Goal: Information Seeking & Learning: Learn about a topic

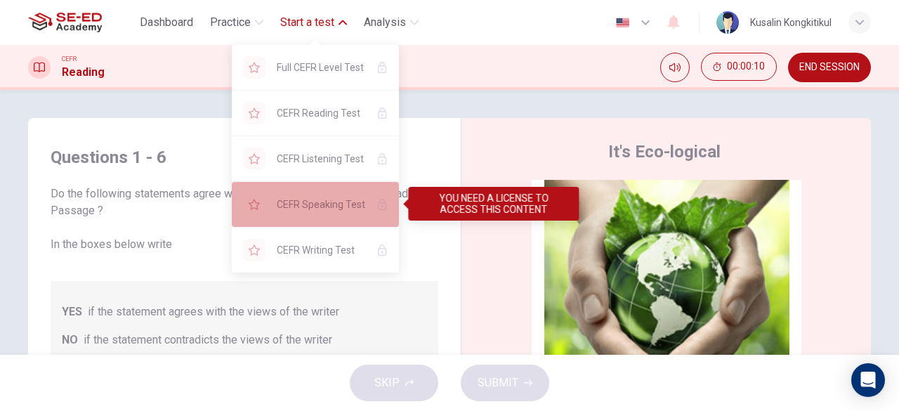
click at [309, 200] on span "CEFR Speaking Test" at bounding box center [321, 204] width 89 height 17
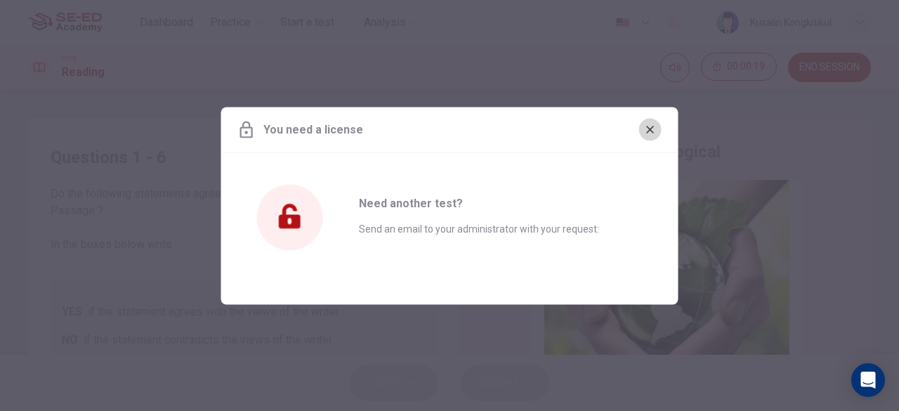
click at [650, 131] on icon "button" at bounding box center [650, 130] width 8 height 8
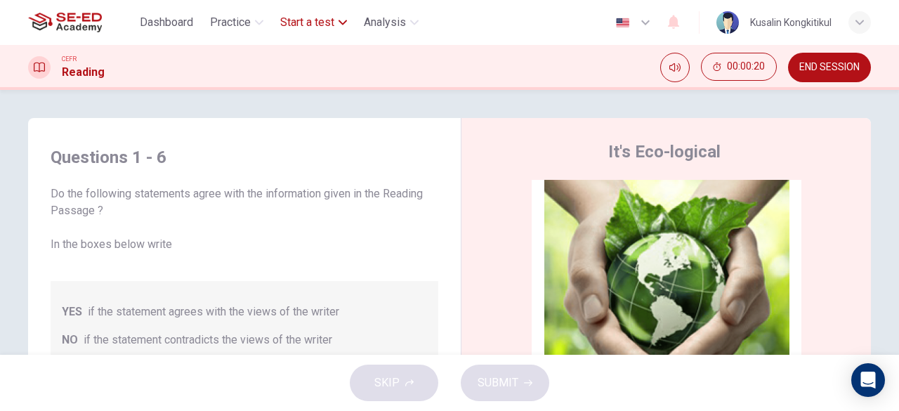
click at [304, 19] on span "Start a test" at bounding box center [307, 22] width 54 height 17
click at [303, 19] on span "Start a test" at bounding box center [307, 22] width 54 height 17
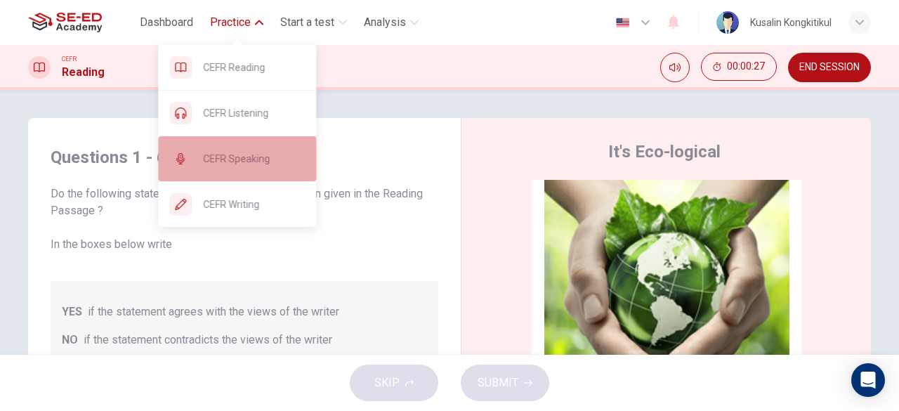
click at [230, 162] on span "CEFR Speaking" at bounding box center [254, 158] width 102 height 17
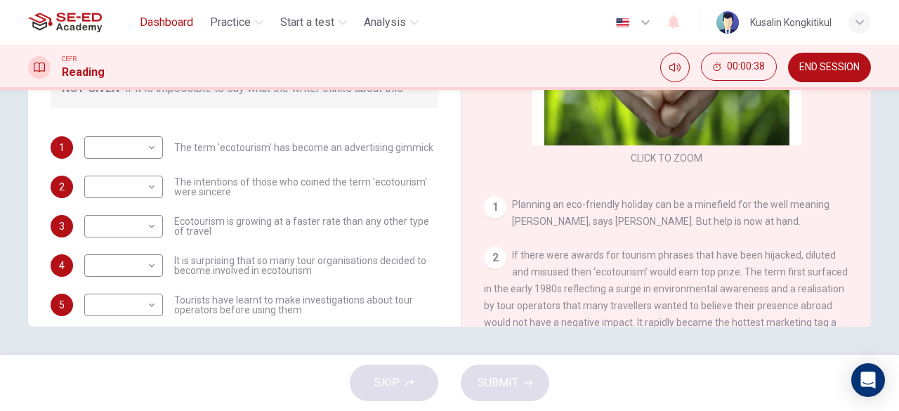
click at [181, 20] on span "Dashboard" at bounding box center [166, 22] width 53 height 17
click at [813, 67] on span "END SESSION" at bounding box center [829, 67] width 60 height 11
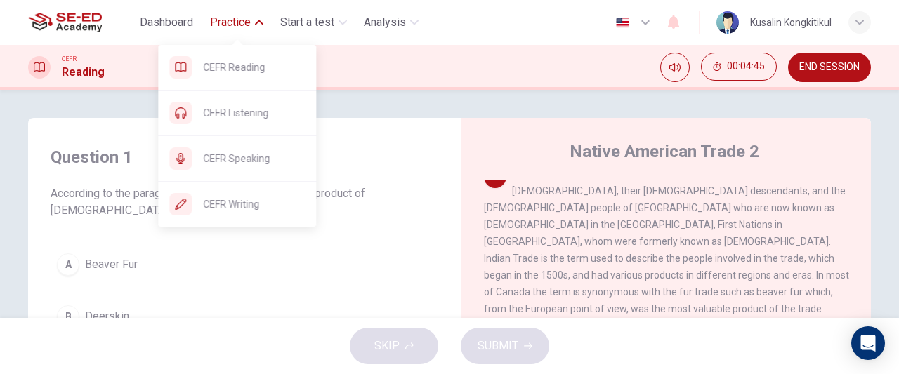
click at [237, 28] on span "Practice" at bounding box center [230, 22] width 41 height 17
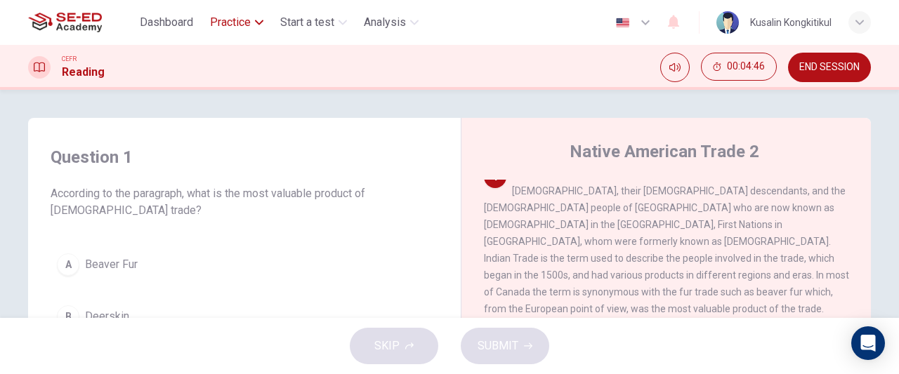
click at [237, 28] on span "Practice" at bounding box center [230, 22] width 41 height 17
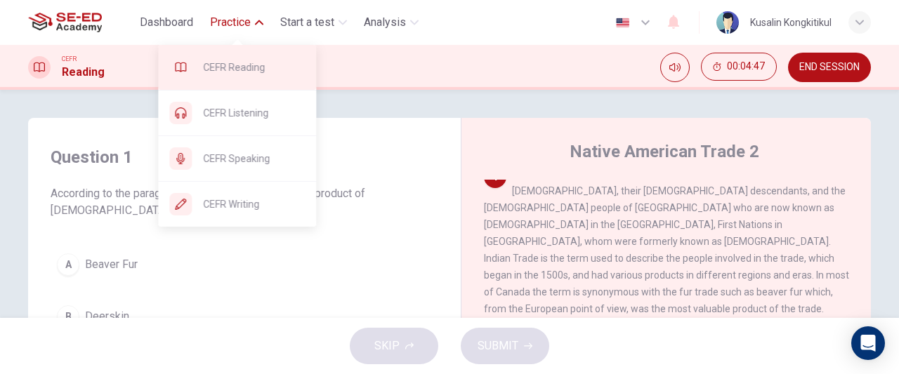
click at [240, 66] on span "CEFR Reading" at bounding box center [254, 67] width 102 height 17
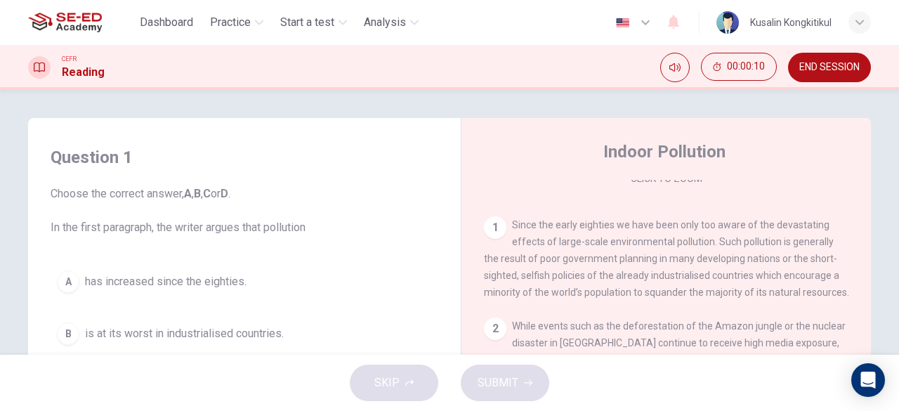
scroll to position [281, 0]
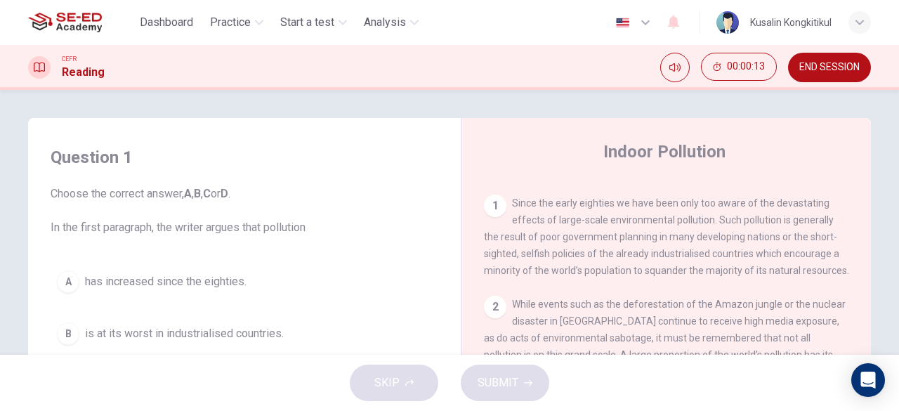
drag, startPoint x: 530, startPoint y: 211, endPoint x: 601, endPoint y: 227, distance: 72.6
click at [600, 224] on div "1 Since the early eighties we have been only too aware of the devastating effec…" at bounding box center [666, 237] width 365 height 84
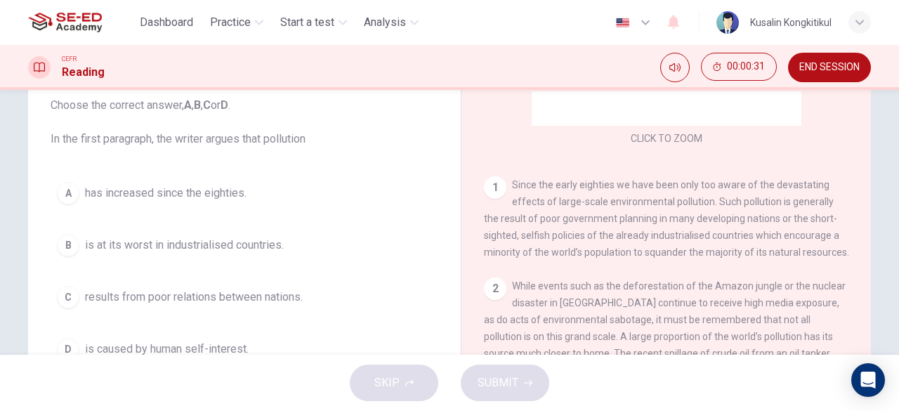
scroll to position [140, 0]
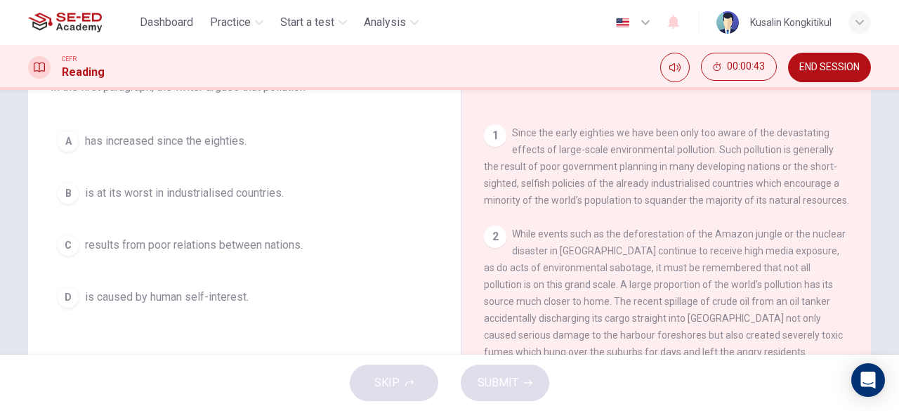
drag, startPoint x: 507, startPoint y: 129, endPoint x: 544, endPoint y: 131, distance: 36.6
click at [546, 130] on div "1 Since the early eighties we have been only too aware of the devastating effec…" at bounding box center [666, 166] width 365 height 84
drag, startPoint x: 509, startPoint y: 131, endPoint x: 601, endPoint y: 130, distance: 92.0
click at [600, 130] on span "Since the early eighties we have been only too aware of the devastating effects…" at bounding box center [666, 166] width 365 height 79
drag, startPoint x: 601, startPoint y: 130, endPoint x: 657, endPoint y: 127, distance: 56.3
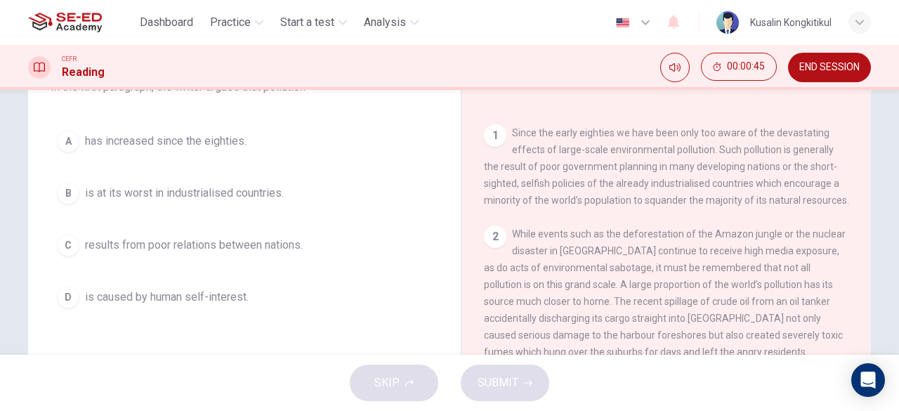
click at [657, 127] on span "Since the early eighties we have been only too aware of the devastating effects…" at bounding box center [666, 166] width 365 height 79
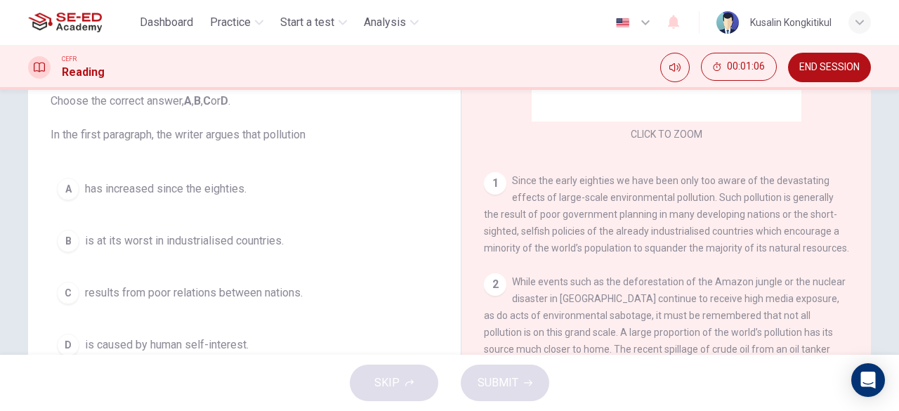
scroll to position [70, 0]
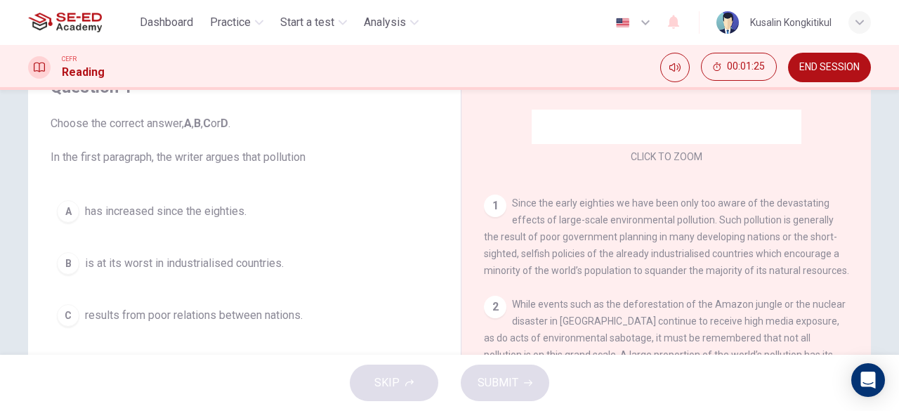
click at [70, 208] on div "A" at bounding box center [68, 211] width 22 height 22
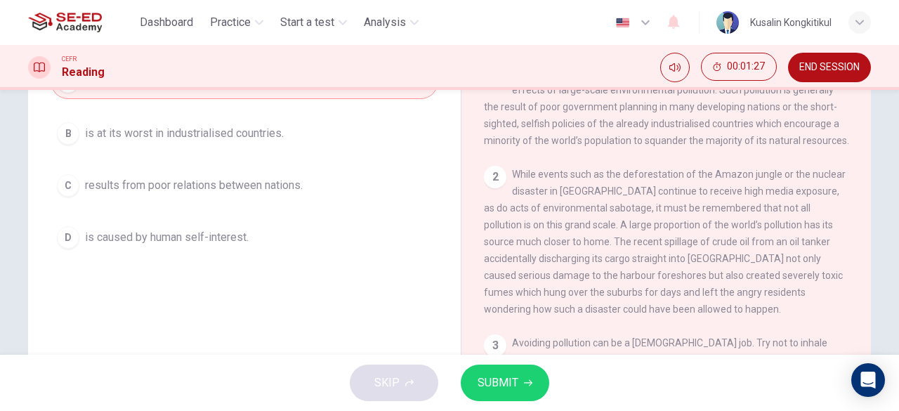
scroll to position [211, 0]
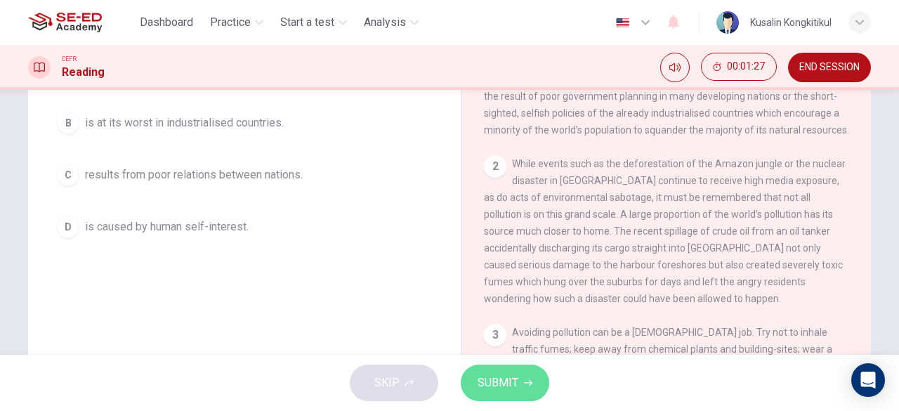
click at [480, 387] on span "SUBMIT" at bounding box center [498, 383] width 41 height 20
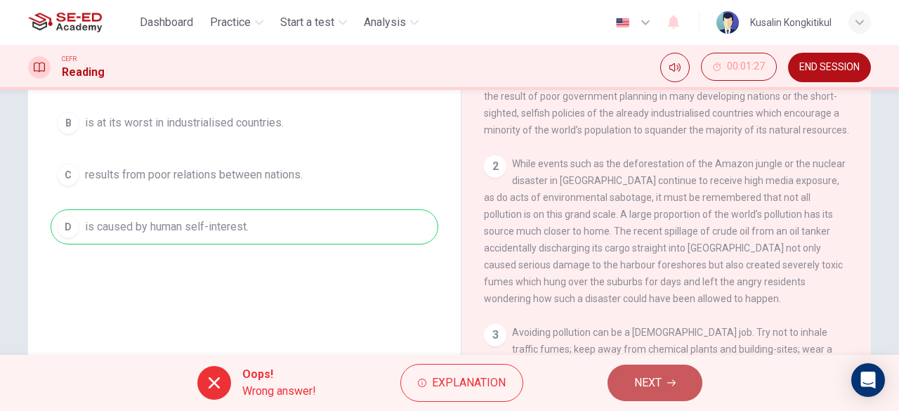
click at [650, 391] on span "NEXT" at bounding box center [647, 383] width 27 height 20
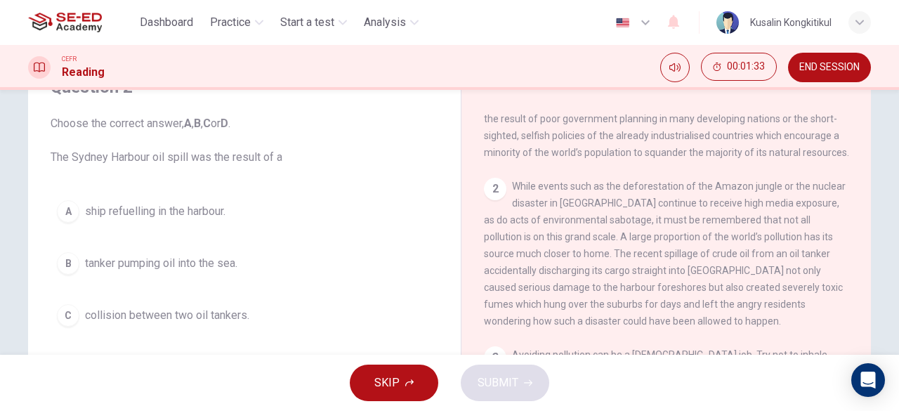
scroll to position [351, 0]
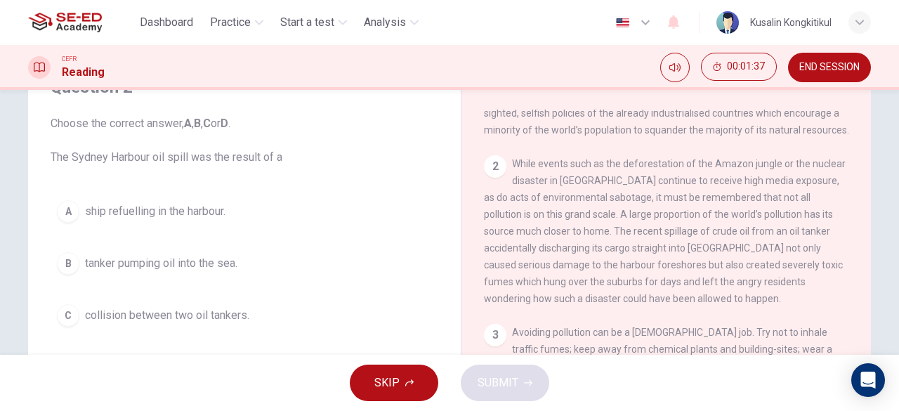
drag, startPoint x: 561, startPoint y: 199, endPoint x: 596, endPoint y: 201, distance: 35.9
click at [583, 201] on span "While events such as the deforestation of the Amazon jungle or the nuclear disa…" at bounding box center [665, 231] width 362 height 146
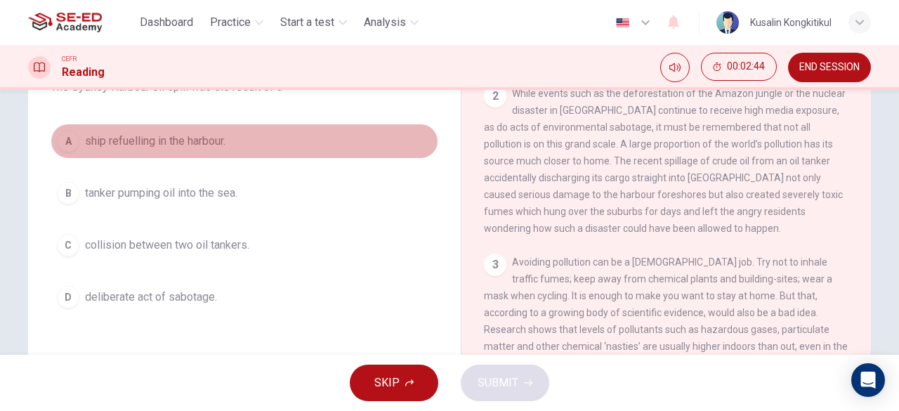
click at [79, 133] on button "A ship refuelling in the harbour." at bounding box center [245, 141] width 388 height 35
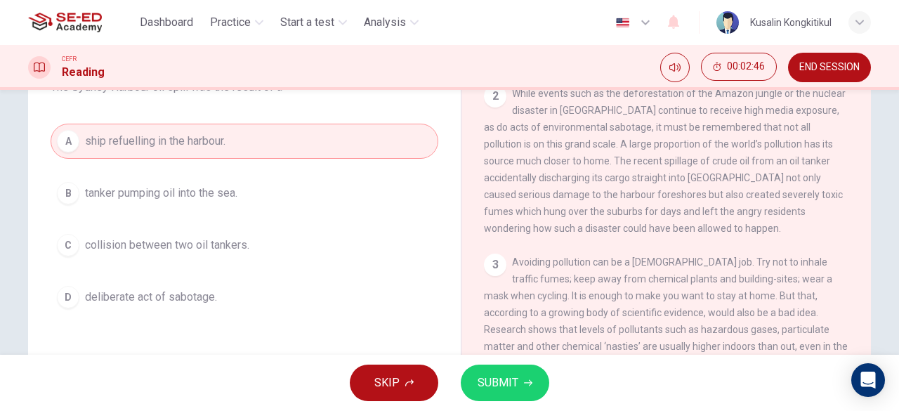
click at [498, 373] on span "SUBMIT" at bounding box center [498, 383] width 41 height 20
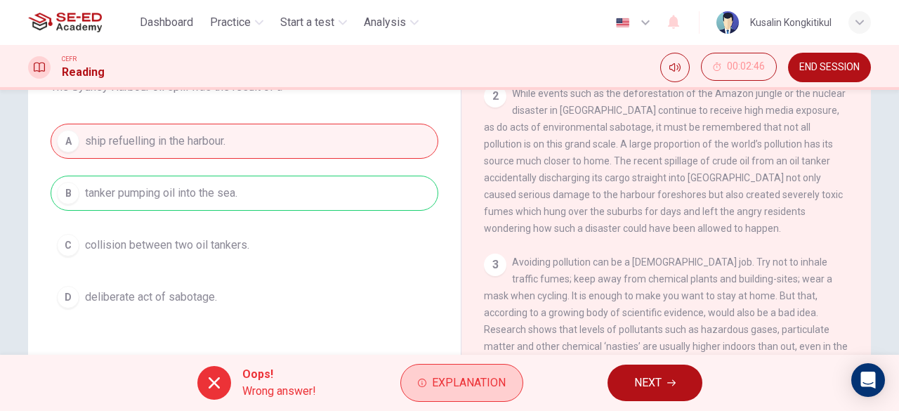
click at [458, 384] on span "Explanation" at bounding box center [469, 383] width 74 height 20
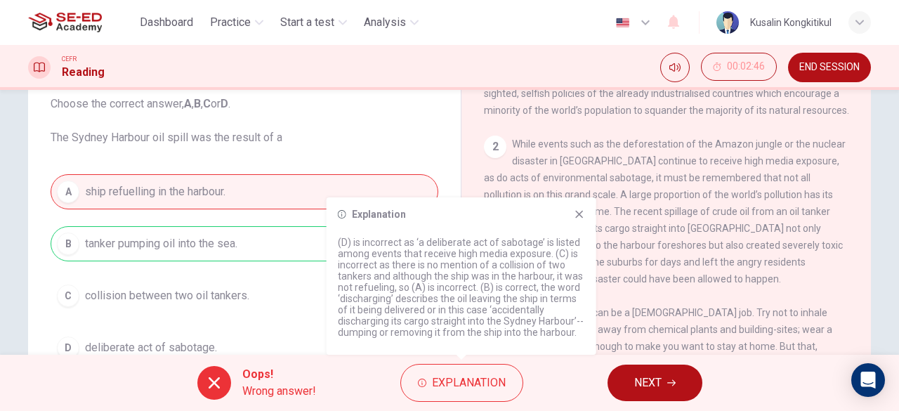
scroll to position [70, 0]
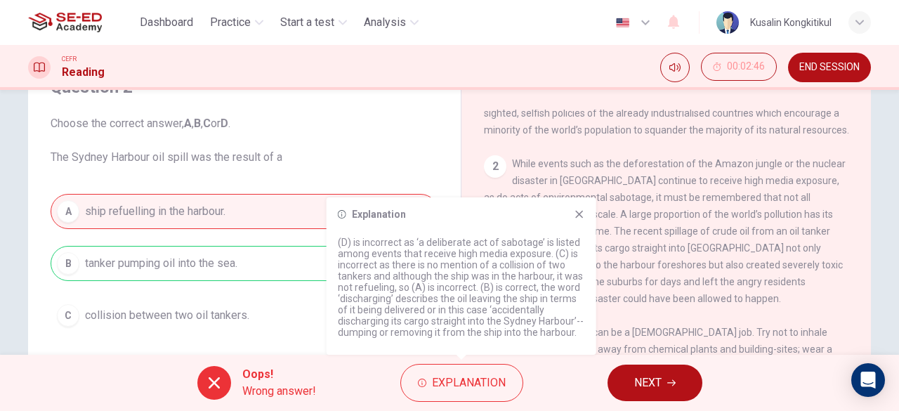
click at [642, 384] on span "NEXT" at bounding box center [647, 383] width 27 height 20
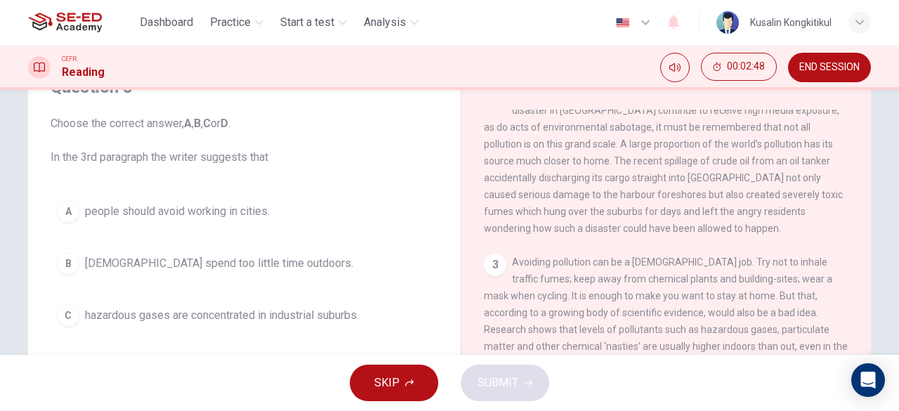
scroll to position [492, 0]
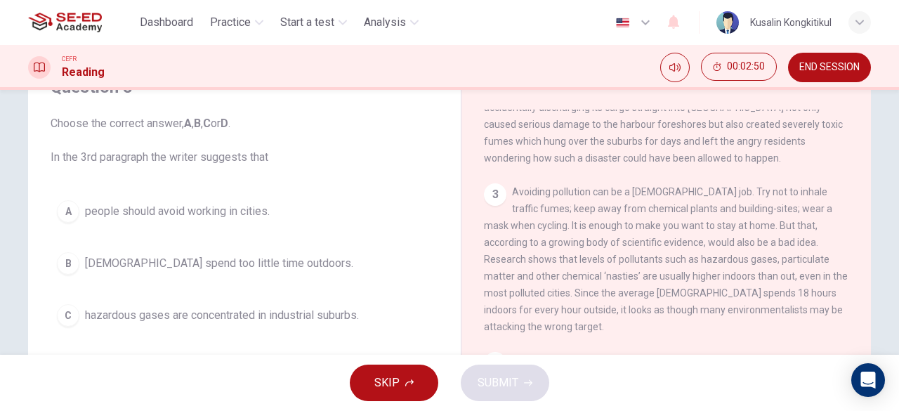
drag, startPoint x: 509, startPoint y: 218, endPoint x: 558, endPoint y: 218, distance: 49.9
click at [558, 218] on span "Avoiding pollution can be a full time job. Try not to inhale traffic fumes; kee…" at bounding box center [666, 259] width 364 height 146
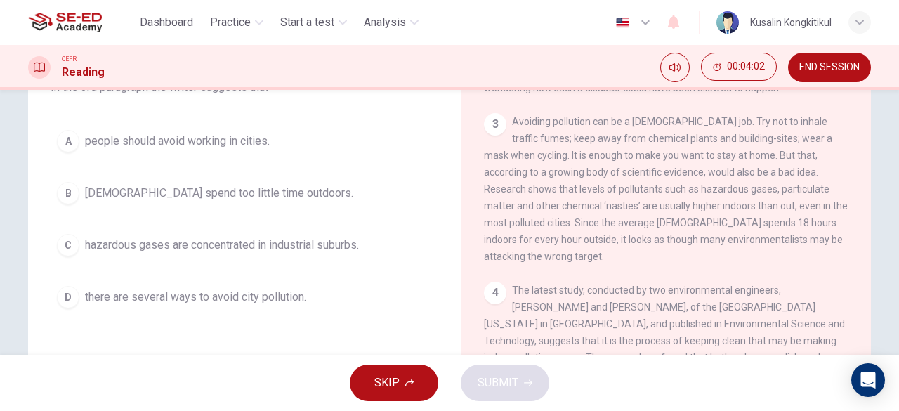
scroll to position [70, 0]
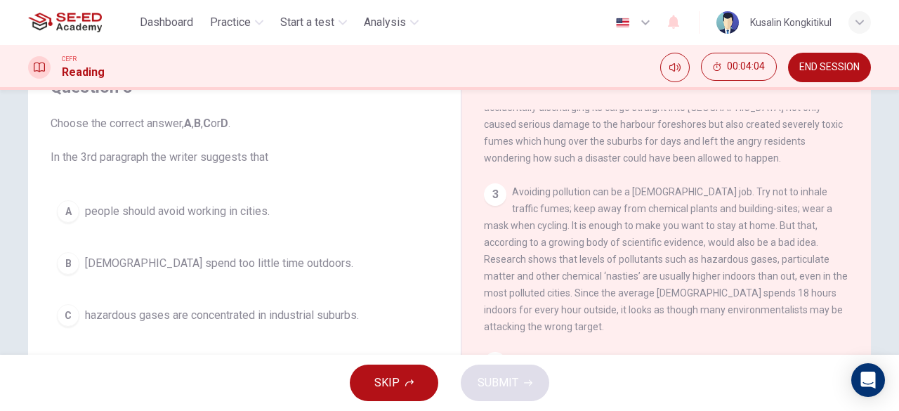
drag, startPoint x: 166, startPoint y: 157, endPoint x: 244, endPoint y: 157, distance: 78.7
click at [244, 157] on span "Choose the correct answer, A , B , C or D . In the 3rd paragraph the writer sug…" at bounding box center [245, 140] width 388 height 51
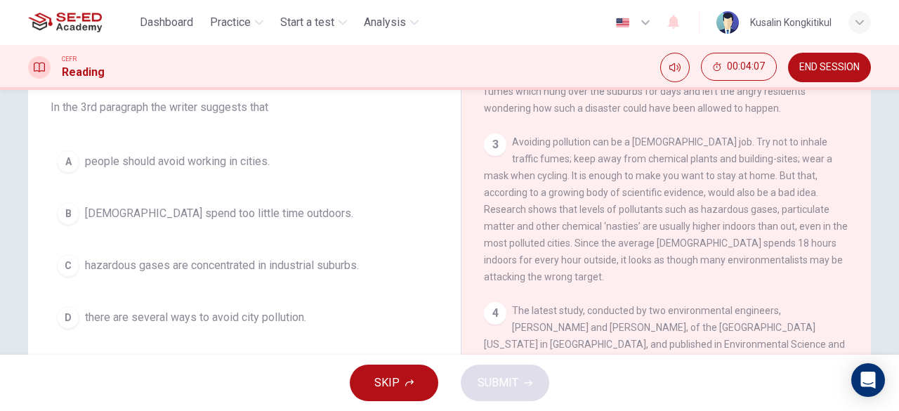
scroll to position [140, 0]
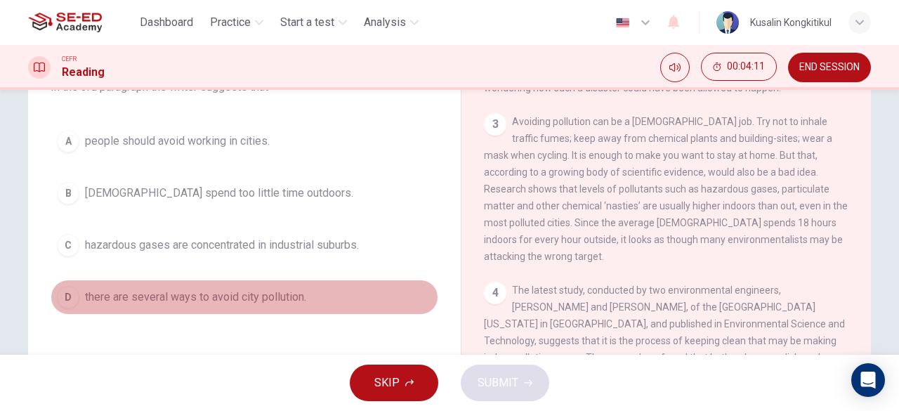
click at [60, 297] on div "D" at bounding box center [68, 297] width 22 height 22
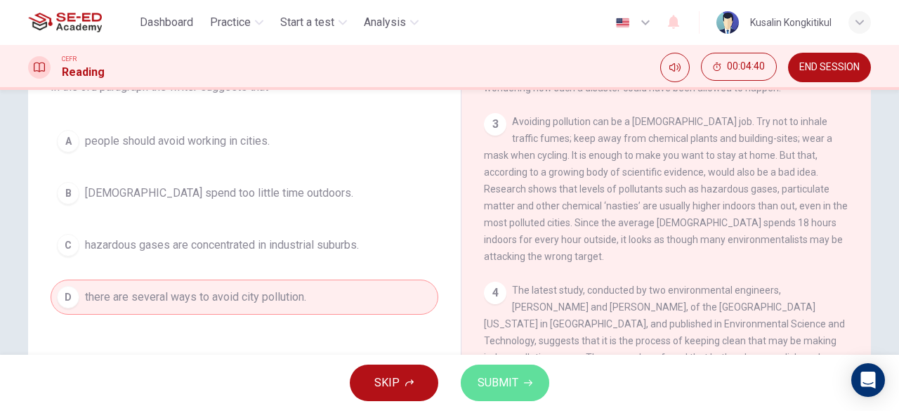
click at [496, 387] on span "SUBMIT" at bounding box center [498, 383] width 41 height 20
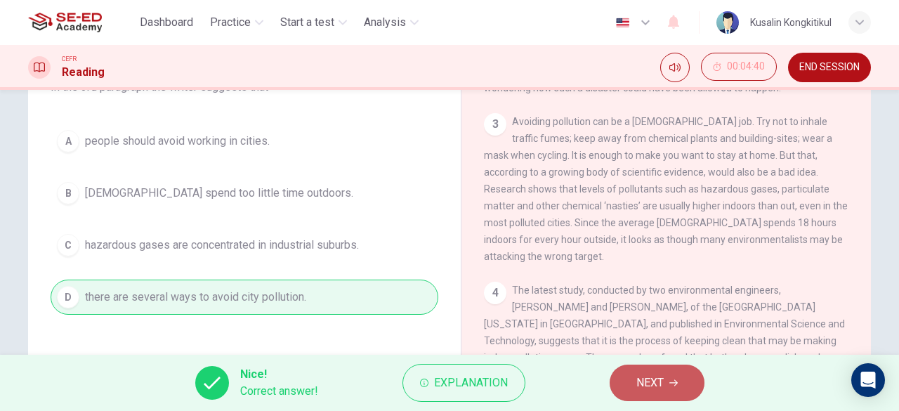
click at [646, 379] on span "NEXT" at bounding box center [649, 383] width 27 height 20
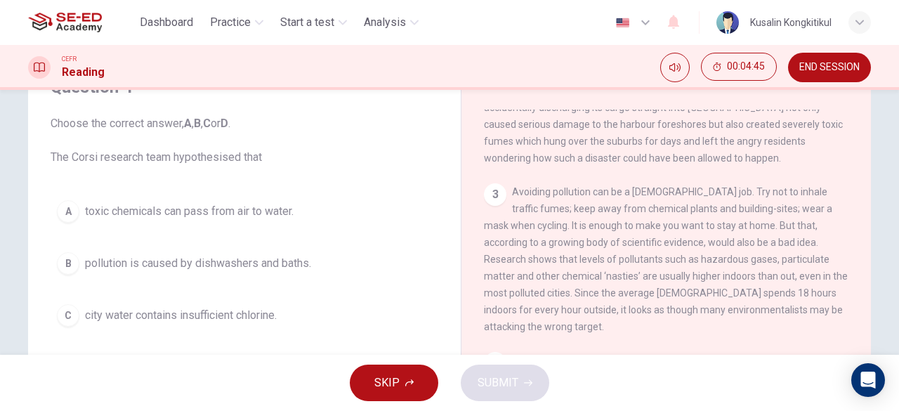
scroll to position [632, 0]
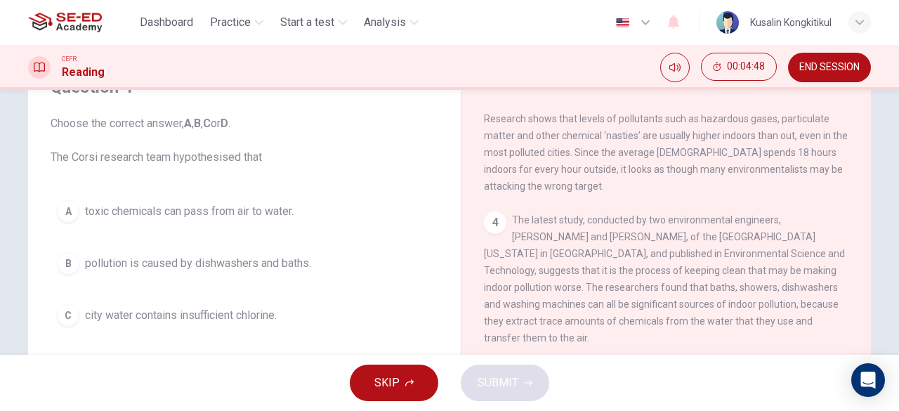
drag, startPoint x: 99, startPoint y: 162, endPoint x: 209, endPoint y: 169, distance: 110.5
click at [200, 169] on div "Question 4 Choose the correct answer, A , B , C or D . The Corsi research team …" at bounding box center [244, 230] width 410 height 337
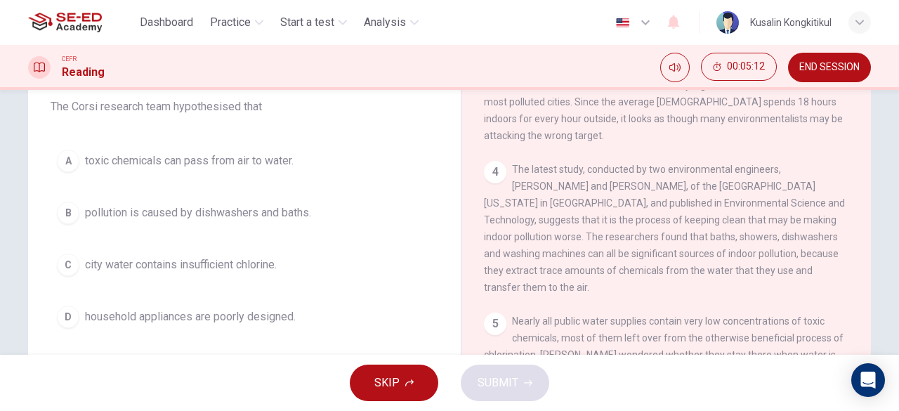
scroll to position [140, 0]
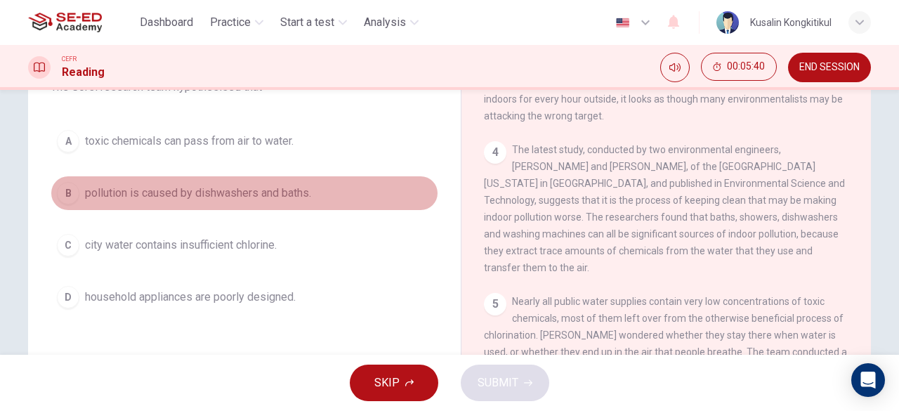
click at [72, 188] on div "B" at bounding box center [68, 193] width 22 height 22
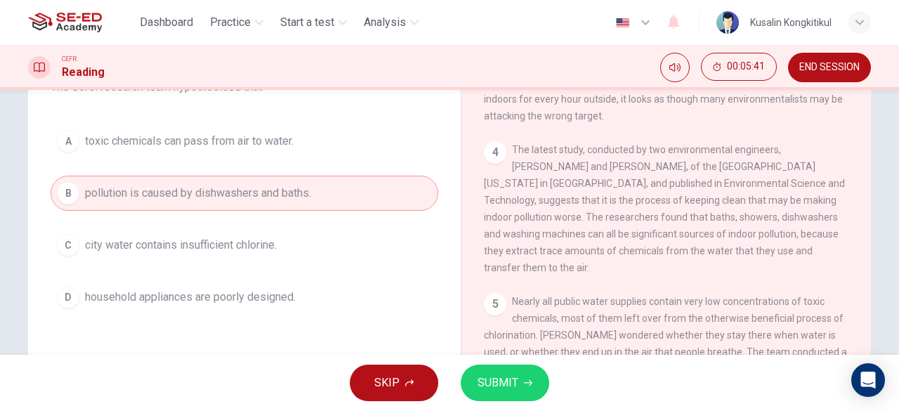
click at [516, 384] on span "SUBMIT" at bounding box center [498, 383] width 41 height 20
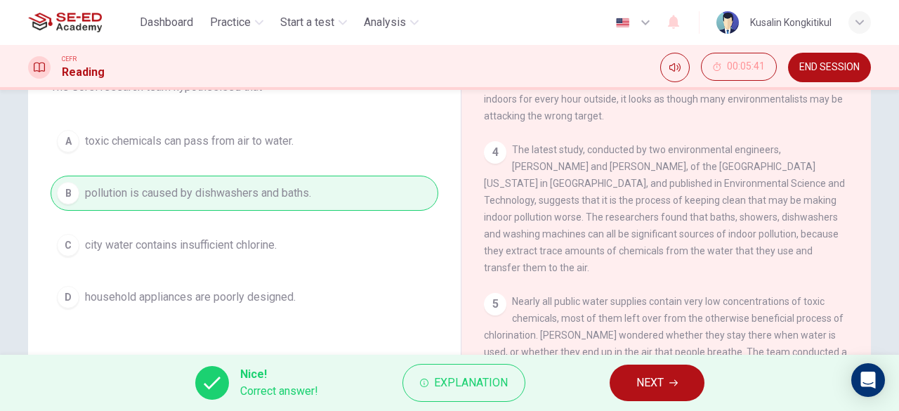
click at [639, 381] on span "NEXT" at bounding box center [649, 383] width 27 height 20
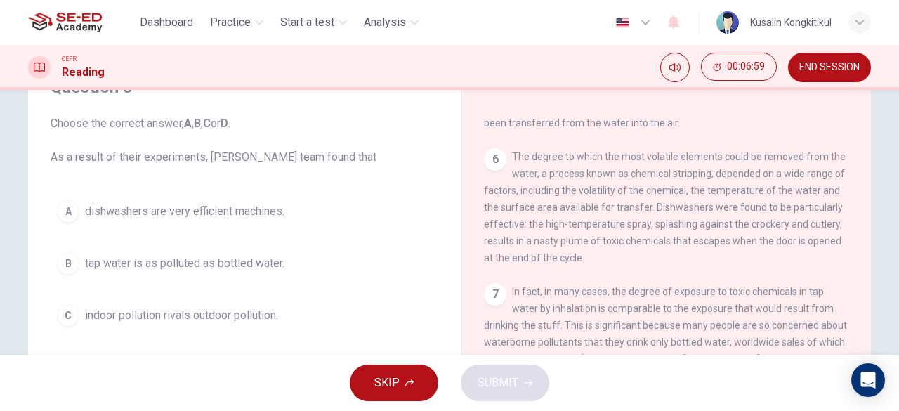
scroll to position [1054, 0]
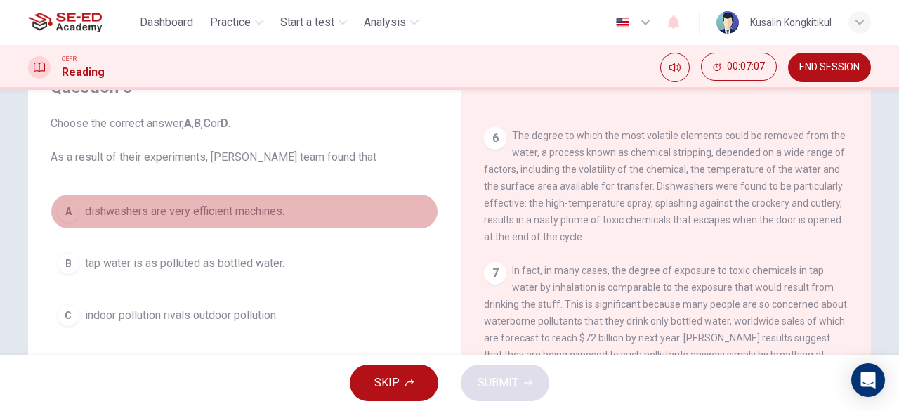
click at [91, 207] on span "dishwashers are very efficient machines." at bounding box center [184, 211] width 199 height 17
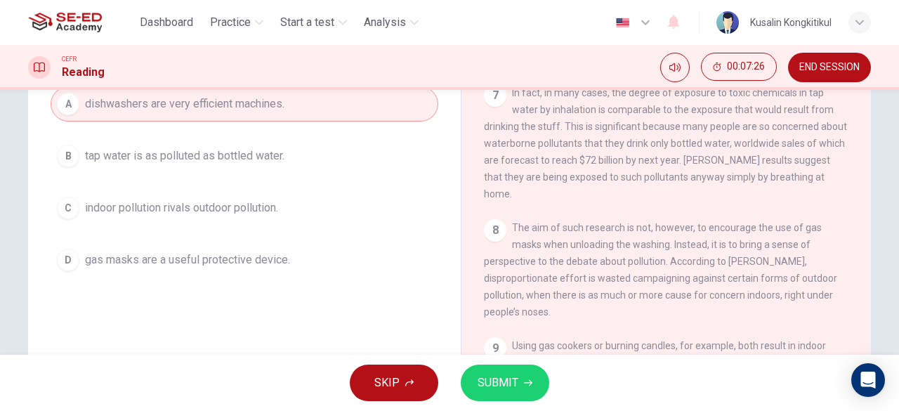
scroll to position [211, 0]
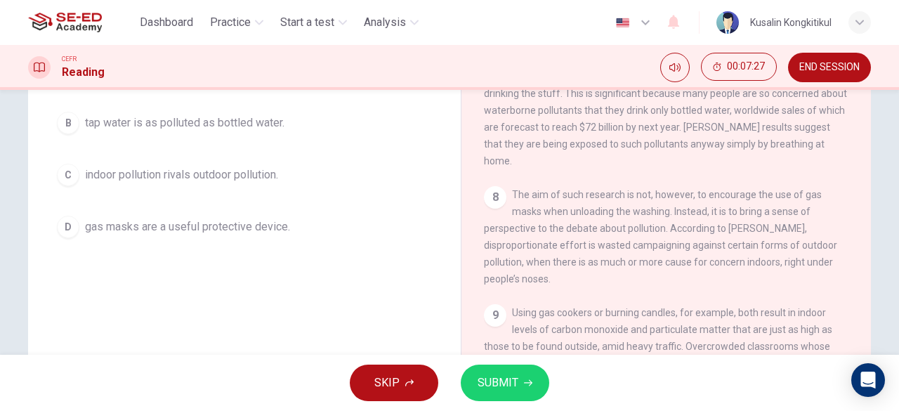
click at [518, 380] on button "SUBMIT" at bounding box center [505, 383] width 89 height 37
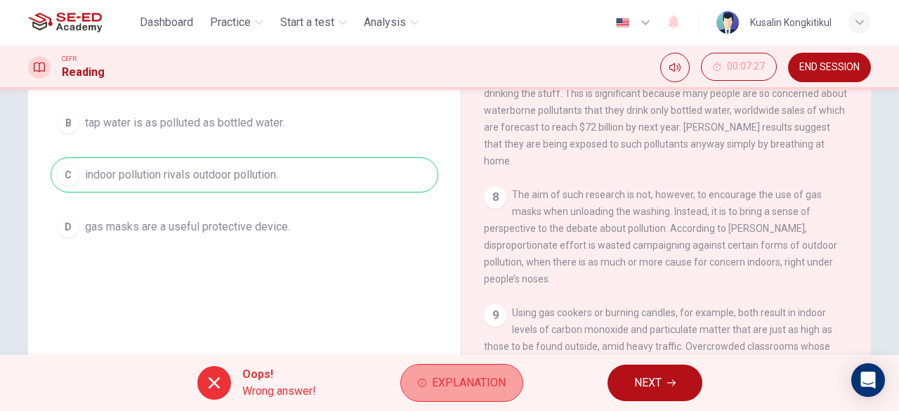
click at [483, 374] on span "Explanation" at bounding box center [469, 383] width 74 height 20
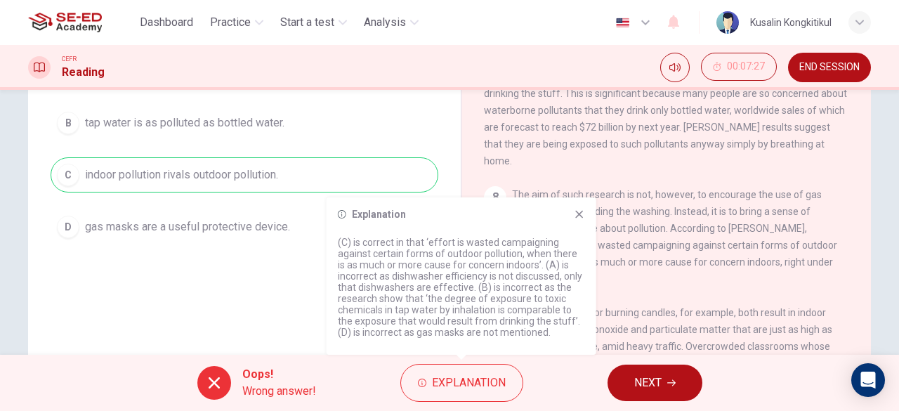
click at [695, 229] on div "8 The aim of such research is not, however, to encourage the use of gas masks w…" at bounding box center [666, 236] width 365 height 101
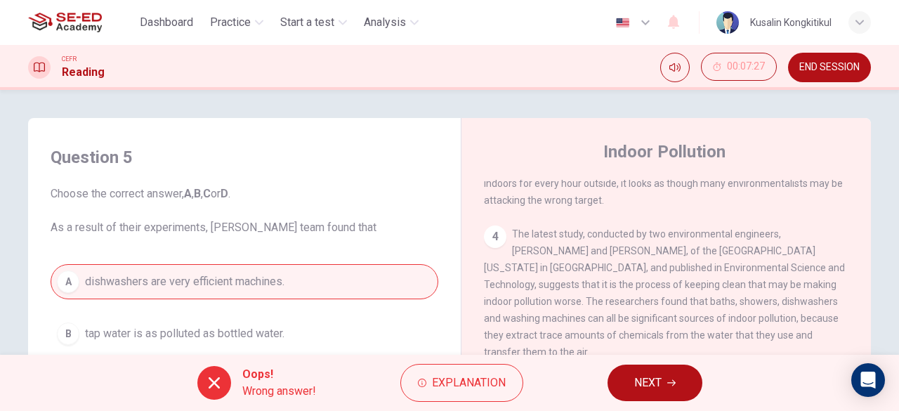
scroll to position [843, 0]
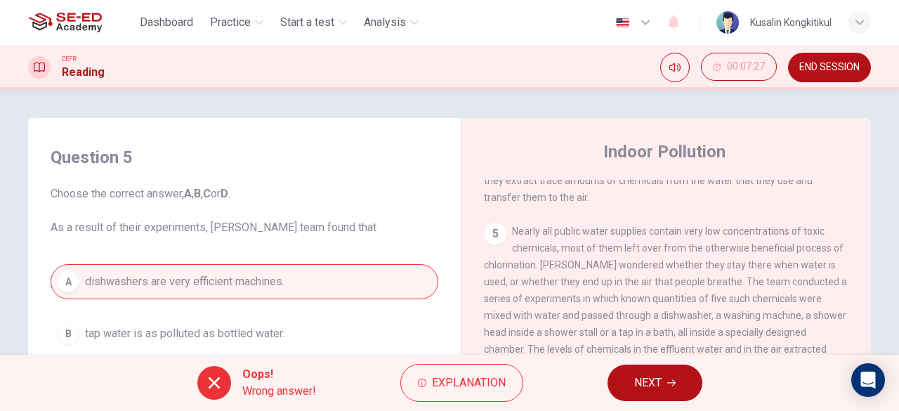
drag, startPoint x: 563, startPoint y: 267, endPoint x: 608, endPoint y: 265, distance: 45.0
click at [608, 265] on span "Nearly all public water supplies contain very low concentrations of toxic chemi…" at bounding box center [665, 306] width 363 height 163
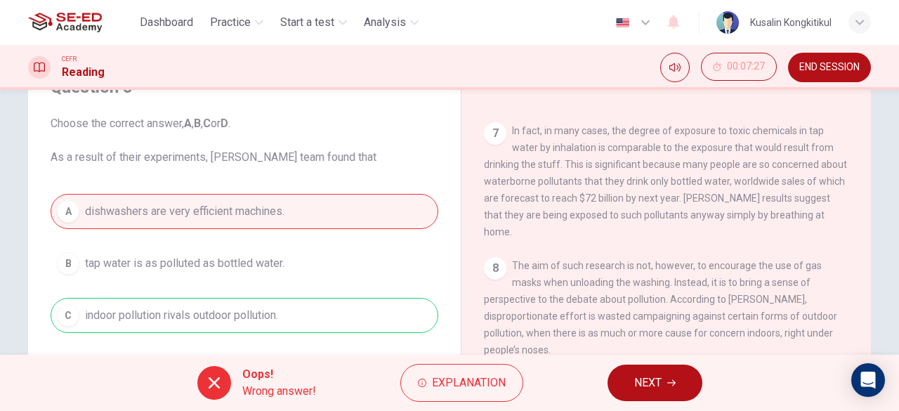
scroll to position [1194, 0]
click at [660, 374] on span "NEXT" at bounding box center [647, 383] width 27 height 20
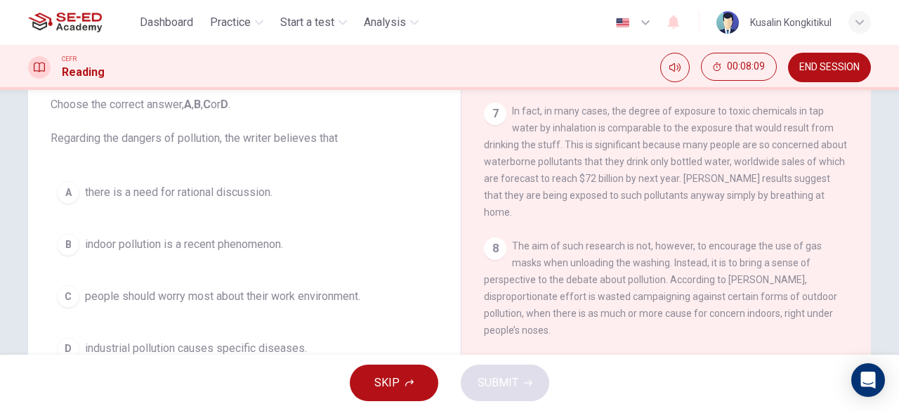
scroll to position [1264, 0]
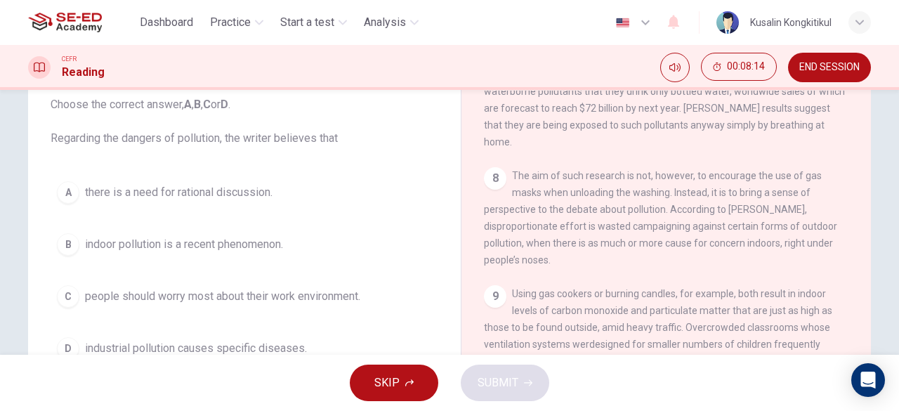
drag, startPoint x: 594, startPoint y: 290, endPoint x: 794, endPoint y: 294, distance: 199.5
click at [777, 292] on span "Using gas cookers or burning candles, for example, both result in indoor levels…" at bounding box center [664, 352] width 361 height 129
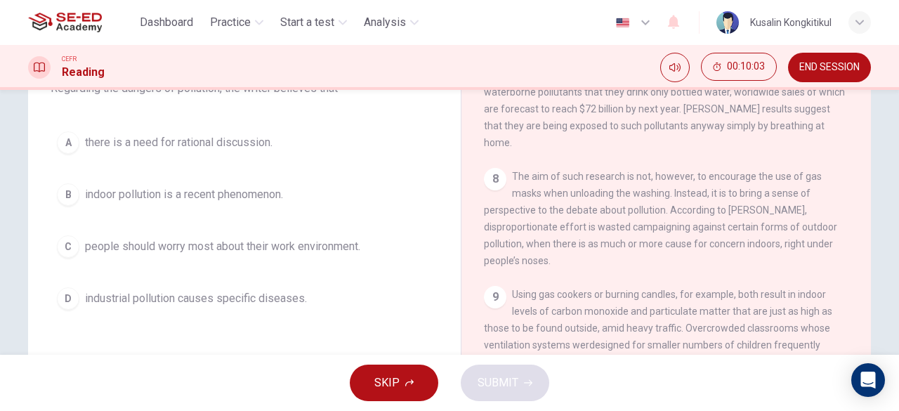
scroll to position [1215, 0]
click at [58, 194] on div "B" at bounding box center [68, 194] width 22 height 22
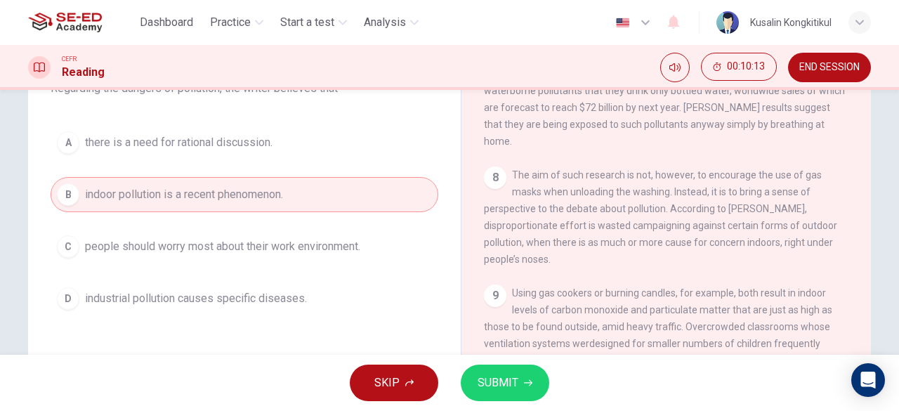
click at [501, 380] on span "SUBMIT" at bounding box center [498, 383] width 41 height 20
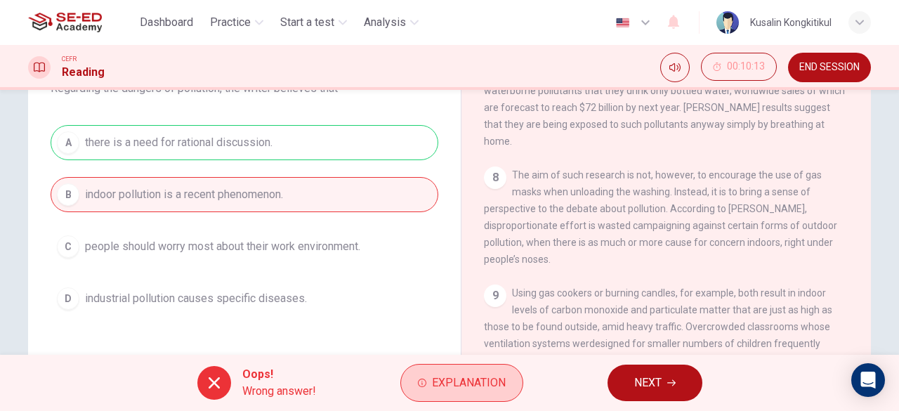
click at [466, 377] on span "Explanation" at bounding box center [469, 383] width 74 height 20
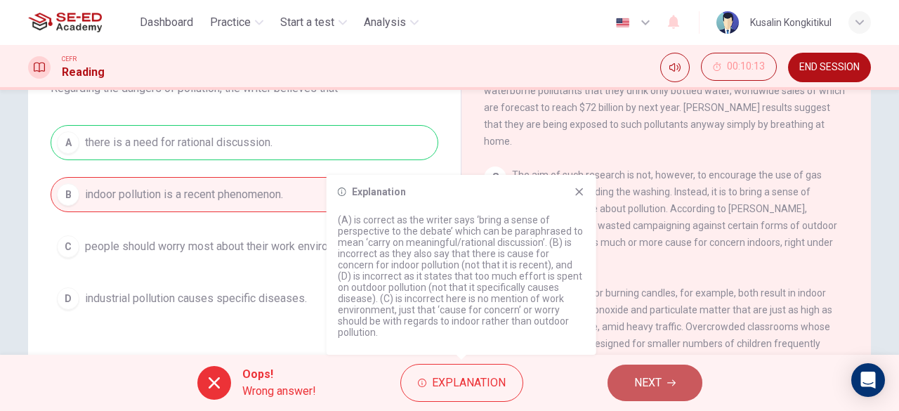
click at [624, 377] on button "NEXT" at bounding box center [655, 383] width 95 height 37
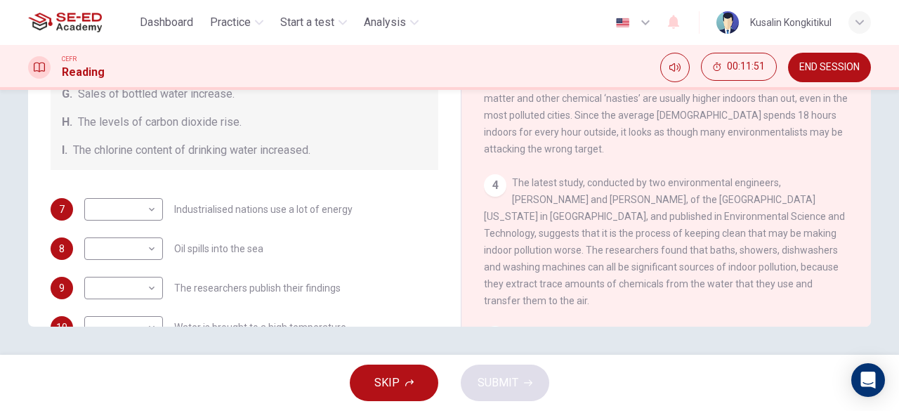
scroll to position [492, 0]
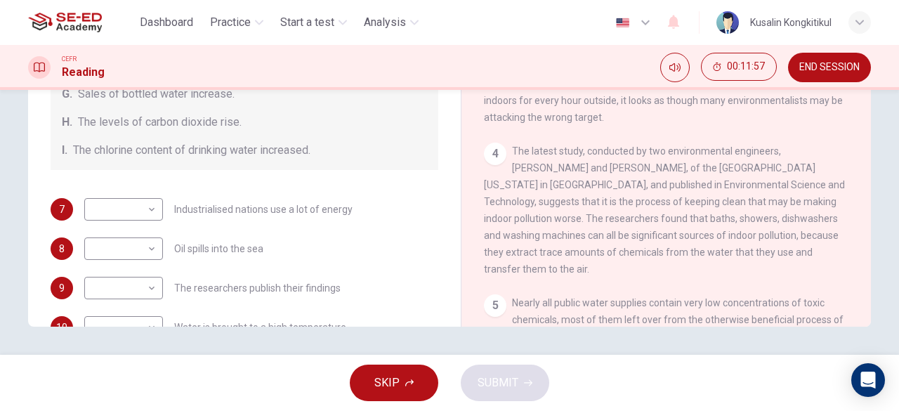
drag, startPoint x: 529, startPoint y: 230, endPoint x: 688, endPoint y: 217, distance: 159.3
click at [688, 217] on span "The latest study, conducted by two environmental engineers, Richard Corsi and C…" at bounding box center [664, 209] width 361 height 129
drag, startPoint x: 688, startPoint y: 217, endPoint x: 731, endPoint y: 218, distance: 43.6
click at [731, 218] on span "The latest study, conducted by two environmental engineers, Richard Corsi and C…" at bounding box center [664, 209] width 361 height 129
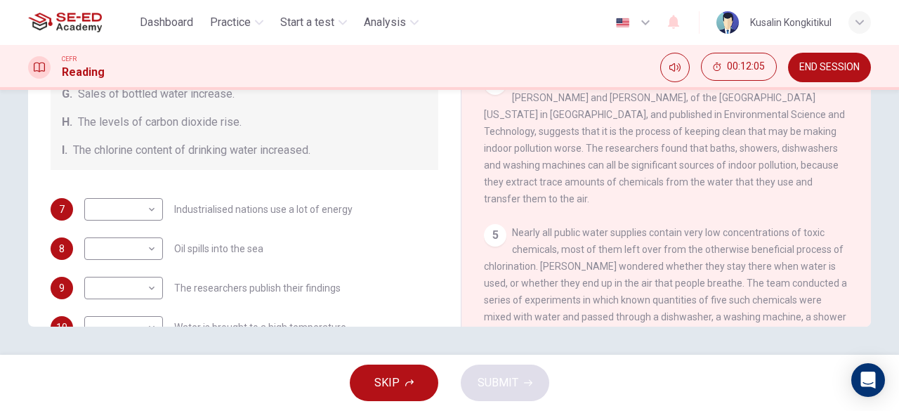
scroll to position [211, 0]
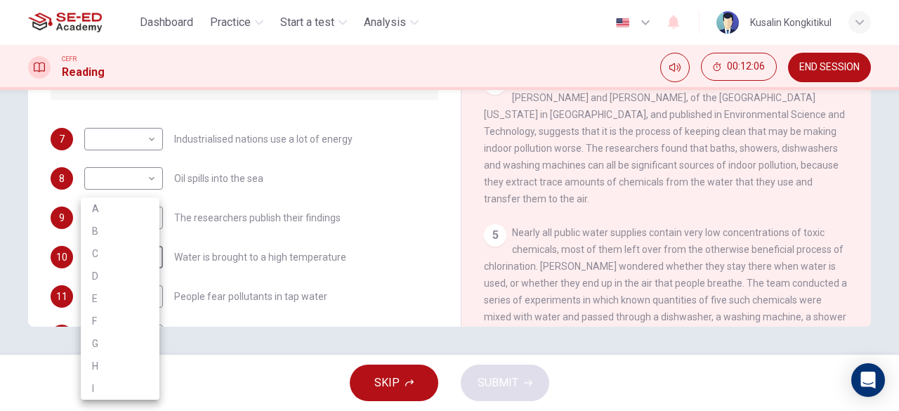
drag, startPoint x: 123, startPoint y: 237, endPoint x: 122, endPoint y: 254, distance: 16.9
click at [123, 237] on body "This site uses cookies, as explained in our Privacy Policy . If you agree to th…" at bounding box center [449, 205] width 899 height 411
click at [244, 237] on div at bounding box center [449, 205] width 899 height 411
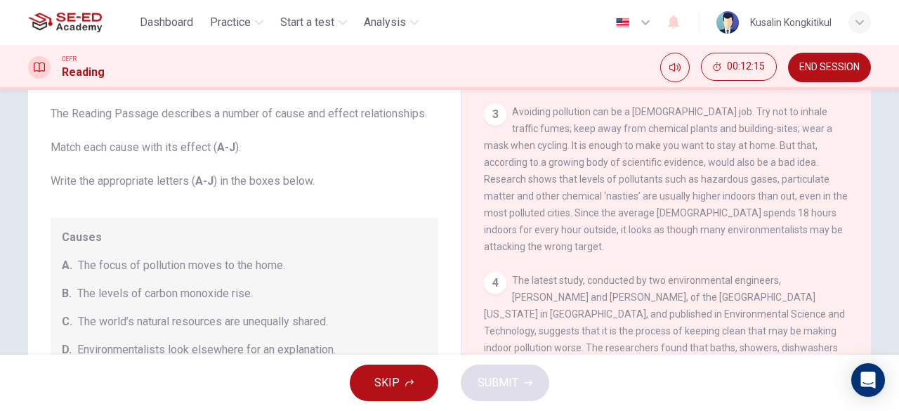
scroll to position [0, 0]
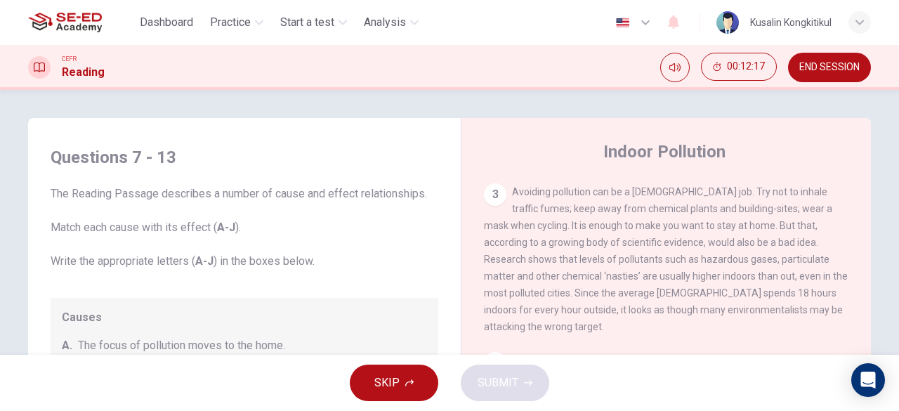
drag, startPoint x: 211, startPoint y: 197, endPoint x: 254, endPoint y: 199, distance: 42.9
click at [254, 199] on span "The Reading Passage describes a number of cause and effect relationships. Match…" at bounding box center [245, 227] width 388 height 84
click at [298, 221] on span "The Reading Passage describes a number of cause and effect relationships. Match…" at bounding box center [245, 227] width 388 height 84
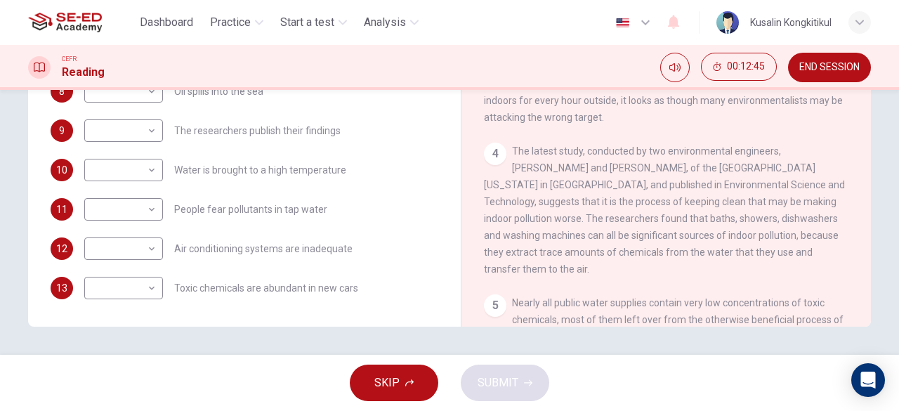
scroll to position [228, 0]
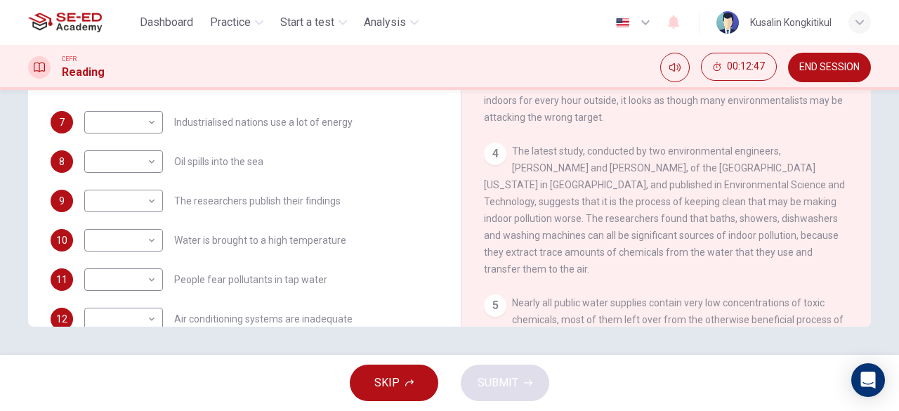
drag, startPoint x: 18, startPoint y: 268, endPoint x: 11, endPoint y: 297, distance: 29.5
click at [11, 297] on div "Questions 7 - 13 The Reading Passage describes a number of cause and effect rel…" at bounding box center [450, 82] width 888 height 488
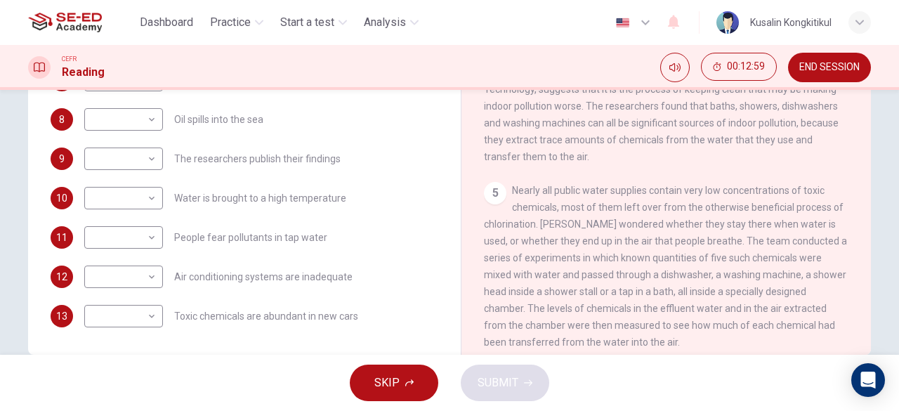
scroll to position [250, 0]
drag, startPoint x: 624, startPoint y: 240, endPoint x: 721, endPoint y: 247, distance: 97.9
click at [715, 247] on span "Nearly all public water supplies contain very low concentrations of toxic chemi…" at bounding box center [665, 267] width 363 height 163
drag, startPoint x: 735, startPoint y: 247, endPoint x: 650, endPoint y: 244, distance: 85.0
click at [726, 244] on span "Nearly all public water supplies contain very low concentrations of toxic chemi…" at bounding box center [665, 267] width 363 height 163
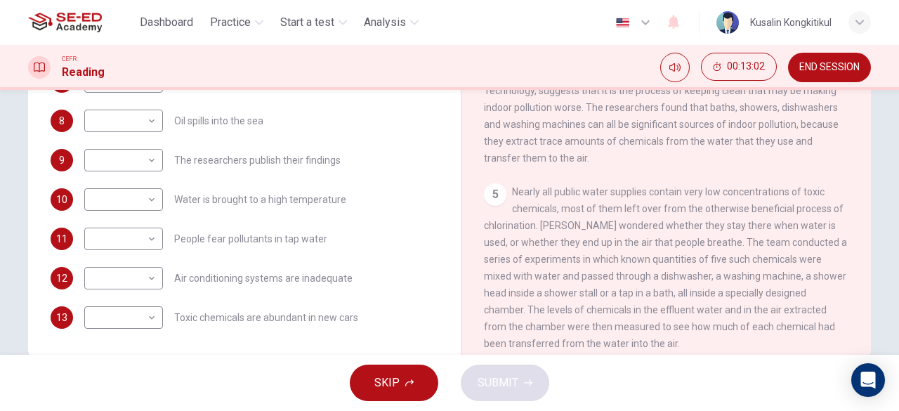
drag, startPoint x: 653, startPoint y: 268, endPoint x: 676, endPoint y: 275, distance: 23.5
click at [714, 276] on span "Nearly all public water supplies contain very low concentrations of toxic chemi…" at bounding box center [665, 267] width 363 height 163
drag, startPoint x: 745, startPoint y: 272, endPoint x: 784, endPoint y: 272, distance: 38.6
click at [781, 272] on span "Nearly all public water supplies contain very low concentrations of toxic chemi…" at bounding box center [665, 267] width 363 height 163
drag, startPoint x: 576, startPoint y: 270, endPoint x: 747, endPoint y: 268, distance: 171.4
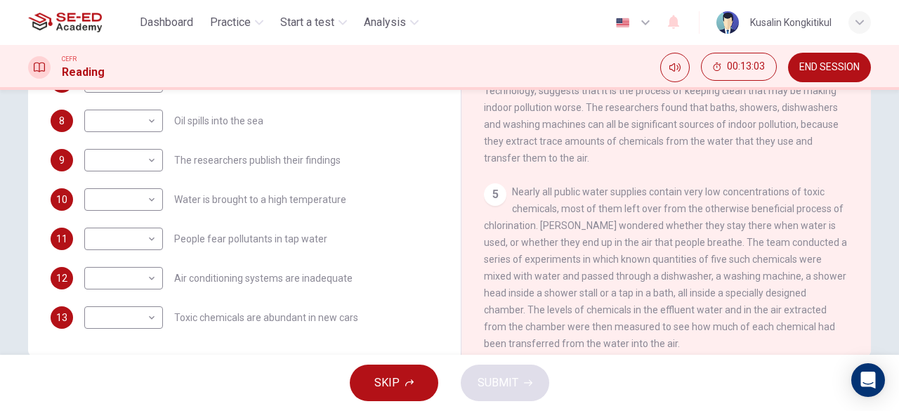
click at [752, 268] on div "5 Nearly all public water supplies contain very low concentrations of toxic che…" at bounding box center [666, 267] width 365 height 169
drag, startPoint x: 563, startPoint y: 292, endPoint x: 827, endPoint y: 276, distance: 264.6
click at [820, 276] on div "5 Nearly all public water supplies contain very low concentrations of toxic che…" at bounding box center [666, 267] width 365 height 169
drag, startPoint x: 650, startPoint y: 304, endPoint x: 727, endPoint y: 303, distance: 76.6
click at [726, 306] on div "5 Nearly all public water supplies contain very low concentrations of toxic che…" at bounding box center [666, 267] width 365 height 169
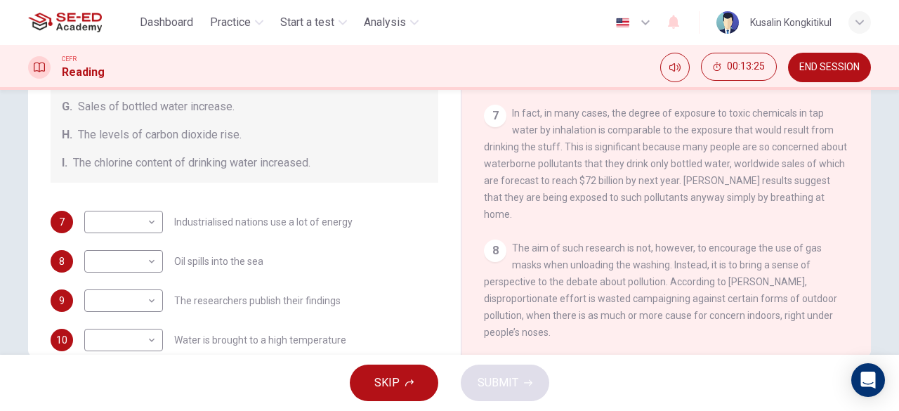
scroll to position [1054, 0]
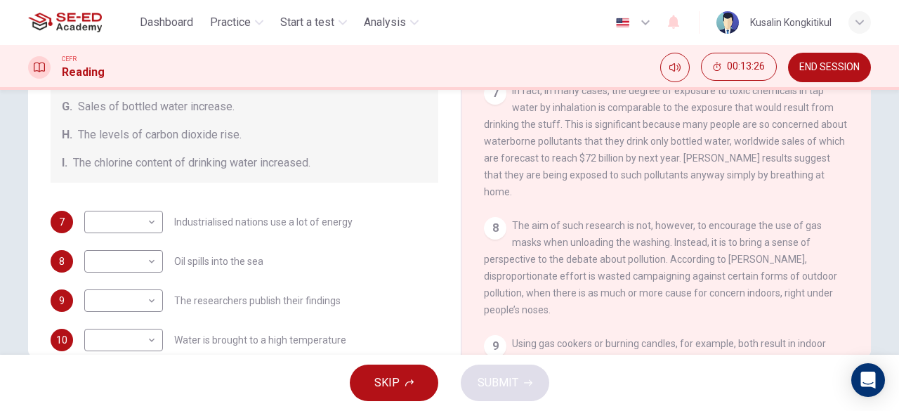
drag, startPoint x: 552, startPoint y: 211, endPoint x: 705, endPoint y: 229, distance: 153.4
click at [703, 229] on span "The aim of such research is not, however, to encourage the use of gas masks whe…" at bounding box center [660, 268] width 353 height 96
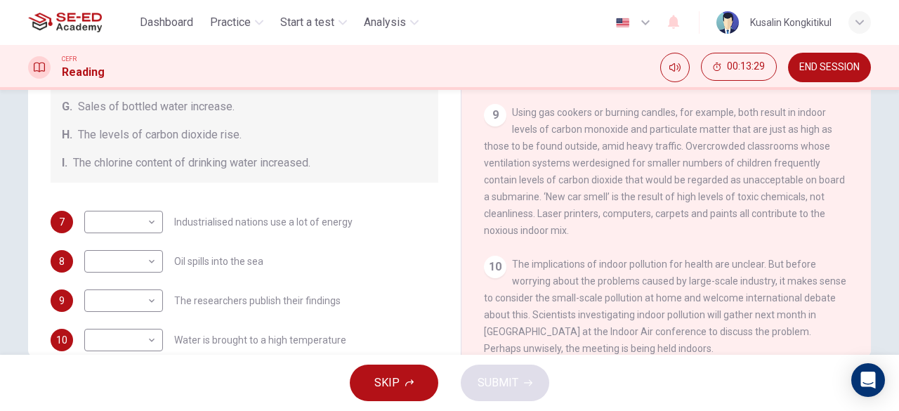
scroll to position [1285, 0]
drag, startPoint x: 597, startPoint y: 266, endPoint x: 669, endPoint y: 255, distance: 72.5
click at [673, 258] on span "The implications of indoor pollution for health are unclear. But before worryin…" at bounding box center [665, 306] width 362 height 96
drag, startPoint x: 577, startPoint y: 260, endPoint x: 636, endPoint y: 258, distance: 59.0
click at [676, 258] on span "The implications of indoor pollution for health are unclear. But before worryin…" at bounding box center [665, 306] width 362 height 96
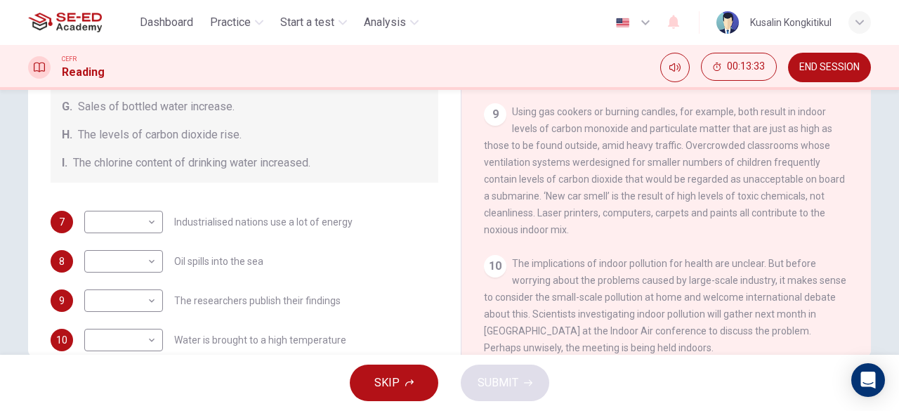
drag, startPoint x: 568, startPoint y: 277, endPoint x: 760, endPoint y: 287, distance: 192.7
click at [760, 287] on div "10 The implications of indoor pollution for health are unclear. But before worr…" at bounding box center [666, 305] width 365 height 101
drag, startPoint x: 473, startPoint y: 297, endPoint x: 577, endPoint y: 303, distance: 104.1
click at [823, 303] on div "Indoor Pollution CLICK TO ZOOM Click to Zoom 1 Since the early eighties we have…" at bounding box center [666, 123] width 410 height 511
drag, startPoint x: 623, startPoint y: 278, endPoint x: 724, endPoint y: 276, distance: 100.5
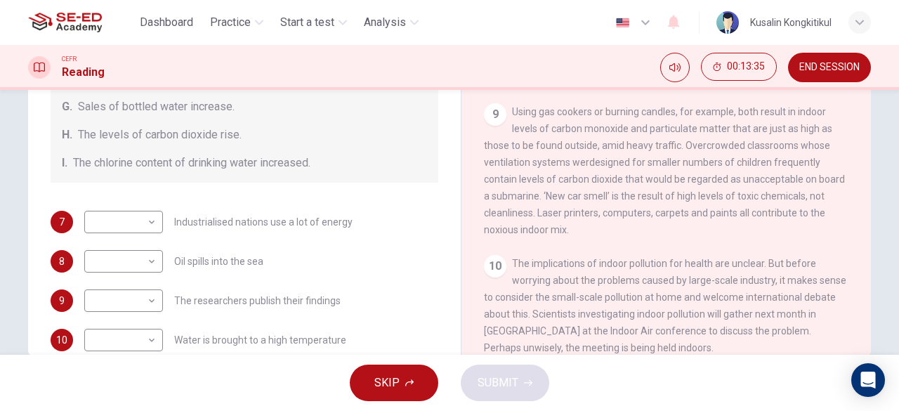
click at [764, 276] on span "The implications of indoor pollution for health are unclear. But before worryin…" at bounding box center [665, 306] width 362 height 96
drag, startPoint x: 589, startPoint y: 279, endPoint x: 735, endPoint y: 282, distance: 146.1
click at [760, 282] on span "The implications of indoor pollution for health are unclear. But before worryin…" at bounding box center [665, 306] width 362 height 96
drag, startPoint x: 674, startPoint y: 317, endPoint x: 804, endPoint y: 318, distance: 129.2
click at [814, 318] on span "The implications of indoor pollution for health are unclear. But before worryin…" at bounding box center [665, 306] width 362 height 96
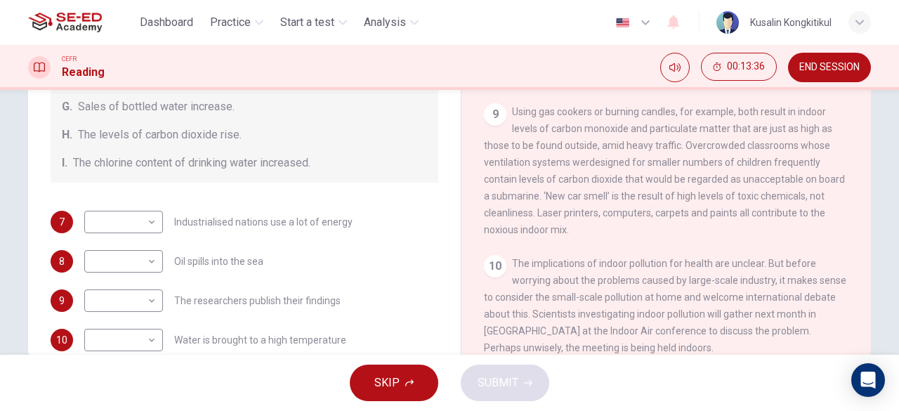
drag, startPoint x: 614, startPoint y: 317, endPoint x: 681, endPoint y: 318, distance: 67.4
click at [701, 318] on span "The implications of indoor pollution for health are unclear. But before worryin…" at bounding box center [665, 306] width 362 height 96
drag, startPoint x: 627, startPoint y: 324, endPoint x: 653, endPoint y: 324, distance: 26.7
click at [653, 324] on div "10 The implications of indoor pollution for health are unclear. But before worr…" at bounding box center [666, 305] width 365 height 101
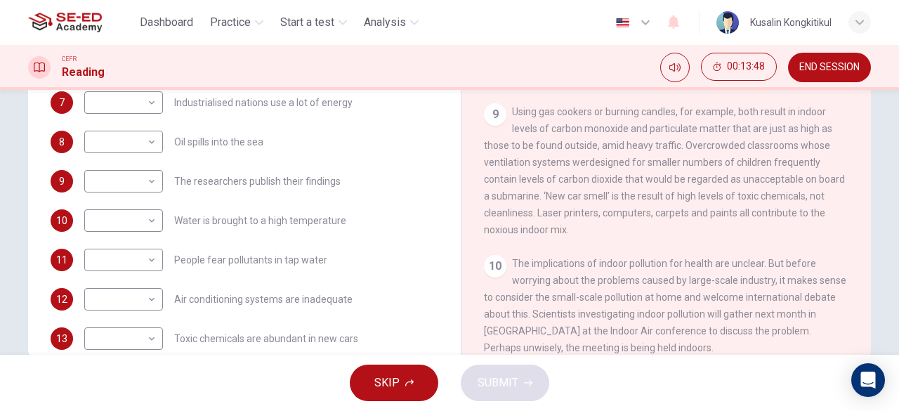
scroll to position [298, 0]
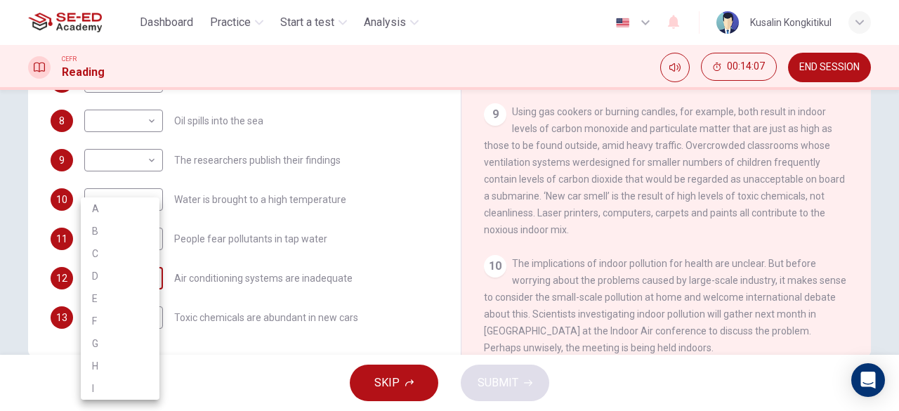
click at [135, 282] on body "This site uses cookies, as explained in our Privacy Policy . If you agree to th…" at bounding box center [449, 205] width 899 height 411
click at [290, 231] on div at bounding box center [449, 205] width 899 height 411
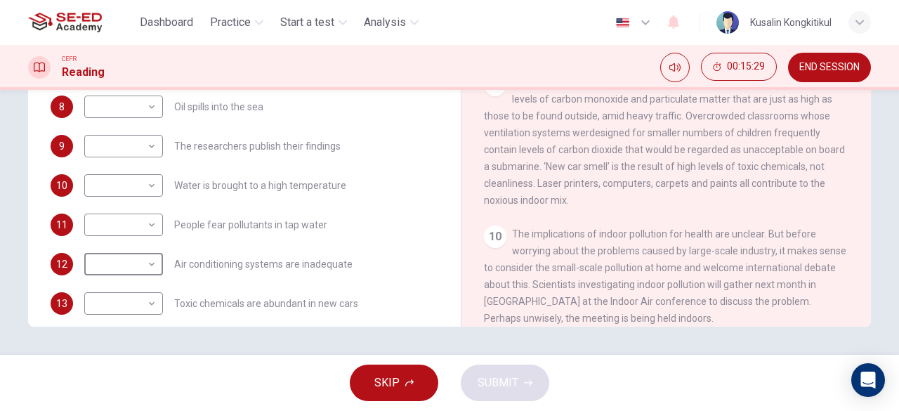
scroll to position [282, 0]
drag, startPoint x: 446, startPoint y: 249, endPoint x: 450, endPoint y: 241, distance: 9.1
click at [450, 241] on div "Questions 7 - 13 The Reading Passage describes a number of cause and effect rel…" at bounding box center [449, 82] width 843 height 488
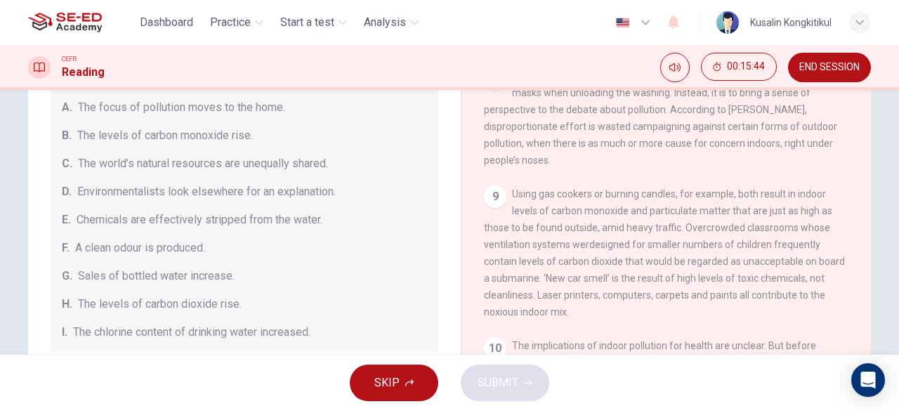
scroll to position [209, 0]
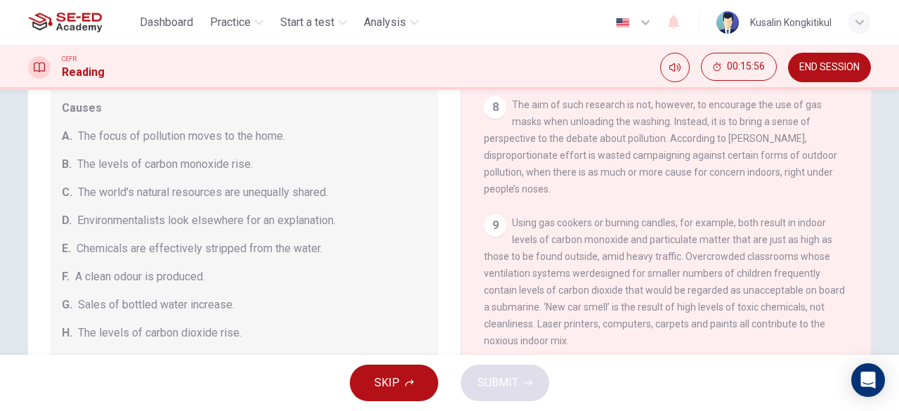
drag, startPoint x: 708, startPoint y: 287, endPoint x: 809, endPoint y: 282, distance: 100.6
click at [809, 282] on span "Using gas cookers or burning candles, for example, both result in indoor levels…" at bounding box center [664, 281] width 361 height 129
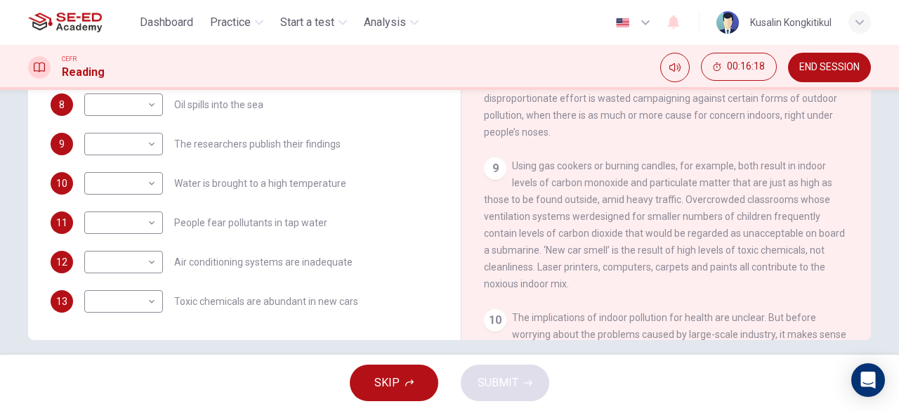
scroll to position [280, 0]
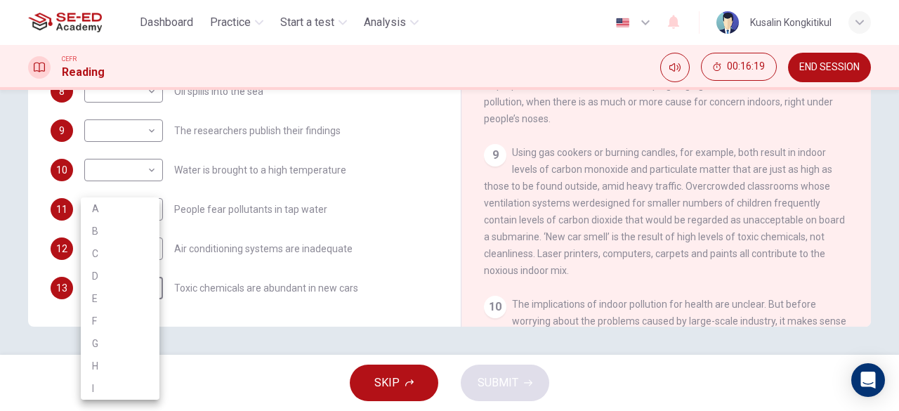
click at [132, 294] on body "This site uses cookies, as explained in our Privacy Policy . If you agree to th…" at bounding box center [449, 205] width 899 height 411
click at [111, 361] on li "H" at bounding box center [120, 366] width 79 height 22
type input "H"
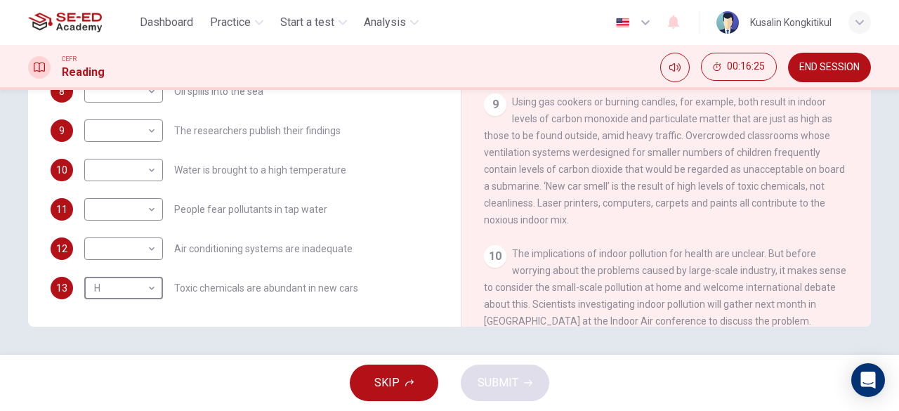
scroll to position [1285, 0]
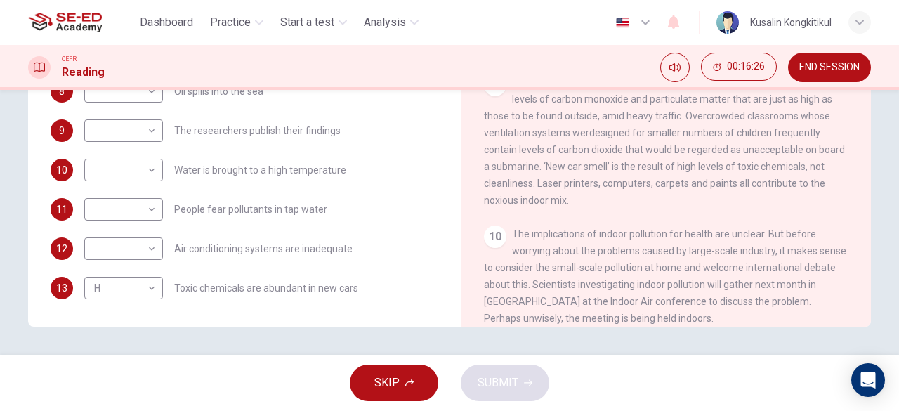
drag, startPoint x: 624, startPoint y: 262, endPoint x: 693, endPoint y: 255, distance: 69.2
click at [693, 255] on div "10 The implications of indoor pollution for health are unclear. But before worr…" at bounding box center [666, 275] width 365 height 101
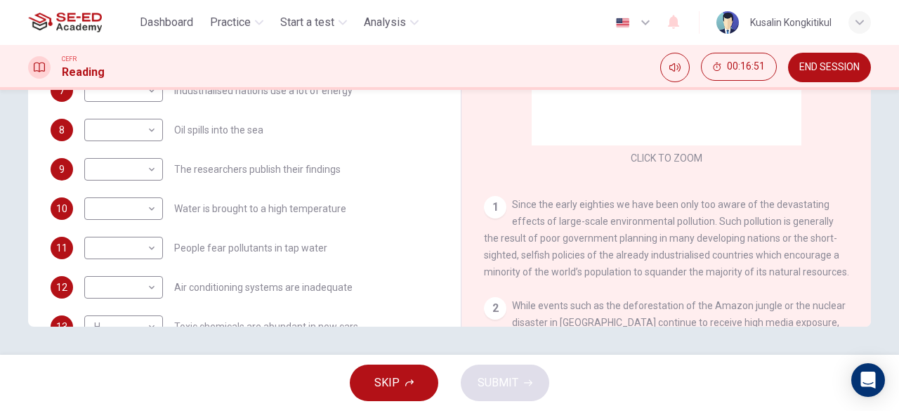
scroll to position [228, 0]
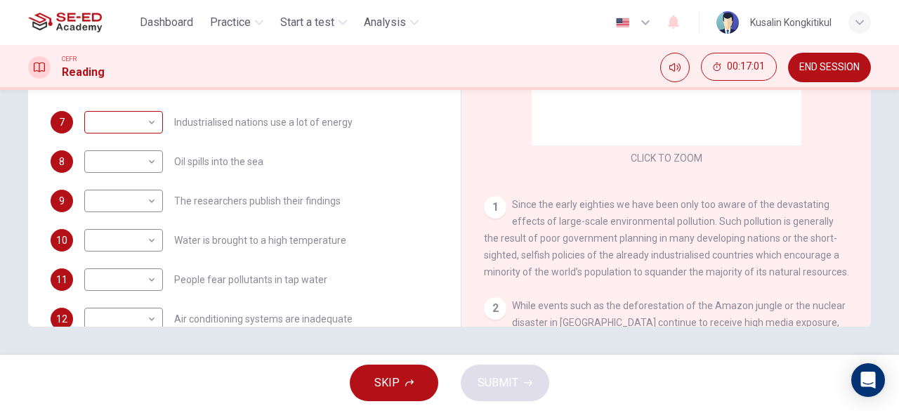
click at [142, 124] on body "This site uses cookies, as explained in our Privacy Policy . If you agree to th…" at bounding box center [449, 205] width 899 height 411
click at [278, 184] on div at bounding box center [449, 205] width 899 height 411
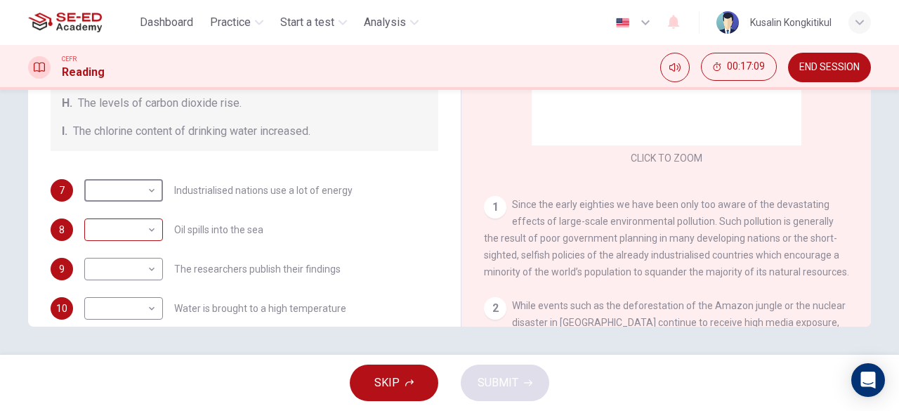
scroll to position [211, 0]
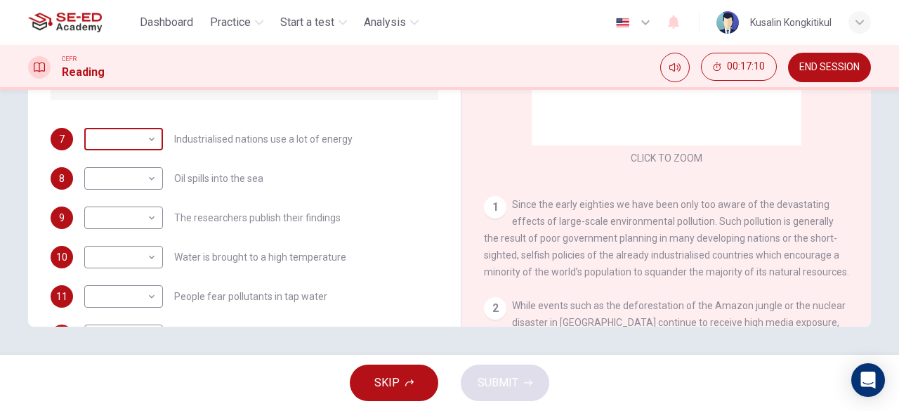
click at [133, 137] on body "This site uses cookies, as explained in our Privacy Policy . If you agree to th…" at bounding box center [449, 205] width 899 height 411
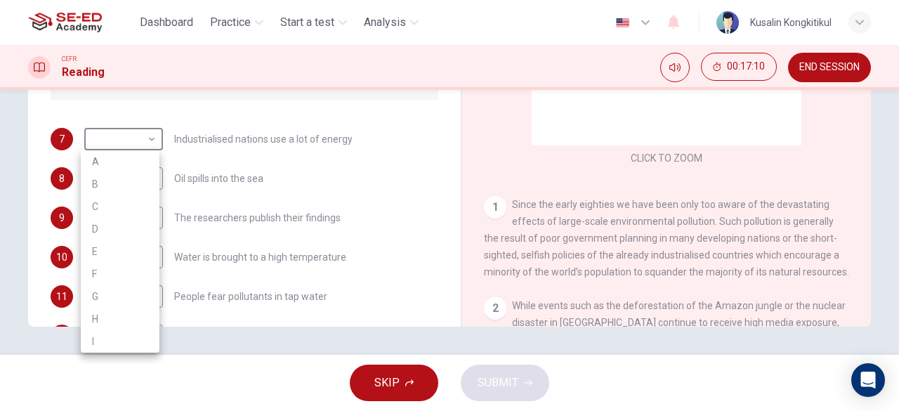
click at [119, 200] on li "C" at bounding box center [120, 206] width 79 height 22
type input "C"
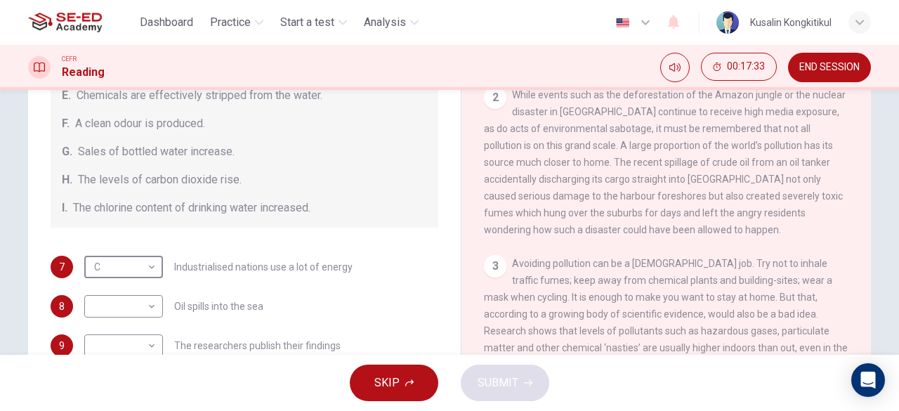
scroll to position [17, 0]
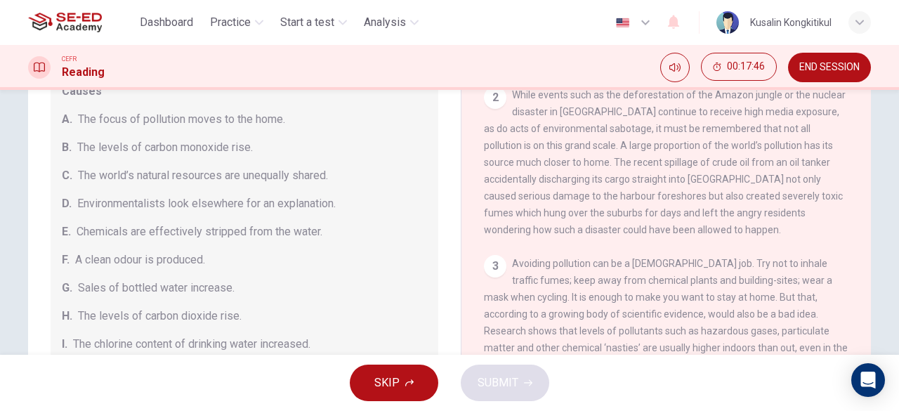
drag, startPoint x: 98, startPoint y: 172, endPoint x: 309, endPoint y: 169, distance: 210.7
click at [309, 169] on span "The world’s natural resources are unequally shared." at bounding box center [203, 175] width 250 height 17
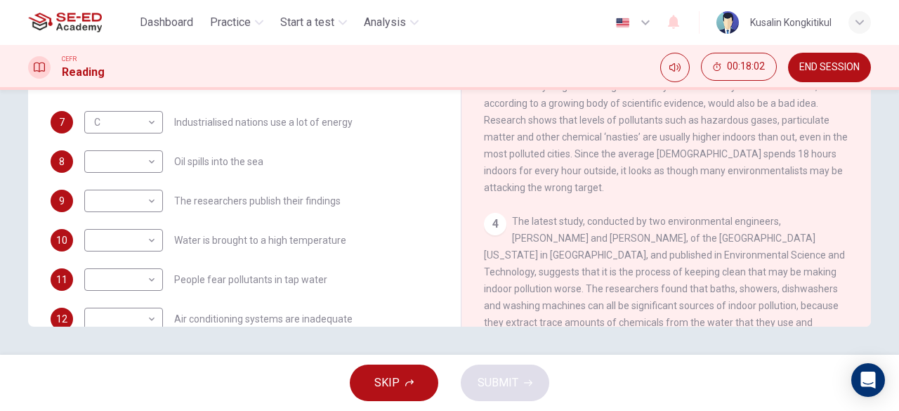
scroll to position [492, 0]
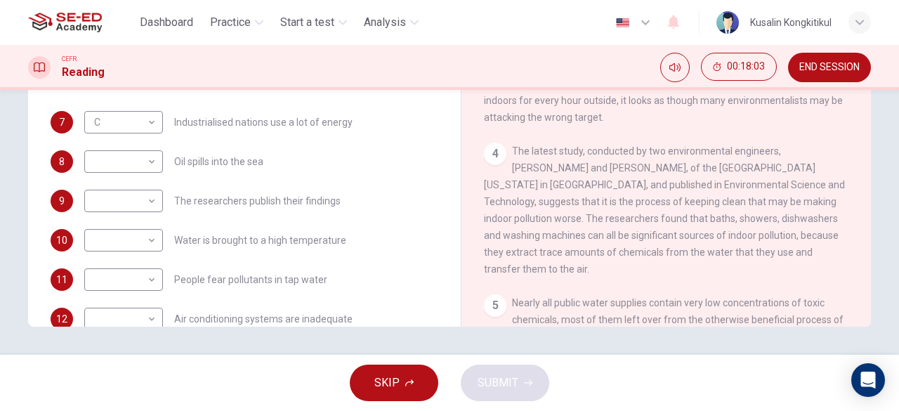
drag, startPoint x: 510, startPoint y: 222, endPoint x: 698, endPoint y: 222, distance: 187.5
click at [698, 222] on div "4 The latest study, conducted by two environmental engineers, Richard Corsi and…" at bounding box center [666, 210] width 365 height 135
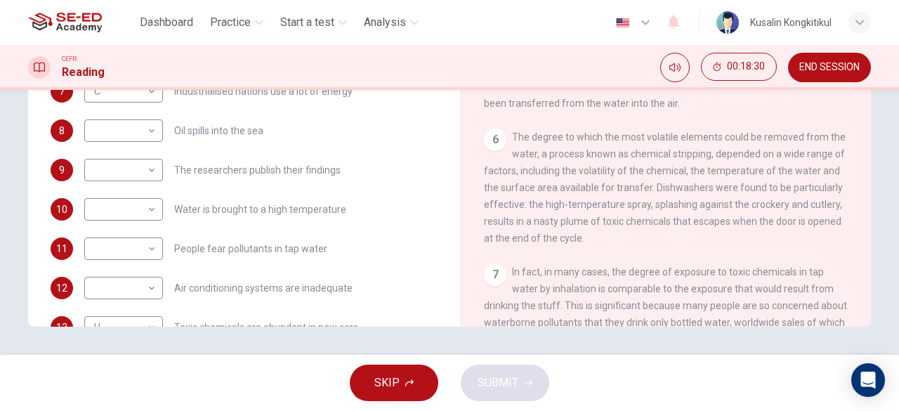
scroll to position [281, 0]
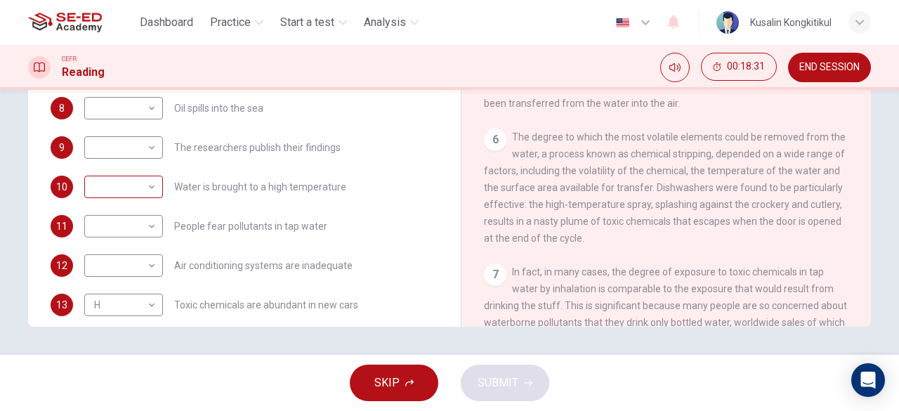
click at [140, 184] on body "This site uses cookies, as explained in our Privacy Policy . If you agree to th…" at bounding box center [449, 205] width 899 height 411
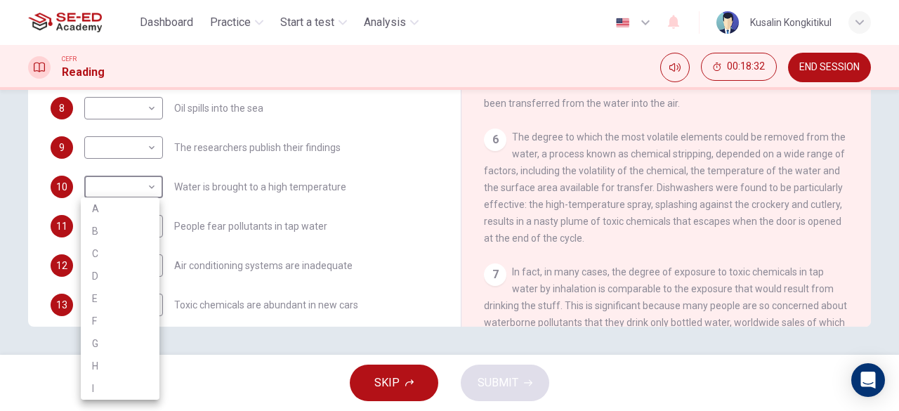
click at [240, 189] on div at bounding box center [449, 205] width 899 height 411
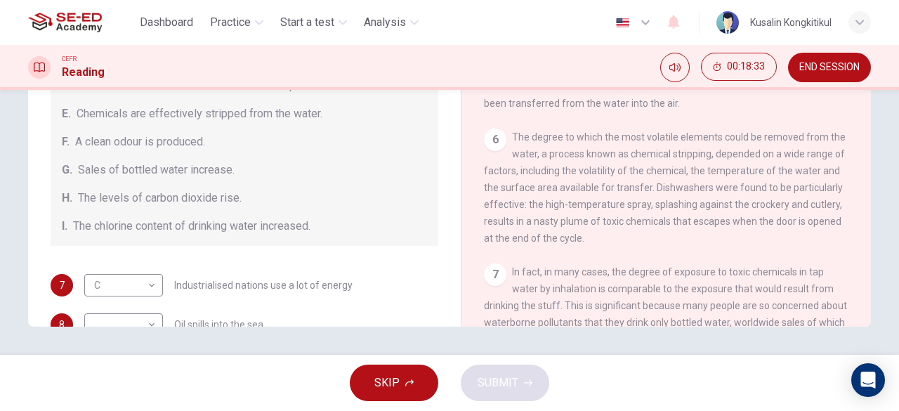
scroll to position [0, 0]
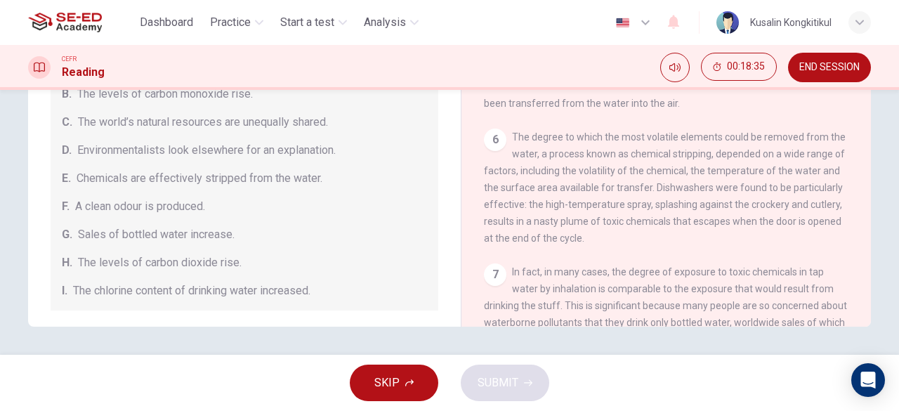
drag, startPoint x: 90, startPoint y: 178, endPoint x: 223, endPoint y: 181, distance: 133.5
click at [221, 181] on span "Chemicals are effectively stripped from the water." at bounding box center [200, 178] width 246 height 17
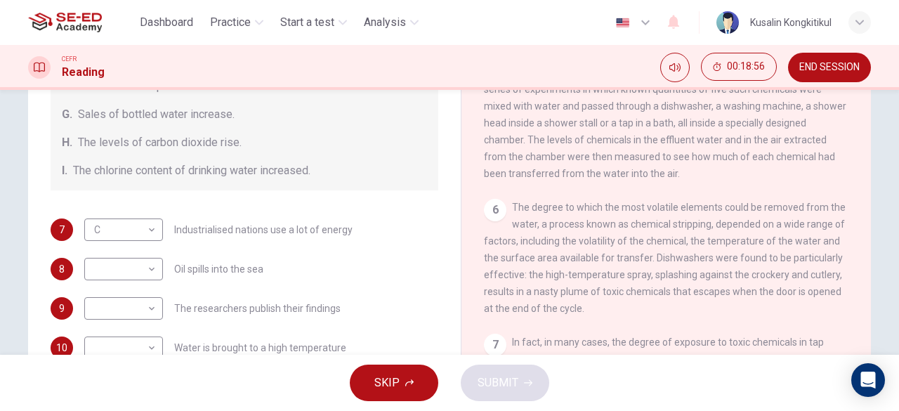
scroll to position [211, 0]
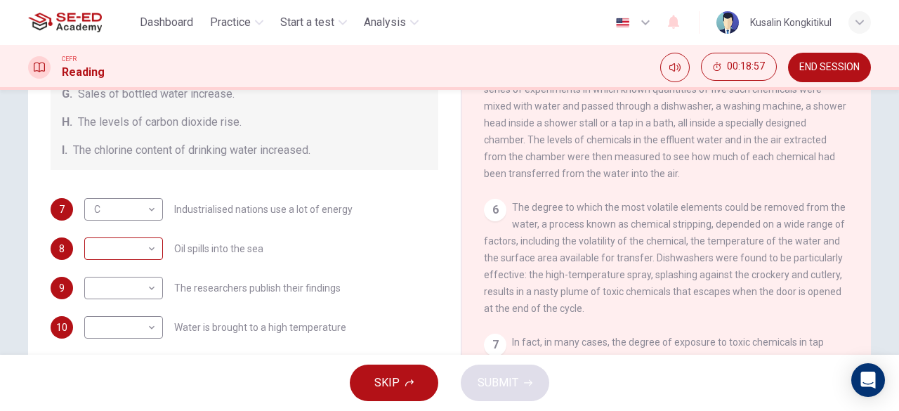
click at [142, 242] on body "This site uses cookies, as explained in our Privacy Policy . If you agree to th…" at bounding box center [449, 205] width 899 height 411
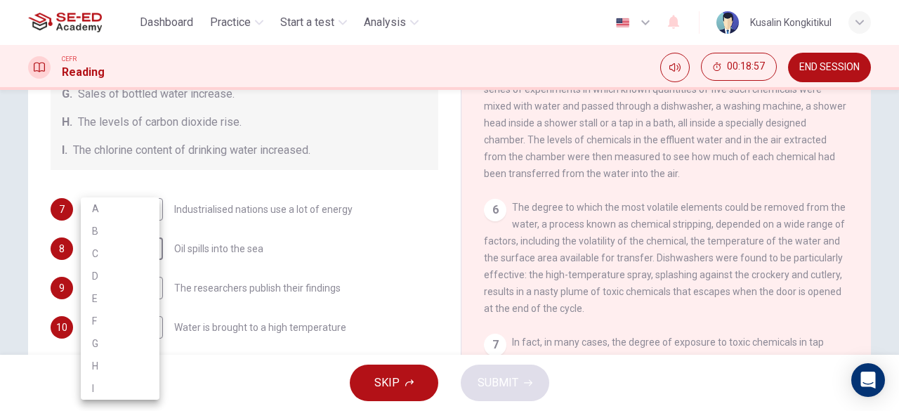
click at [247, 240] on div at bounding box center [449, 205] width 899 height 411
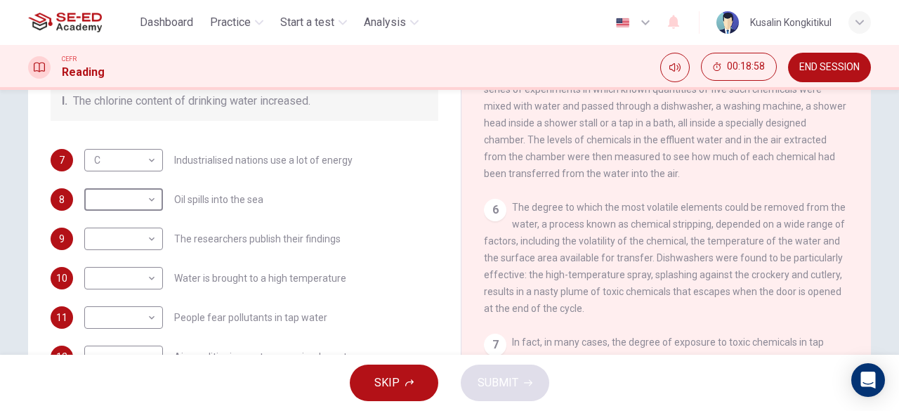
scroll to position [281, 0]
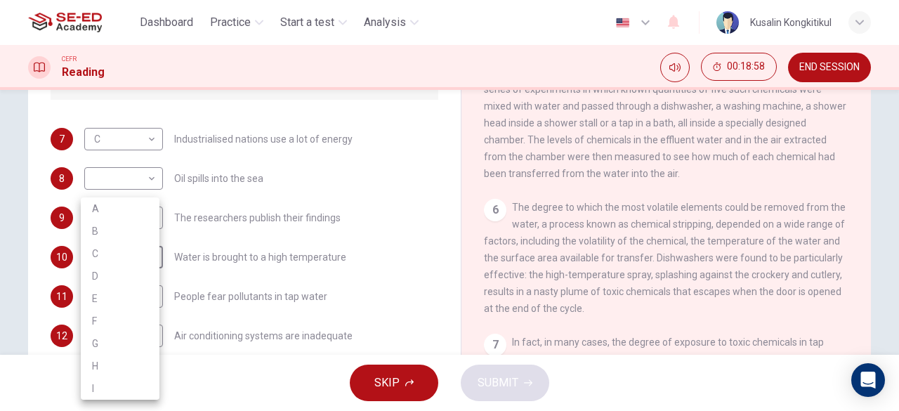
drag, startPoint x: 136, startPoint y: 256, endPoint x: 145, endPoint y: 284, distance: 28.7
click at [135, 258] on body "This site uses cookies, as explained in our Privacy Policy . If you agree to th…" at bounding box center [449, 205] width 899 height 411
click at [107, 294] on li "E" at bounding box center [120, 298] width 79 height 22
type input "E"
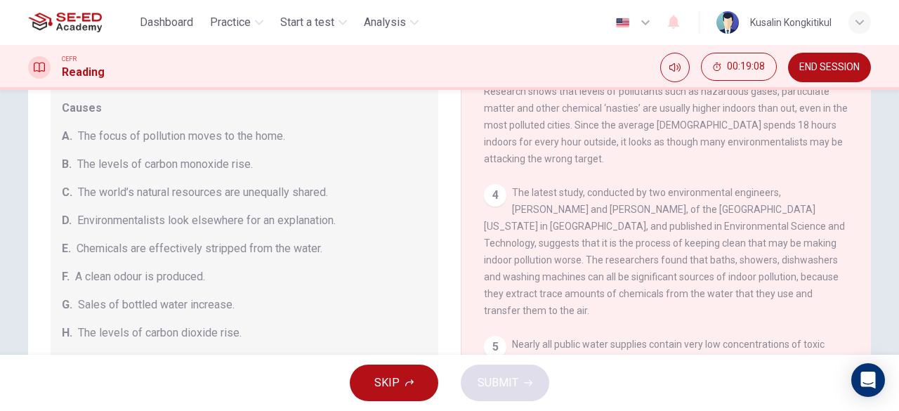
scroll to position [492, 0]
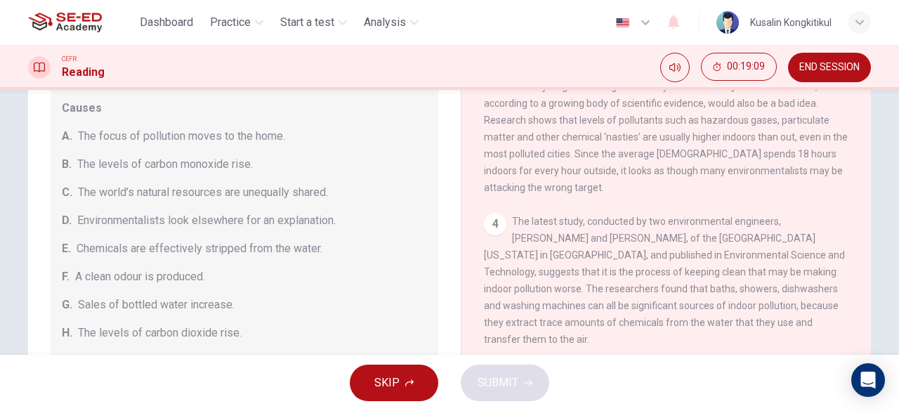
drag, startPoint x: 558, startPoint y: 275, endPoint x: 635, endPoint y: 275, distance: 76.6
click at [634, 275] on div "4 The latest study, conducted by two environmental engineers, Richard Corsi and…" at bounding box center [666, 280] width 365 height 135
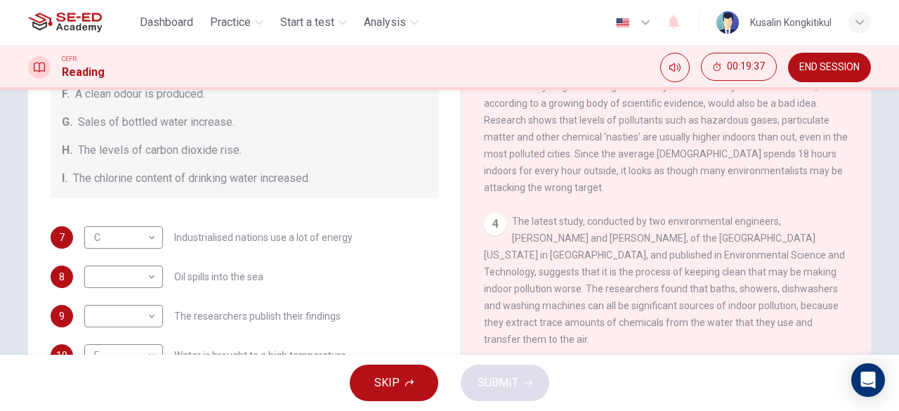
scroll to position [211, 0]
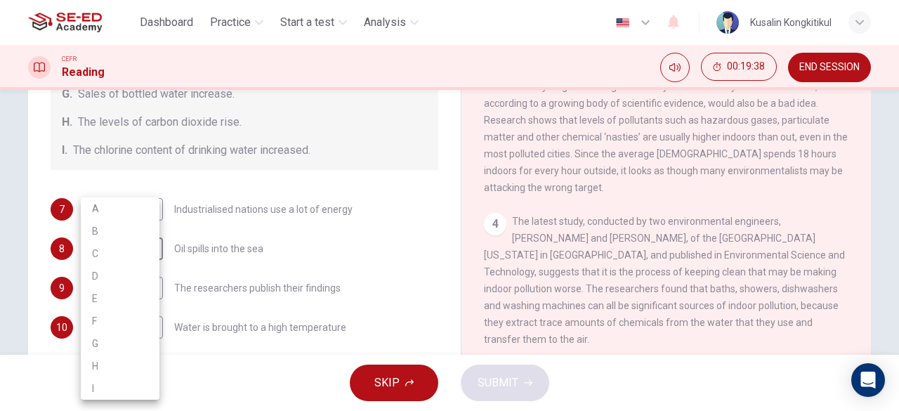
click at [119, 246] on body "This site uses cookies, as explained in our Privacy Policy . If you agree to th…" at bounding box center [449, 205] width 899 height 411
click at [116, 211] on li "A" at bounding box center [120, 208] width 79 height 22
type input "A"
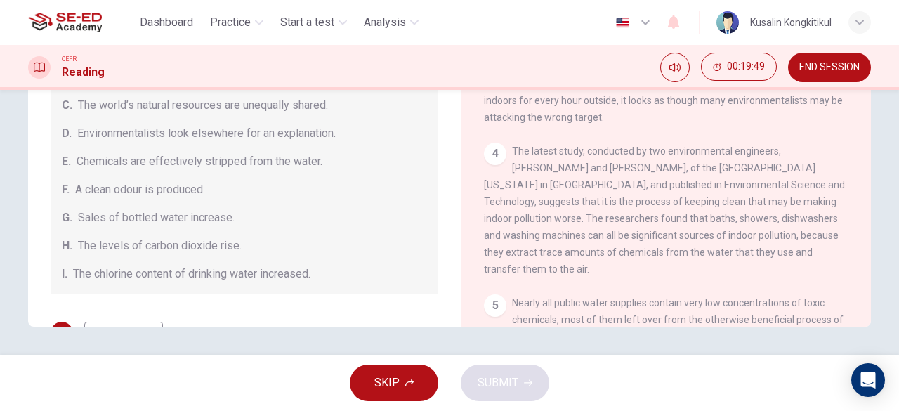
scroll to position [298, 0]
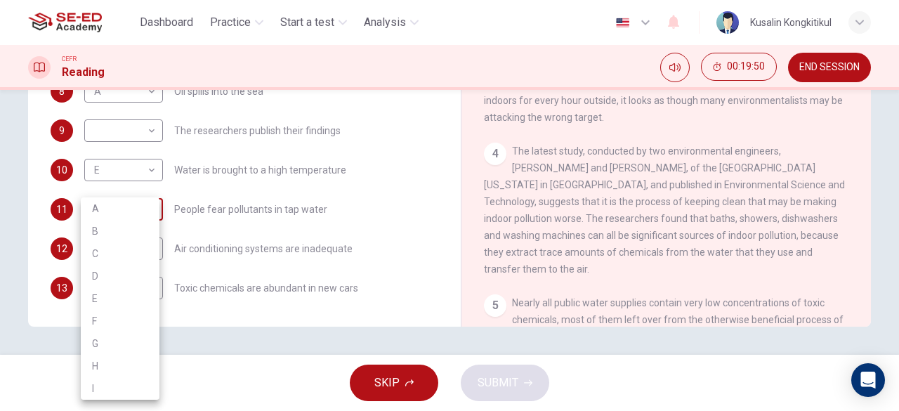
click at [146, 214] on body "This site uses cookies, as explained in our Privacy Policy . If you agree to th…" at bounding box center [449, 205] width 899 height 411
click at [118, 346] on li "G" at bounding box center [120, 343] width 79 height 22
type input "G"
click at [131, 208] on body "This site uses cookies, as explained in our Privacy Policy . If you agree to th…" at bounding box center [449, 205] width 899 height 411
click at [262, 218] on div at bounding box center [449, 205] width 899 height 411
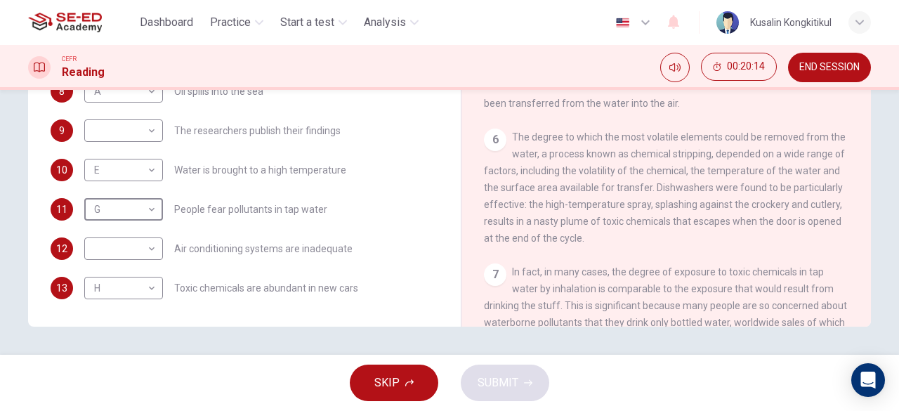
scroll to position [913, 0]
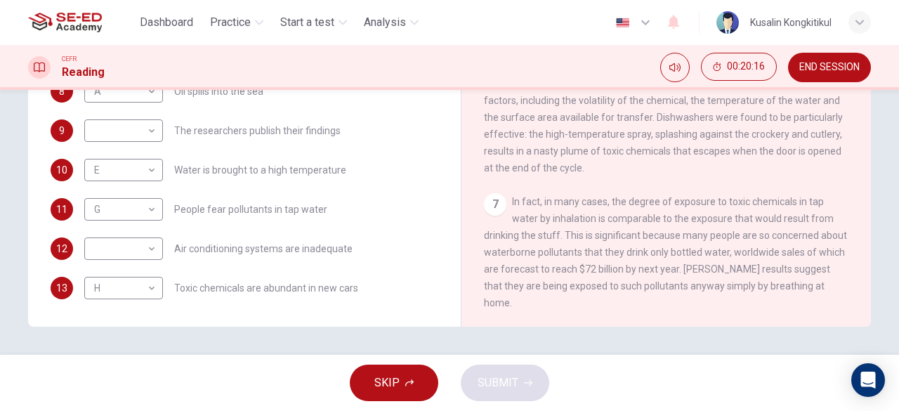
drag, startPoint x: 600, startPoint y: 206, endPoint x: 740, endPoint y: 207, distance: 140.5
click at [740, 207] on span "In fact, in many cases, the degree of exposure to toxic chemicals in tap water …" at bounding box center [665, 252] width 363 height 112
drag, startPoint x: 537, startPoint y: 228, endPoint x: 641, endPoint y: 224, distance: 104.7
click at [641, 224] on span "In fact, in many cases, the degree of exposure to toxic chemicals in tap water …" at bounding box center [665, 252] width 363 height 112
drag, startPoint x: 560, startPoint y: 240, endPoint x: 737, endPoint y: 236, distance: 177.0
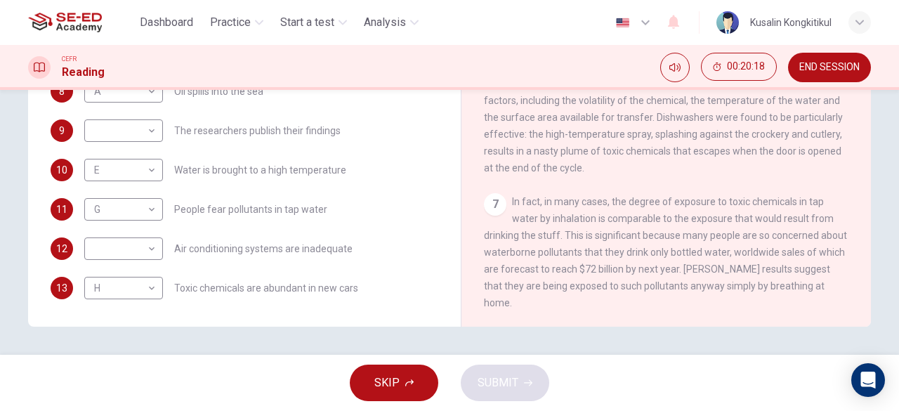
click at [728, 236] on span "In fact, in many cases, the degree of exposure to toxic chemicals in tap water …" at bounding box center [665, 252] width 363 height 112
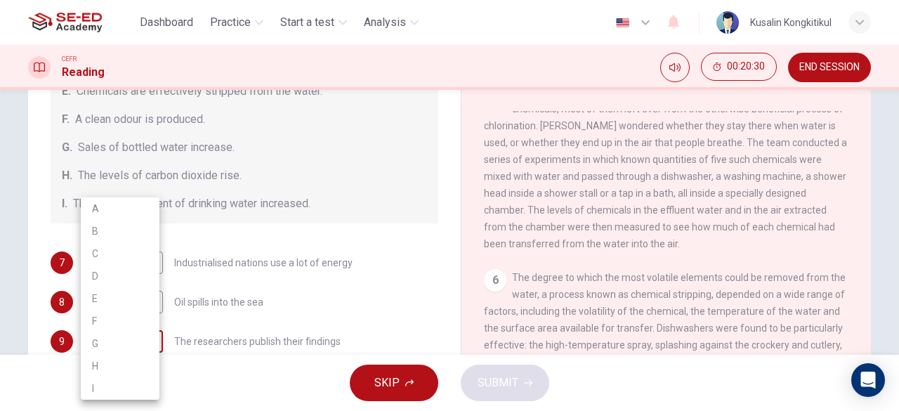
scroll to position [74, 0]
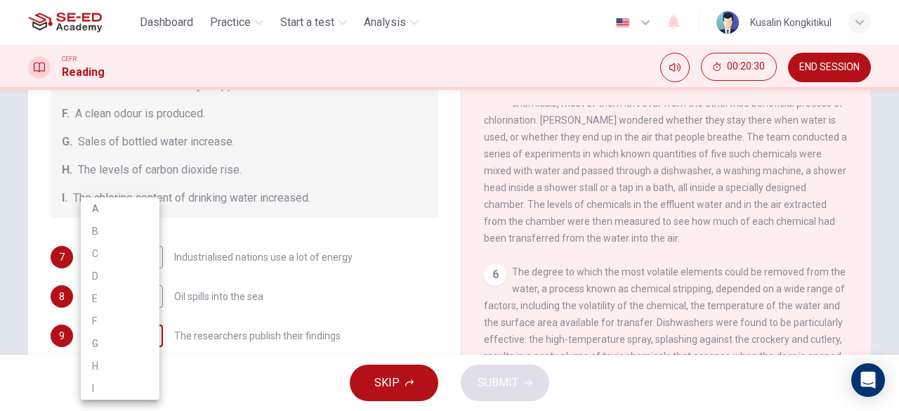
click at [112, 353] on body "This site uses cookies, as explained in our Privacy Policy . If you agree to th…" at bounding box center [449, 205] width 899 height 411
click at [264, 296] on div at bounding box center [449, 205] width 899 height 411
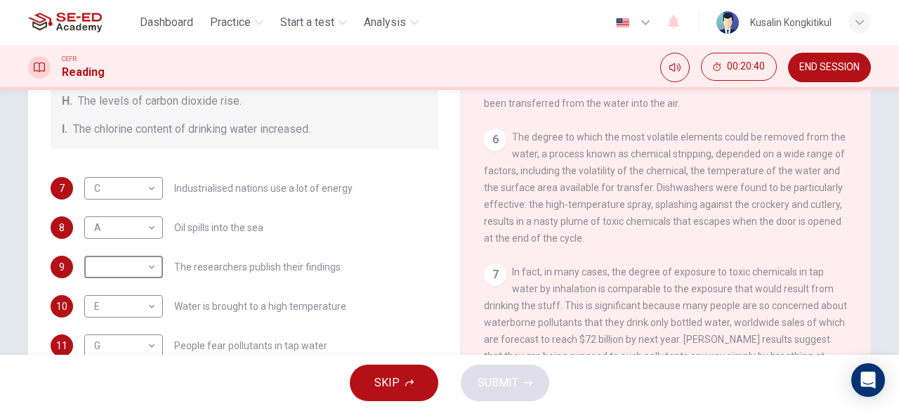
scroll to position [298, 0]
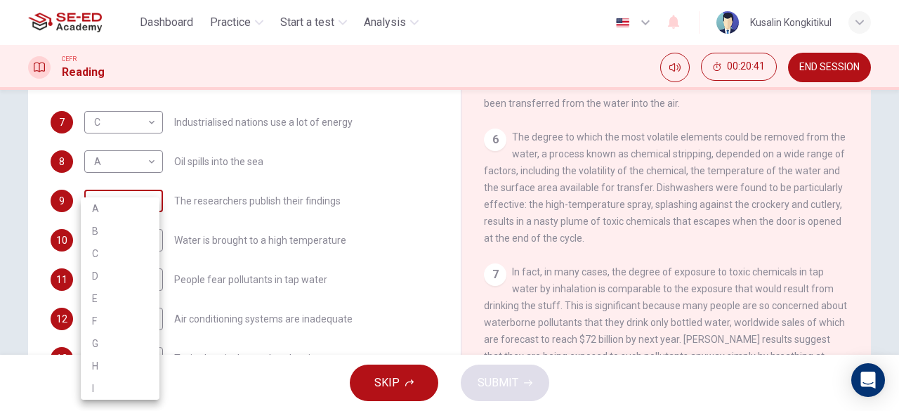
click at [150, 199] on body "This site uses cookies, as explained in our Privacy Policy . If you agree to th…" at bounding box center [449, 205] width 899 height 411
click at [106, 275] on li "D" at bounding box center [120, 276] width 79 height 22
type input "D"
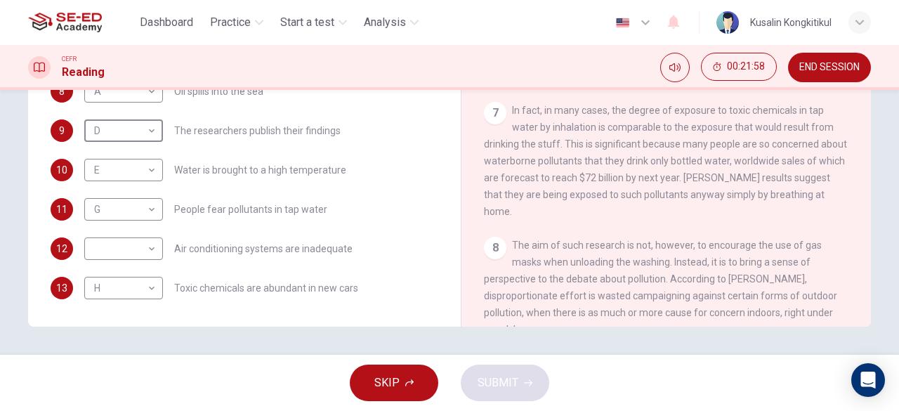
scroll to position [1075, 0]
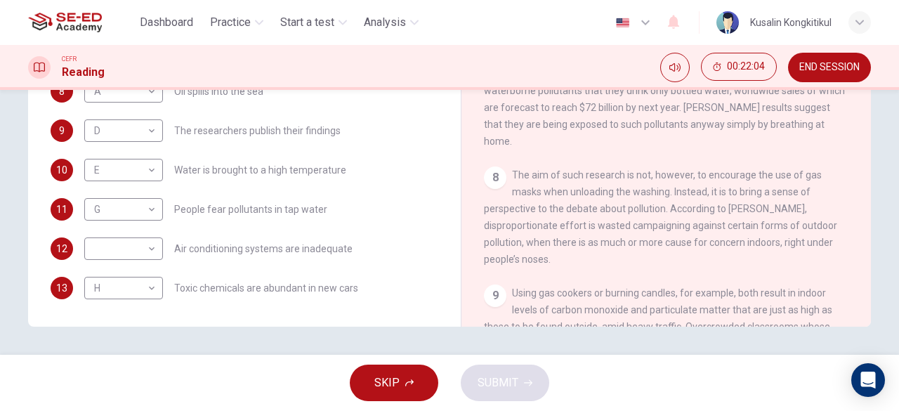
drag, startPoint x: 583, startPoint y: 196, endPoint x: 725, endPoint y: 190, distance: 142.0
click at [725, 190] on div "8 The aim of such research is not, however, to encourage the use of gas masks w…" at bounding box center [666, 216] width 365 height 101
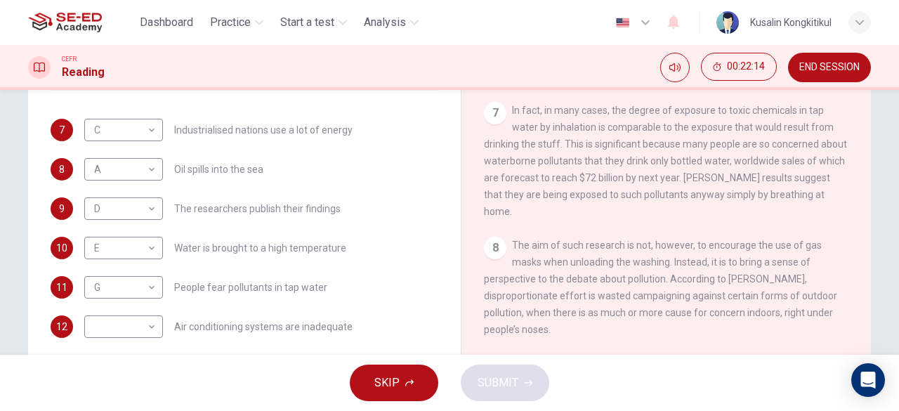
scroll to position [298, 0]
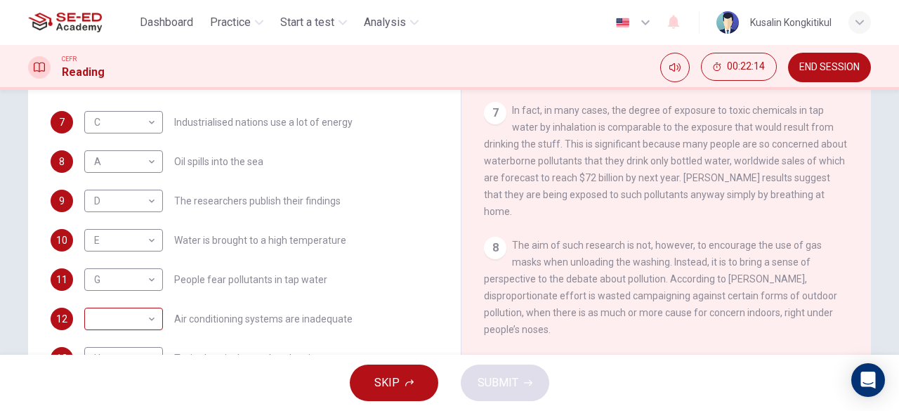
click at [124, 315] on body "This site uses cookies, as explained in our Privacy Policy . If you agree to th…" at bounding box center [449, 205] width 899 height 411
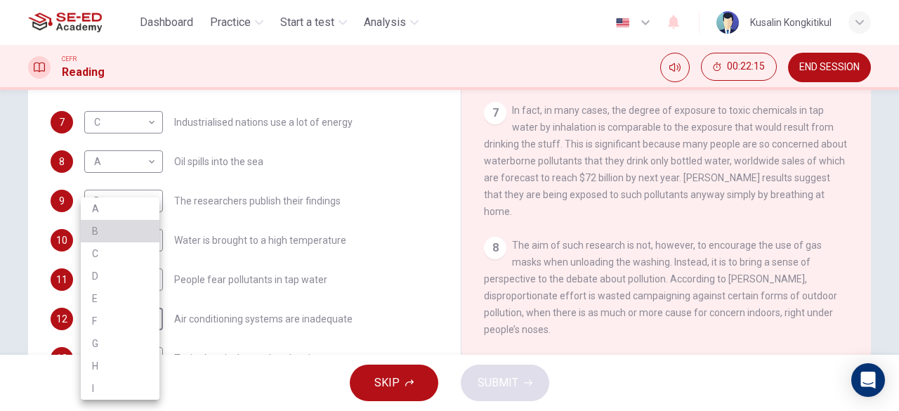
click at [129, 237] on li "B" at bounding box center [120, 231] width 79 height 22
type input "B"
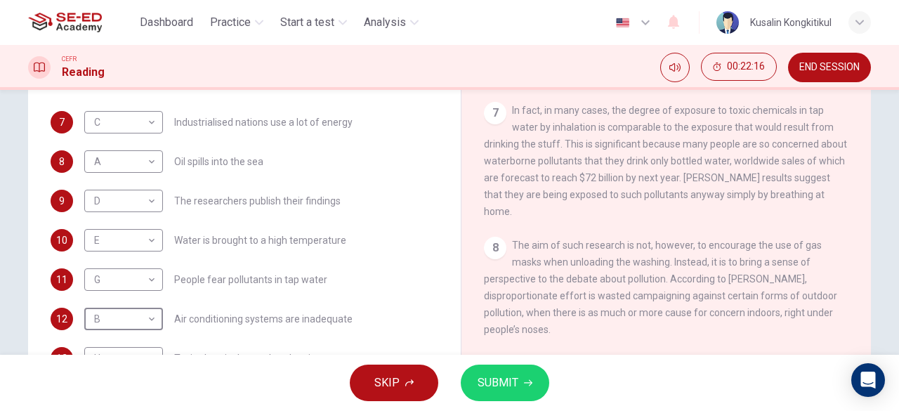
click at [490, 379] on span "SUBMIT" at bounding box center [498, 383] width 41 height 20
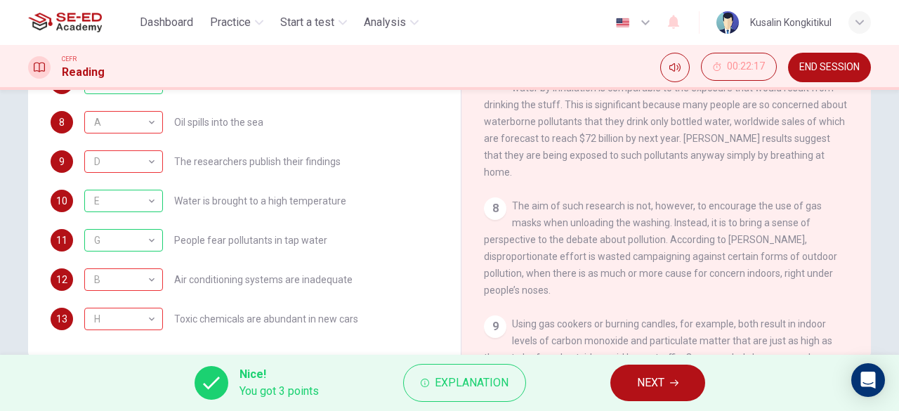
scroll to position [280, 0]
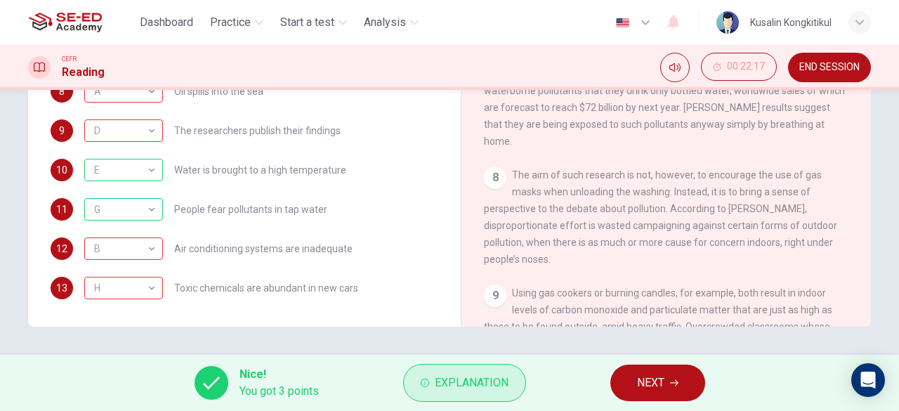
click at [451, 386] on span "Explanation" at bounding box center [472, 383] width 74 height 20
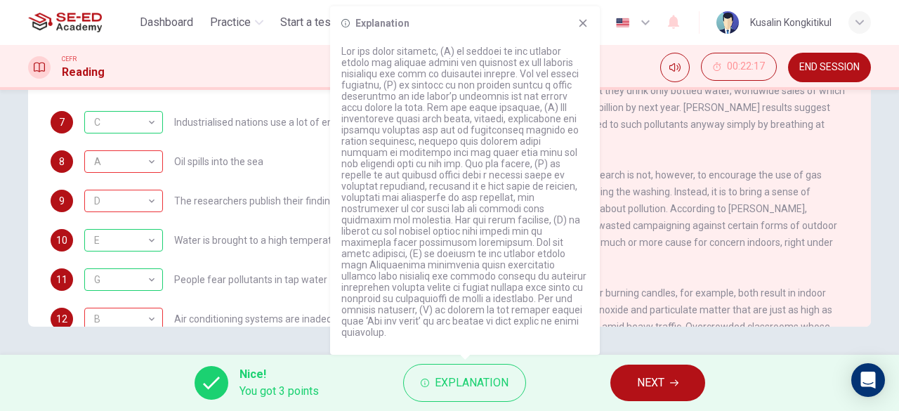
scroll to position [48, 0]
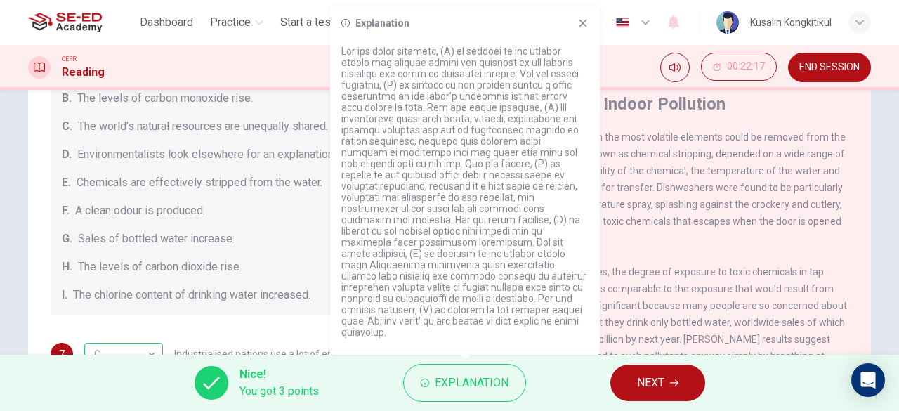
drag, startPoint x: 810, startPoint y: 179, endPoint x: 781, endPoint y: 190, distance: 30.7
click at [804, 183] on div "6 The degree to which the most volatile elements could be removed from the wate…" at bounding box center [666, 188] width 365 height 118
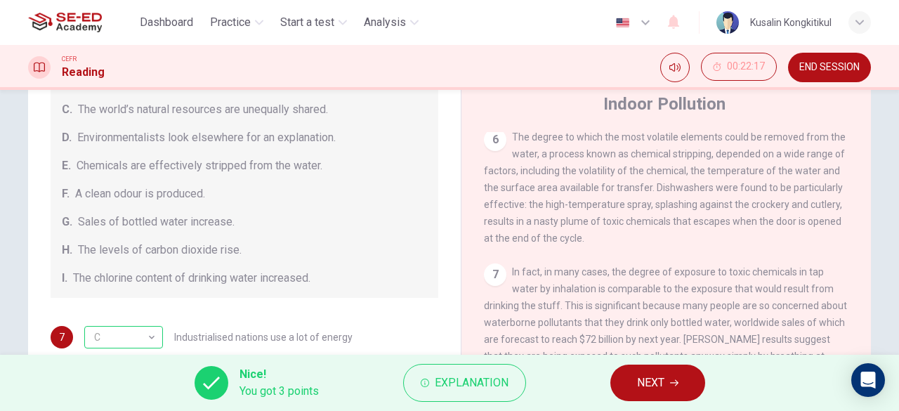
scroll to position [298, 0]
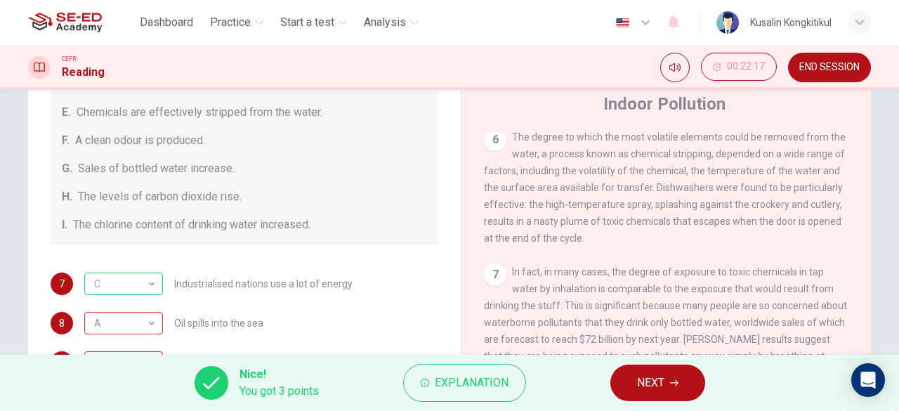
click at [325, 240] on div "Causes A. The focus of pollution moves to the home. B. The levels of carbon mon…" at bounding box center [245, 98] width 388 height 292
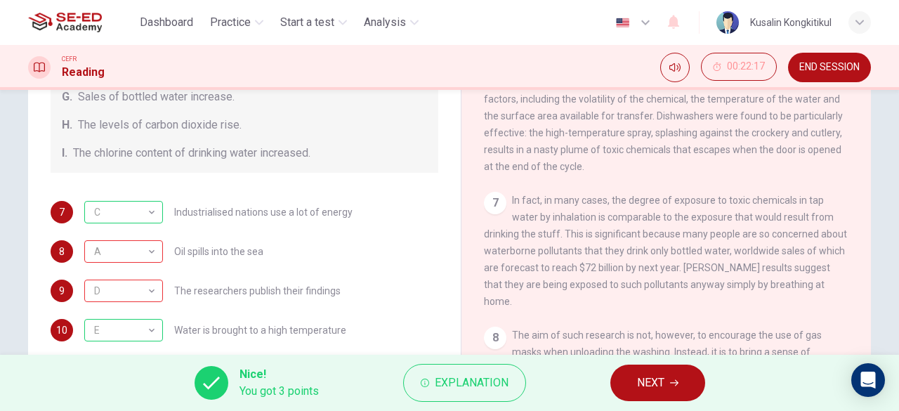
scroll to position [188, 0]
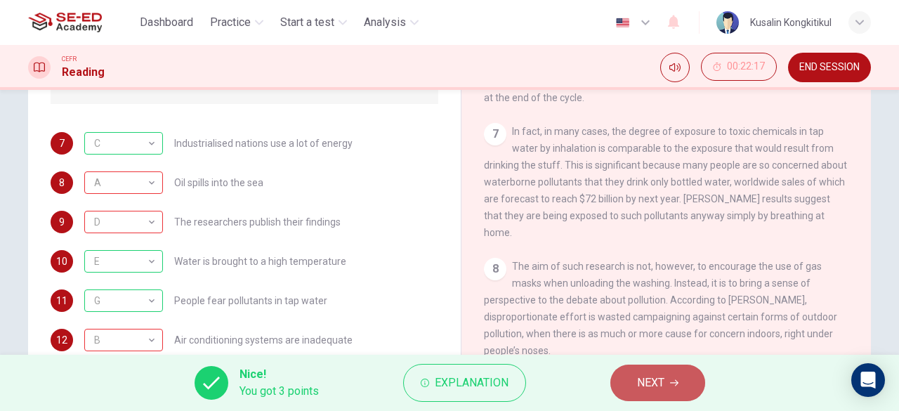
click at [688, 381] on button "NEXT" at bounding box center [657, 383] width 95 height 37
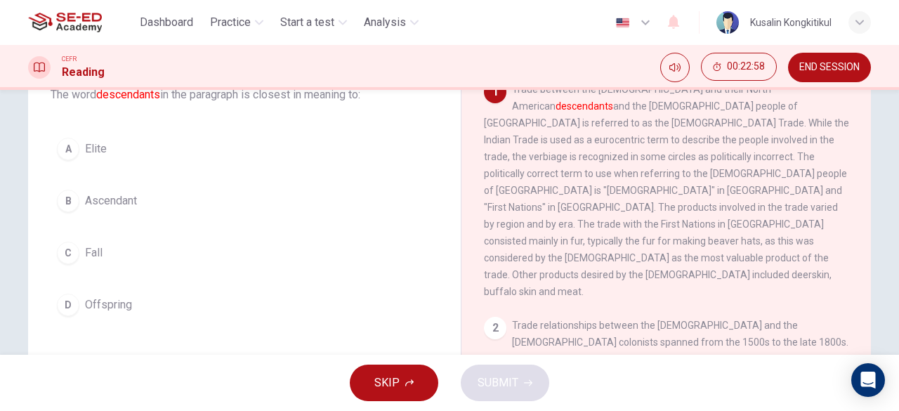
scroll to position [70, 0]
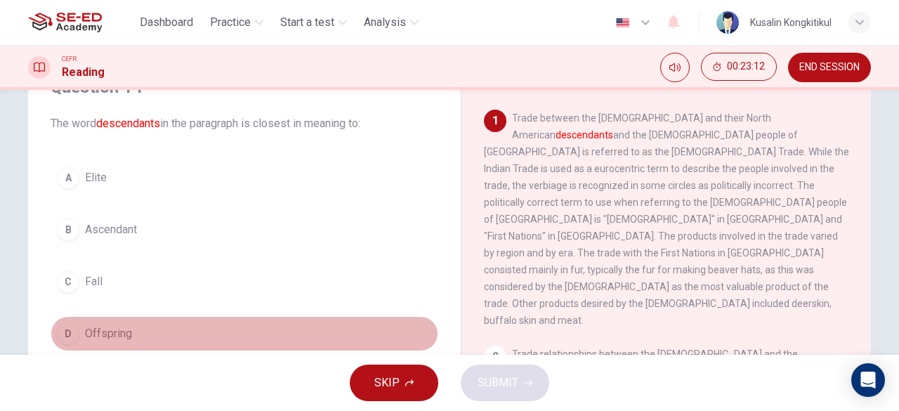
click at [69, 338] on div "D" at bounding box center [68, 333] width 22 height 22
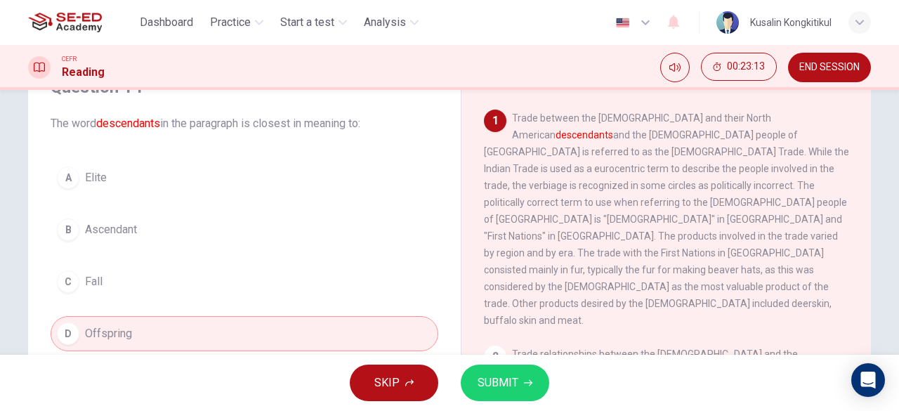
click at [482, 381] on span "SUBMIT" at bounding box center [498, 383] width 41 height 20
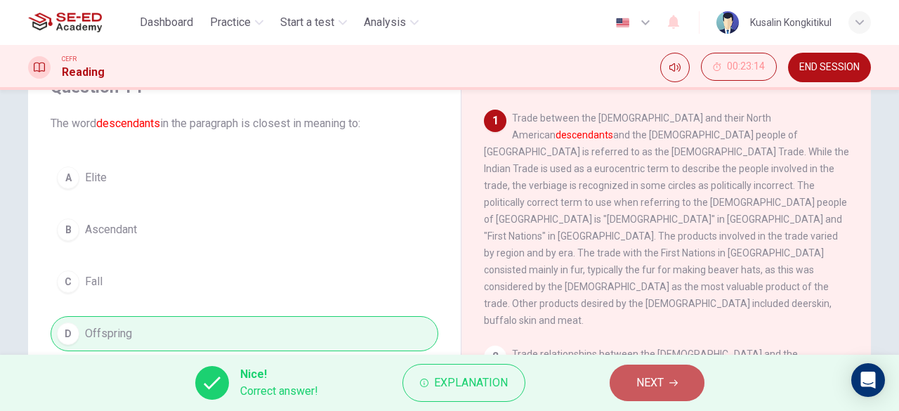
click at [652, 383] on span "NEXT" at bounding box center [649, 383] width 27 height 20
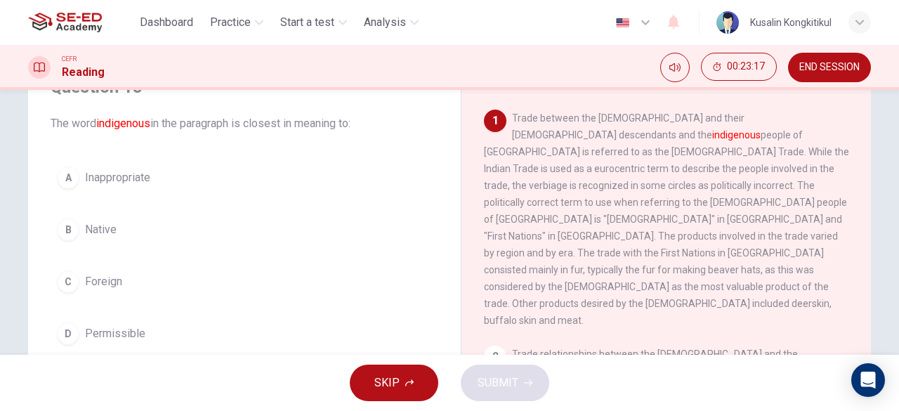
drag, startPoint x: 525, startPoint y: 113, endPoint x: 577, endPoint y: 107, distance: 51.7
click at [577, 107] on div "Native American Trade 1 Trade between the Europeans and their North American de…" at bounding box center [666, 303] width 410 height 511
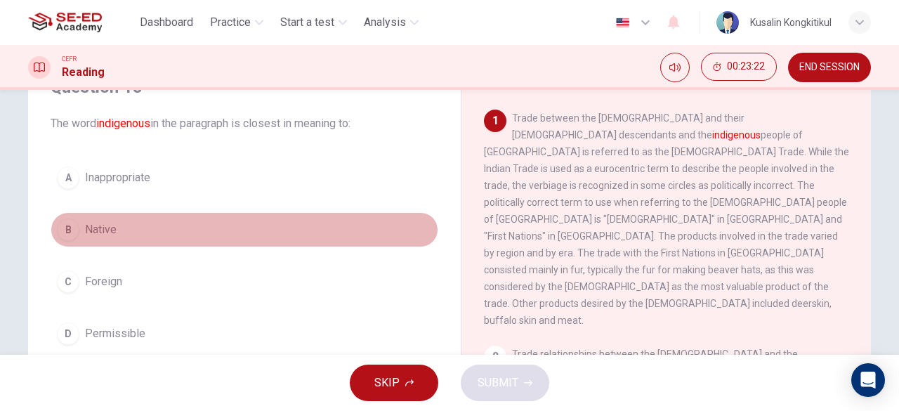
click at [60, 228] on div "B" at bounding box center [68, 229] width 22 height 22
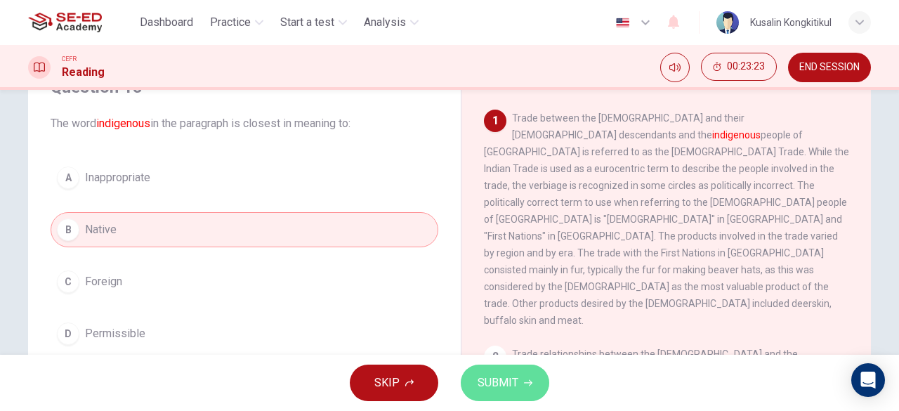
click at [500, 388] on span "SUBMIT" at bounding box center [498, 383] width 41 height 20
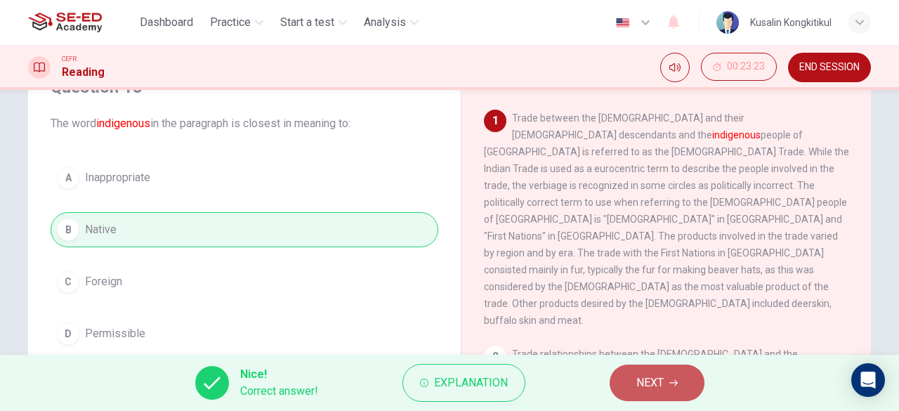
click at [645, 377] on span "NEXT" at bounding box center [649, 383] width 27 height 20
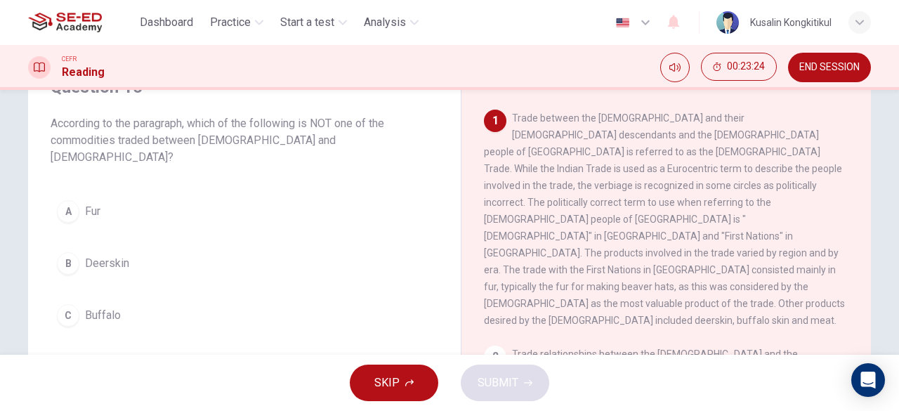
drag, startPoint x: 240, startPoint y: 122, endPoint x: 341, endPoint y: 119, distance: 101.9
click at [341, 119] on span "According to the paragraph, which of the following is NOT one of the commoditie…" at bounding box center [245, 140] width 388 height 51
drag, startPoint x: 153, startPoint y: 134, endPoint x: 306, endPoint y: 134, distance: 152.4
click at [305, 134] on span "According to the paragraph, which of the following is NOT one of the commoditie…" at bounding box center [245, 140] width 388 height 51
drag, startPoint x: 308, startPoint y: 192, endPoint x: 315, endPoint y: 195, distance: 7.2
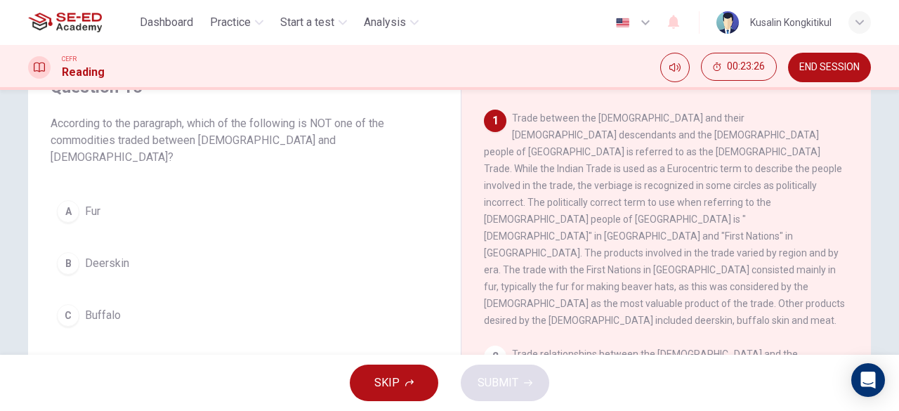
click at [308, 194] on button "A Fur" at bounding box center [245, 211] width 388 height 35
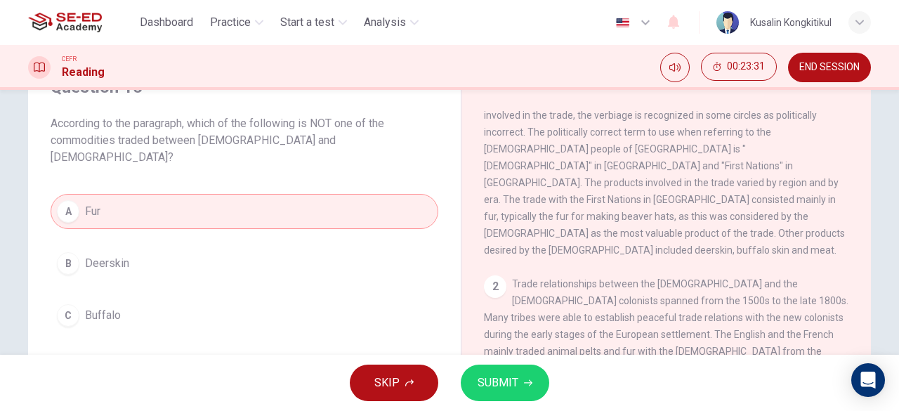
click at [299, 124] on span "According to the paragraph, which of the following is NOT one of the commoditie…" at bounding box center [245, 140] width 388 height 51
drag, startPoint x: 95, startPoint y: 133, endPoint x: 256, endPoint y: 133, distance: 161.6
click at [256, 133] on span "According to the paragraph, which of the following is NOT one of the commoditie…" at bounding box center [245, 140] width 388 height 51
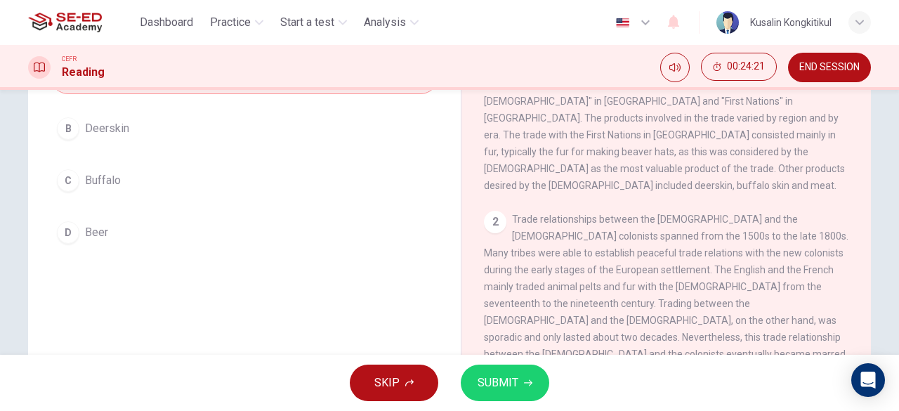
scroll to position [69, 0]
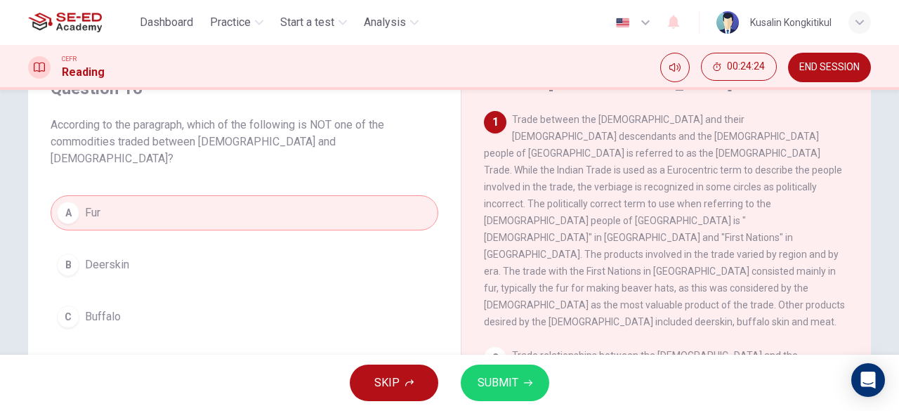
drag, startPoint x: 591, startPoint y: 239, endPoint x: 620, endPoint y: 238, distance: 28.8
click at [620, 238] on span "Trade between the Europeans and their North American descendants and the indige…" at bounding box center [664, 221] width 361 height 214
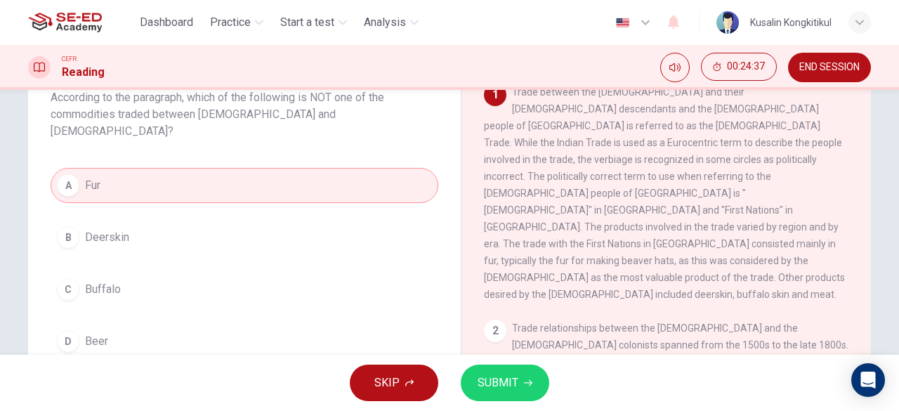
scroll to position [139, 0]
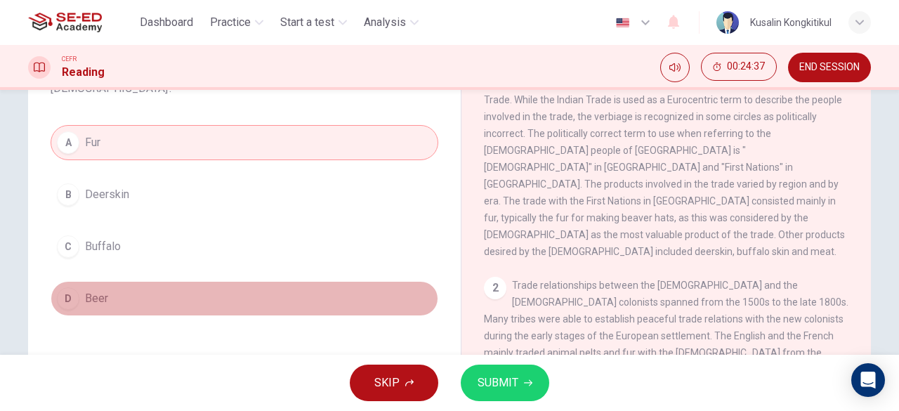
drag, startPoint x: 103, startPoint y: 279, endPoint x: 274, endPoint y: 310, distance: 174.3
click at [103, 290] on span "Beer" at bounding box center [96, 298] width 23 height 17
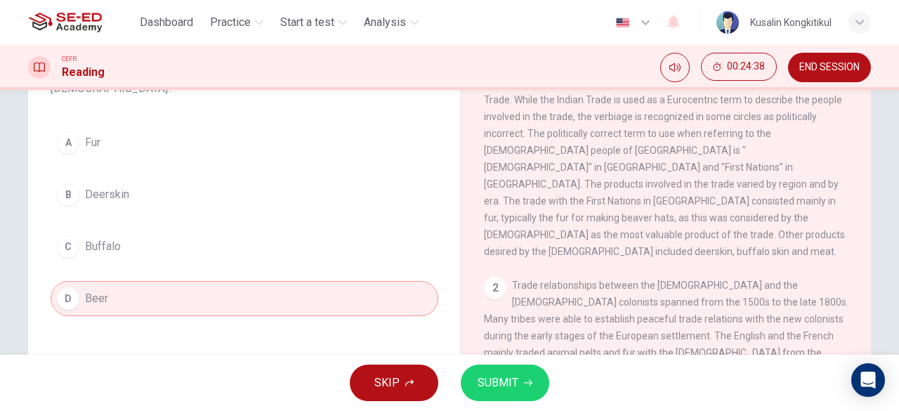
click at [486, 376] on span "SUBMIT" at bounding box center [498, 383] width 41 height 20
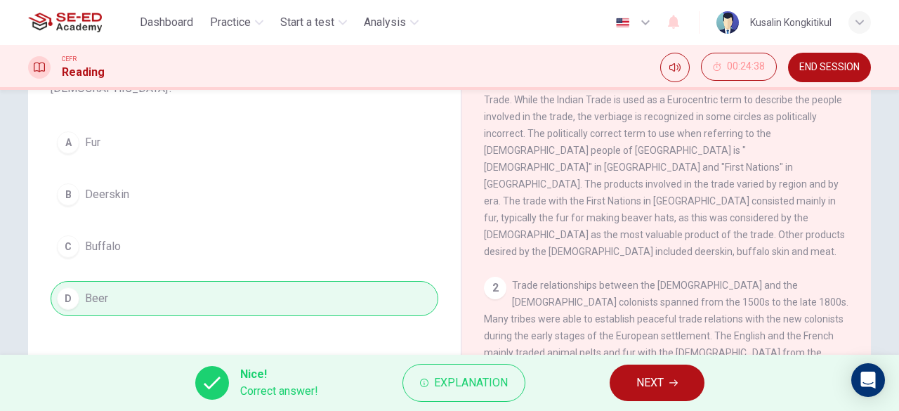
click at [653, 385] on span "NEXT" at bounding box center [649, 383] width 27 height 20
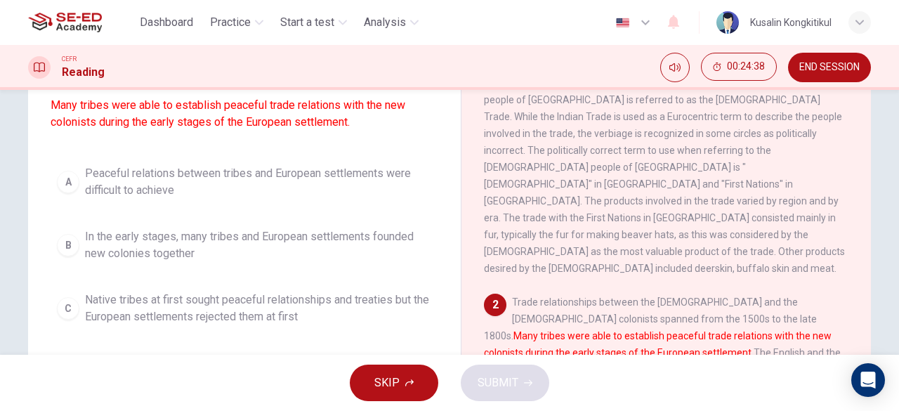
scroll to position [49, 0]
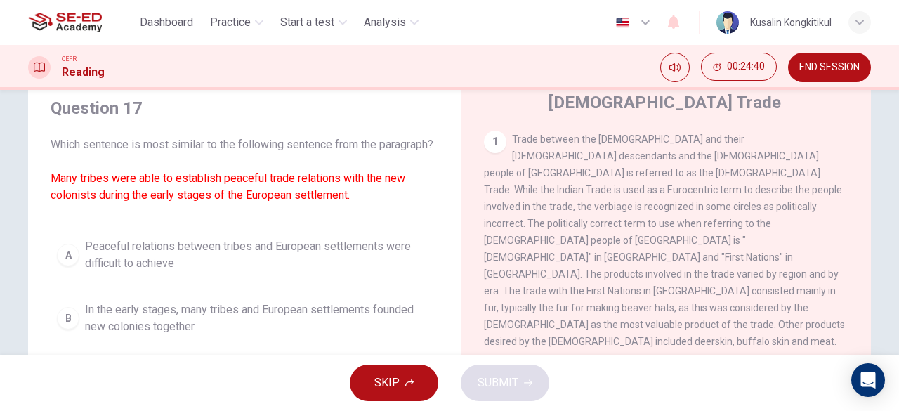
drag, startPoint x: 140, startPoint y: 153, endPoint x: 237, endPoint y: 148, distance: 97.1
click at [237, 148] on span "Which sentence is most similar to the following sentence from the paragraph? Ma…" at bounding box center [245, 169] width 388 height 67
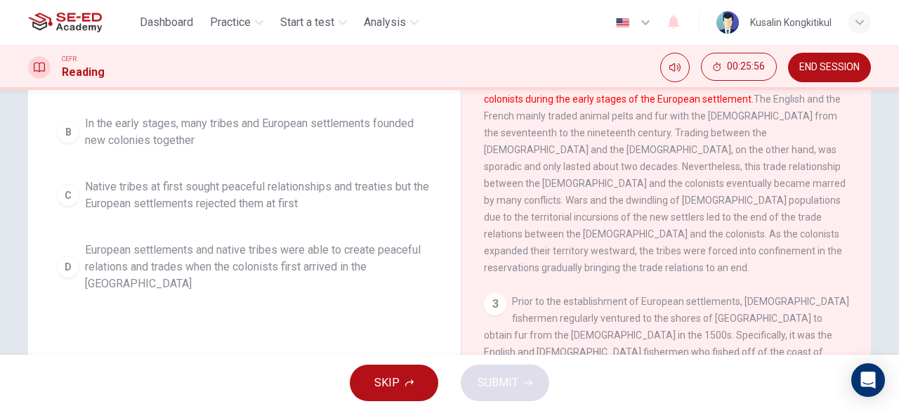
scroll to position [280, 0]
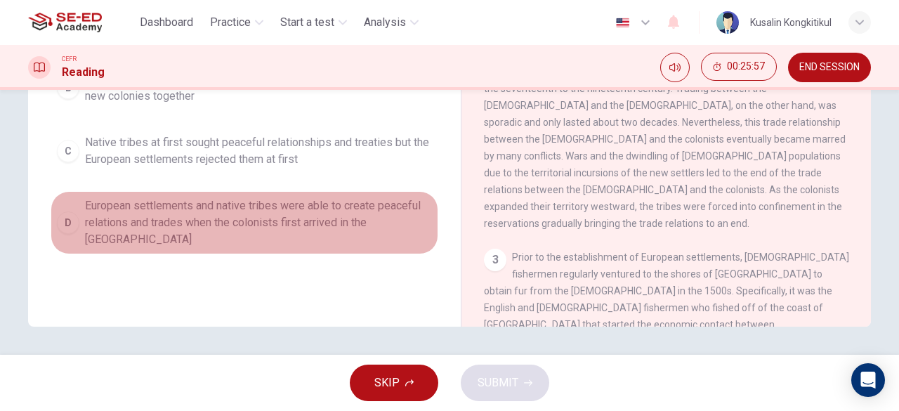
click at [85, 230] on span "European settlements and native tribes were able to create peaceful relations a…" at bounding box center [258, 222] width 347 height 51
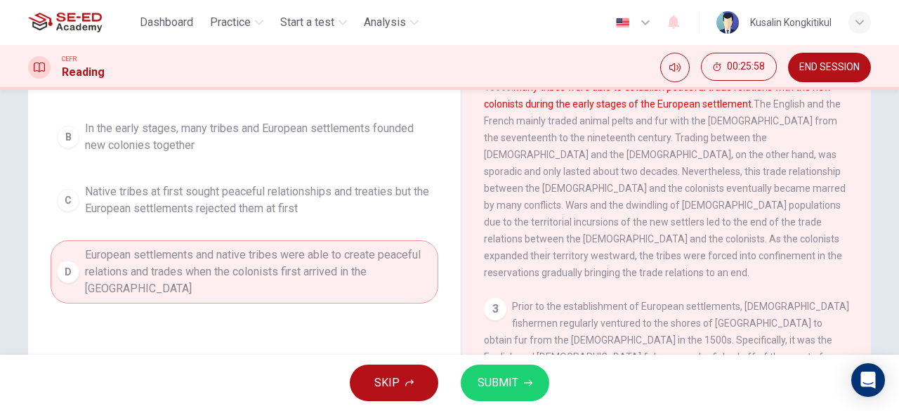
scroll to position [209, 0]
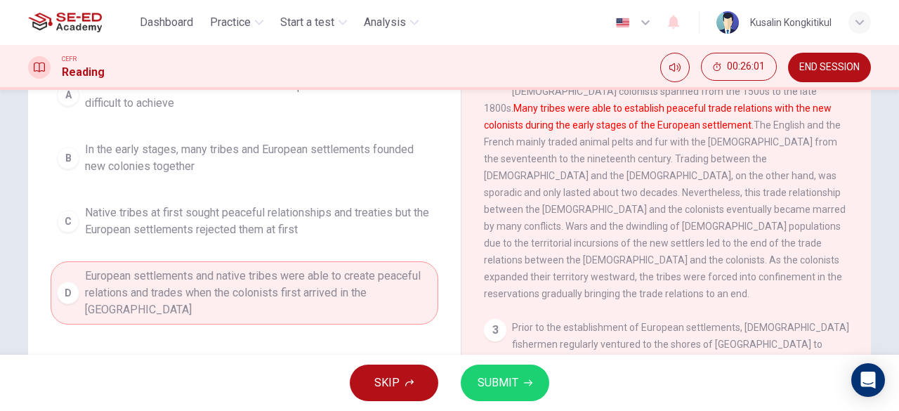
click at [507, 374] on span "SUBMIT" at bounding box center [498, 383] width 41 height 20
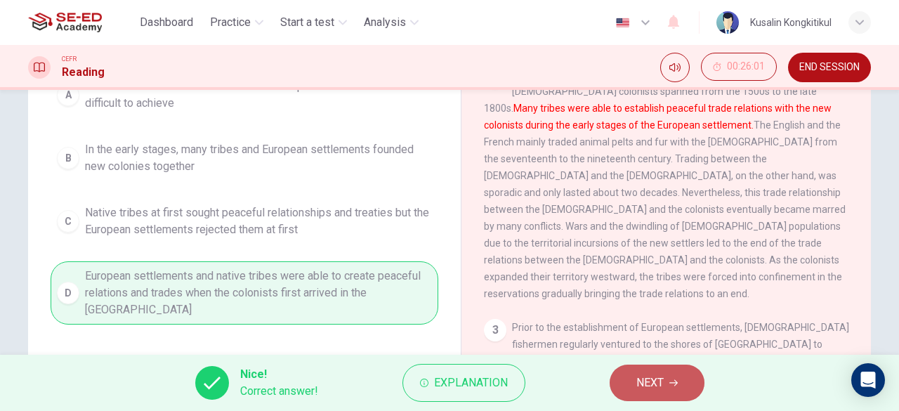
click at [670, 384] on icon "button" at bounding box center [673, 383] width 8 height 8
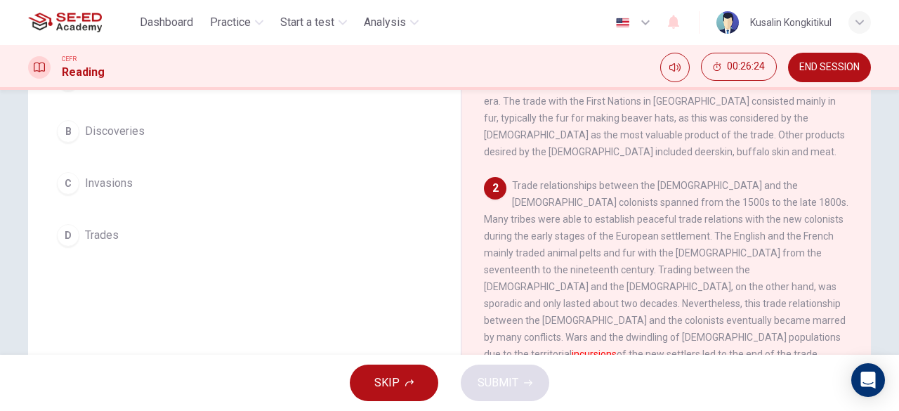
scroll to position [139, 0]
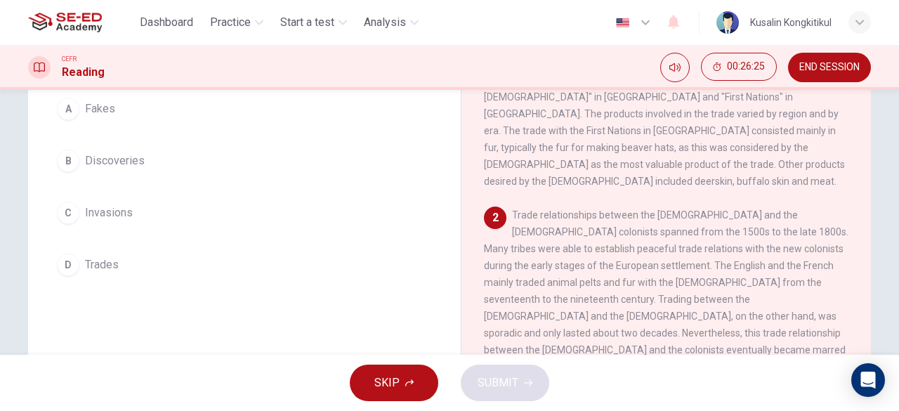
click at [52, 219] on button "C Invasions" at bounding box center [245, 212] width 388 height 35
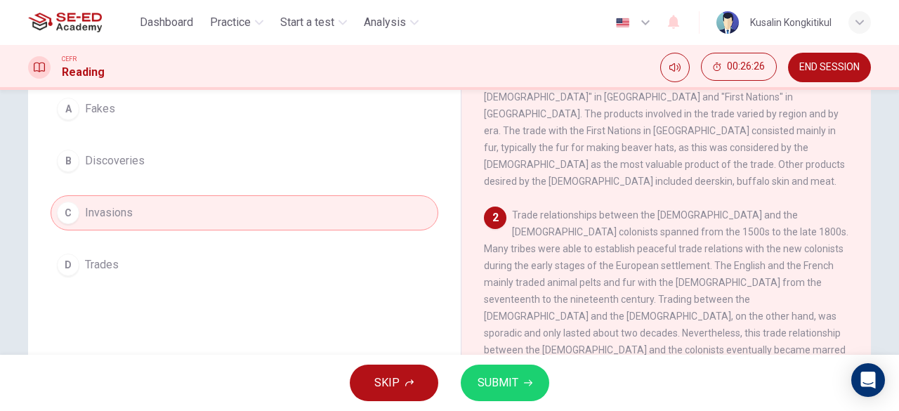
click at [535, 395] on button "SUBMIT" at bounding box center [505, 383] width 89 height 37
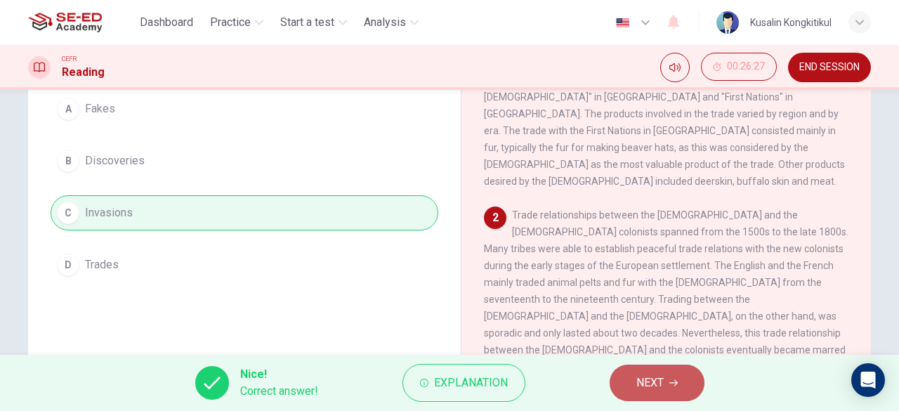
click at [632, 375] on button "NEXT" at bounding box center [657, 383] width 95 height 37
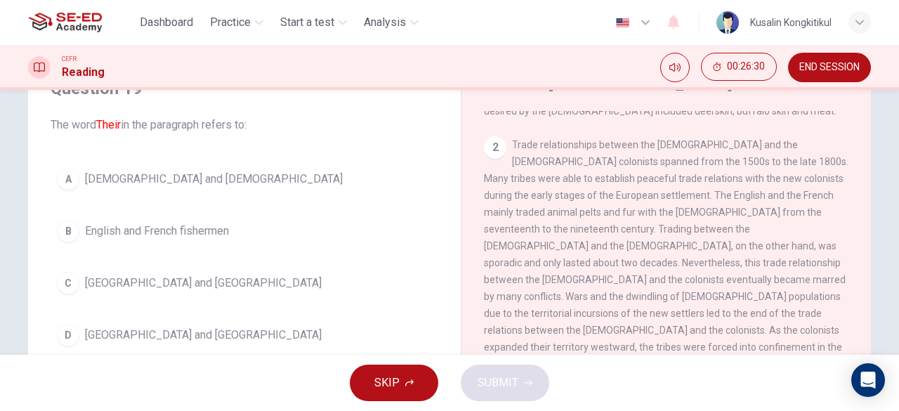
scroll to position [351, 0]
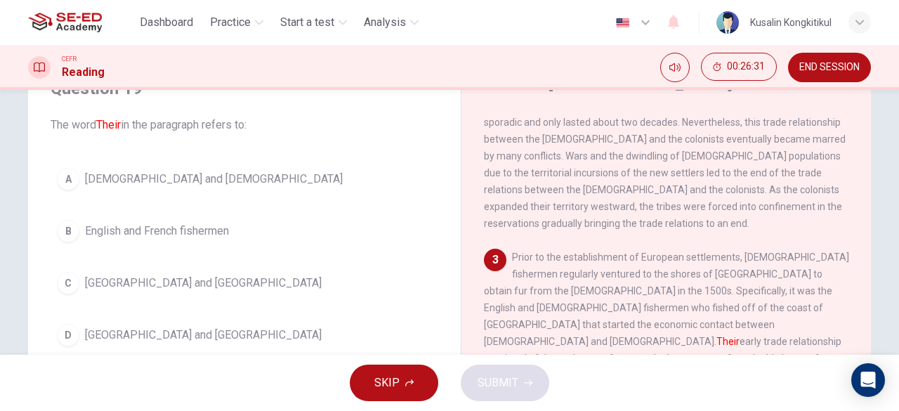
drag, startPoint x: 655, startPoint y: 275, endPoint x: 719, endPoint y: 277, distance: 64.0
click at [719, 277] on div "3 Prior to the establishment of European settlements, European fishermen regula…" at bounding box center [666, 341] width 365 height 185
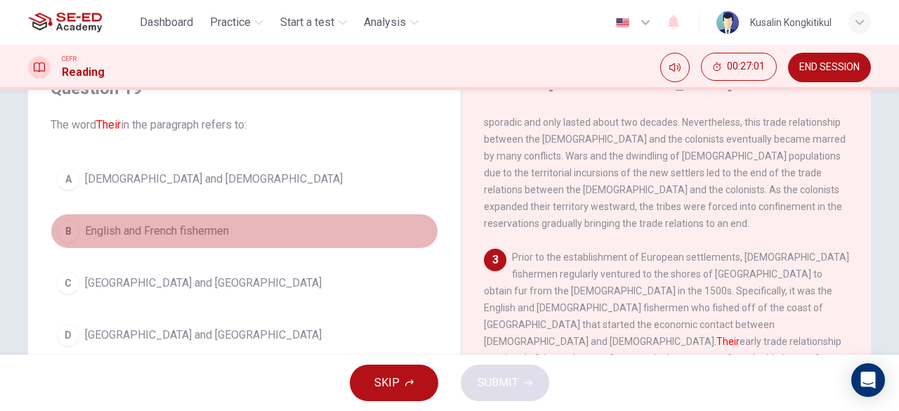
drag, startPoint x: 73, startPoint y: 228, endPoint x: 119, endPoint y: 231, distance: 46.4
click at [73, 228] on div "B" at bounding box center [68, 231] width 22 height 22
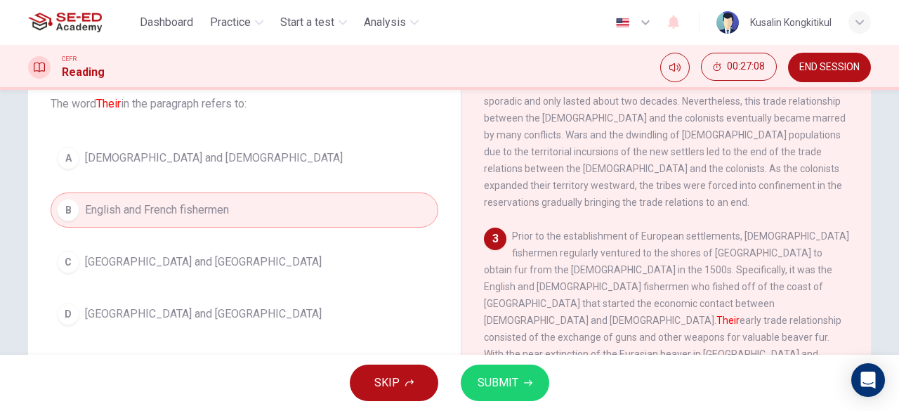
scroll to position [69, 0]
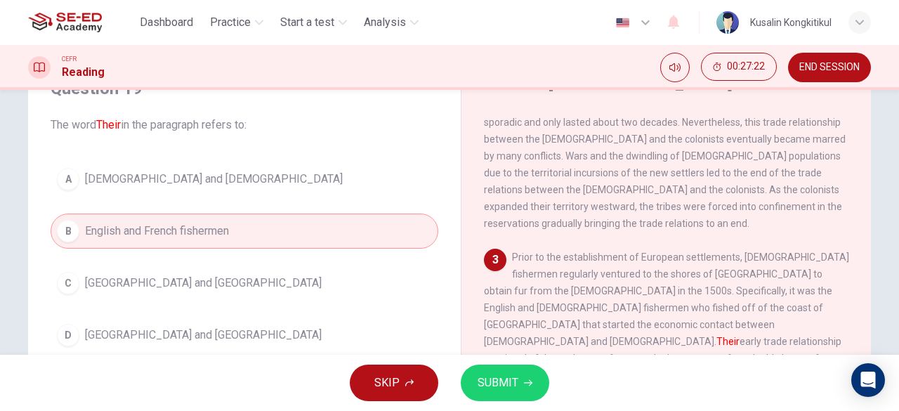
click at [502, 377] on span "SUBMIT" at bounding box center [498, 383] width 41 height 20
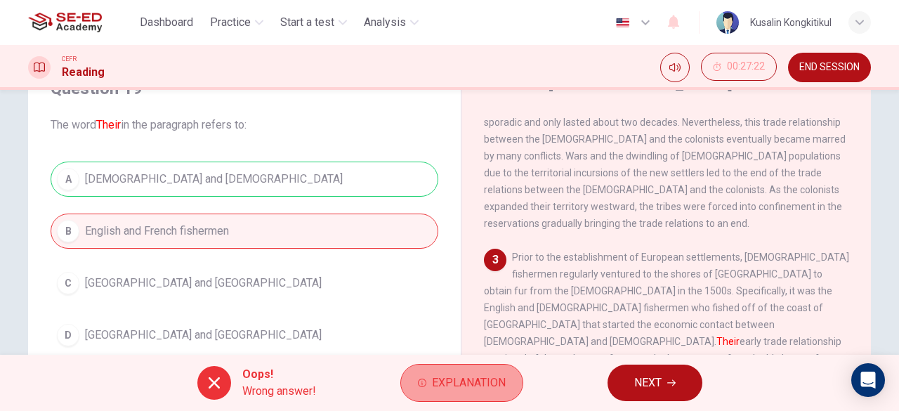
click at [463, 387] on span "Explanation" at bounding box center [469, 383] width 74 height 20
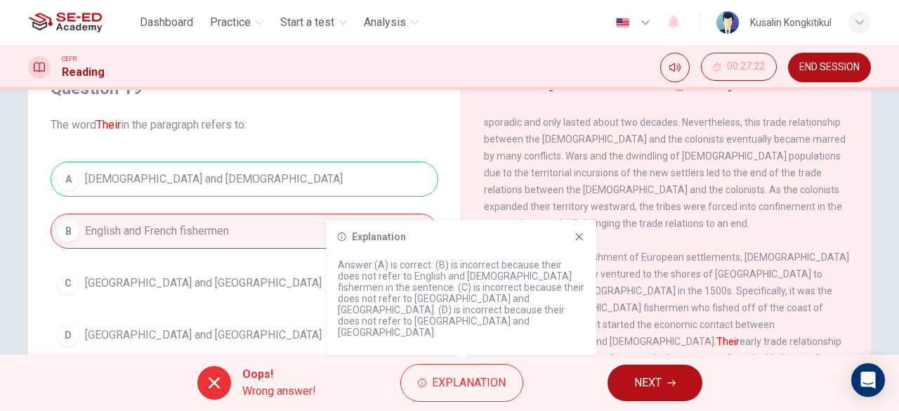
click at [287, 332] on div "A Native Americans and Europeans B English and French fishermen C Canada and En…" at bounding box center [245, 257] width 388 height 191
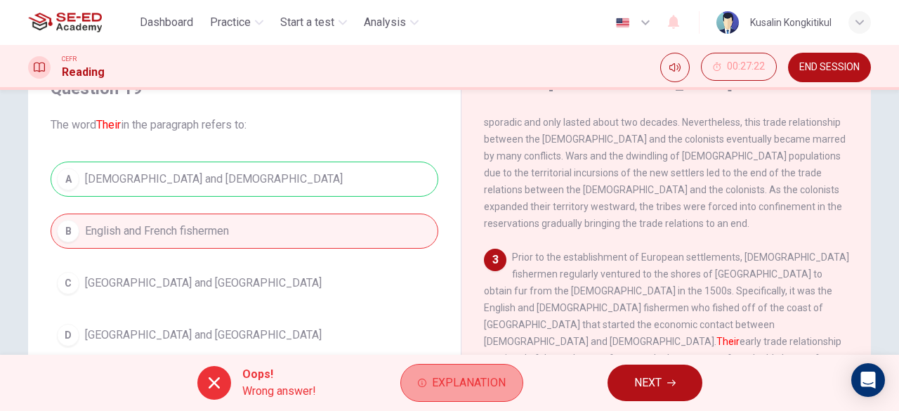
click at [443, 387] on span "Explanation" at bounding box center [469, 383] width 74 height 20
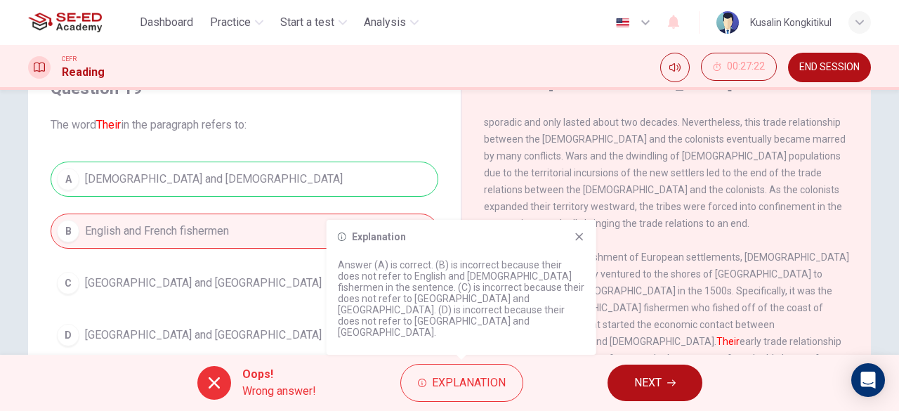
click at [715, 325] on span "Prior to the establishment of European settlements, European fishermen regularl…" at bounding box center [666, 341] width 365 height 180
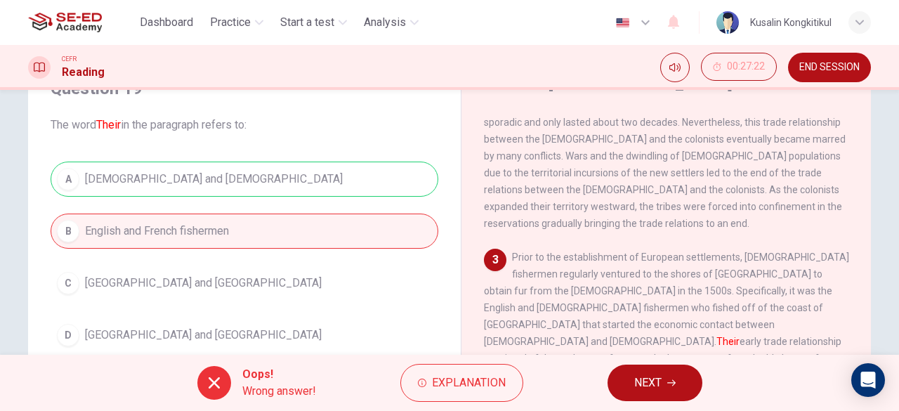
scroll to position [421, 0]
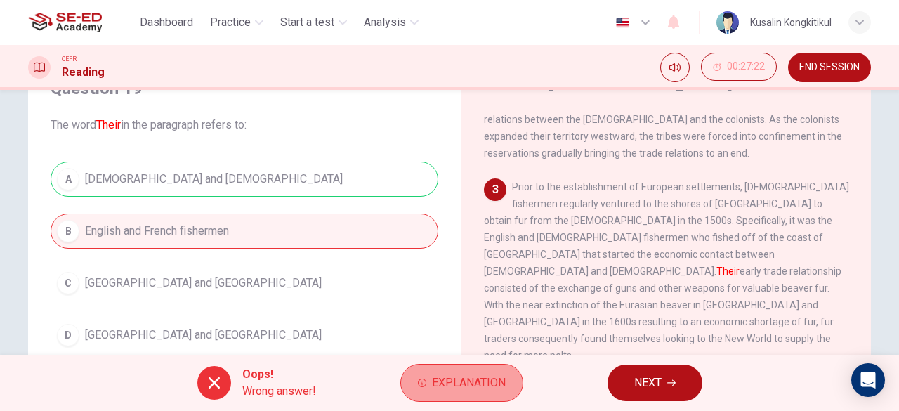
click at [466, 372] on button "Explanation" at bounding box center [461, 383] width 123 height 38
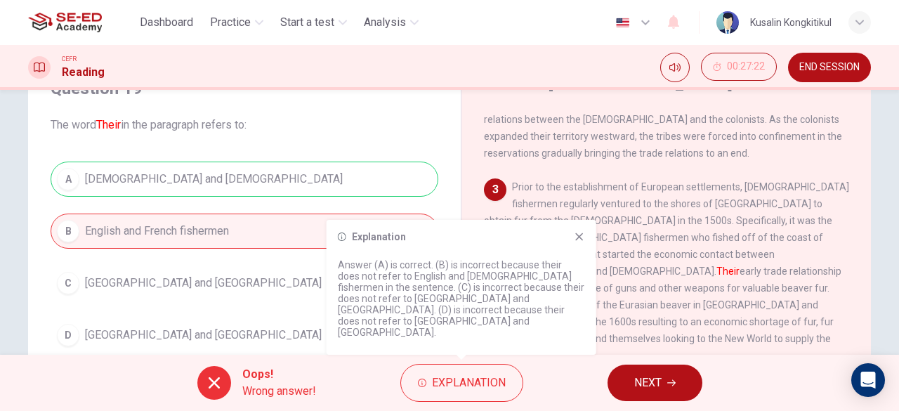
click at [781, 288] on div "3 Prior to the establishment of European settlements, European fishermen regula…" at bounding box center [666, 270] width 365 height 185
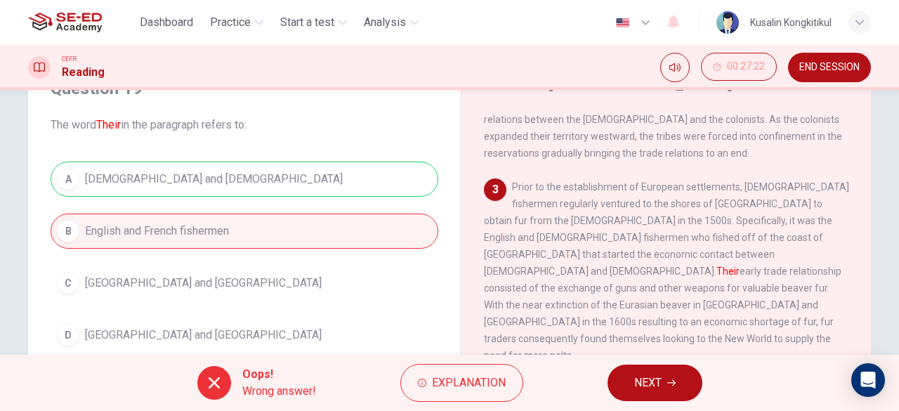
click at [651, 381] on span "NEXT" at bounding box center [647, 383] width 27 height 20
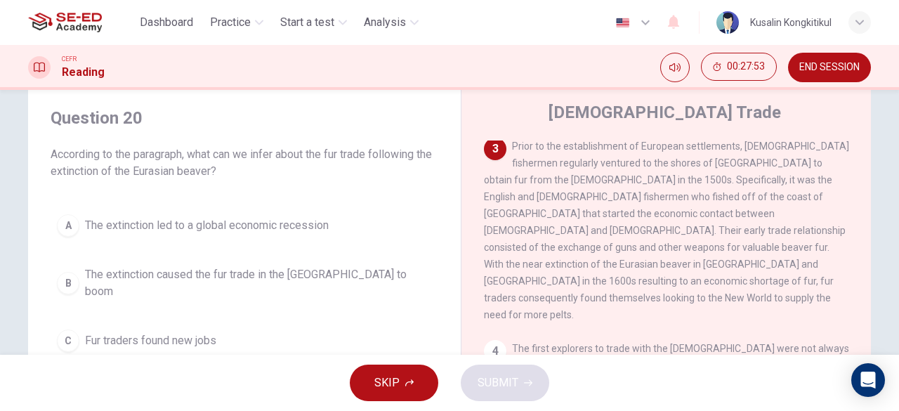
scroll to position [70, 0]
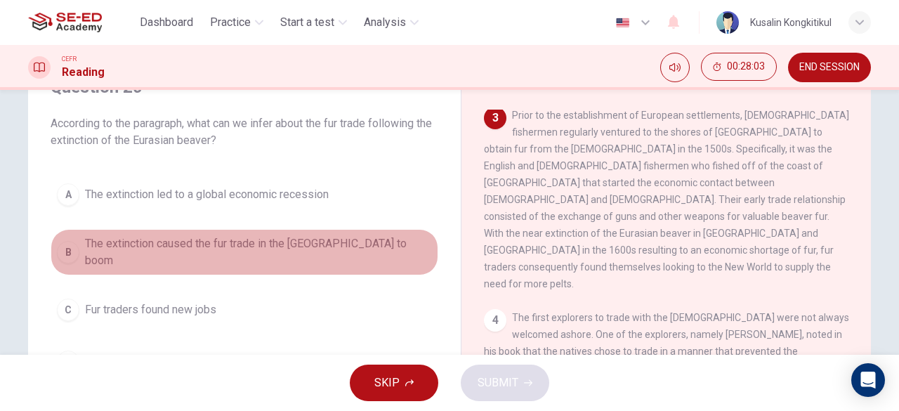
click at [72, 241] on div "B" at bounding box center [68, 252] width 22 height 22
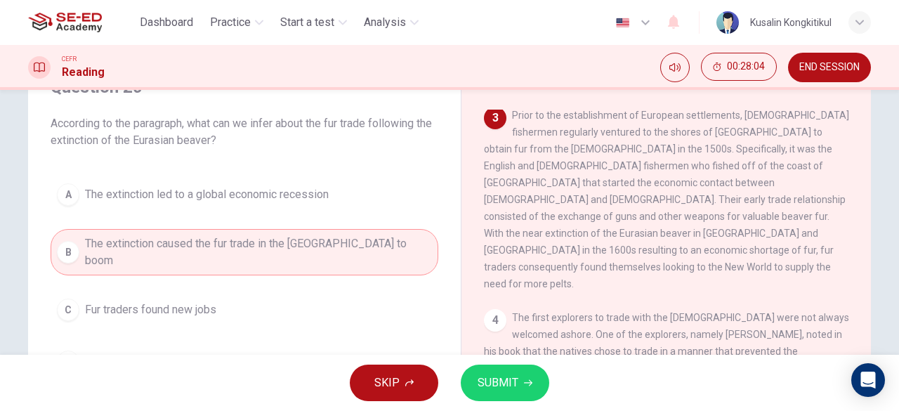
drag, startPoint x: 551, startPoint y: 379, endPoint x: 544, endPoint y: 380, distance: 7.1
click at [548, 380] on div "SKIP SUBMIT" at bounding box center [449, 383] width 899 height 56
click at [542, 380] on button "SUBMIT" at bounding box center [505, 383] width 89 height 37
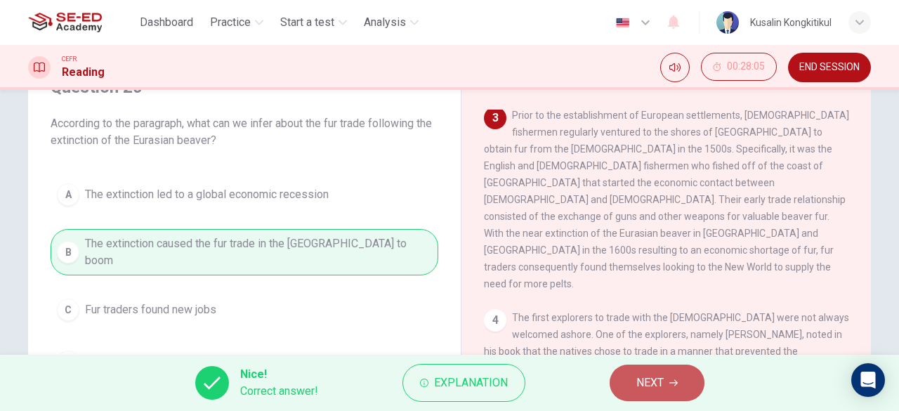
click at [646, 379] on span "NEXT" at bounding box center [649, 383] width 27 height 20
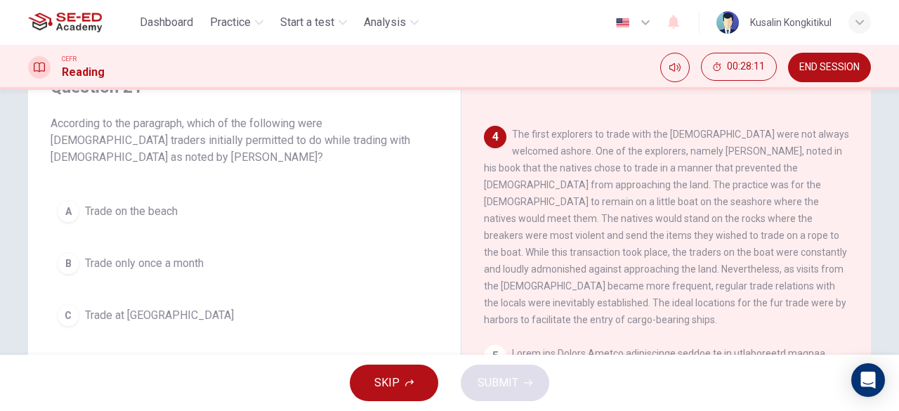
scroll to position [591, 0]
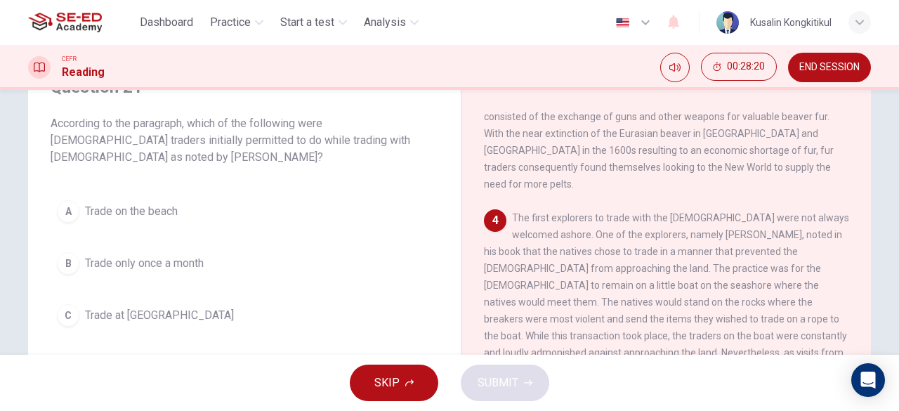
drag, startPoint x: 64, startPoint y: 145, endPoint x: 122, endPoint y: 144, distance: 58.3
click at [122, 144] on span "According to the paragraph, which of the following were European traders initia…" at bounding box center [245, 140] width 388 height 51
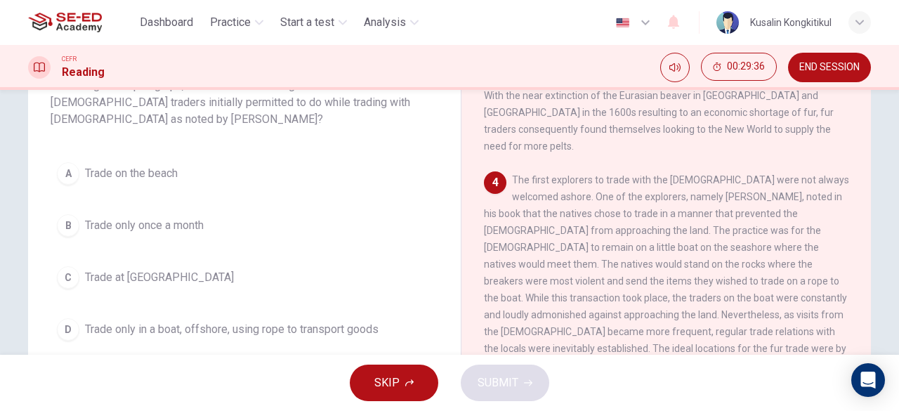
scroll to position [140, 0]
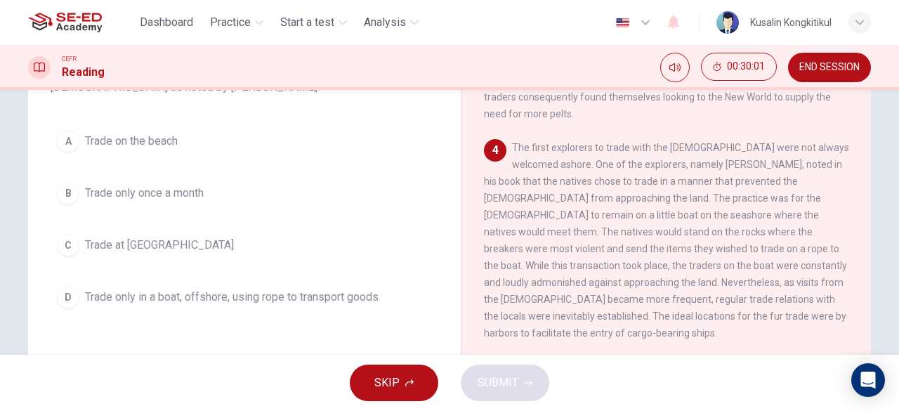
click at [110, 293] on span "Trade only in a boat, offshore, using rope to transport goods" at bounding box center [232, 297] width 294 height 17
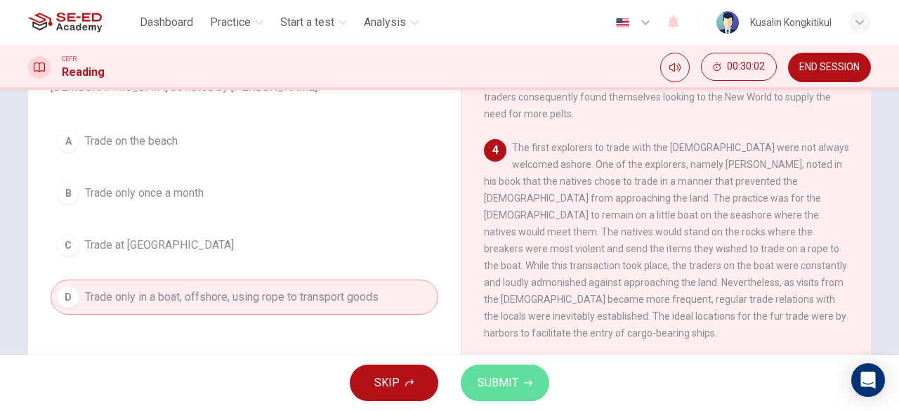
click at [524, 388] on button "SUBMIT" at bounding box center [505, 383] width 89 height 37
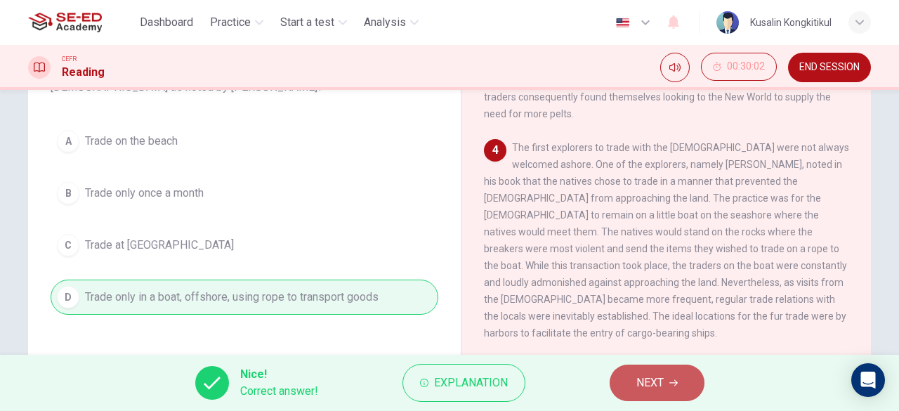
click at [643, 380] on span "NEXT" at bounding box center [649, 383] width 27 height 20
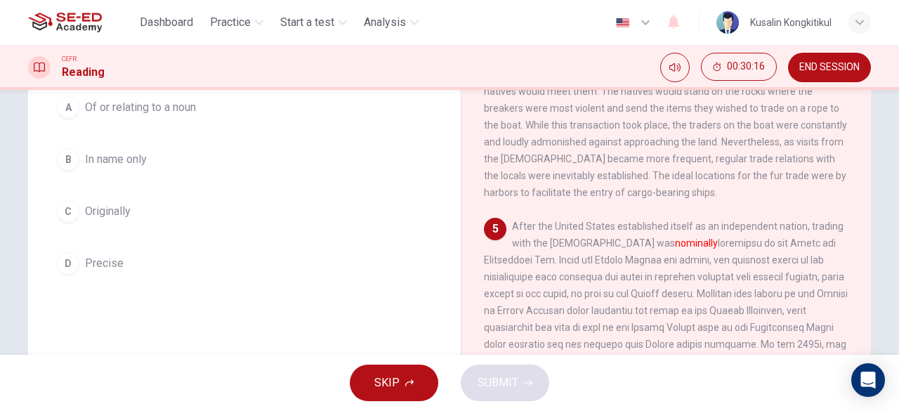
scroll to position [70, 0]
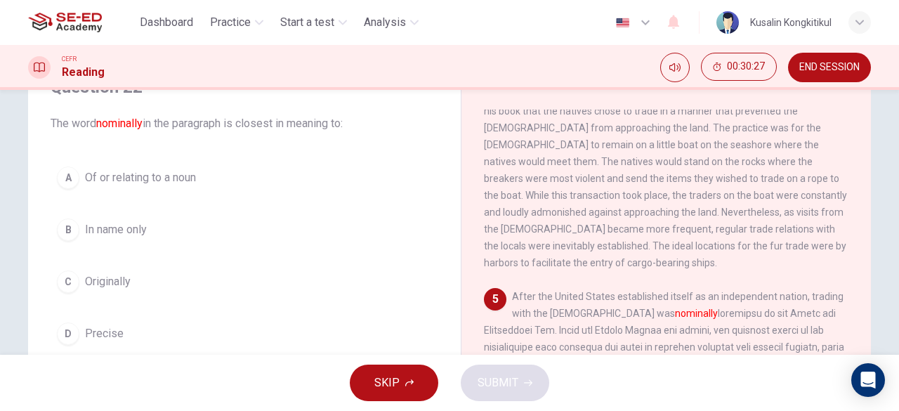
click at [114, 228] on span "In name only" at bounding box center [116, 229] width 62 height 17
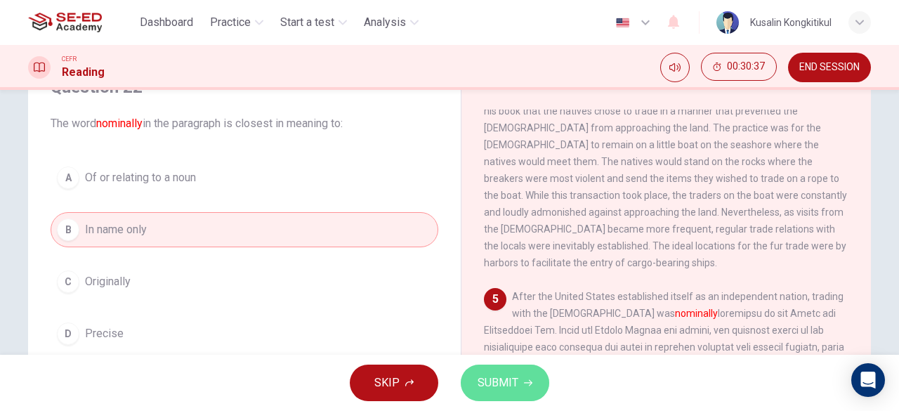
click at [503, 371] on button "SUBMIT" at bounding box center [505, 383] width 89 height 37
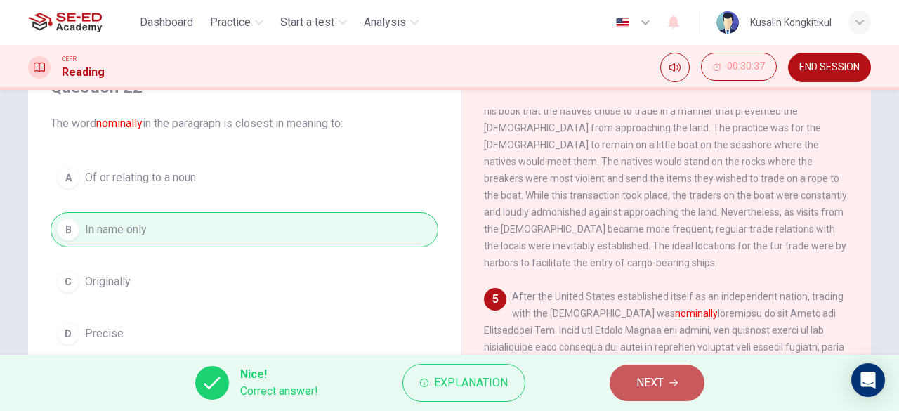
click at [641, 379] on span "NEXT" at bounding box center [649, 383] width 27 height 20
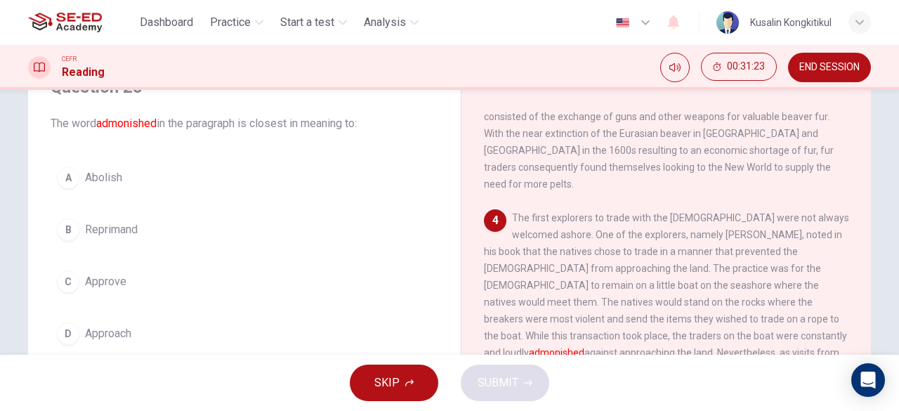
drag, startPoint x: 110, startPoint y: 181, endPoint x: 211, endPoint y: 226, distance: 111.0
click at [110, 181] on span "Abolish" at bounding box center [103, 177] width 37 height 17
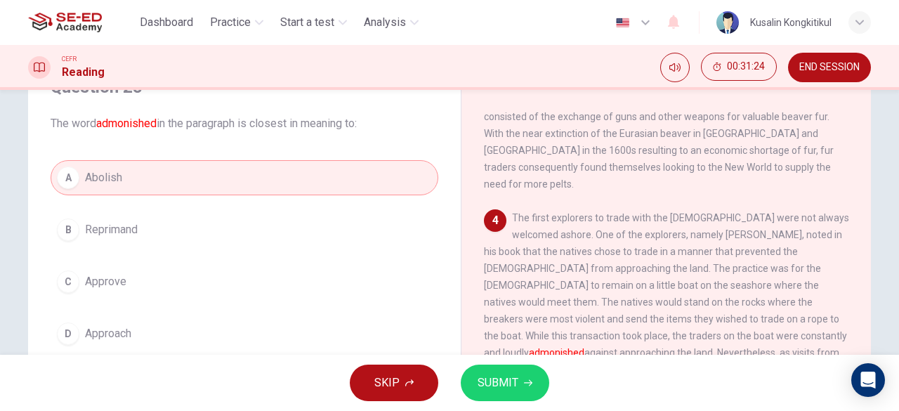
click at [503, 374] on span "SUBMIT" at bounding box center [498, 383] width 41 height 20
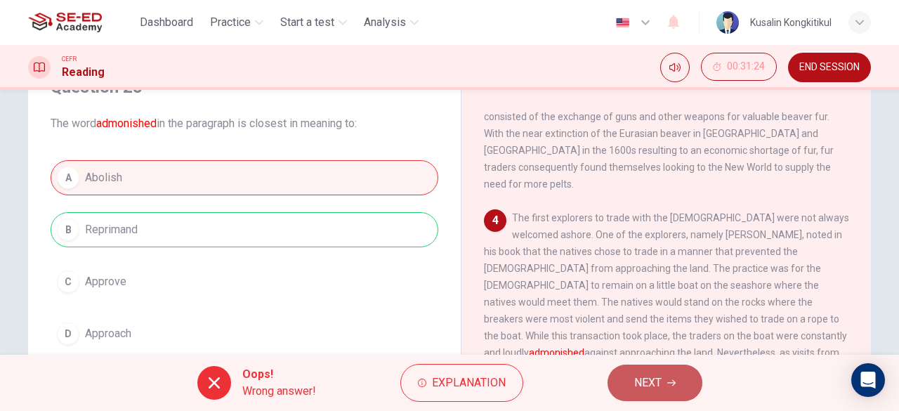
click at [641, 384] on span "NEXT" at bounding box center [647, 383] width 27 height 20
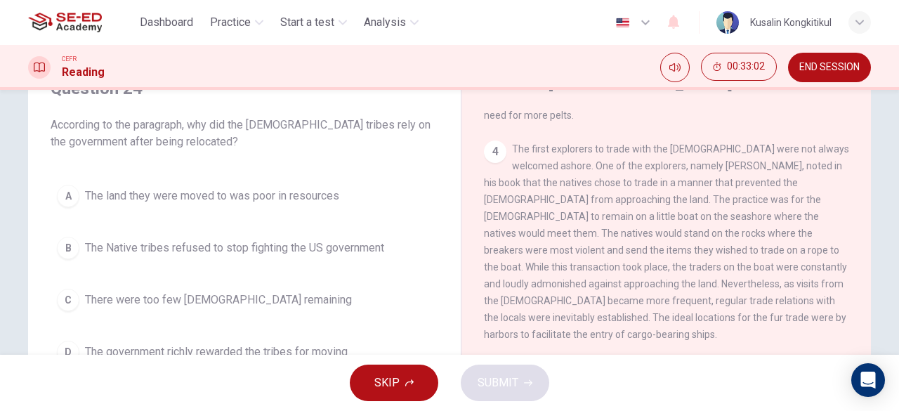
scroll to position [732, 0]
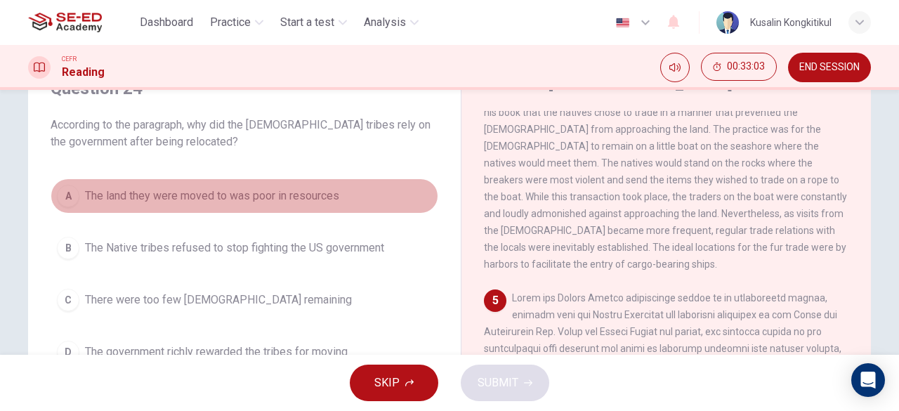
click at [188, 202] on span "The land they were moved to was poor in resources" at bounding box center [212, 196] width 254 height 17
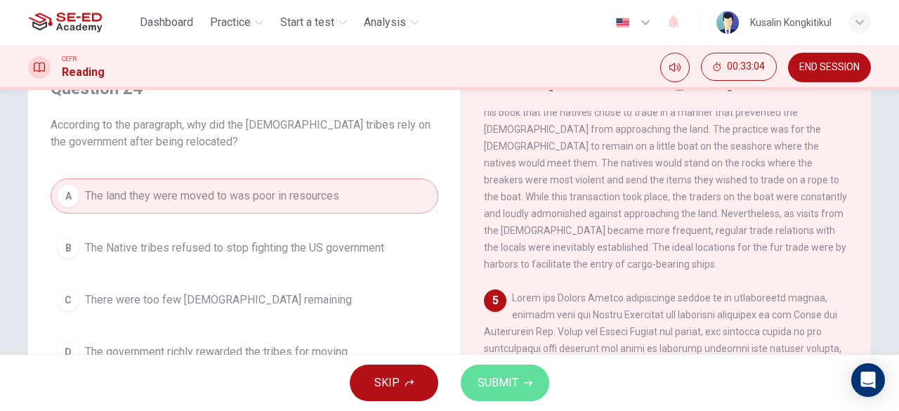
click at [510, 384] on span "SUBMIT" at bounding box center [498, 383] width 41 height 20
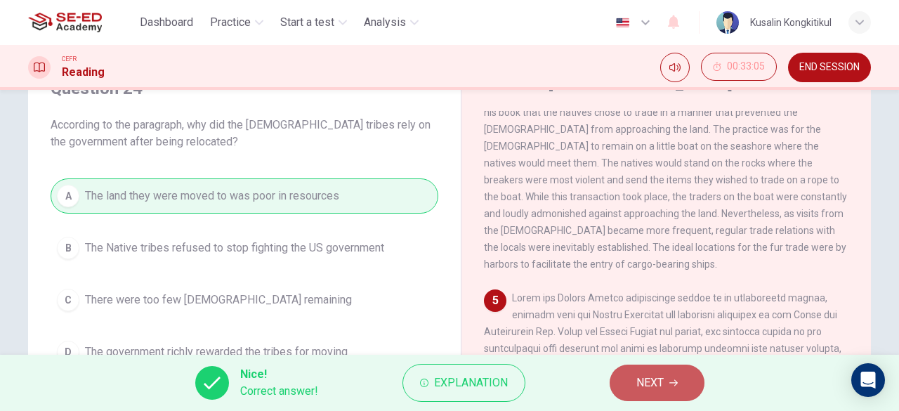
click at [626, 384] on button "NEXT" at bounding box center [657, 383] width 95 height 37
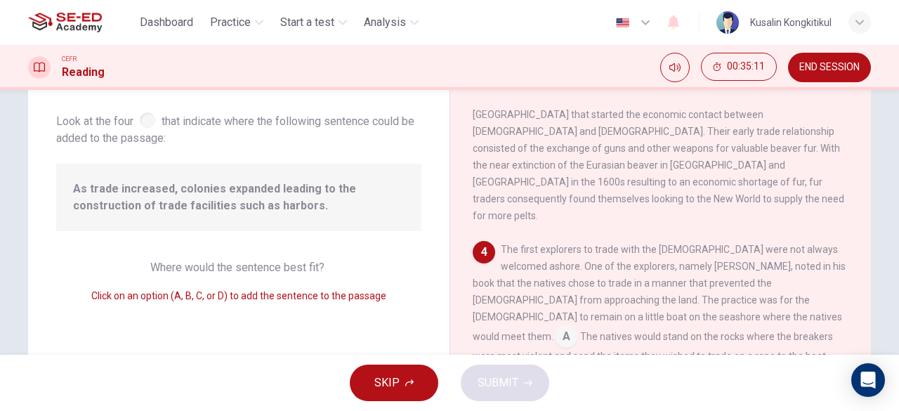
scroll to position [613, 0]
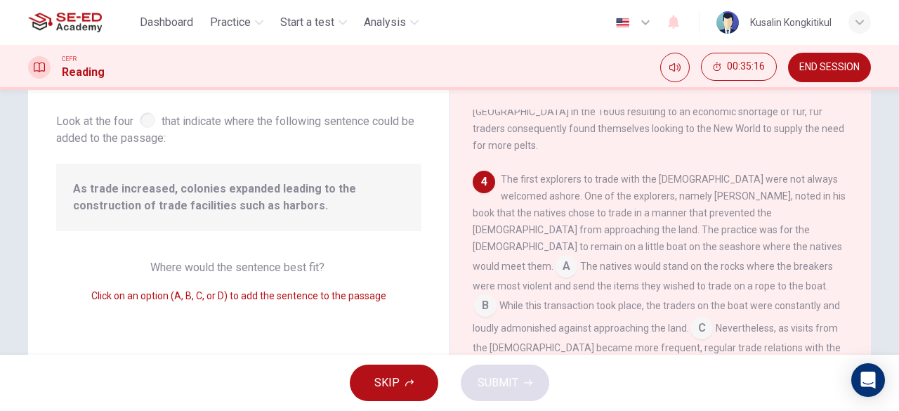
click at [690, 318] on input at bounding box center [701, 329] width 22 height 22
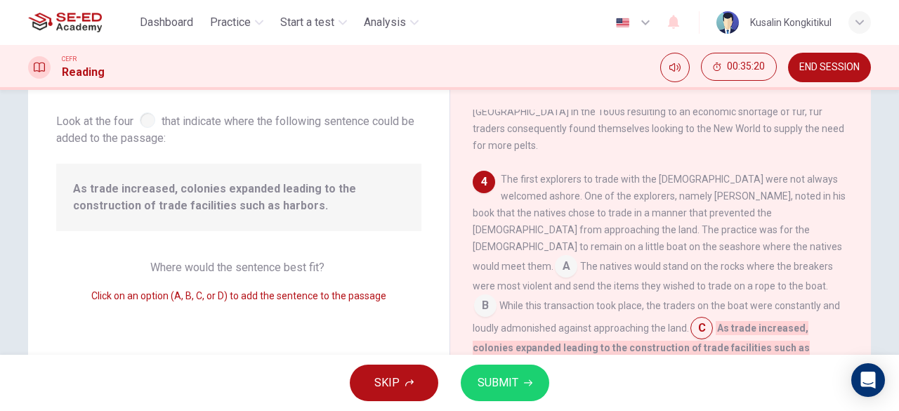
click at [534, 378] on button "SUBMIT" at bounding box center [505, 383] width 89 height 37
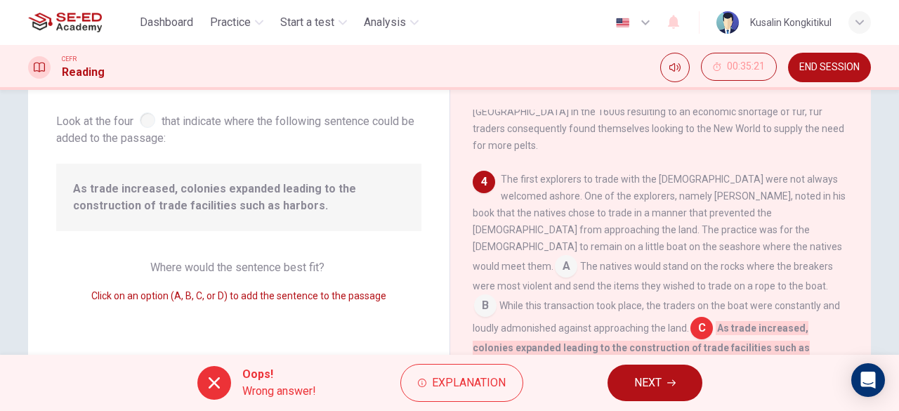
click at [645, 376] on span "NEXT" at bounding box center [647, 383] width 27 height 20
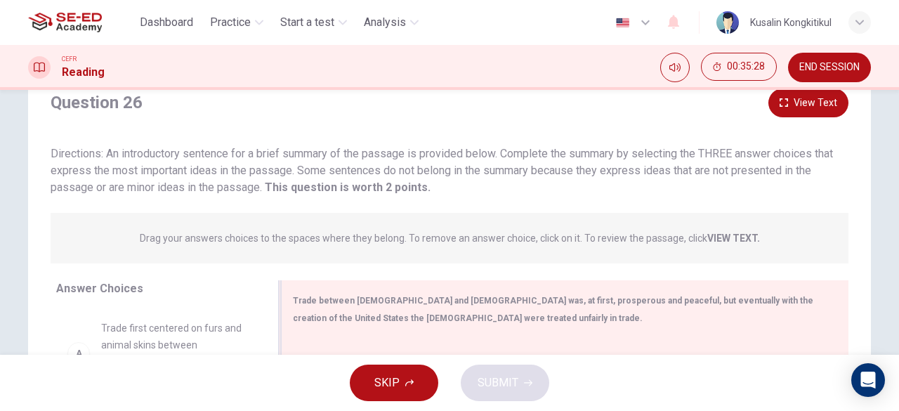
scroll to position [140, 0]
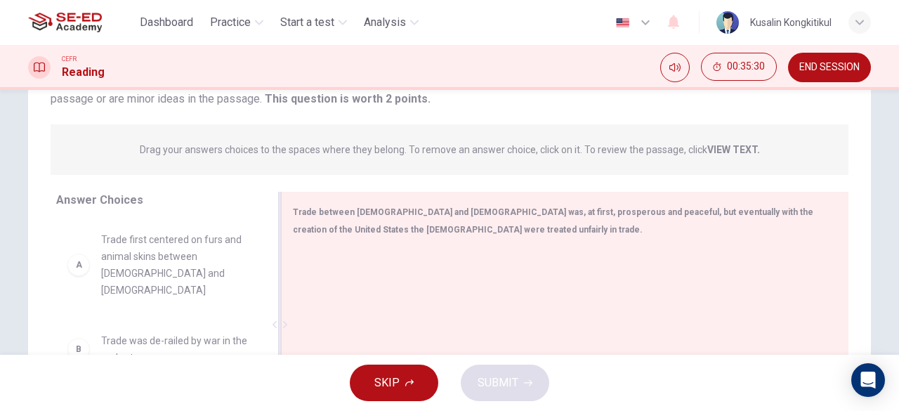
drag, startPoint x: 360, startPoint y: 221, endPoint x: 396, endPoint y: 280, distance: 70.0
click at [396, 280] on div "Trade between Europeans and Native Americans was, at first, prosperous and peac…" at bounding box center [565, 325] width 568 height 266
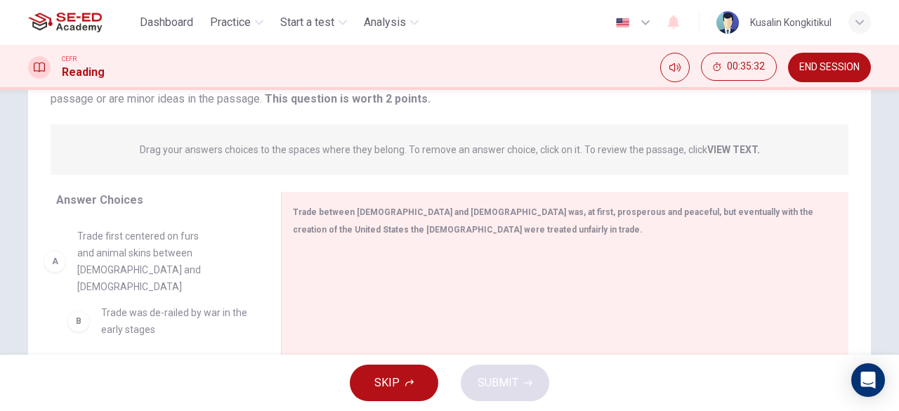
drag, startPoint x: 162, startPoint y: 269, endPoint x: 110, endPoint y: 271, distance: 52.0
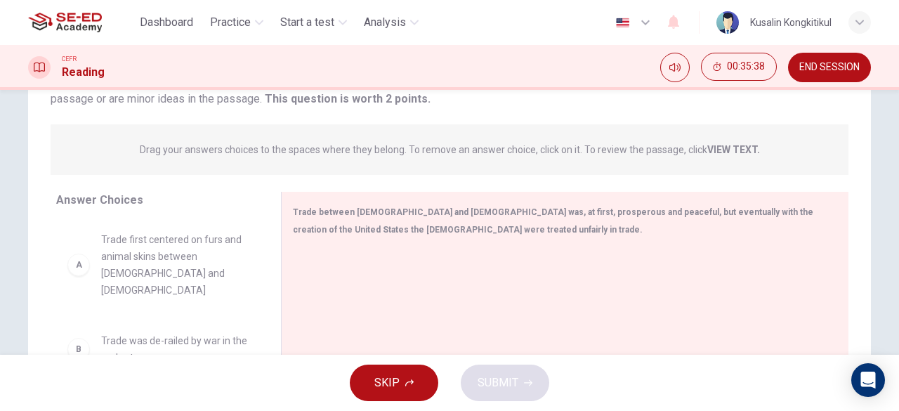
click at [737, 151] on strong "VIEW TEXT." at bounding box center [733, 149] width 53 height 11
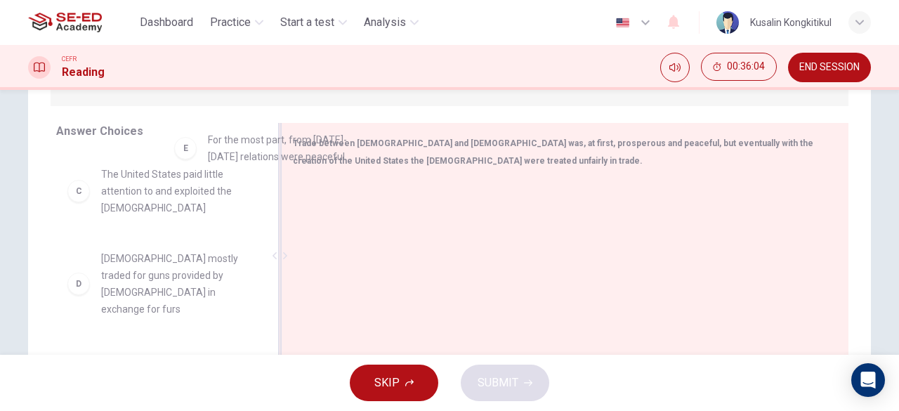
scroll to position [145, 0]
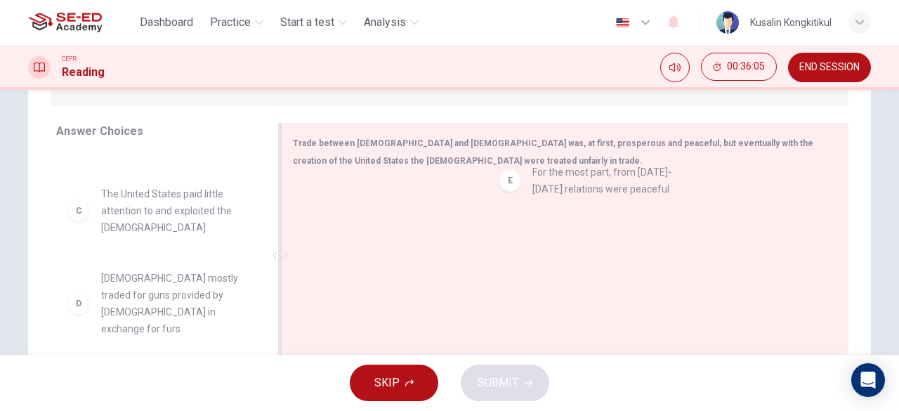
drag, startPoint x: 170, startPoint y: 221, endPoint x: 608, endPoint y: 178, distance: 440.4
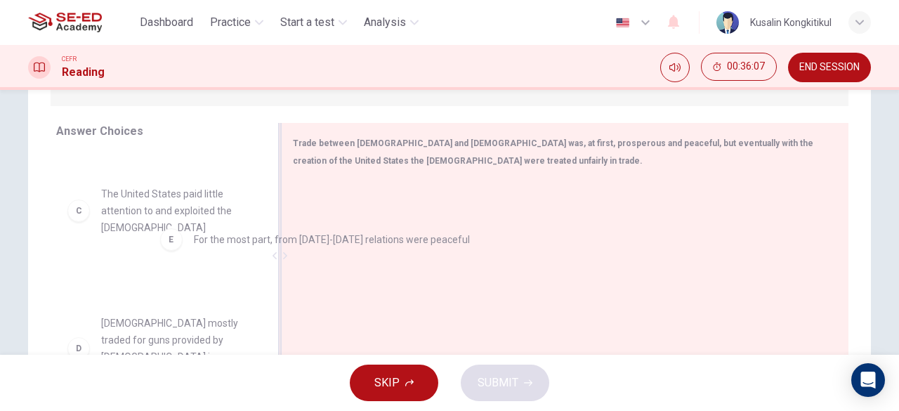
drag, startPoint x: 386, startPoint y: 207, endPoint x: 169, endPoint y: 262, distance: 224.5
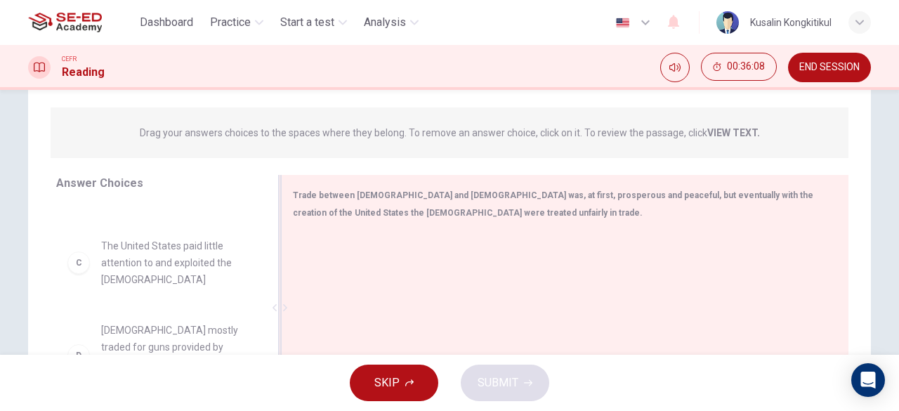
scroll to position [69, 0]
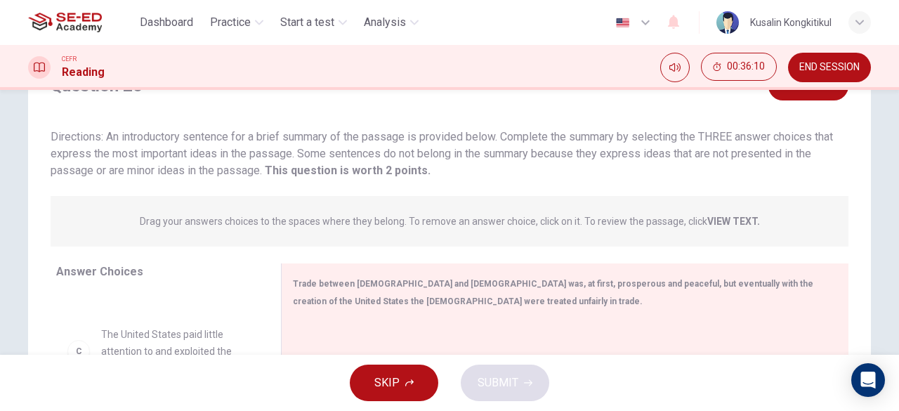
drag, startPoint x: 158, startPoint y: 144, endPoint x: 329, endPoint y: 147, distance: 170.7
click at [329, 147] on div "Directions: An introductory sentence for a brief summary of the passage is prov…" at bounding box center [450, 154] width 798 height 51
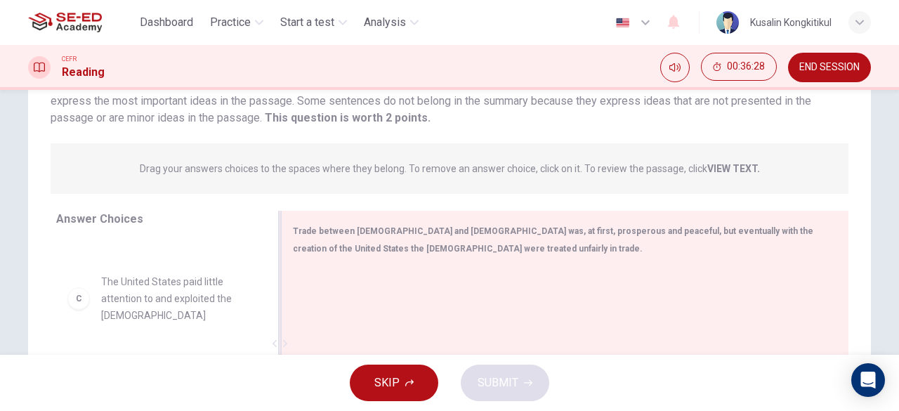
scroll to position [280, 0]
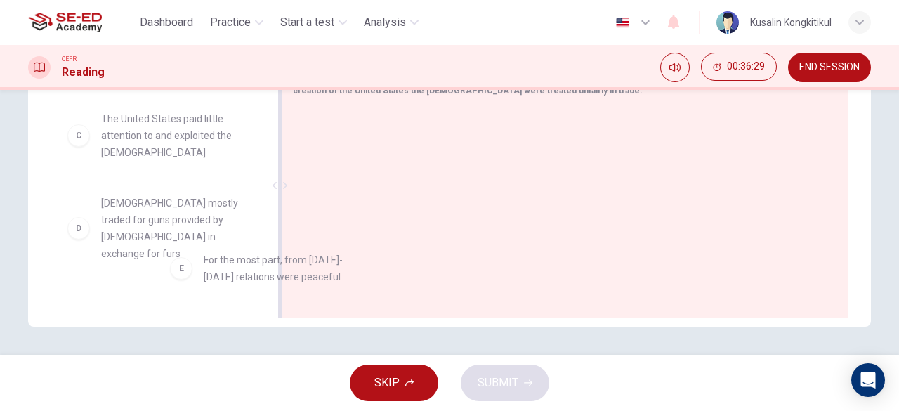
drag, startPoint x: 173, startPoint y: 296, endPoint x: 510, endPoint y: 207, distance: 348.8
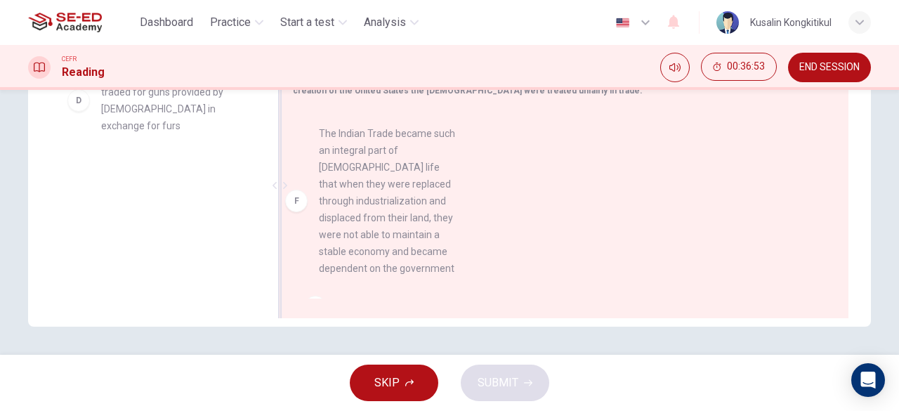
drag, startPoint x: 178, startPoint y: 262, endPoint x: 430, endPoint y: 257, distance: 251.5
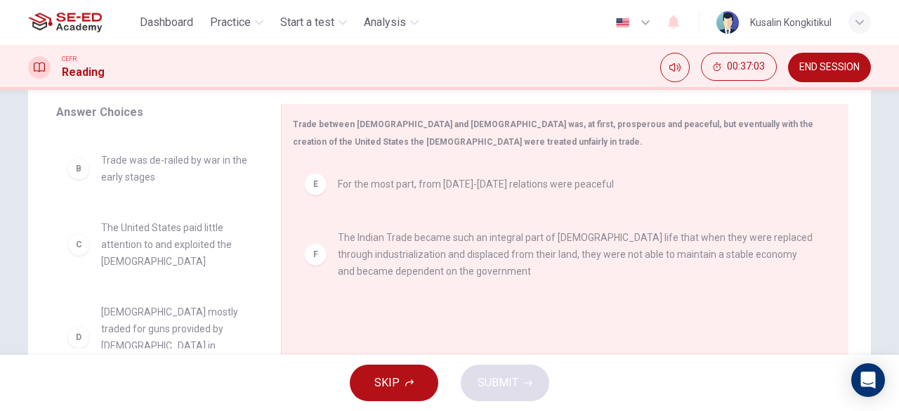
scroll to position [209, 0]
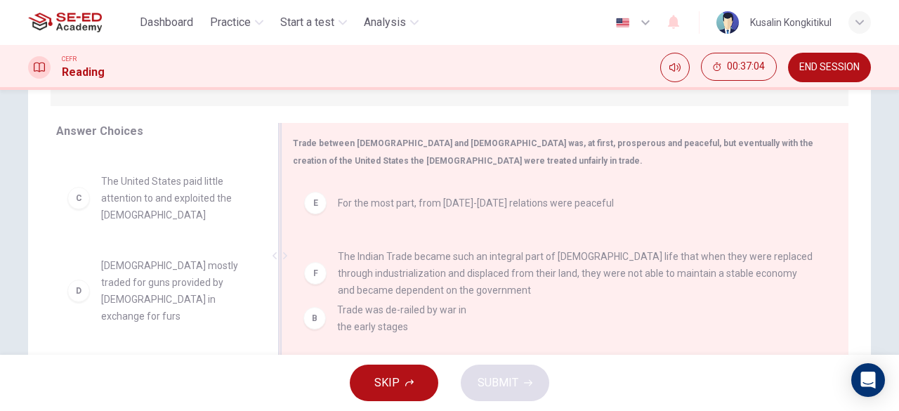
drag, startPoint x: 171, startPoint y: 169, endPoint x: 430, endPoint y: 325, distance: 301.5
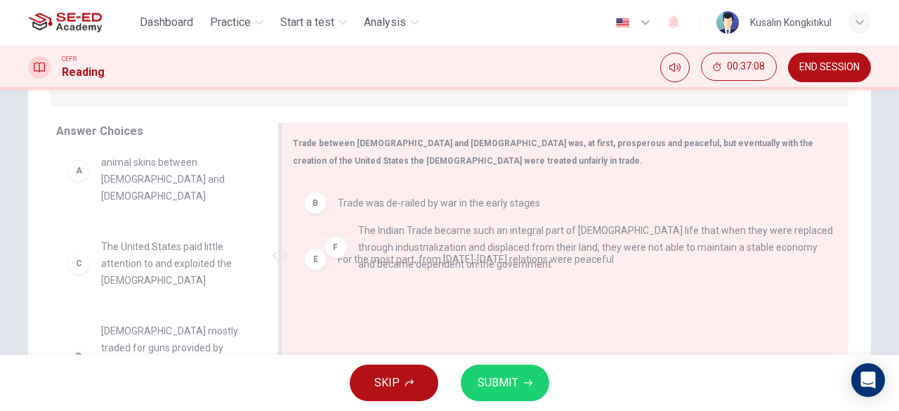
drag, startPoint x: 381, startPoint y: 325, endPoint x: 407, endPoint y: 238, distance: 90.7
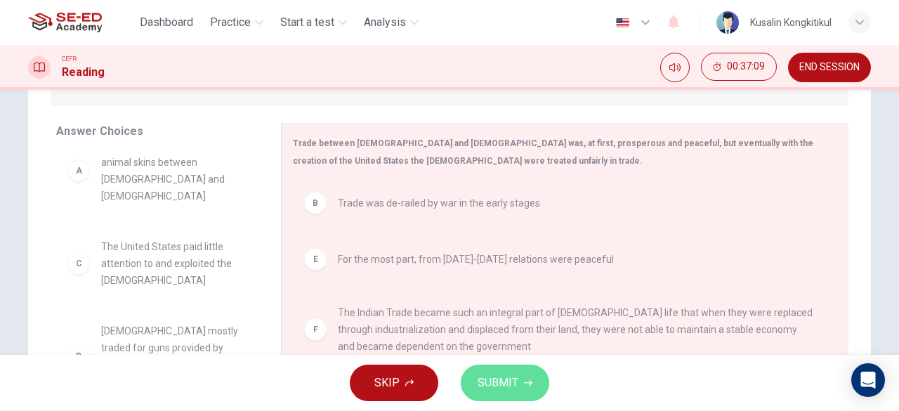
click at [502, 388] on span "SUBMIT" at bounding box center [498, 383] width 41 height 20
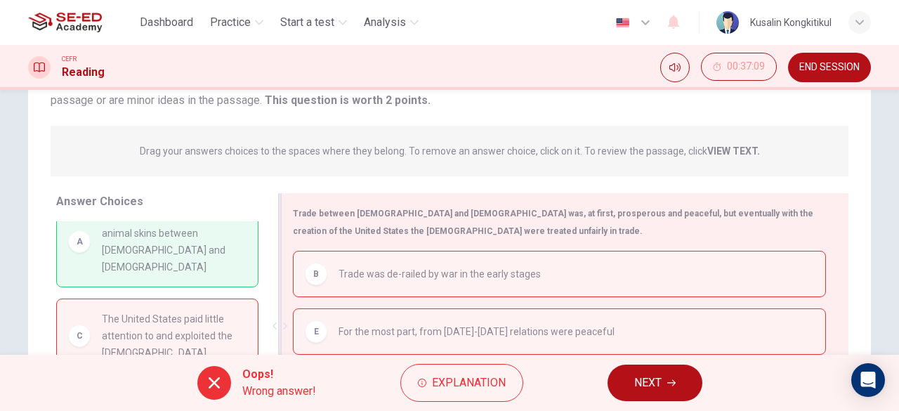
scroll to position [0, 0]
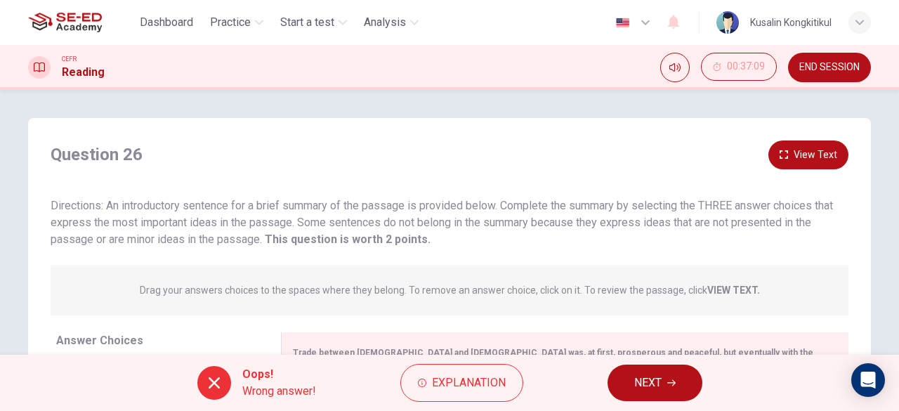
drag, startPoint x: 424, startPoint y: 196, endPoint x: 486, endPoint y: 185, distance: 63.5
click at [486, 185] on div "Question 26 View Text Directions: An introductory sentence for a brief summary …" at bounding box center [449, 193] width 843 height 107
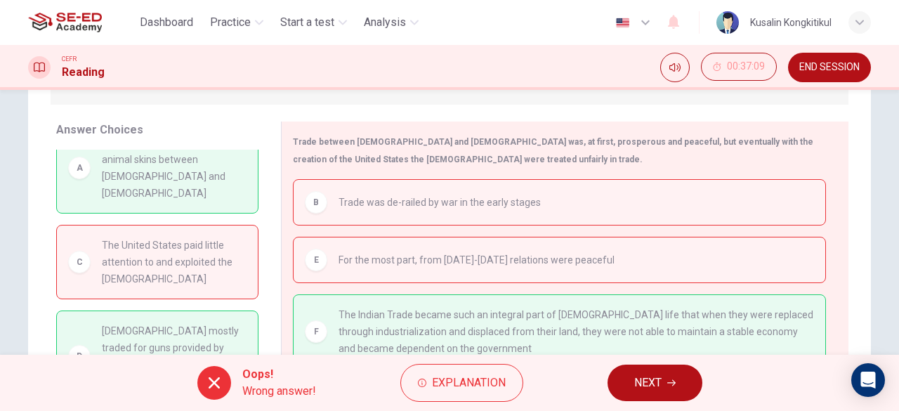
scroll to position [28, 0]
click at [464, 375] on span "Explanation" at bounding box center [469, 383] width 74 height 20
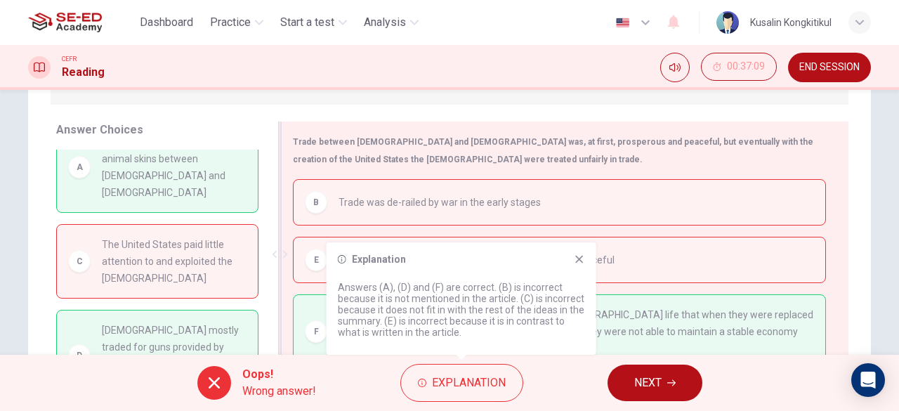
click at [799, 264] on div "E For the most part, from 1500-1800 relations were peaceful" at bounding box center [559, 260] width 509 height 22
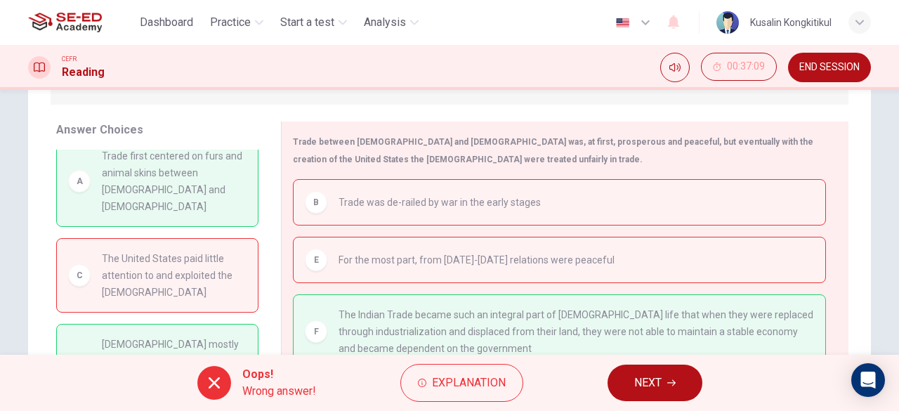
scroll to position [0, 0]
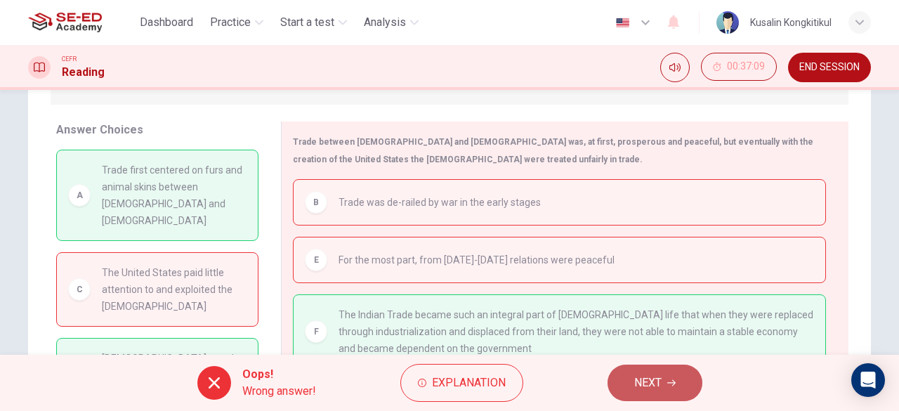
click at [639, 376] on span "NEXT" at bounding box center [647, 383] width 27 height 20
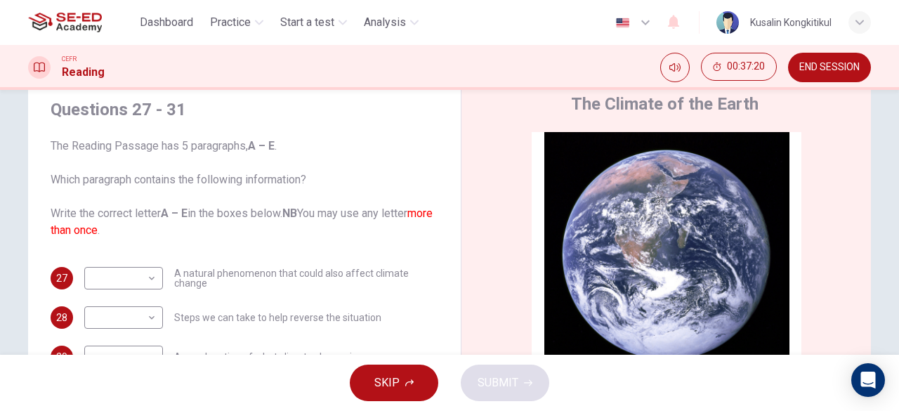
scroll to position [70, 0]
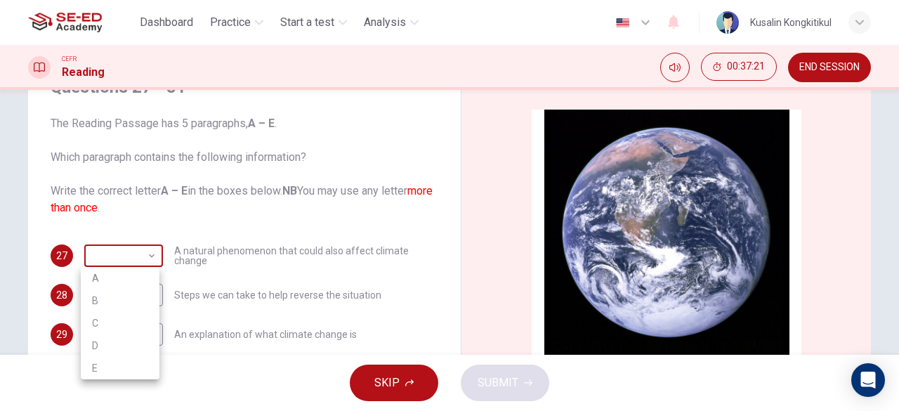
click at [138, 256] on body "This site uses cookies, as explained in our Privacy Policy . If you agree to th…" at bounding box center [449, 205] width 899 height 411
click at [306, 248] on div at bounding box center [449, 205] width 899 height 411
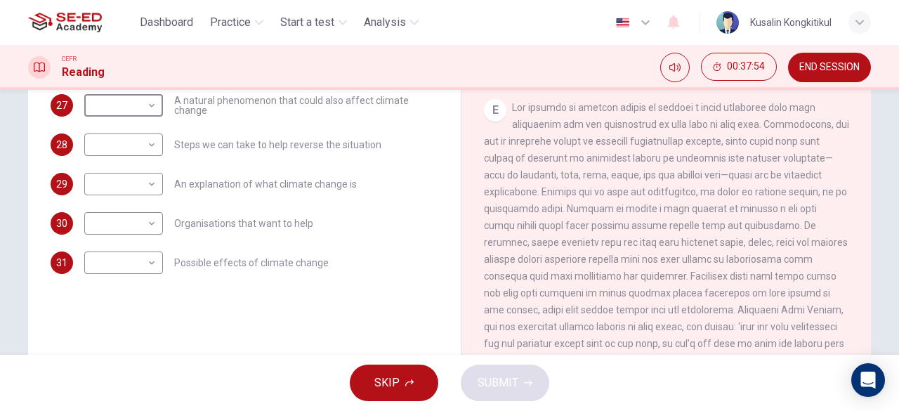
scroll to position [139, 0]
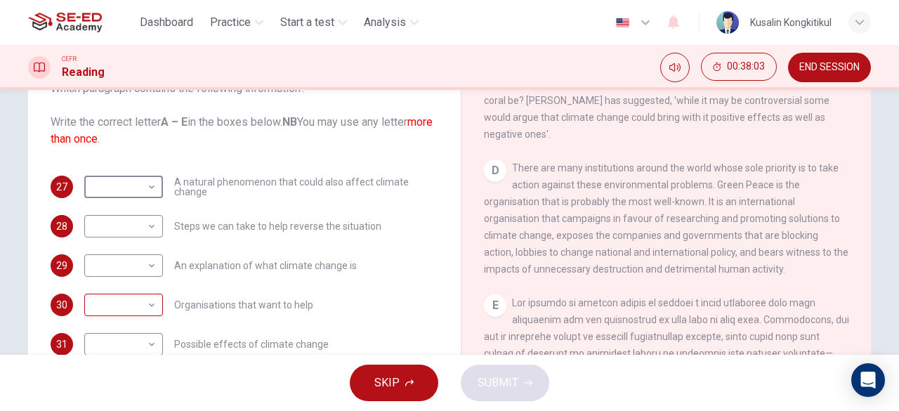
click at [127, 308] on body "This site uses cookies, as explained in our Privacy Policy . If you agree to th…" at bounding box center [449, 205] width 899 height 411
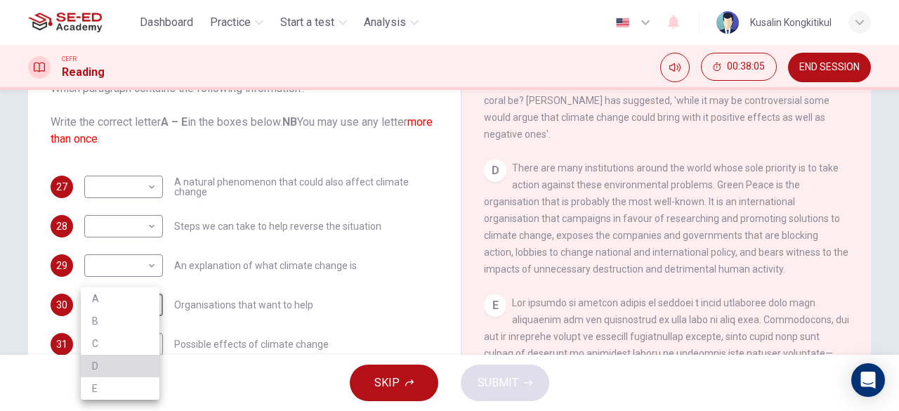
click at [115, 366] on li "D" at bounding box center [120, 366] width 79 height 22
type input "D"
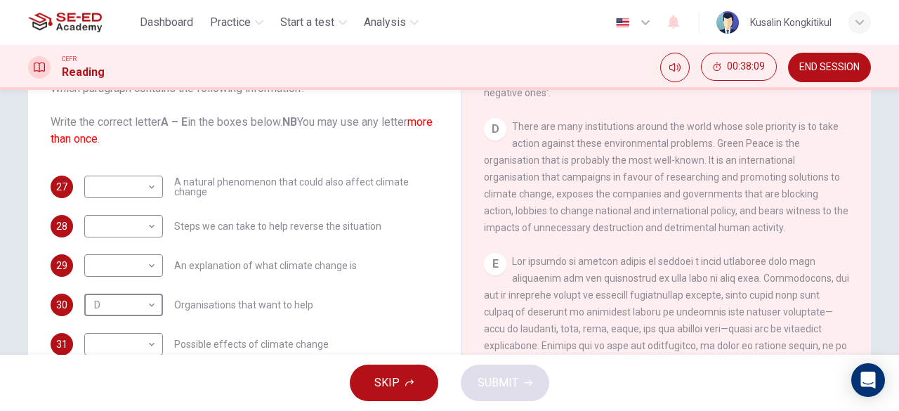
scroll to position [871, 0]
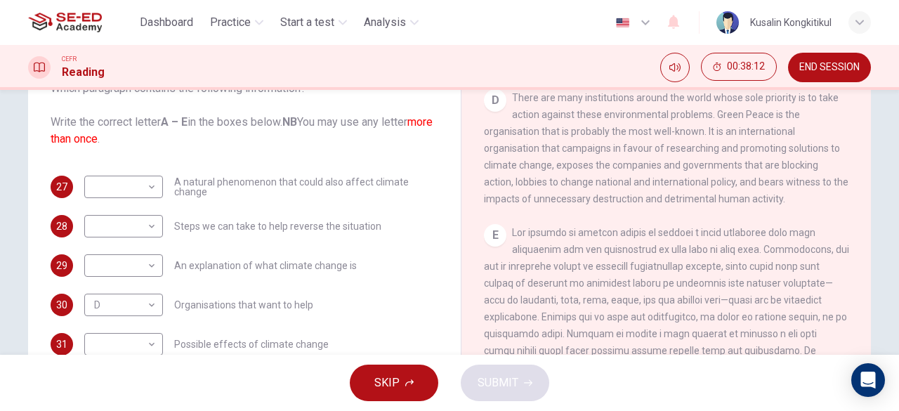
drag, startPoint x: 581, startPoint y: 249, endPoint x: 694, endPoint y: 233, distance: 114.3
click at [680, 233] on div "CLICK TO ZOOM Click to Zoom A The climate of the Earth is always changing. In t…" at bounding box center [676, 254] width 384 height 426
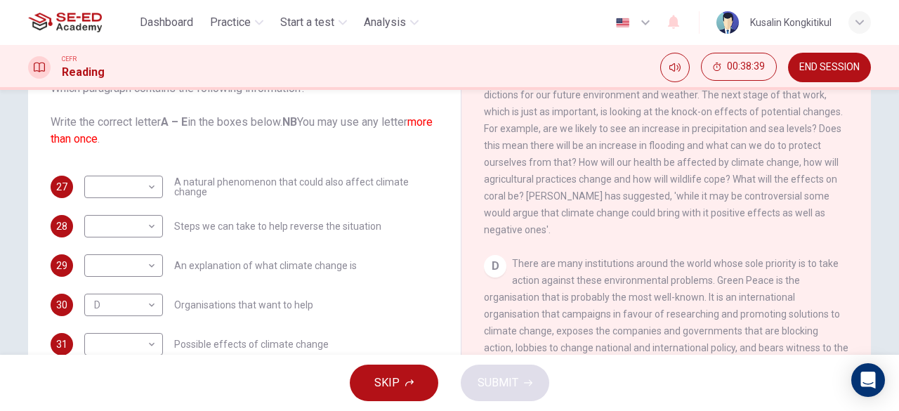
scroll to position [590, 0]
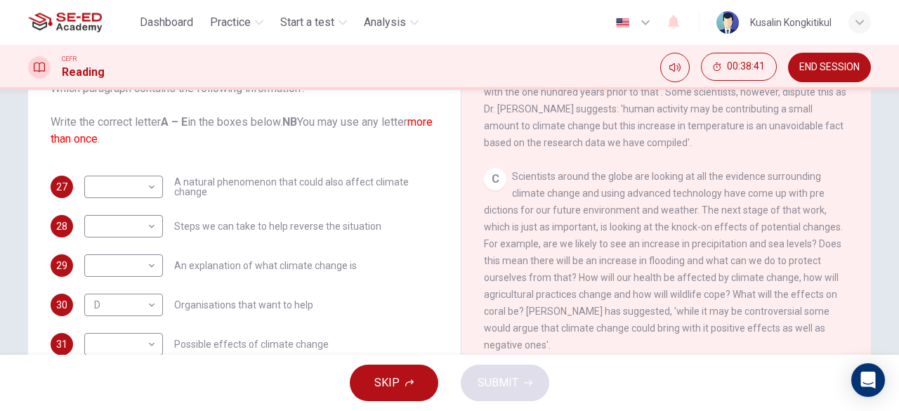
drag, startPoint x: 636, startPoint y: 183, endPoint x: 708, endPoint y: 181, distance: 71.7
click at [708, 181] on div "C Scientists around the globe are looking at all the evidence surrounding clima…" at bounding box center [666, 260] width 365 height 185
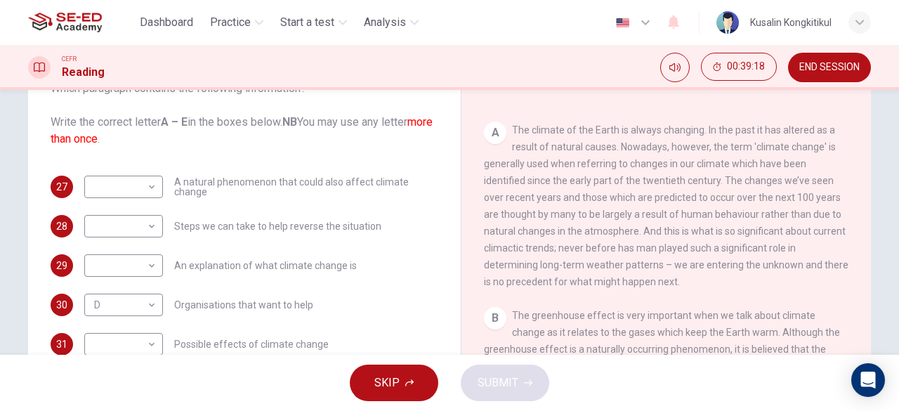
scroll to position [351, 0]
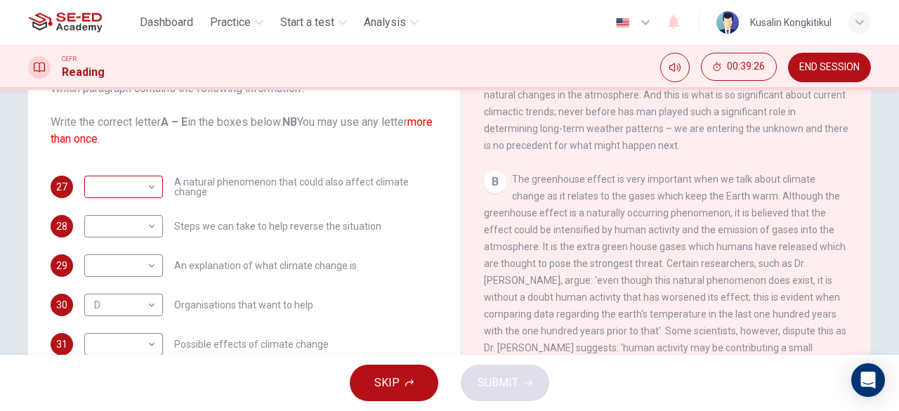
click at [150, 183] on body "This site uses cookies, as explained in our Privacy Policy . If you agree to th…" at bounding box center [449, 205] width 899 height 411
click at [140, 228] on li "B" at bounding box center [120, 232] width 79 height 22
type input "B"
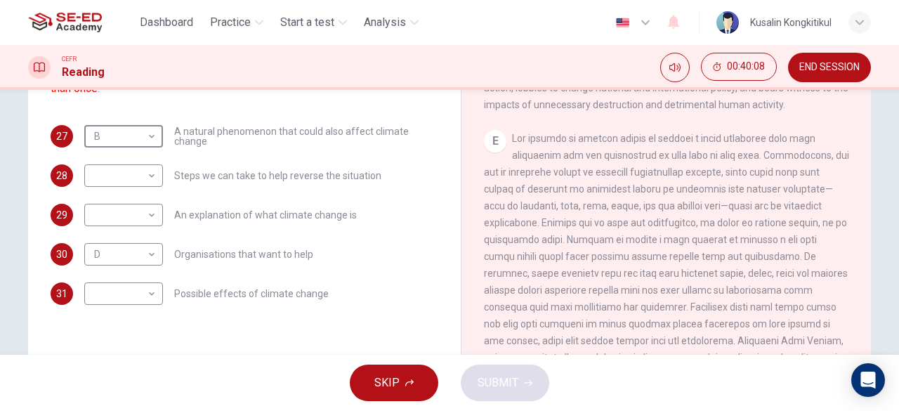
scroll to position [209, 0]
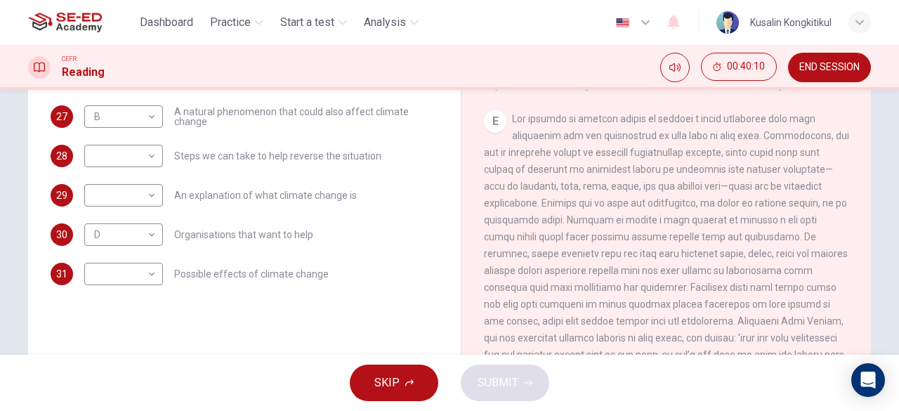
drag, startPoint x: 596, startPoint y: 193, endPoint x: 697, endPoint y: 178, distance: 102.3
click at [697, 178] on span at bounding box center [666, 245] width 365 height 264
click at [143, 155] on body "This site uses cookies, as explained in our Privacy Policy . If you agree to th…" at bounding box center [449, 205] width 899 height 411
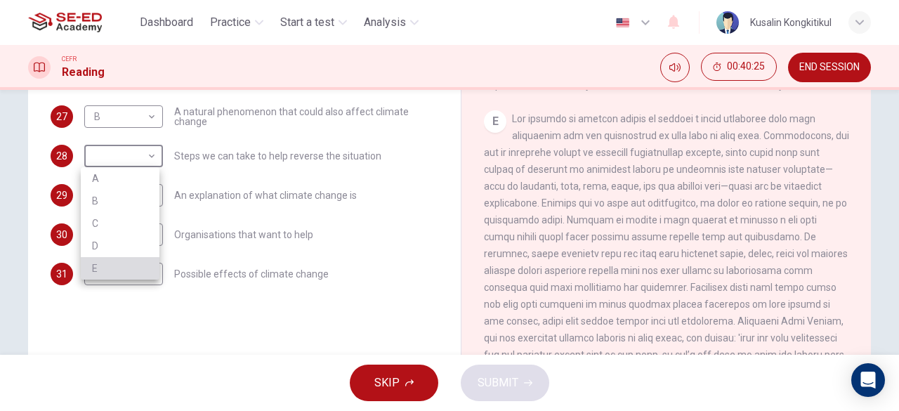
click at [148, 263] on li "E" at bounding box center [120, 268] width 79 height 22
type input "E"
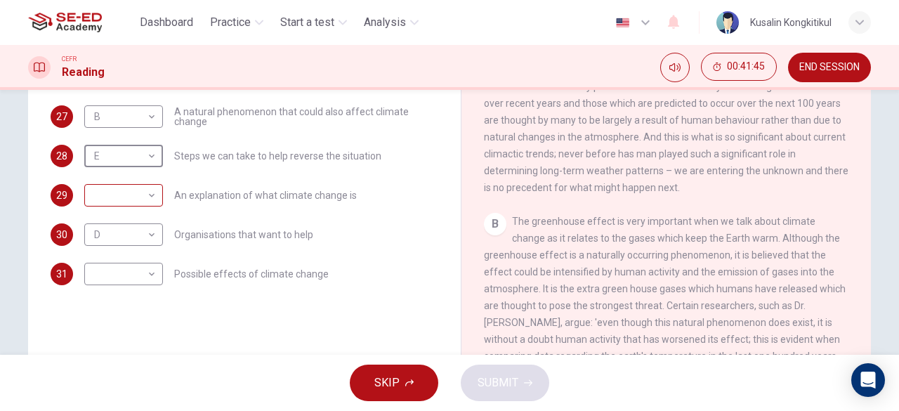
click at [148, 190] on body "This site uses cookies, as explained in our Privacy Policy . If you agree to th…" at bounding box center [449, 205] width 899 height 411
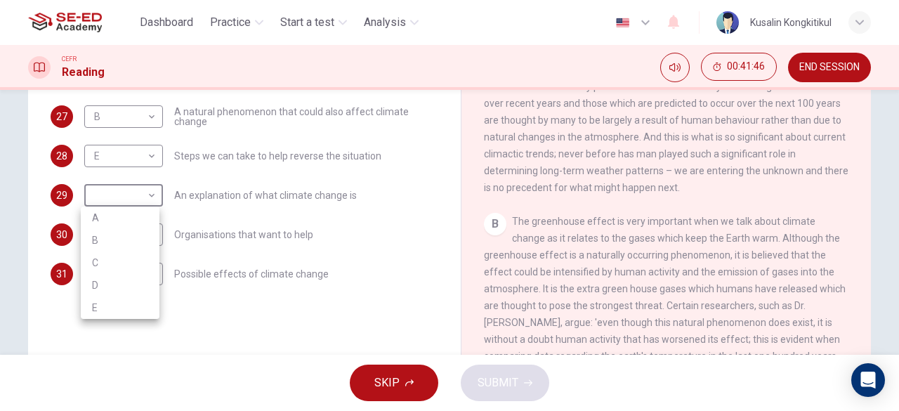
click at [130, 219] on li "A" at bounding box center [120, 218] width 79 height 22
type input "A"
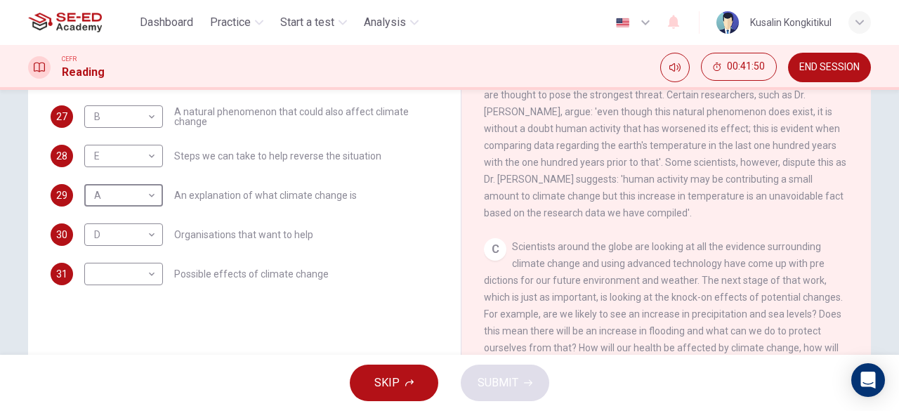
scroll to position [520, 0]
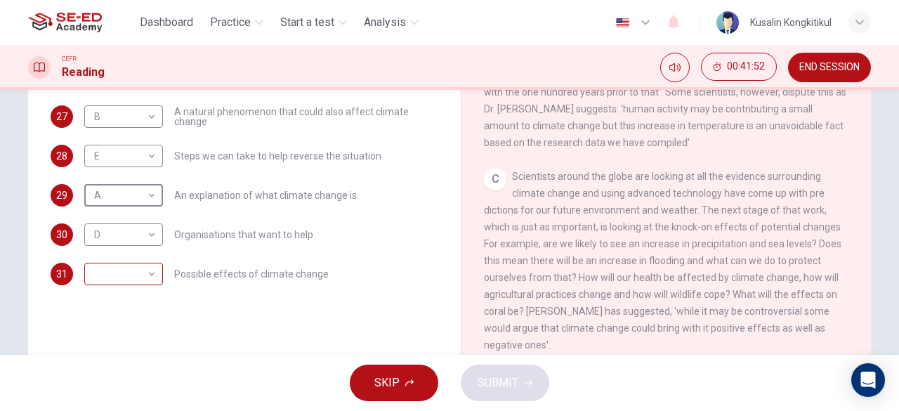
click at [102, 277] on body "This site uses cookies, as explained in our Privacy Policy . If you agree to th…" at bounding box center [449, 205] width 899 height 411
click at [133, 336] on li "C" at bounding box center [120, 341] width 79 height 22
type input "C"
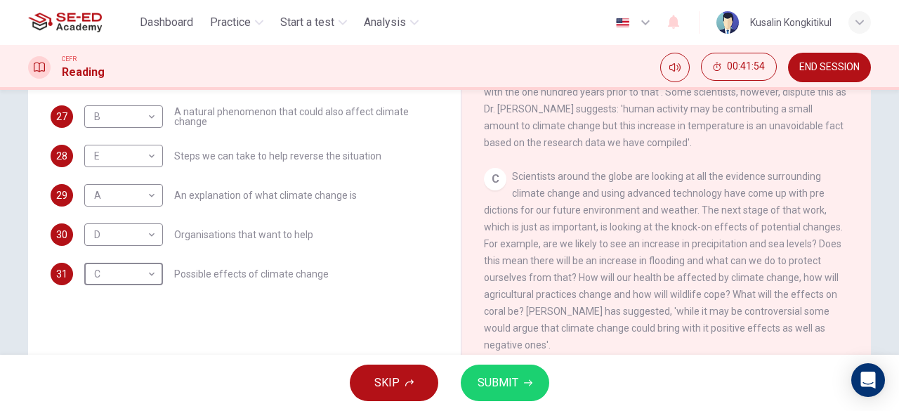
click at [527, 373] on button "SUBMIT" at bounding box center [505, 383] width 89 height 37
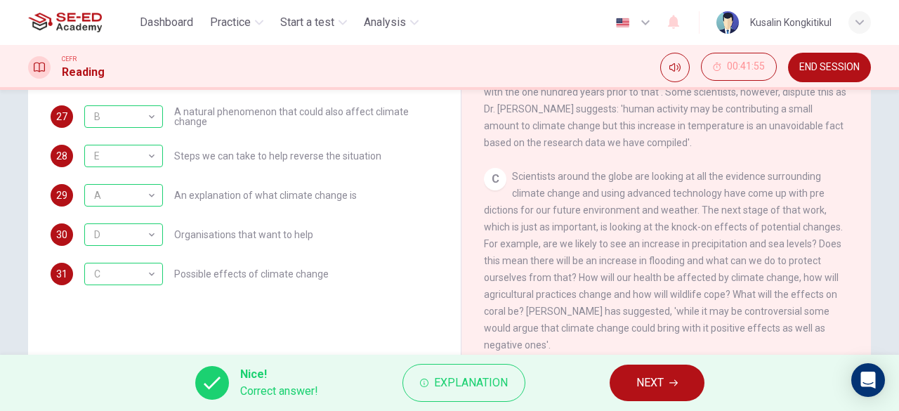
scroll to position [139, 0]
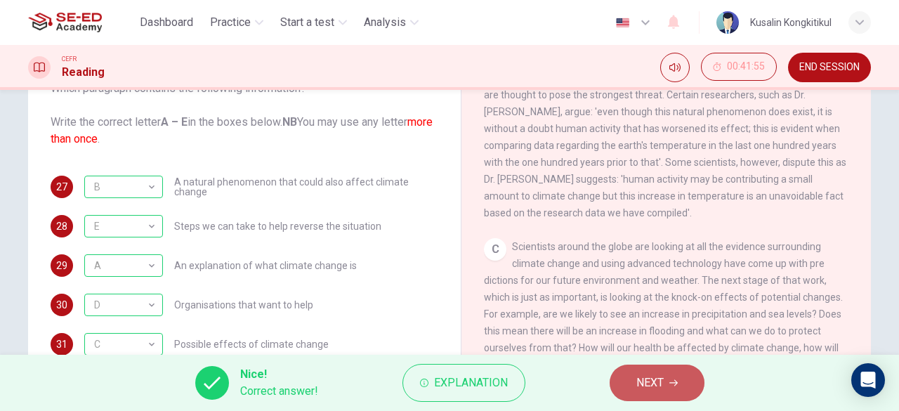
click at [639, 374] on span "NEXT" at bounding box center [649, 383] width 27 height 20
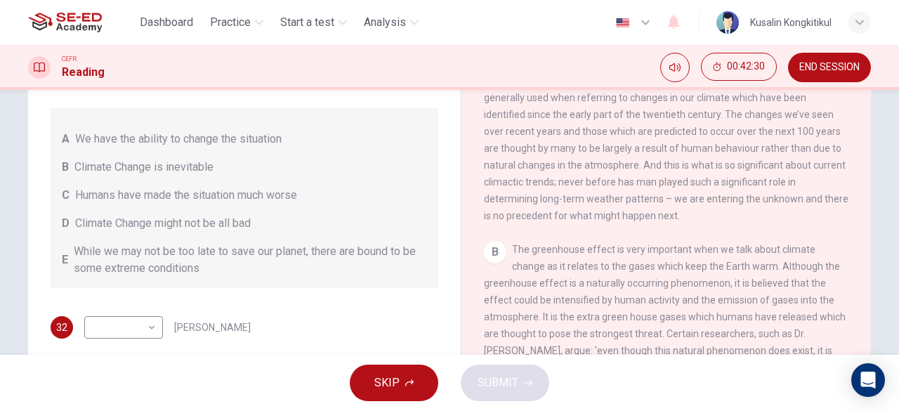
scroll to position [351, 0]
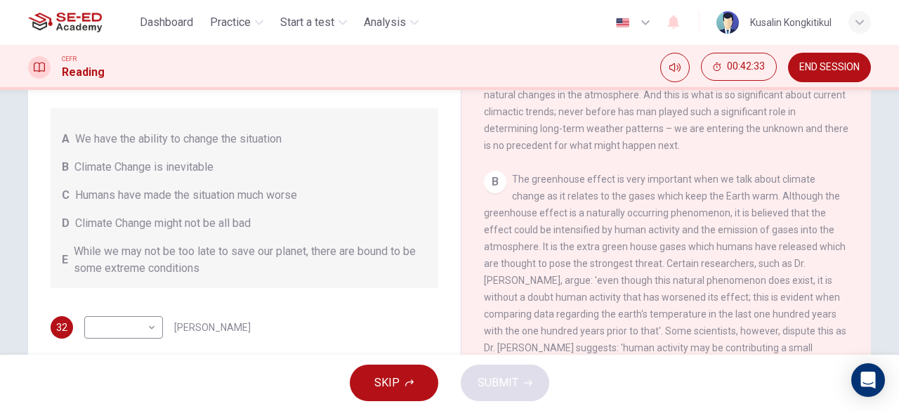
drag, startPoint x: 743, startPoint y: 266, endPoint x: 793, endPoint y: 258, distance: 50.6
click at [793, 258] on span "The greenhouse effect is very important when we talk about climate change as it…" at bounding box center [665, 281] width 362 height 214
drag, startPoint x: 600, startPoint y: 276, endPoint x: 695, endPoint y: 281, distance: 95.0
click at [693, 280] on div "B The greenhouse effect is very important when we talk about climate change as …" at bounding box center [666, 280] width 365 height 219
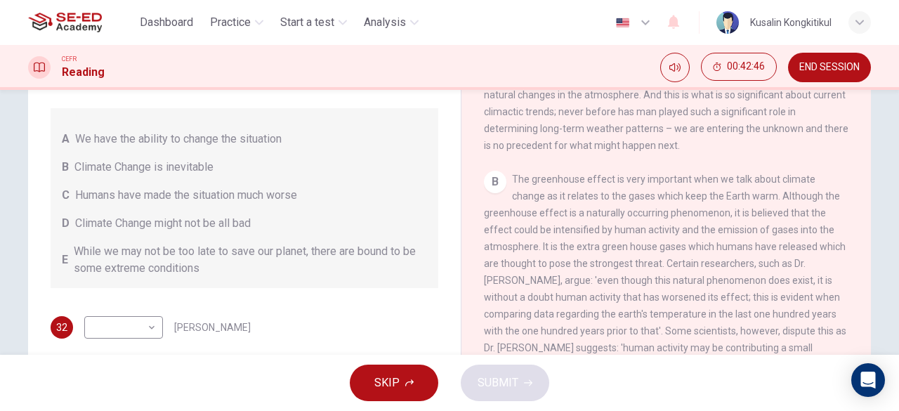
drag, startPoint x: 86, startPoint y: 190, endPoint x: 185, endPoint y: 192, distance: 98.4
click at [179, 190] on span "Humans have made the situation much worse" at bounding box center [186, 195] width 222 height 17
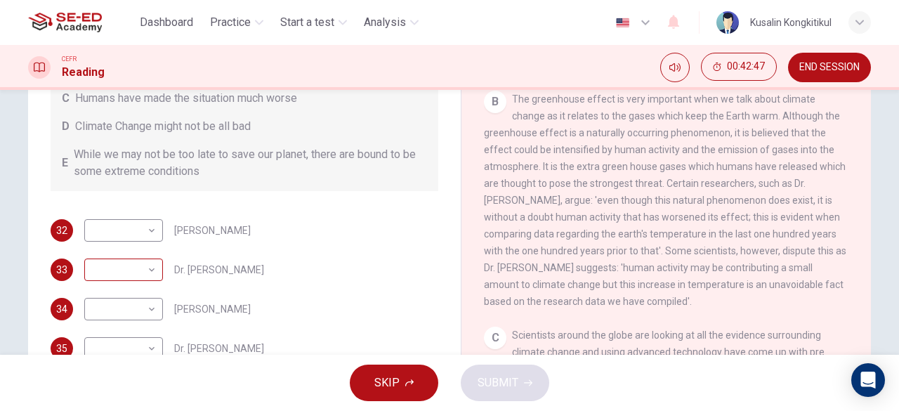
scroll to position [280, 0]
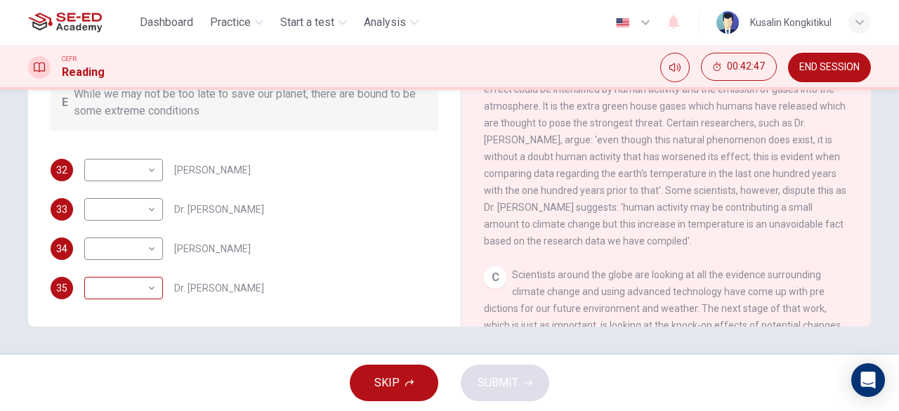
click at [137, 299] on body "This site uses cookies, as explained in our Privacy Policy . If you agree to th…" at bounding box center [449, 205] width 899 height 411
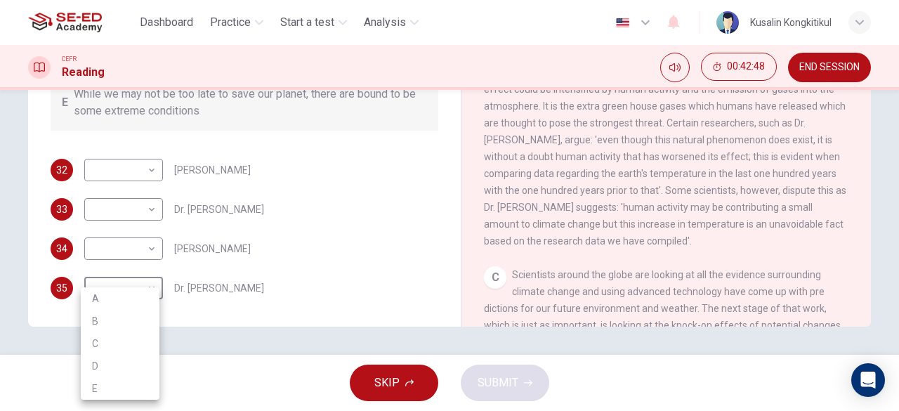
click at [123, 341] on li "C" at bounding box center [120, 343] width 79 height 22
type input "C"
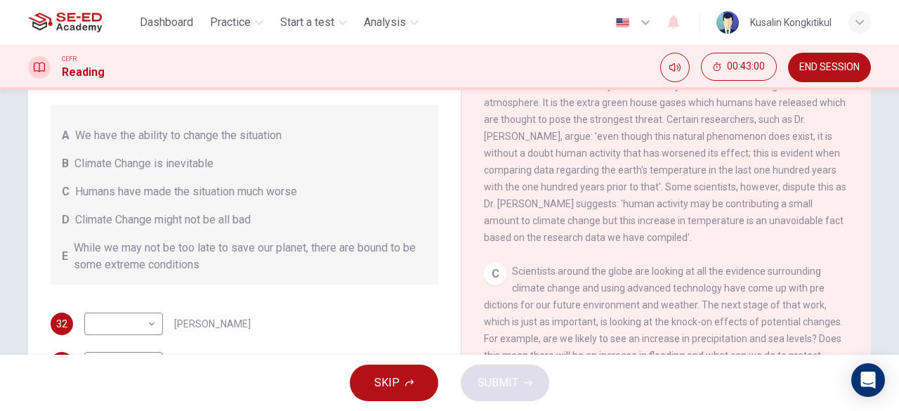
scroll to position [139, 0]
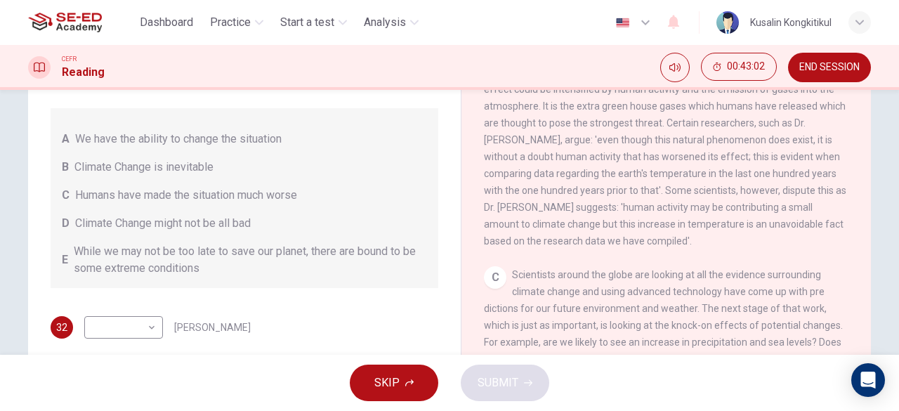
drag, startPoint x: 138, startPoint y: 254, endPoint x: 393, endPoint y: 268, distance: 255.4
click at [393, 268] on span "While we may not be too late to save our planet, there are bound to be some ext…" at bounding box center [250, 260] width 353 height 34
drag, startPoint x: 74, startPoint y: 127, endPoint x: 262, endPoint y: 129, distance: 188.3
click at [261, 129] on div "A We have the ability to change the situation B Climate Change is inevitable C …" at bounding box center [245, 198] width 388 height 180
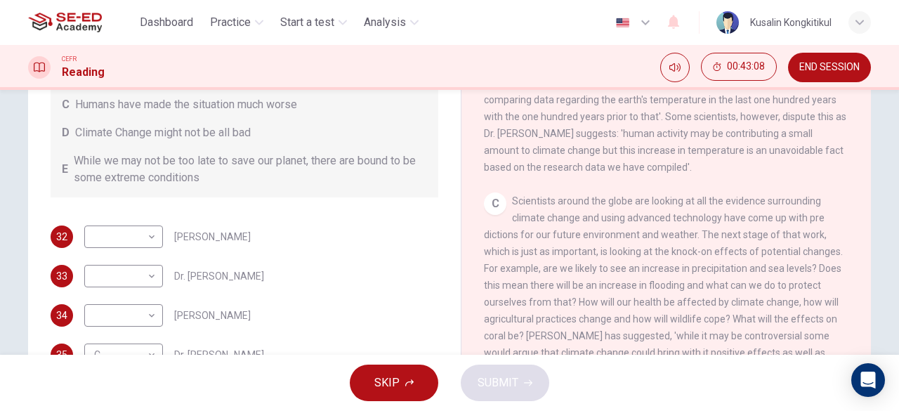
scroll to position [280, 0]
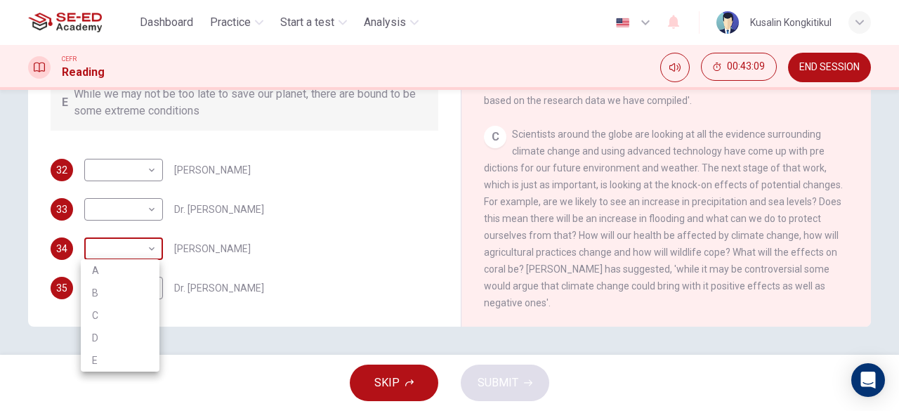
click at [134, 256] on body "This site uses cookies, as explained in our Privacy Policy . If you agree to th…" at bounding box center [449, 205] width 899 height 411
click at [118, 336] on li "D" at bounding box center [120, 338] width 79 height 22
type input "D"
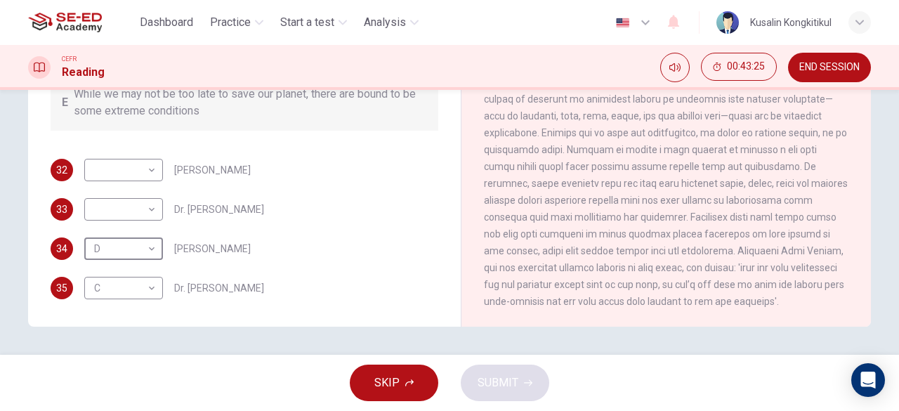
scroll to position [941, 0]
drag, startPoint x: 511, startPoint y: 276, endPoint x: 627, endPoint y: 276, distance: 115.2
click at [627, 276] on div "E" at bounding box center [666, 175] width 365 height 270
drag, startPoint x: 680, startPoint y: 283, endPoint x: 749, endPoint y: 284, distance: 69.5
click at [716, 284] on span at bounding box center [666, 175] width 365 height 264
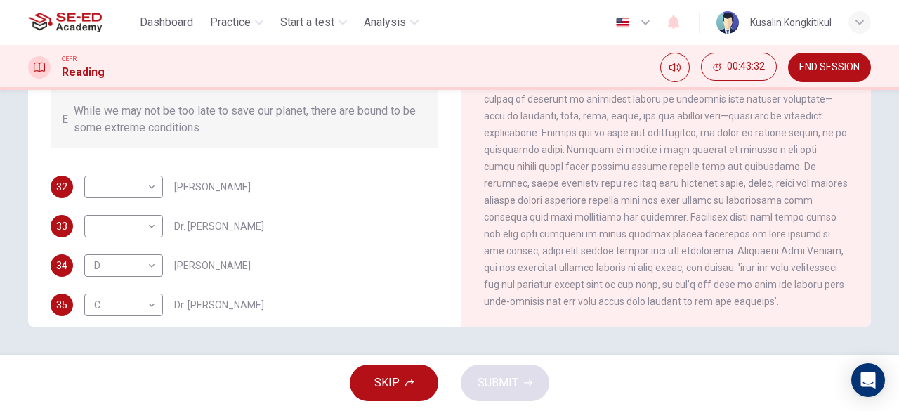
scroll to position [69, 0]
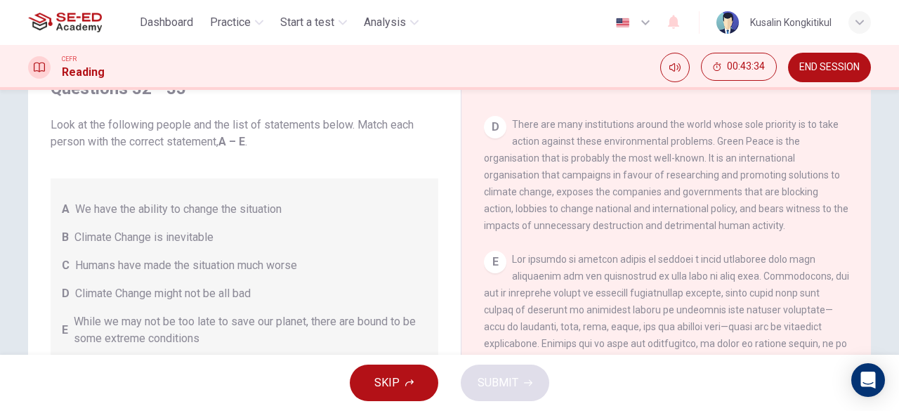
drag, startPoint x: 105, startPoint y: 207, endPoint x: 374, endPoint y: 202, distance: 268.4
click at [261, 202] on span "We have the ability to change the situation" at bounding box center [178, 209] width 207 height 17
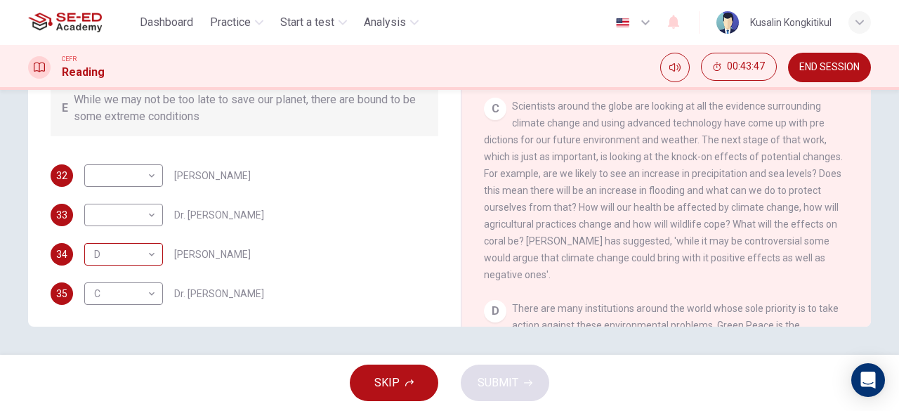
scroll to position [17, 0]
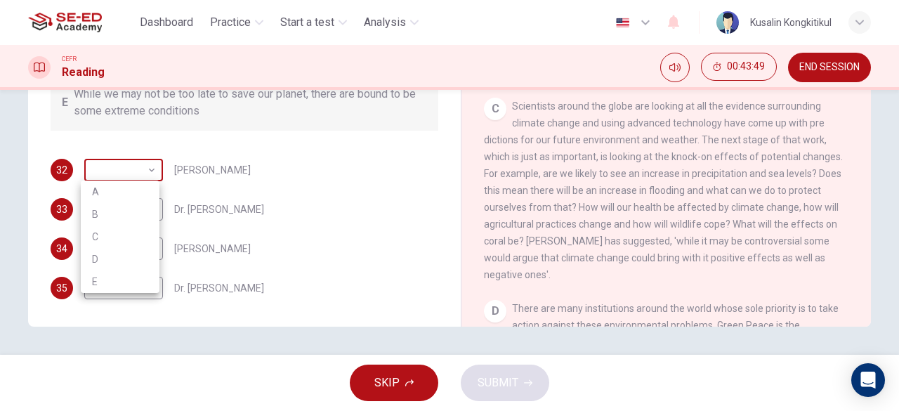
click at [132, 176] on body "This site uses cookies, as explained in our Privacy Policy . If you agree to th…" at bounding box center [449, 205] width 899 height 411
click at [115, 268] on li "D" at bounding box center [120, 259] width 79 height 22
type input "D"
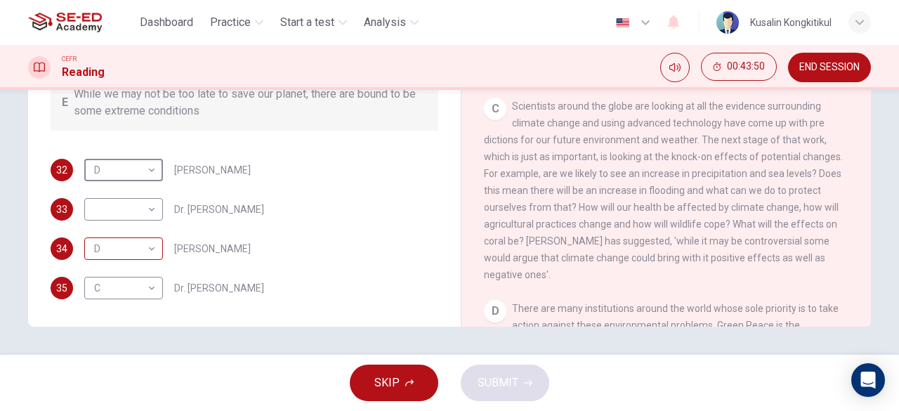
click at [129, 252] on body "This site uses cookies, as explained in our Privacy Policy . If you agree to th…" at bounding box center [449, 205] width 899 height 411
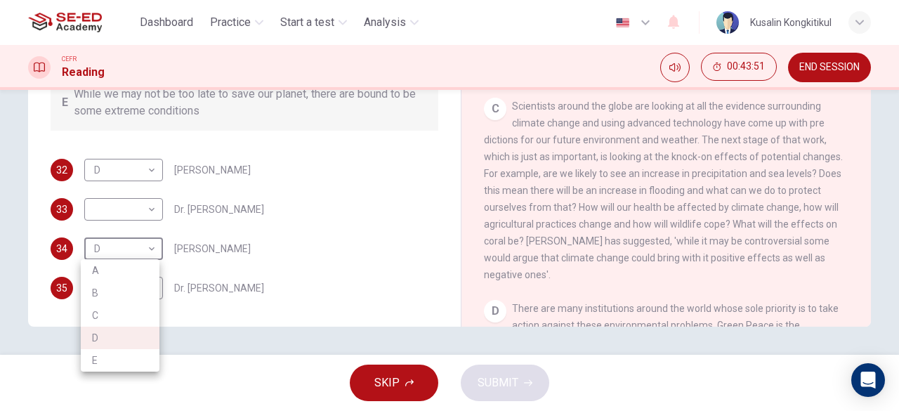
click at [277, 248] on div at bounding box center [449, 205] width 899 height 411
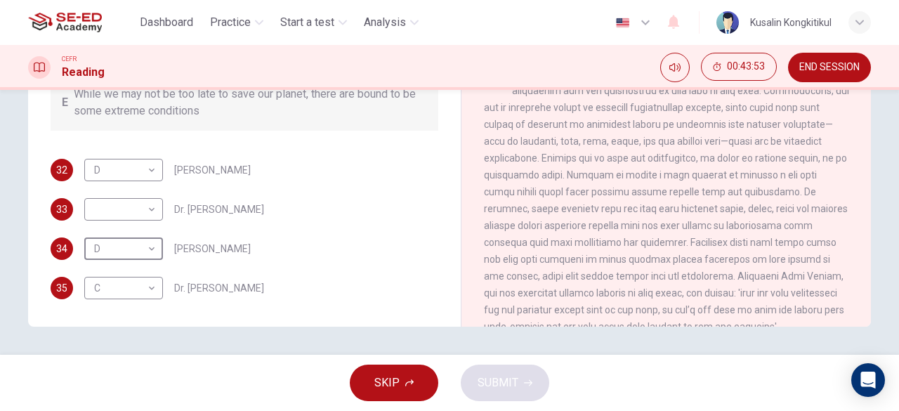
scroll to position [871, 0]
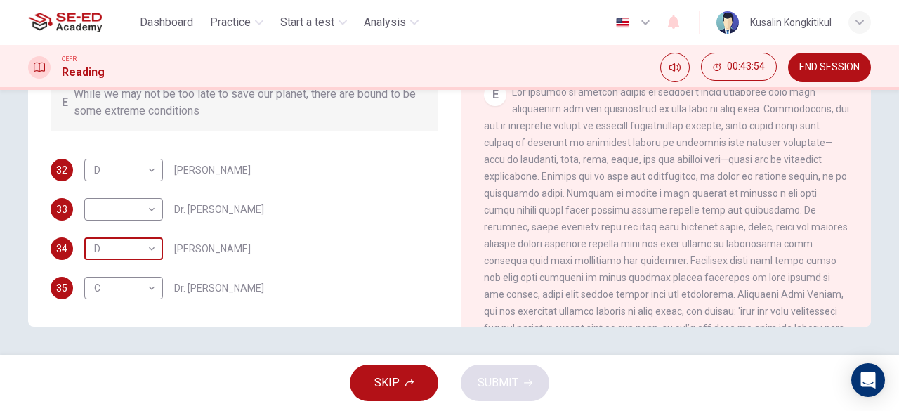
click at [115, 252] on body "This site uses cookies, as explained in our Privacy Policy . If you agree to th…" at bounding box center [449, 205] width 899 height 411
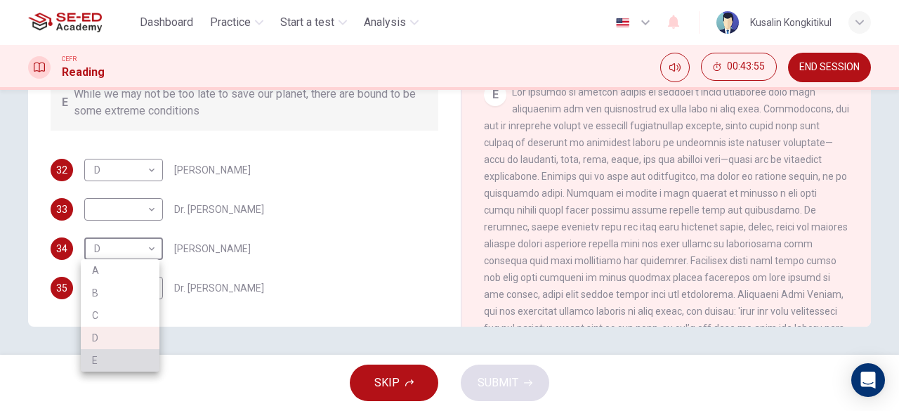
click at [110, 358] on li "E" at bounding box center [120, 360] width 79 height 22
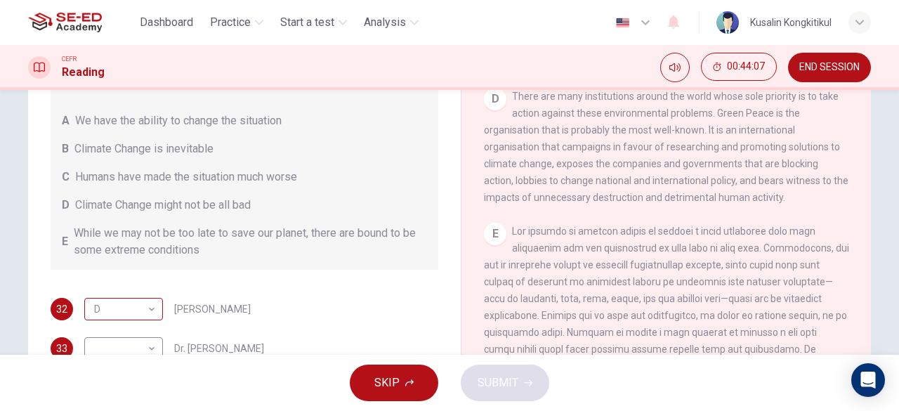
scroll to position [280, 0]
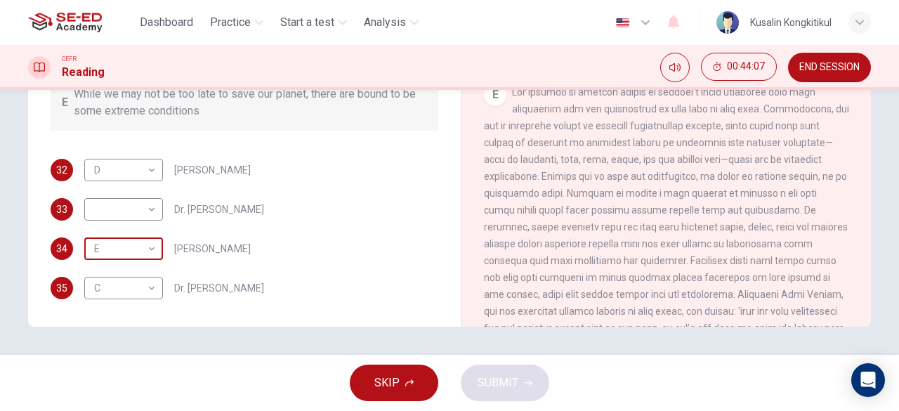
click at [121, 249] on body "This site uses cookies, as explained in our Privacy Policy . If you agree to th…" at bounding box center [449, 205] width 899 height 411
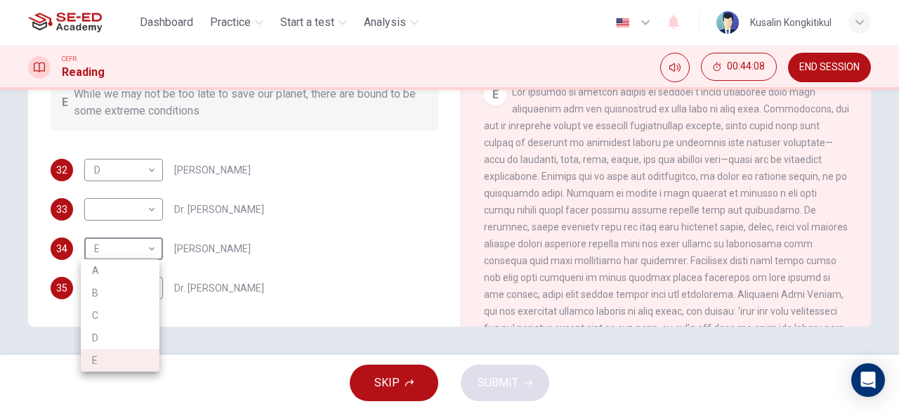
click at [105, 269] on li "A" at bounding box center [120, 270] width 79 height 22
type input "A"
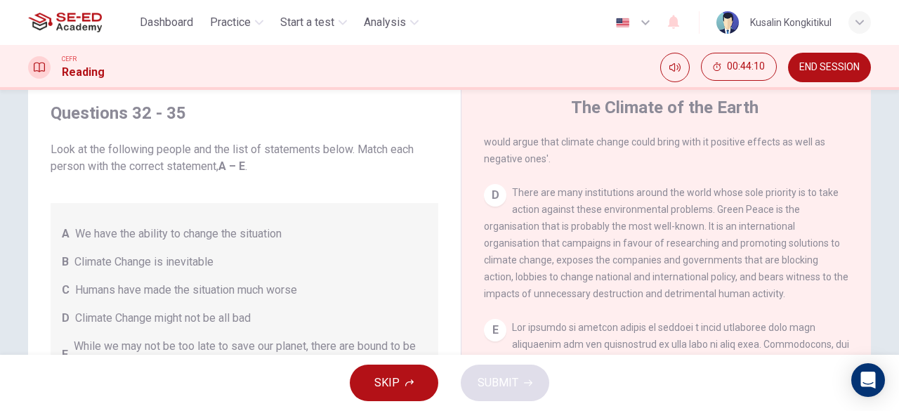
scroll to position [0, 0]
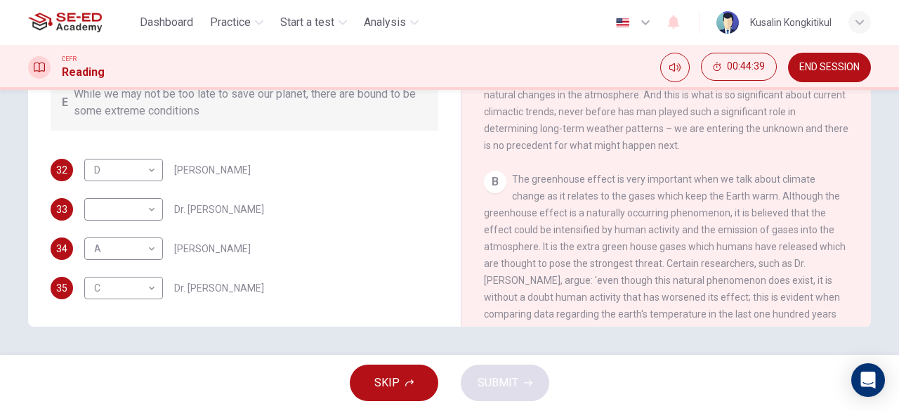
drag, startPoint x: 567, startPoint y: 209, endPoint x: 738, endPoint y: 201, distance: 171.6
click at [745, 197] on span "The greenhouse effect is very important when we talk about climate change as it…" at bounding box center [665, 281] width 362 height 214
drag, startPoint x: 535, startPoint y: 241, endPoint x: 667, endPoint y: 246, distance: 132.9
click at [724, 234] on span "The greenhouse effect is very important when we talk about climate change as it…" at bounding box center [665, 281] width 362 height 214
drag, startPoint x: 668, startPoint y: 256, endPoint x: 739, endPoint y: 249, distance: 71.2
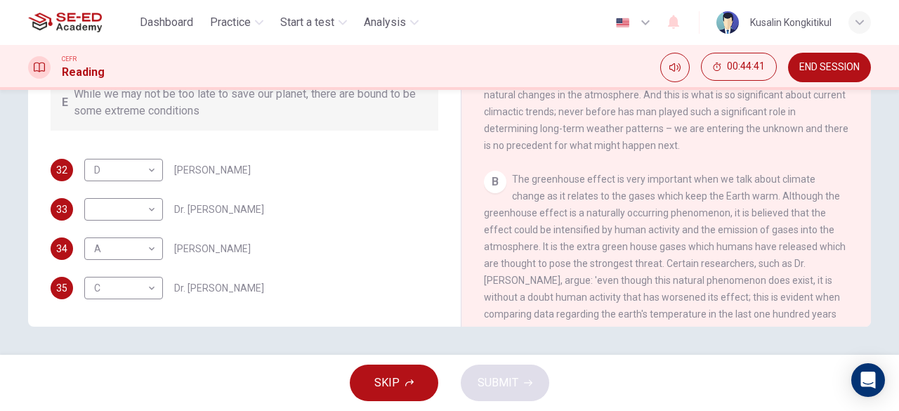
click at [739, 249] on div "B The greenhouse effect is very important when we talk about climate change as …" at bounding box center [666, 280] width 365 height 219
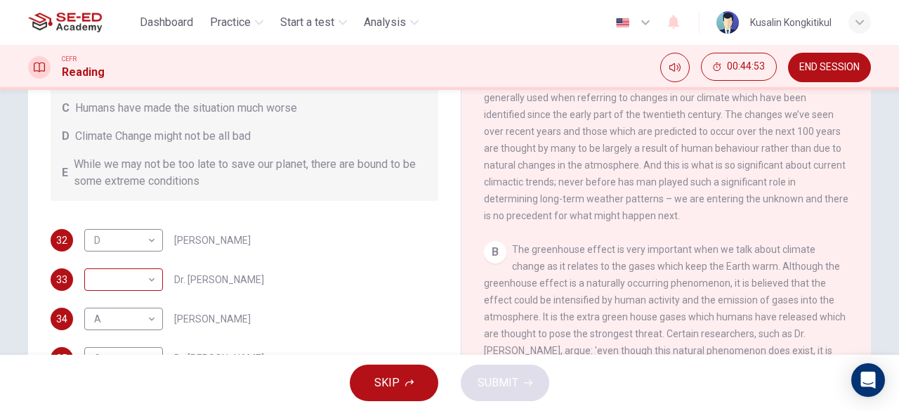
click at [100, 286] on body "This site uses cookies, as explained in our Privacy Policy . If you agree to th…" at bounding box center [449, 205] width 899 height 411
click at [103, 335] on li "C" at bounding box center [120, 343] width 79 height 22
type input "C"
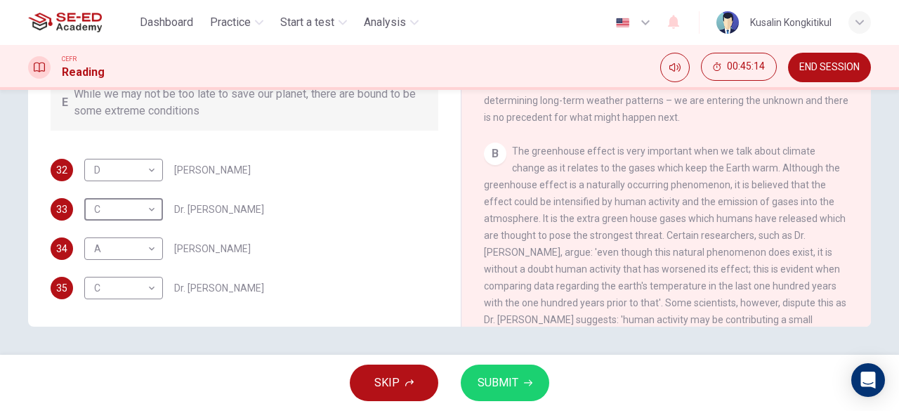
scroll to position [309, 0]
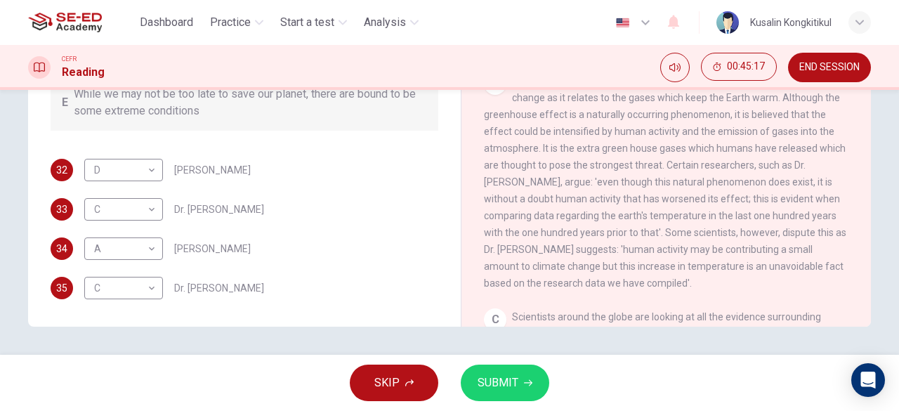
drag, startPoint x: 516, startPoint y: 273, endPoint x: 671, endPoint y: 272, distance: 155.2
click at [670, 272] on span "The greenhouse effect is very important when we talk about climate change as it…" at bounding box center [665, 182] width 362 height 214
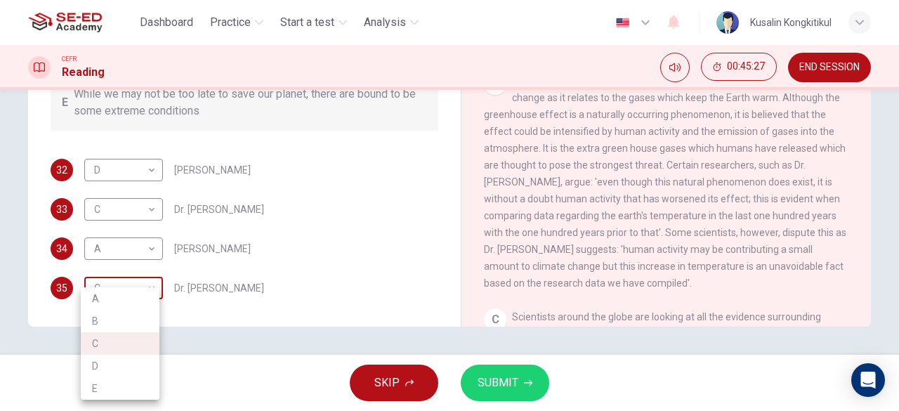
click at [97, 290] on body "This site uses cookies, as explained in our Privacy Policy . If you agree to th…" at bounding box center [449, 205] width 899 height 411
click at [95, 321] on li "B" at bounding box center [120, 321] width 79 height 22
type input "B"
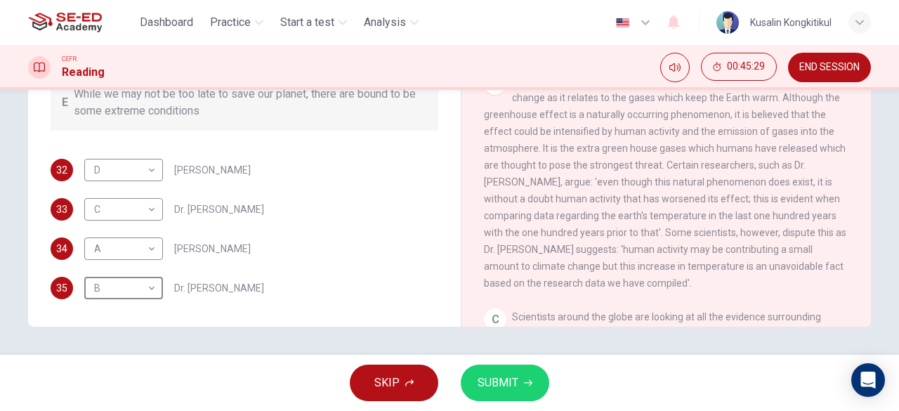
click at [284, 256] on div "34 A A ​ Professor Mark Halton" at bounding box center [245, 248] width 388 height 22
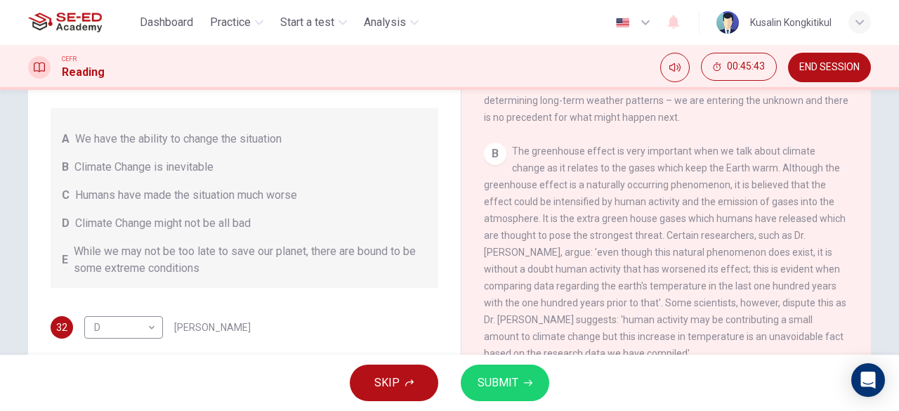
scroll to position [450, 0]
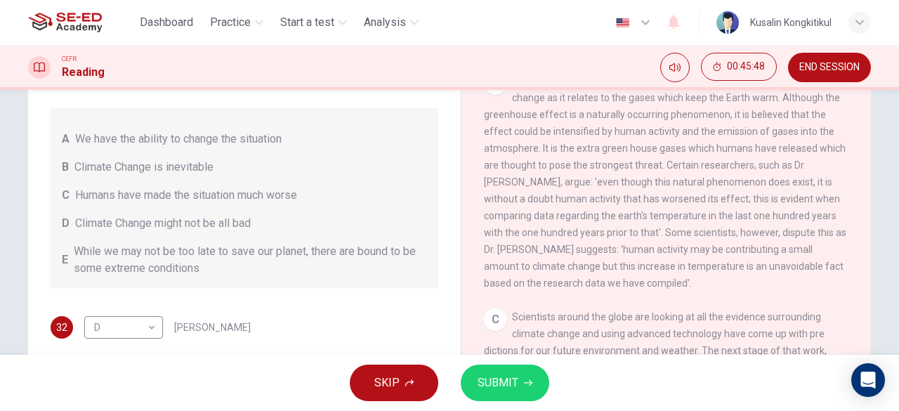
click at [524, 383] on icon "button" at bounding box center [528, 383] width 8 height 6
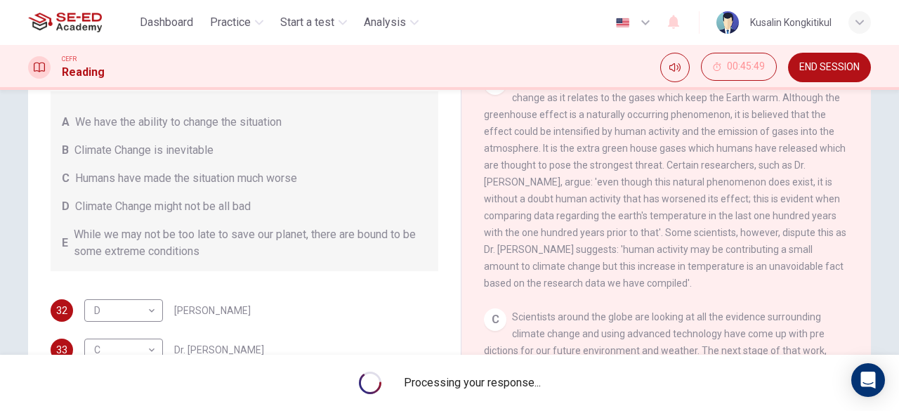
scroll to position [280, 0]
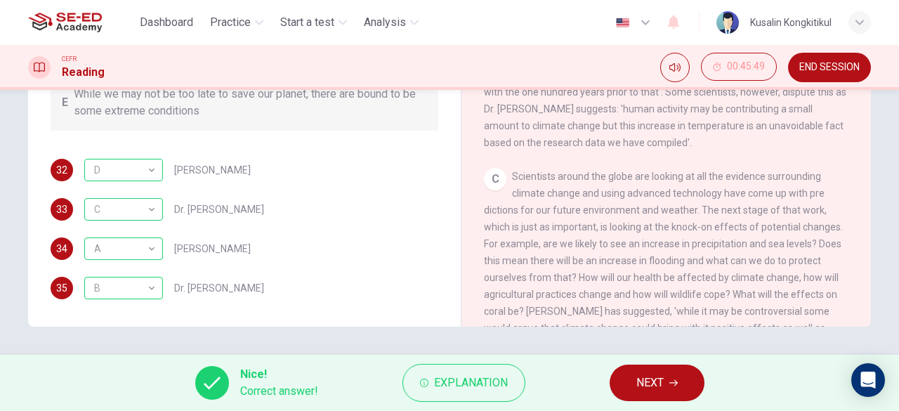
click at [636, 372] on button "NEXT" at bounding box center [657, 383] width 95 height 37
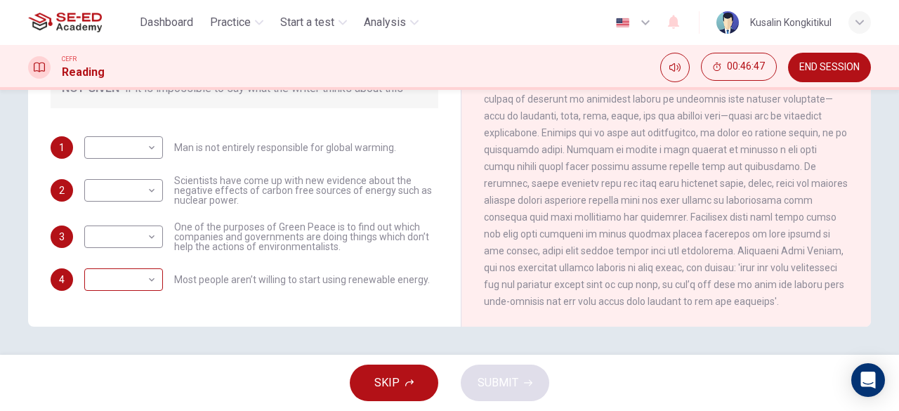
click at [114, 277] on body "This site uses cookies, as explained in our Privacy Policy . If you agree to th…" at bounding box center [449, 205] width 899 height 411
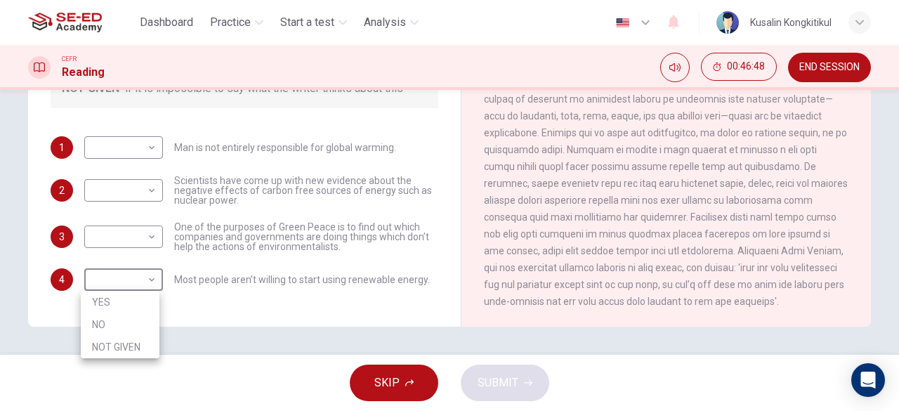
click at [115, 346] on li "NOT GIVEN" at bounding box center [120, 347] width 79 height 22
type input "NOT GIVEN"
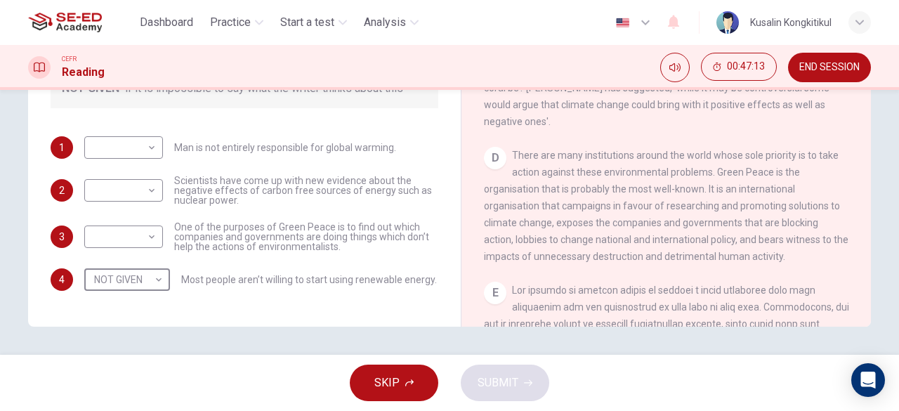
scroll to position [702, 0]
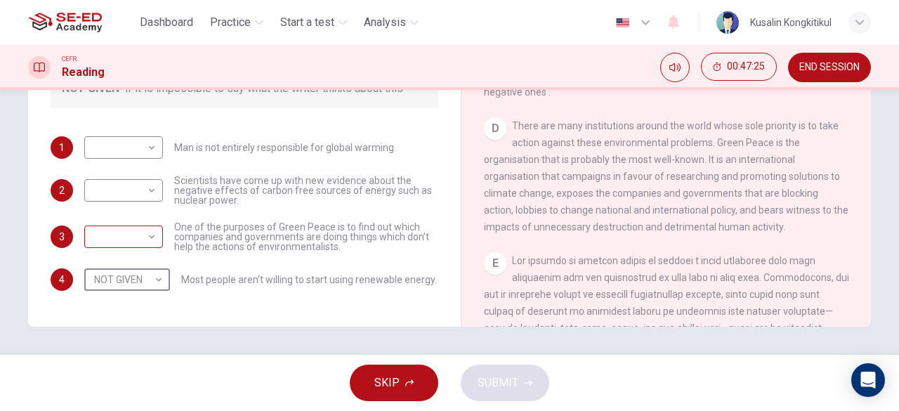
click at [145, 235] on body "This site uses cookies, as explained in our Privacy Policy . If you agree to th…" at bounding box center [449, 205] width 899 height 411
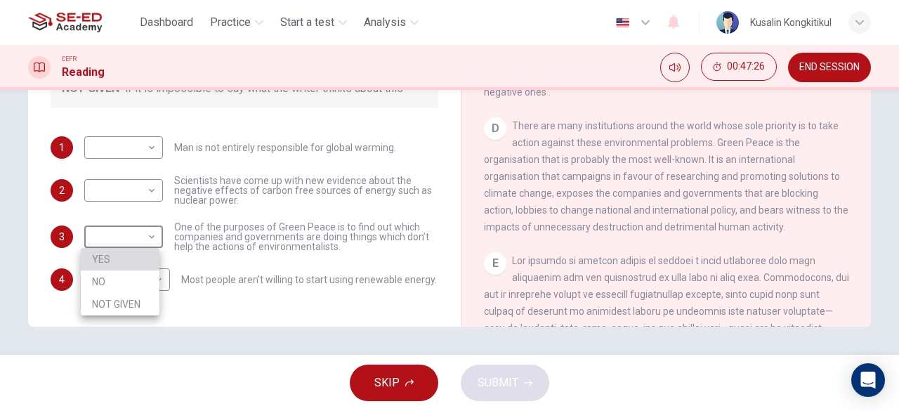
click at [121, 263] on li "YES" at bounding box center [120, 259] width 79 height 22
type input "YES"
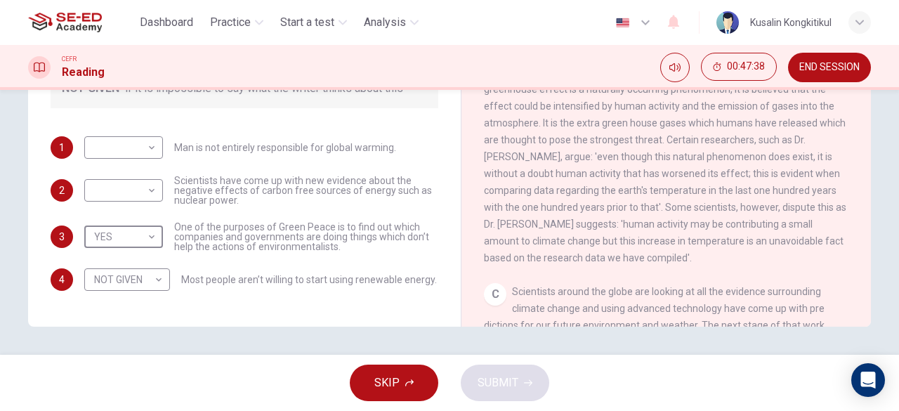
scroll to position [281, 0]
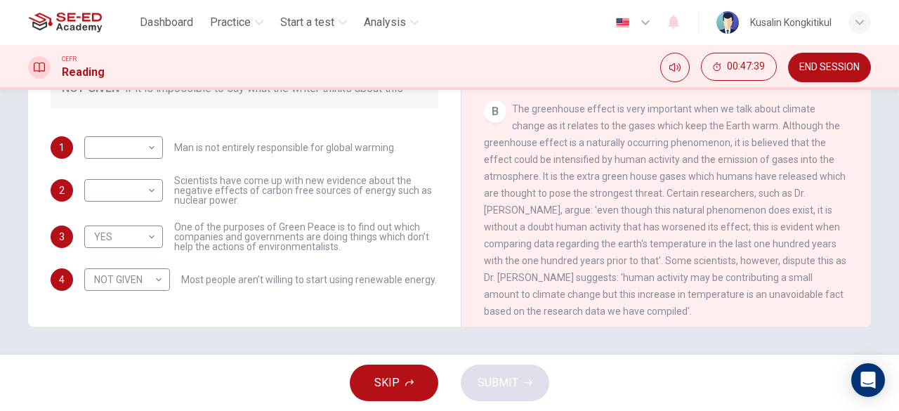
drag, startPoint x: 554, startPoint y: 154, endPoint x: 591, endPoint y: 148, distance: 38.5
click at [590, 148] on span "The greenhouse effect is very important when we talk about climate change as it…" at bounding box center [665, 210] width 362 height 214
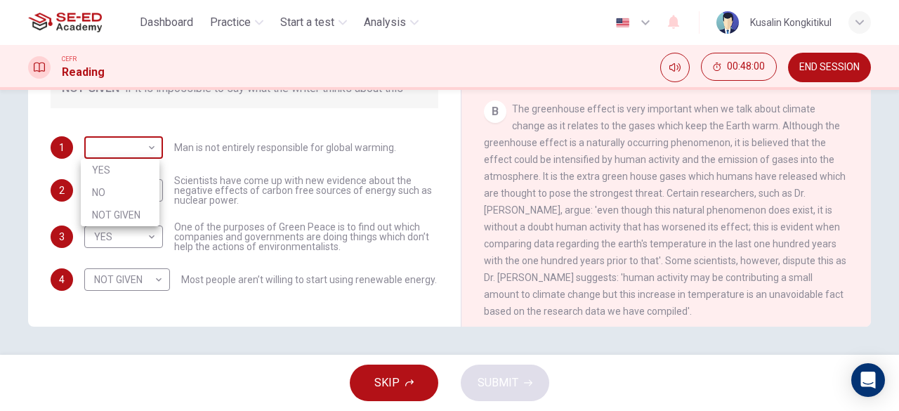
click at [153, 145] on body "This site uses cookies, as explained in our Privacy Policy . If you agree to th…" at bounding box center [449, 205] width 899 height 411
click at [136, 162] on li "YES" at bounding box center [120, 170] width 79 height 22
type input "YES"
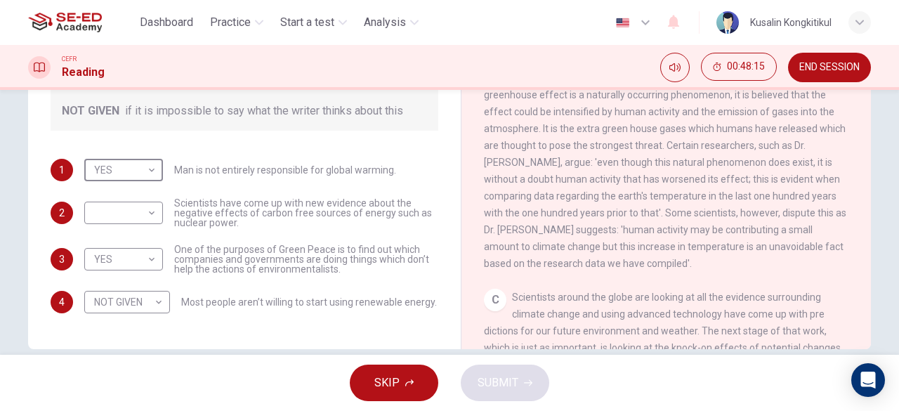
scroll to position [280, 0]
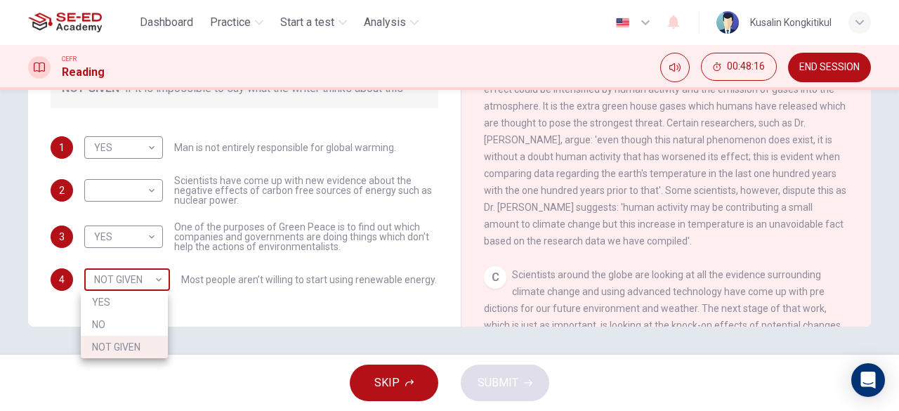
click at [150, 286] on body "This site uses cookies, as explained in our Privacy Policy . If you agree to th…" at bounding box center [449, 205] width 899 height 411
click at [117, 325] on li "NO" at bounding box center [124, 324] width 87 height 22
type input "NO"
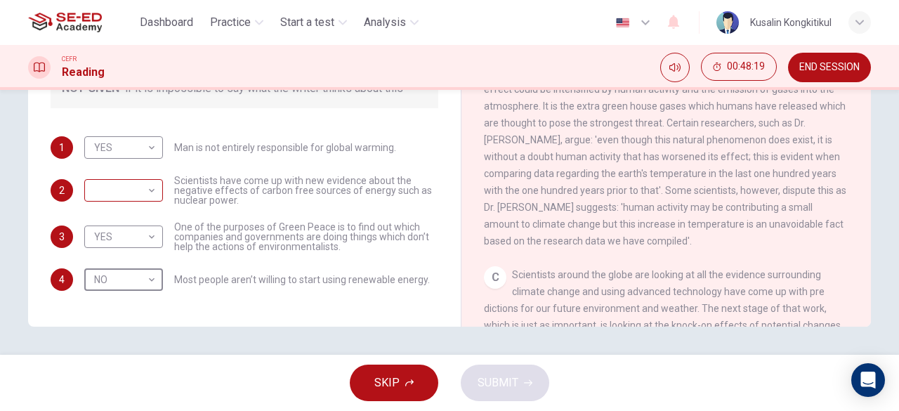
click at [91, 190] on body "This site uses cookies, as explained in our Privacy Policy . If you agree to th…" at bounding box center [449, 205] width 899 height 411
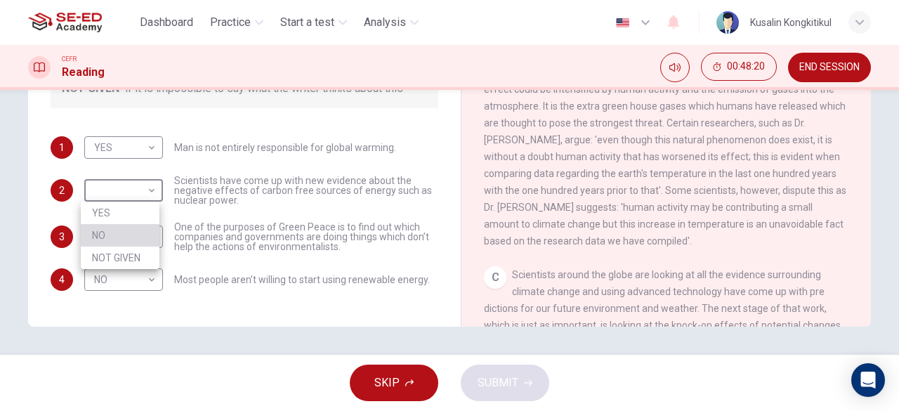
click at [105, 236] on li "NO" at bounding box center [120, 235] width 79 height 22
type input "NO"
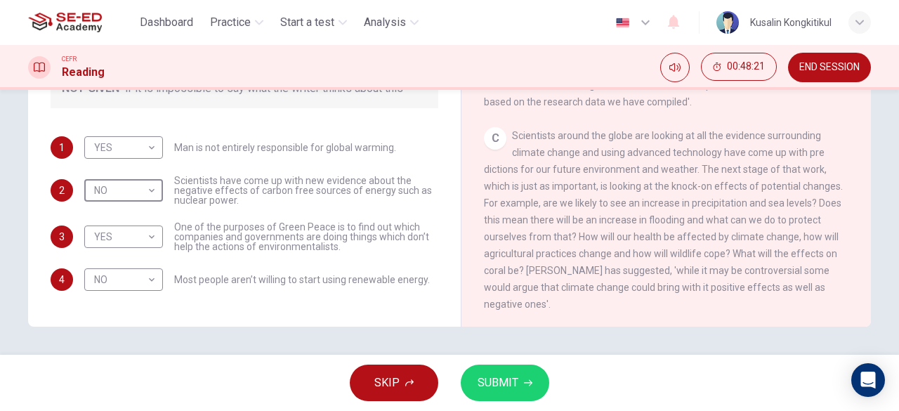
scroll to position [492, 0]
click at [506, 379] on span "SUBMIT" at bounding box center [498, 383] width 41 height 20
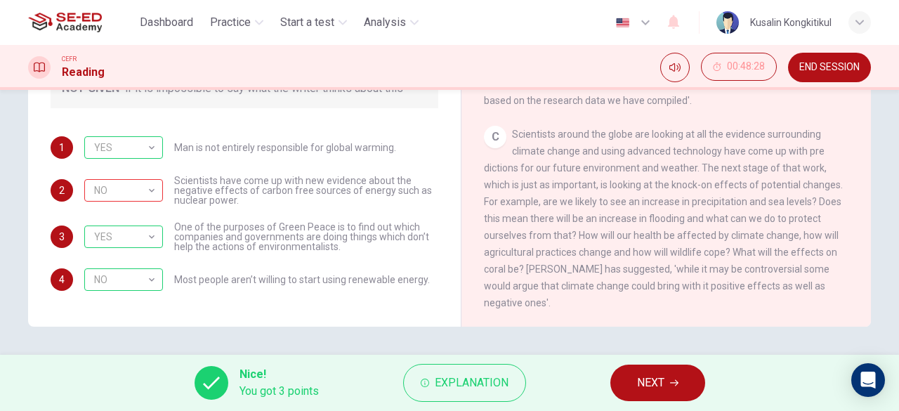
click at [641, 393] on span "NEXT" at bounding box center [650, 383] width 27 height 20
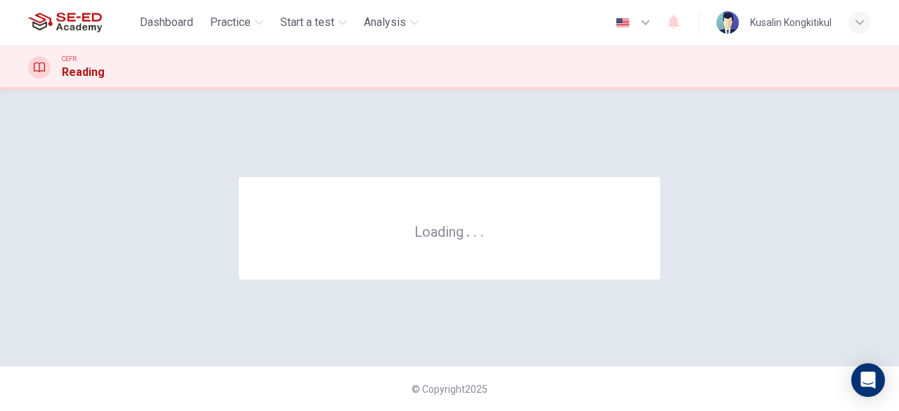
scroll to position [0, 0]
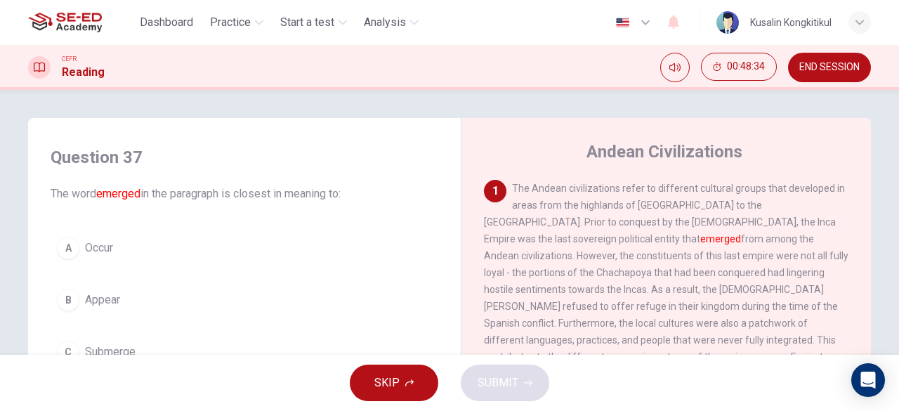
click at [835, 73] on button "END SESSION" at bounding box center [829, 68] width 83 height 30
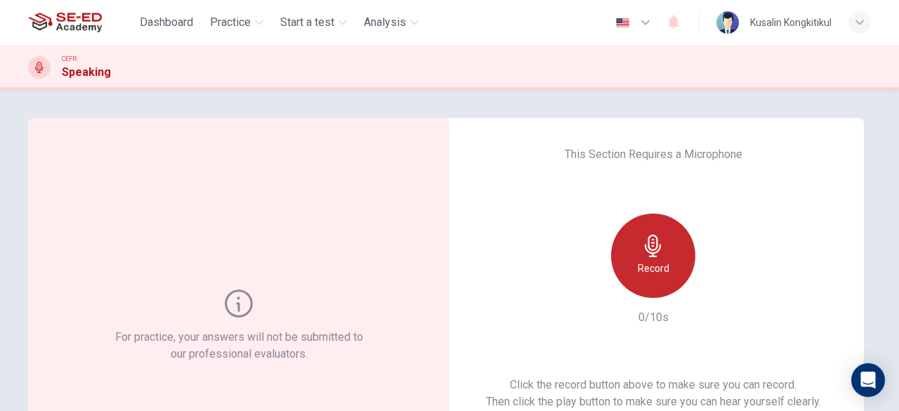
click at [656, 240] on icon "button" at bounding box center [653, 246] width 22 height 22
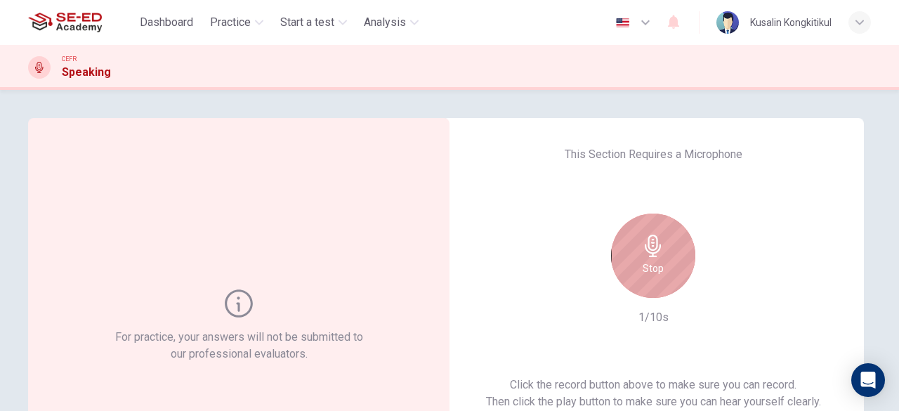
click at [663, 255] on div "Stop" at bounding box center [653, 256] width 84 height 84
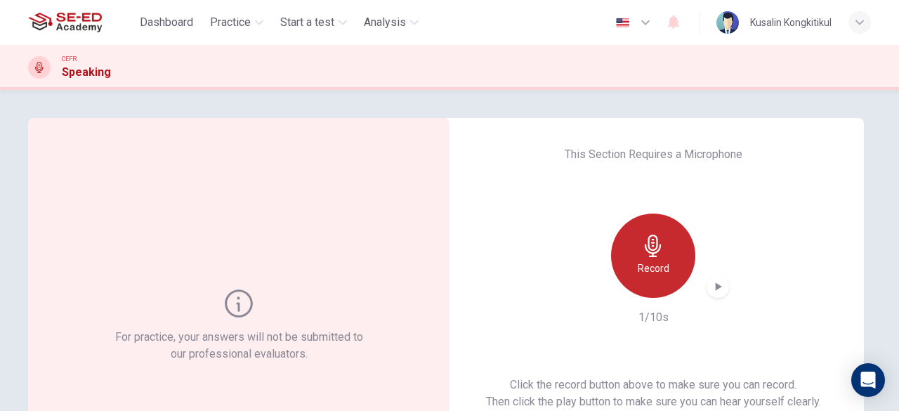
click at [663, 255] on div "Record" at bounding box center [653, 256] width 84 height 84
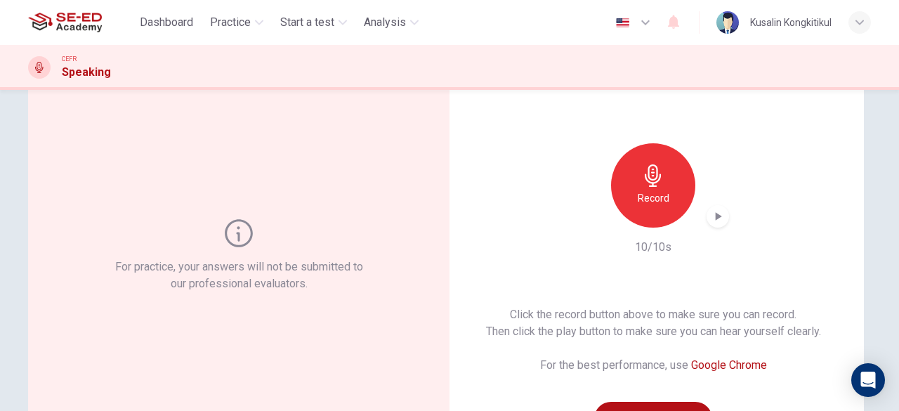
scroll to position [140, 0]
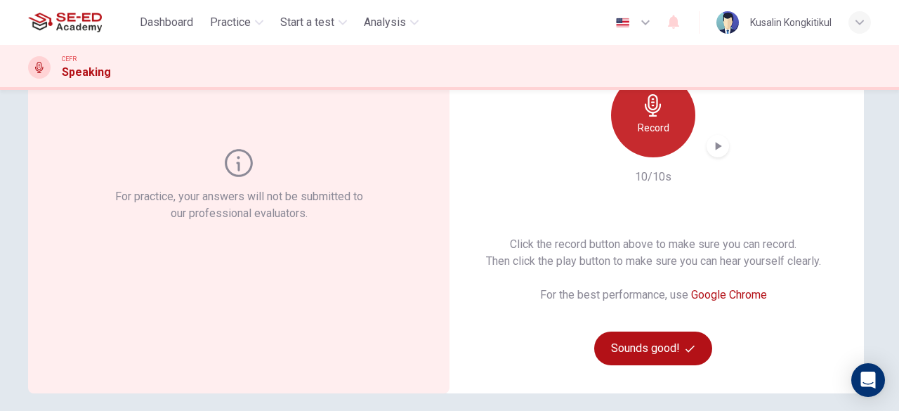
click at [642, 117] on div "Record" at bounding box center [653, 115] width 84 height 84
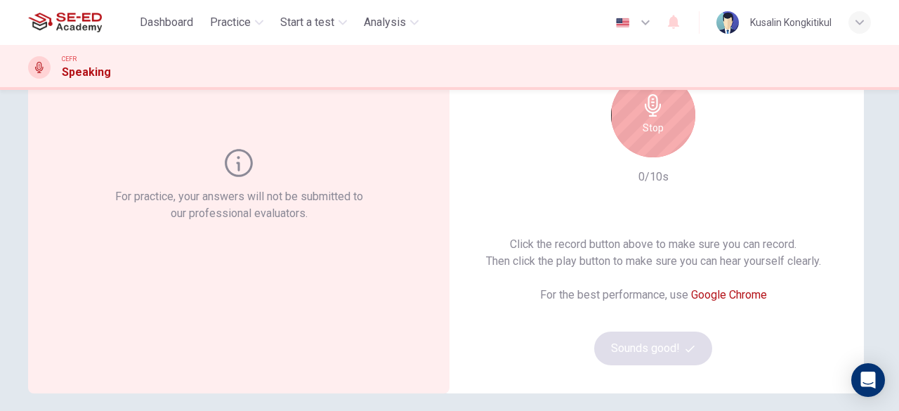
click at [642, 117] on div "Stop" at bounding box center [653, 115] width 84 height 84
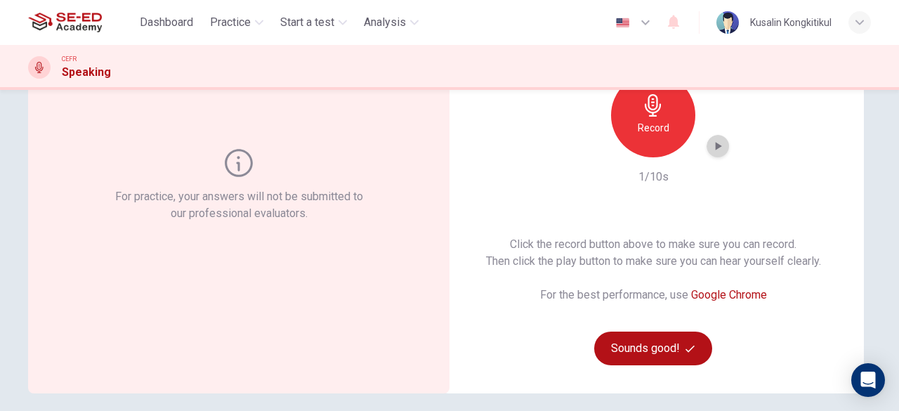
click at [720, 145] on icon "button" at bounding box center [718, 146] width 14 height 14
click at [654, 105] on icon "button" at bounding box center [653, 105] width 16 height 22
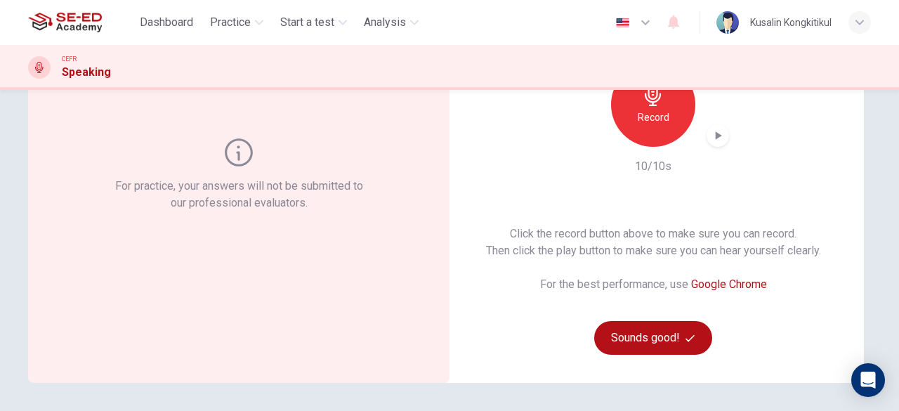
scroll to position [128, 0]
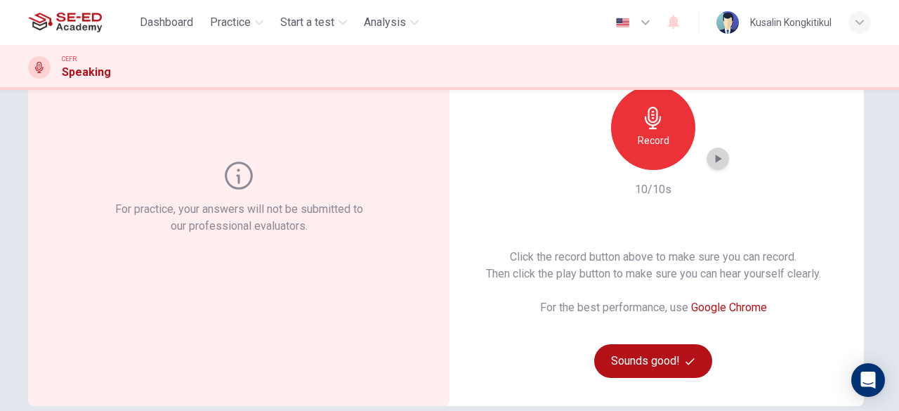
click at [716, 165] on icon "button" at bounding box center [718, 159] width 14 height 14
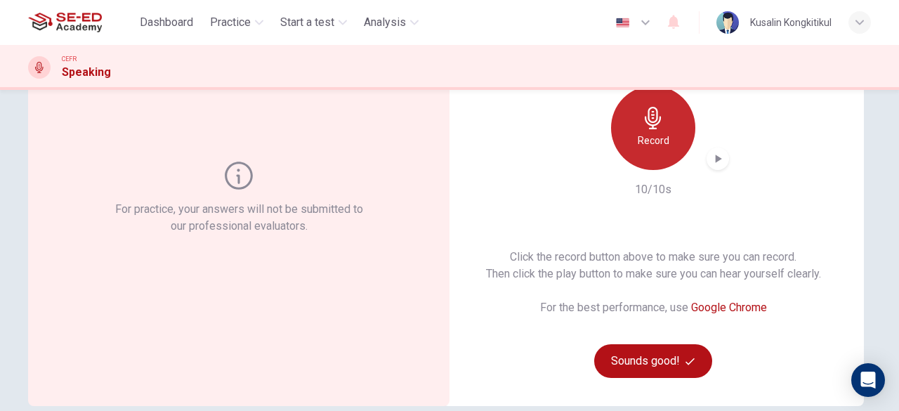
click at [629, 130] on div "Record" at bounding box center [653, 128] width 84 height 84
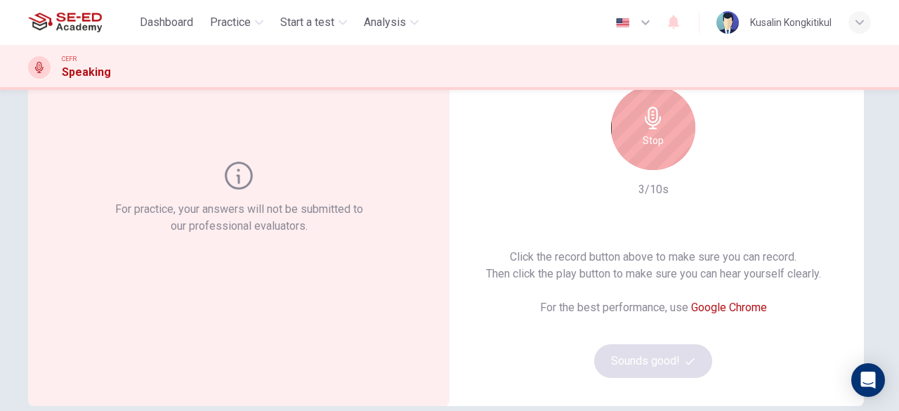
click at [679, 137] on div "Stop" at bounding box center [653, 128] width 84 height 84
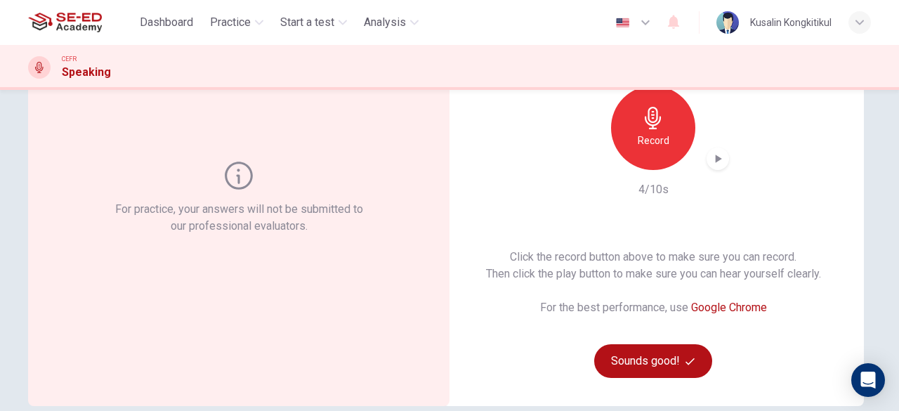
click at [724, 159] on div "button" at bounding box center [718, 159] width 22 height 22
click at [636, 359] on button "Sounds good!" at bounding box center [653, 361] width 118 height 34
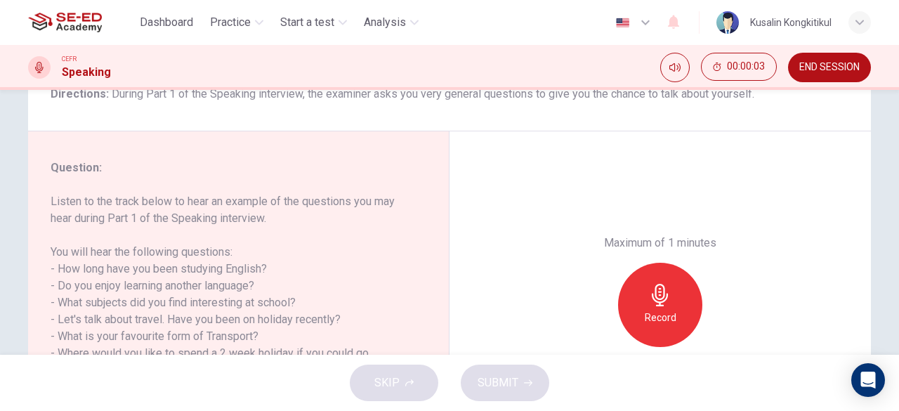
drag, startPoint x: 103, startPoint y: 269, endPoint x: 195, endPoint y: 276, distance: 92.3
click at [195, 276] on h6 "Listen to the track below to hear an example of the questions you may hear duri…" at bounding box center [230, 285] width 359 height 185
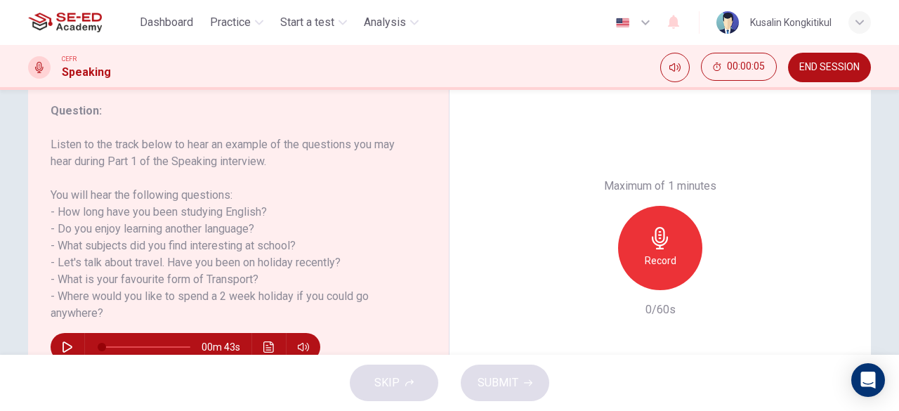
scroll to position [198, 0]
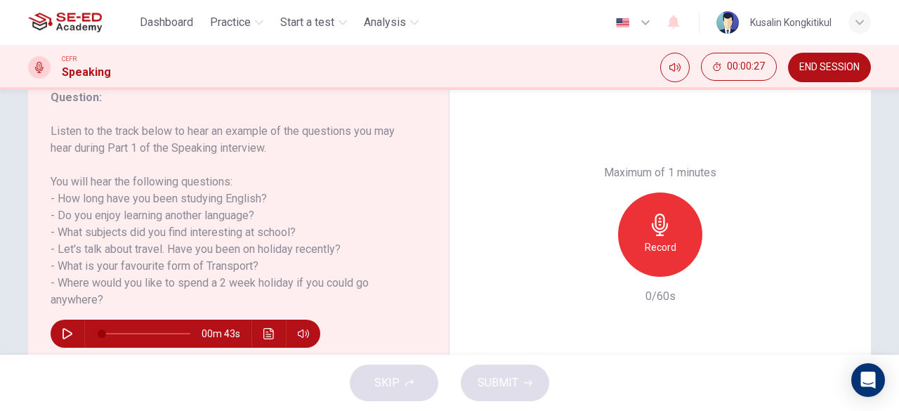
drag, startPoint x: 55, startPoint y: 197, endPoint x: 368, endPoint y: 311, distance: 333.3
click at [368, 311] on div "Question : Listen to the track below to hear an example of the questions you ma…" at bounding box center [244, 234] width 387 height 291
click at [361, 245] on h6 "Listen to the track below to hear an example of the questions you may hear duri…" at bounding box center [230, 215] width 359 height 185
click at [56, 331] on button "button" at bounding box center [67, 334] width 22 height 28
type input "53"
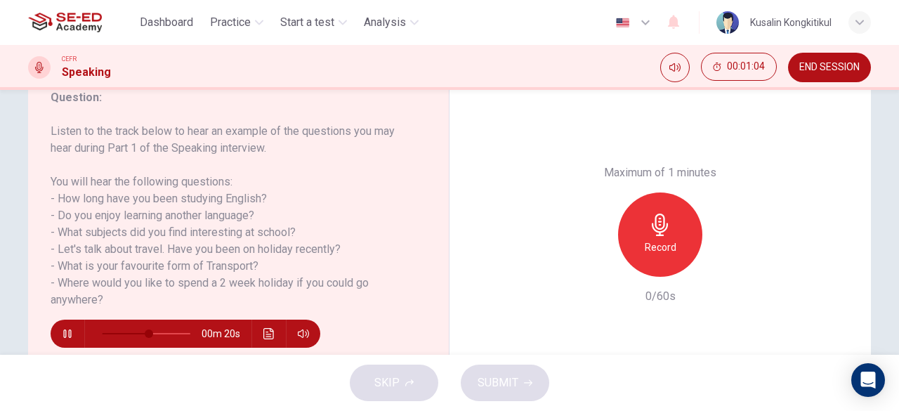
click at [56, 320] on button "button" at bounding box center [67, 334] width 22 height 28
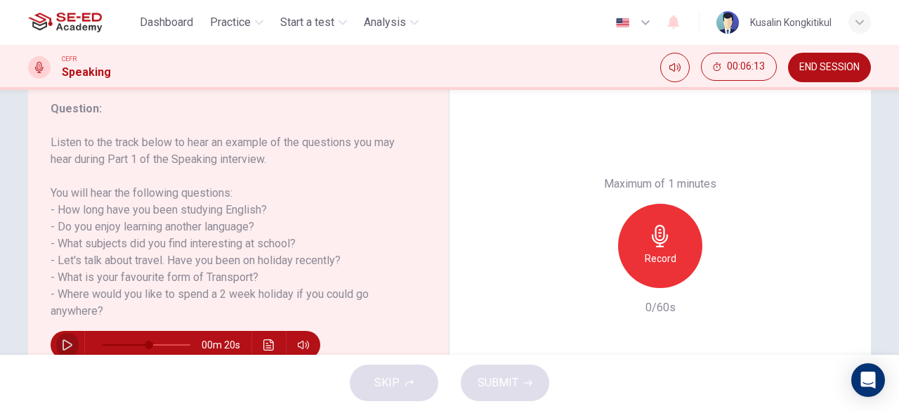
scroll to position [209, 0]
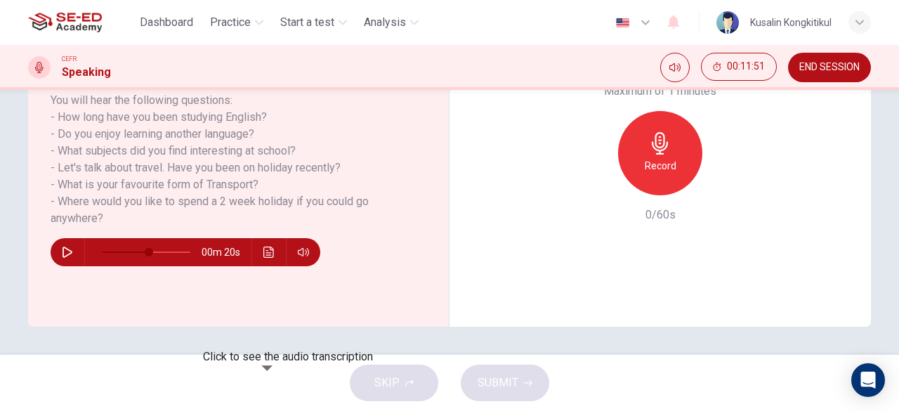
scroll to position [139, 0]
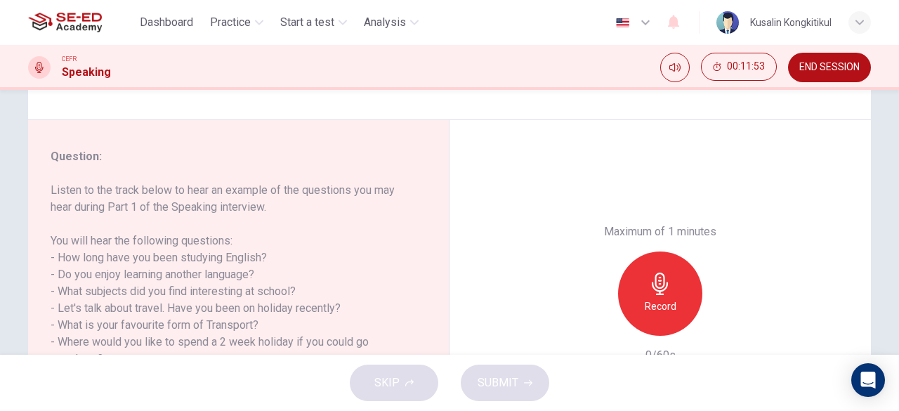
drag, startPoint x: 84, startPoint y: 232, endPoint x: 120, endPoint y: 231, distance: 35.8
click at [121, 231] on h6 "Listen to the track below to hear an example of the questions you may hear duri…" at bounding box center [230, 274] width 359 height 185
drag, startPoint x: 77, startPoint y: 248, endPoint x: 99, endPoint y: 241, distance: 22.9
click at [99, 241] on h6 "Listen to the track below to hear an example of the questions you may hear duri…" at bounding box center [230, 274] width 359 height 185
drag, startPoint x: 99, startPoint y: 241, endPoint x: 143, endPoint y: 236, distance: 44.5
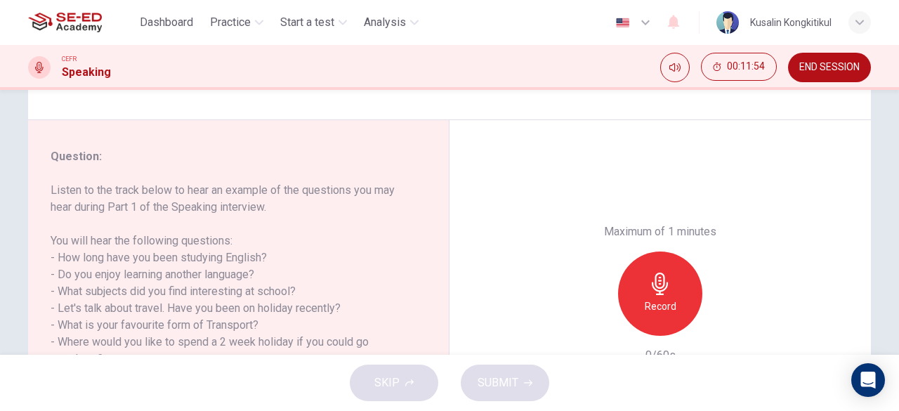
click at [143, 236] on h6 "Listen to the track below to hear an example of the questions you may hear duri…" at bounding box center [230, 274] width 359 height 185
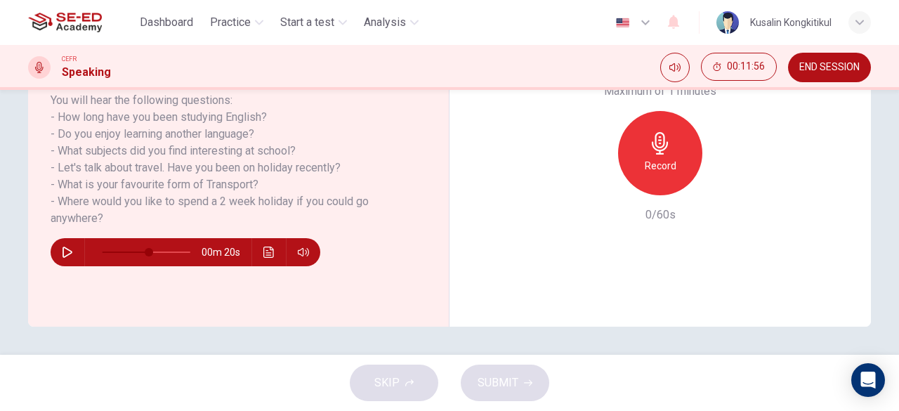
scroll to position [209, 0]
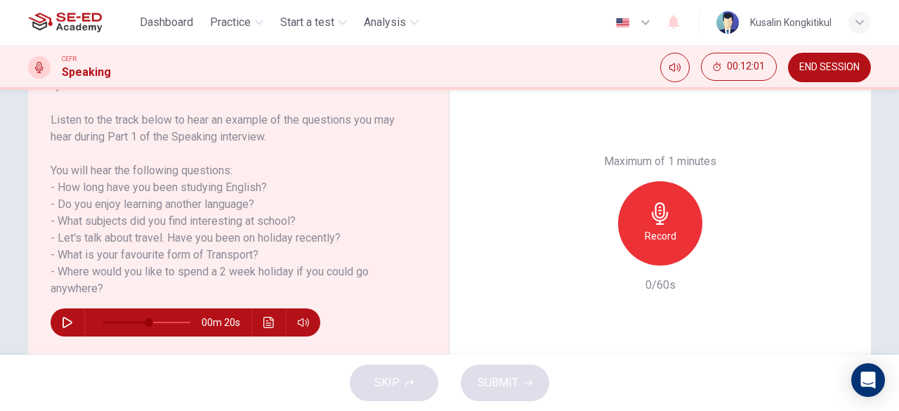
click at [63, 324] on icon "button" at bounding box center [67, 322] width 11 height 11
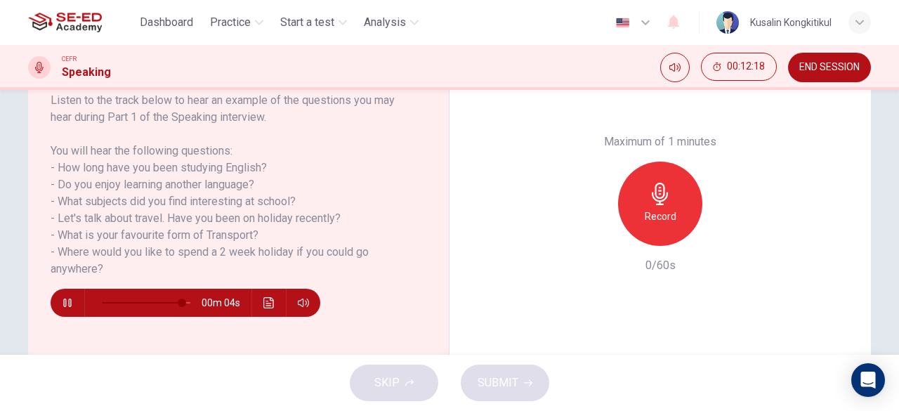
scroll to position [280, 0]
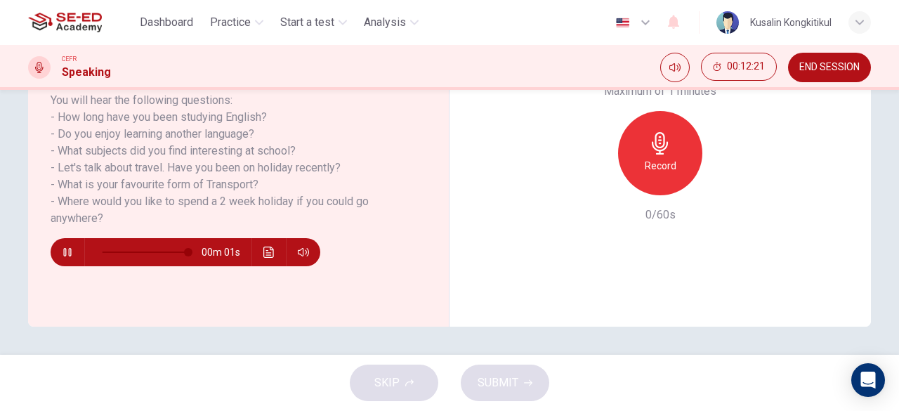
type input "0"
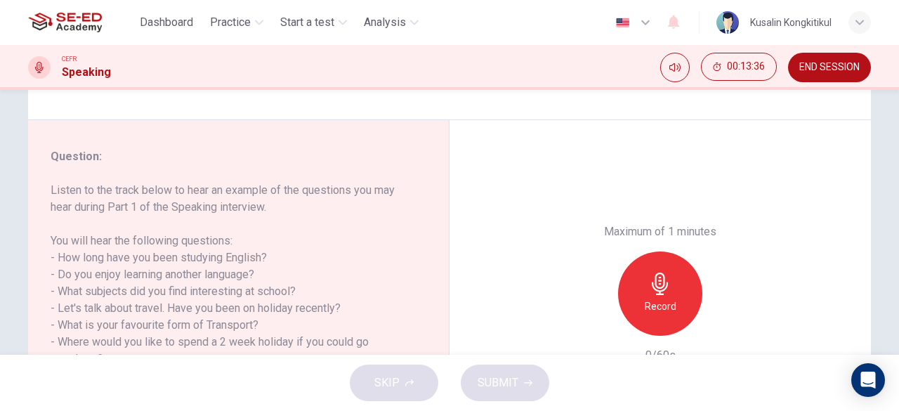
scroll to position [209, 0]
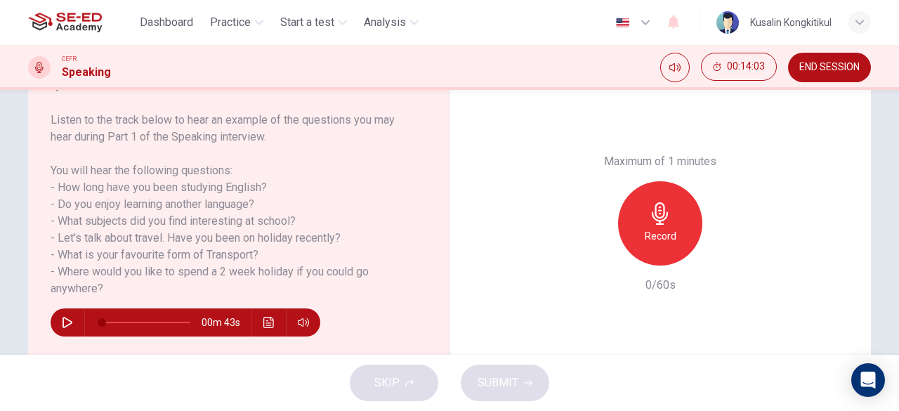
click at [653, 256] on div "Record" at bounding box center [660, 223] width 84 height 84
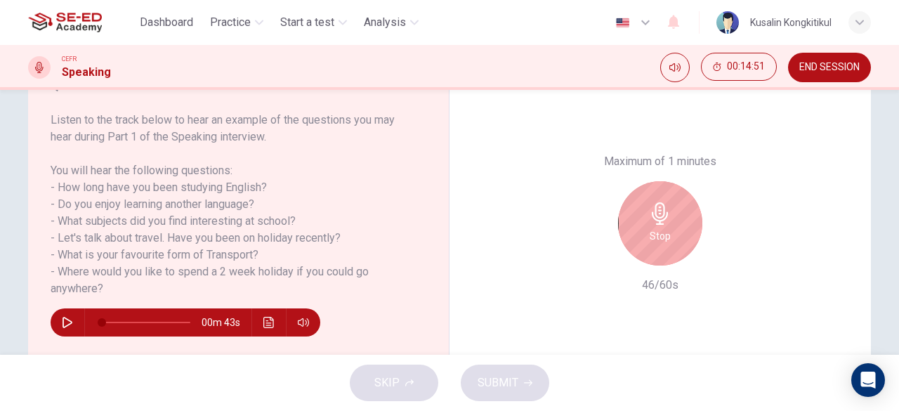
click at [641, 222] on div "Stop" at bounding box center [660, 223] width 84 height 84
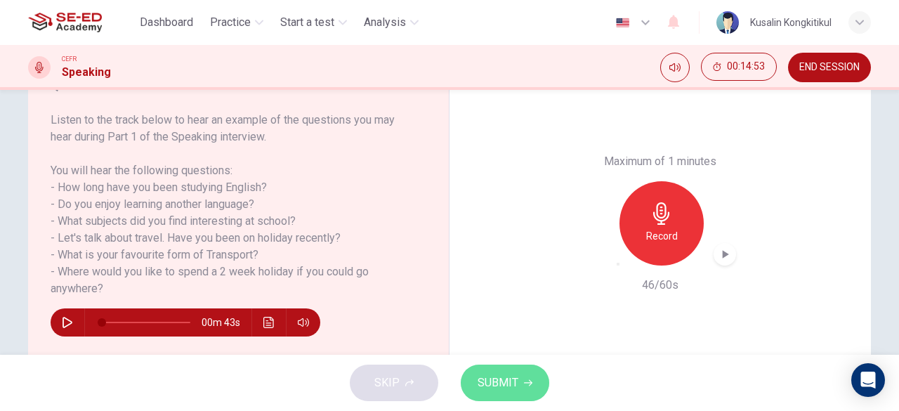
click at [495, 388] on span "SUBMIT" at bounding box center [498, 383] width 41 height 20
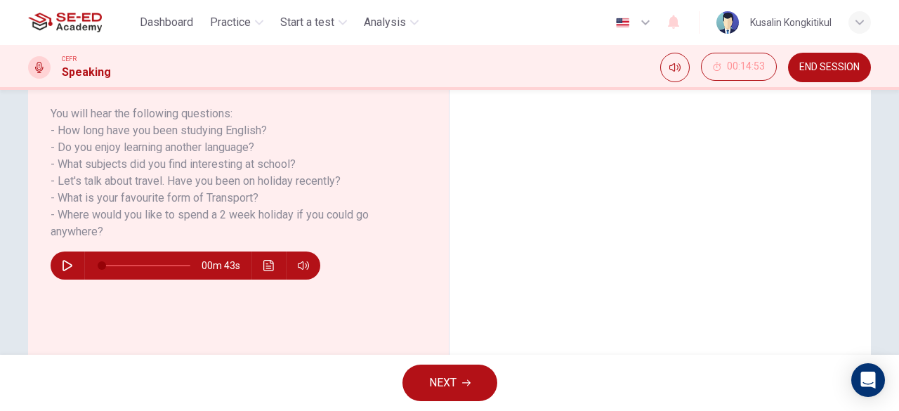
click at [482, 390] on button "NEXT" at bounding box center [449, 383] width 95 height 37
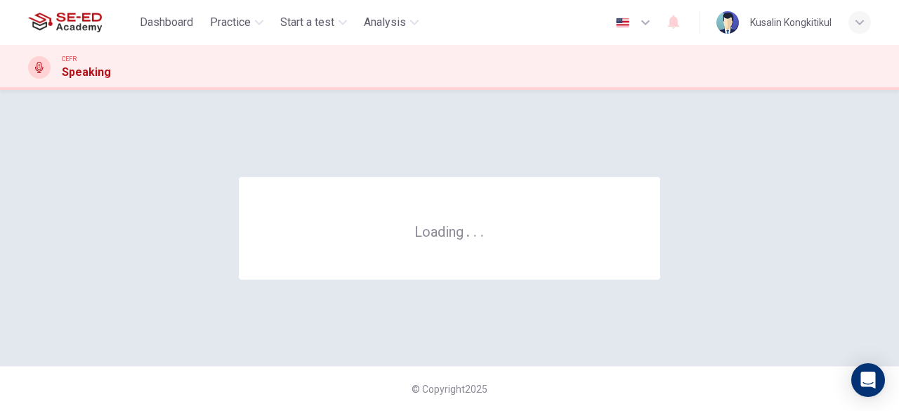
scroll to position [0, 0]
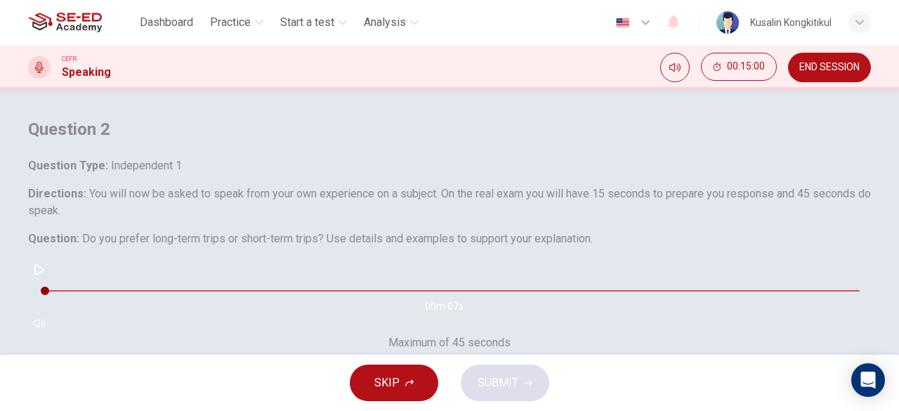
drag, startPoint x: 79, startPoint y: 188, endPoint x: 157, endPoint y: 196, distance: 78.4
click at [155, 174] on h6 "Question Type : Independent 1" at bounding box center [449, 165] width 843 height 17
click at [51, 281] on button "button" at bounding box center [39, 269] width 22 height 22
type input "0"
drag, startPoint x: 261, startPoint y: 270, endPoint x: 445, endPoint y: 270, distance: 184.7
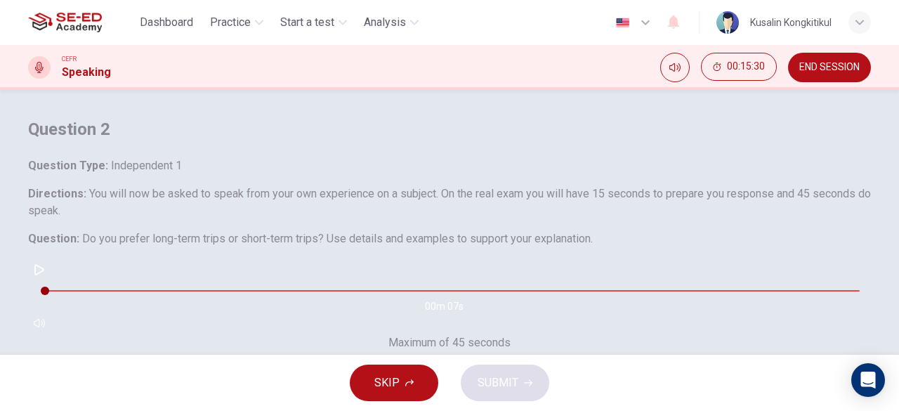
click at [445, 247] on h6 "Question : Do you prefer long-term trips or short-term trips? Use details and e…" at bounding box center [449, 238] width 843 height 17
click at [374, 329] on div "Question 2 Question Type : Independent 1 Directions : You will now be asked to …" at bounding box center [449, 226] width 843 height 216
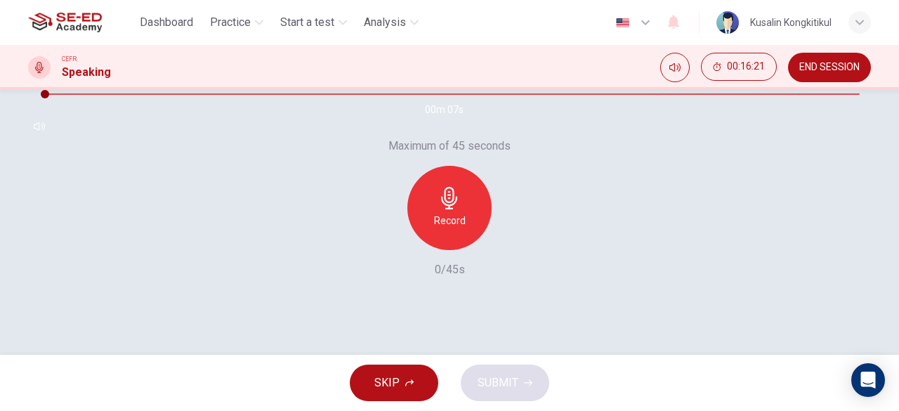
scroll to position [280, 0]
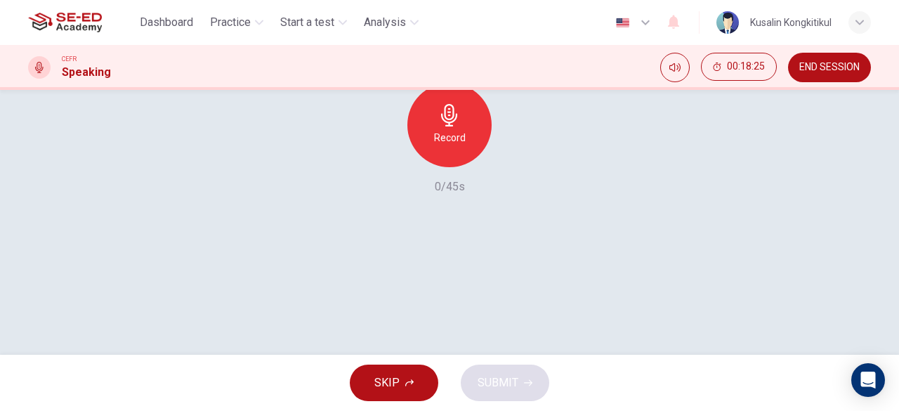
click at [445, 146] on h6 "Record" at bounding box center [450, 137] width 32 height 17
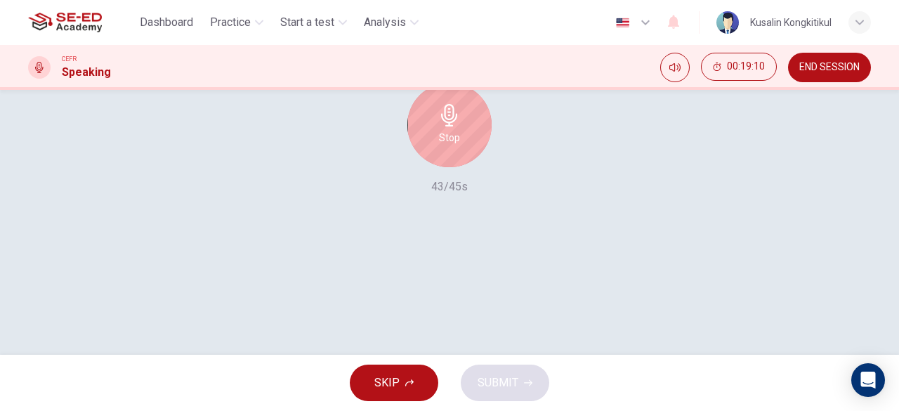
click at [445, 146] on h6 "Stop" at bounding box center [449, 137] width 21 height 17
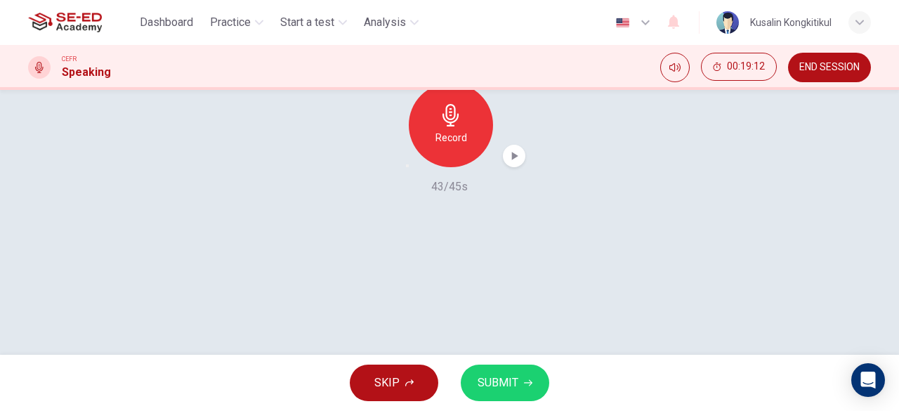
click at [509, 379] on span "SUBMIT" at bounding box center [498, 383] width 41 height 20
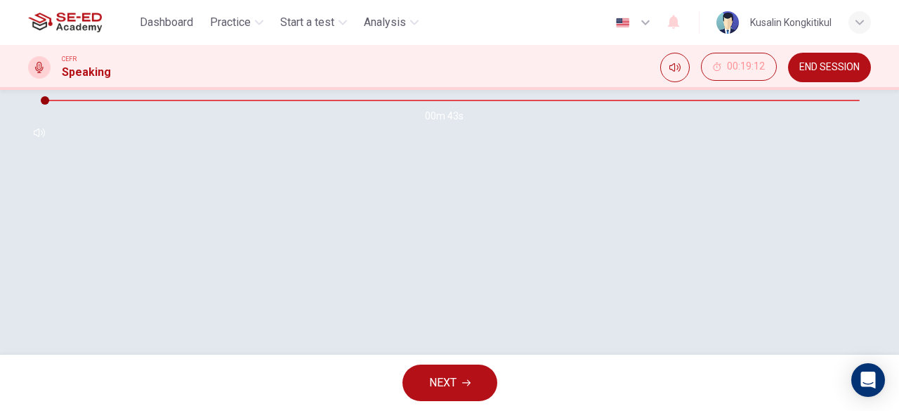
click at [438, 383] on span "NEXT" at bounding box center [442, 383] width 27 height 20
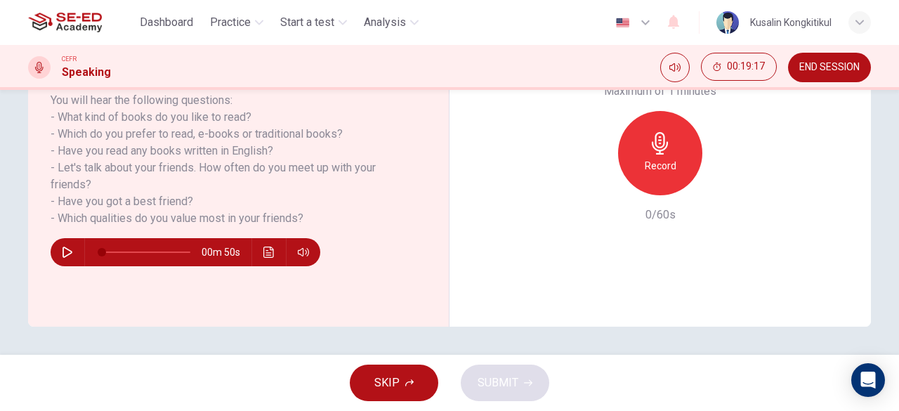
scroll to position [209, 0]
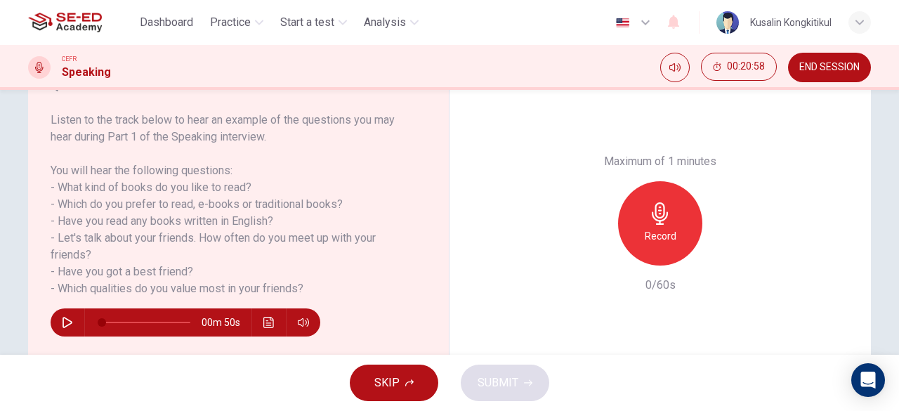
click at [258, 384] on div "SKIP SUBMIT" at bounding box center [449, 383] width 899 height 56
click at [521, 255] on div "Maximum of 1 minutes Record 0/60s" at bounding box center [660, 223] width 421 height 347
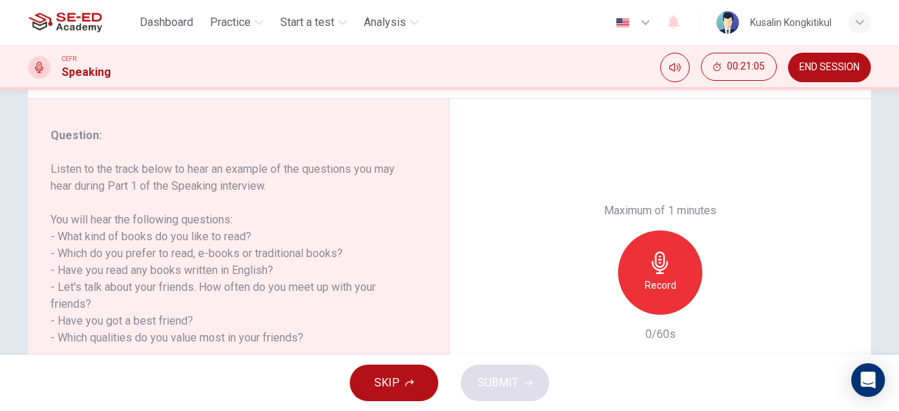
scroll to position [280, 0]
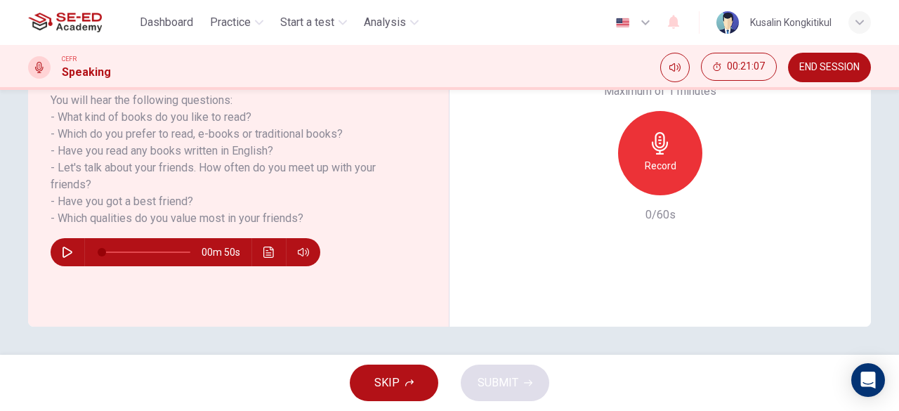
click at [565, 270] on div "Maximum of 1 minutes Record 0/60s" at bounding box center [660, 153] width 421 height 347
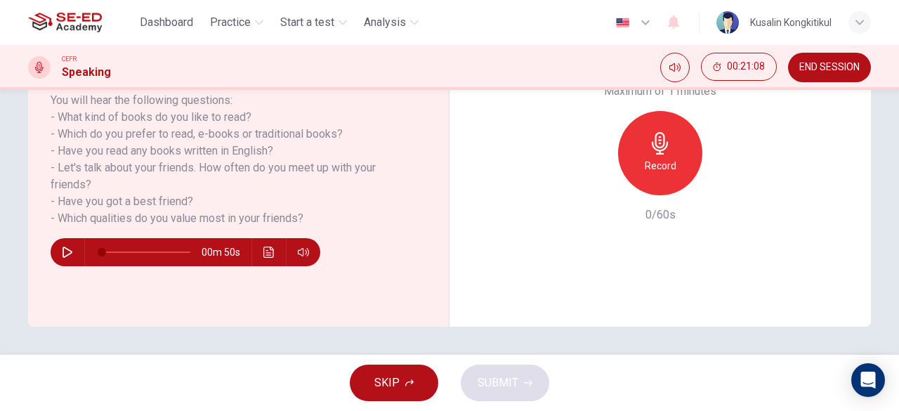
click at [565, 270] on div "Maximum of 1 minutes Record 0/60s" at bounding box center [660, 153] width 421 height 347
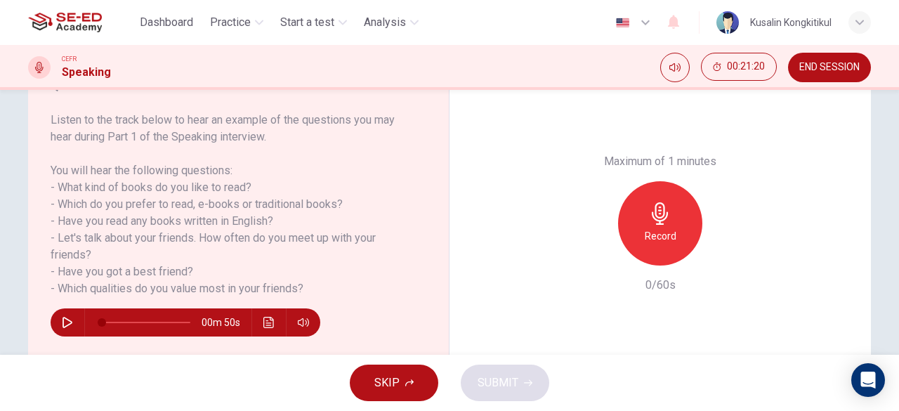
click at [669, 228] on h6 "Record" at bounding box center [661, 236] width 32 height 17
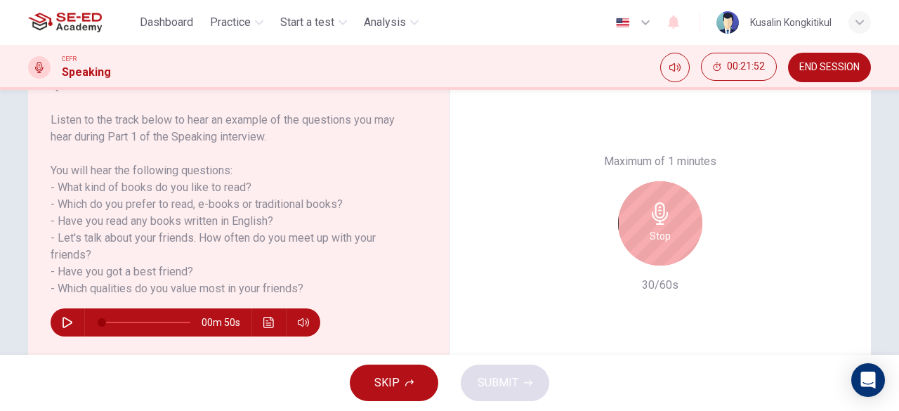
click at [669, 228] on div "Stop" at bounding box center [660, 223] width 84 height 84
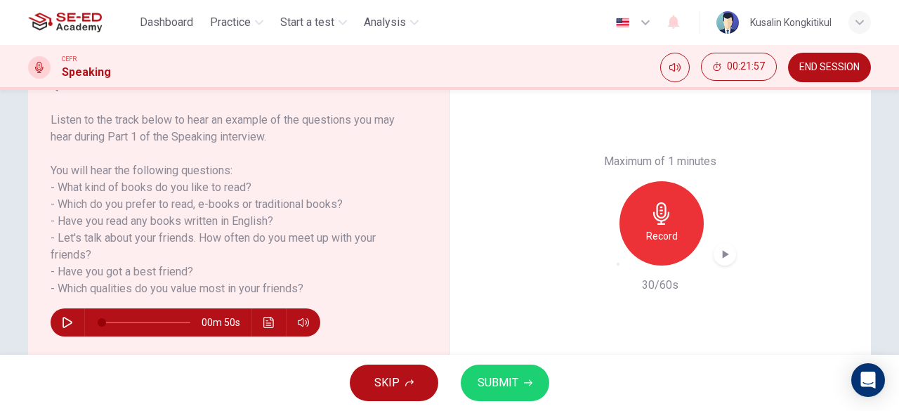
click at [503, 384] on span "SUBMIT" at bounding box center [498, 383] width 41 height 20
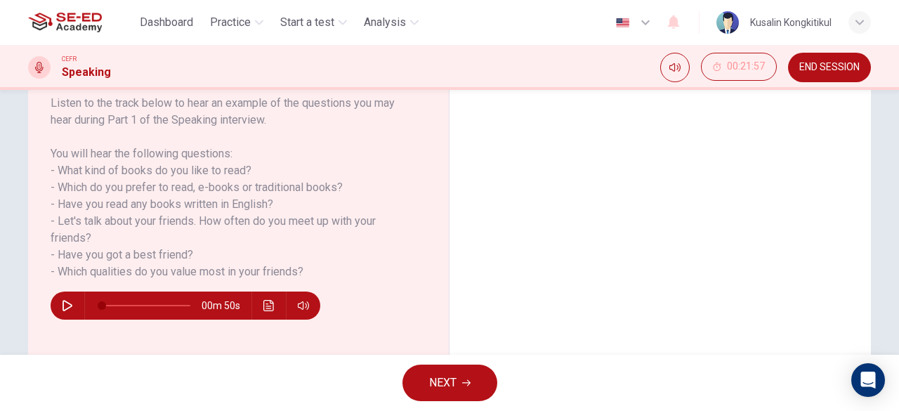
scroll to position [139, 0]
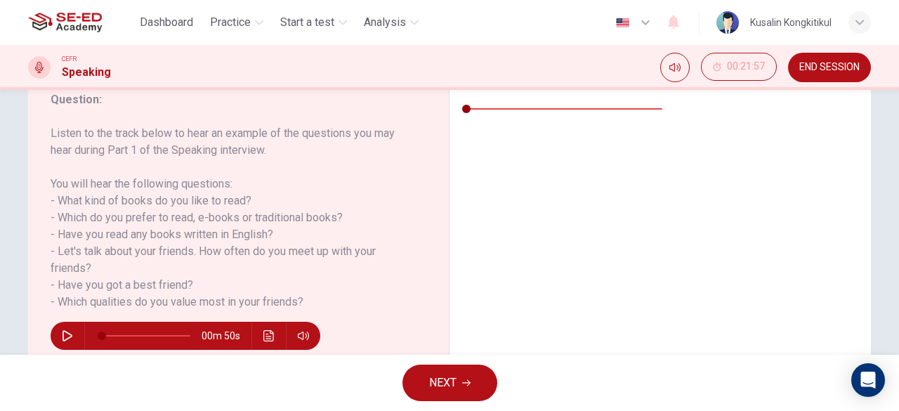
click at [596, 77] on button "Sample Response" at bounding box center [555, 69] width 79 height 13
click at [489, 155] on div "01m 49s" at bounding box center [562, 116] width 224 height 79
click at [472, 99] on button "button" at bounding box center [461, 88] width 22 height 22
click at [674, 77] on button "Sample Feedback" at bounding box center [635, 69] width 78 height 13
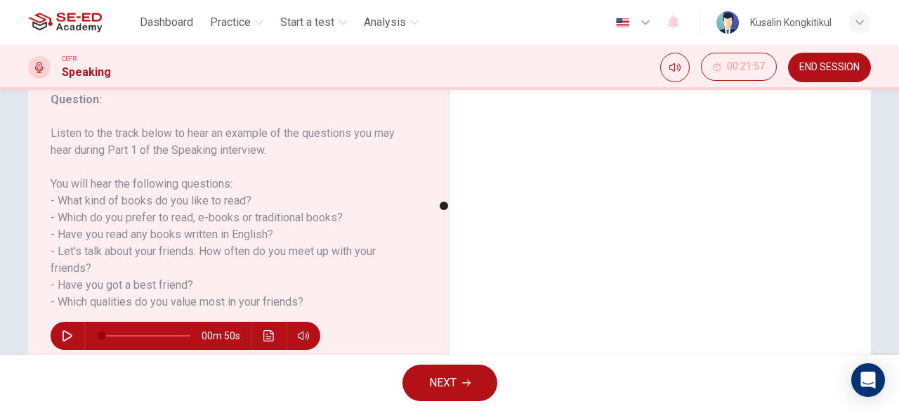
scroll to position [209, 0]
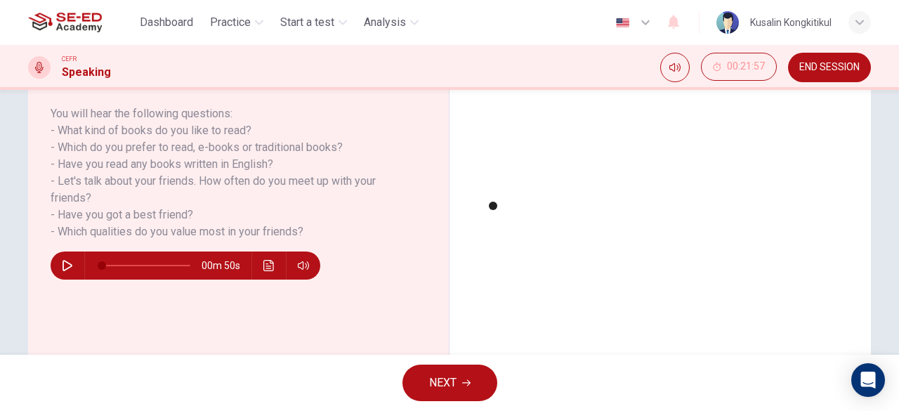
type input "56"
click at [450, 391] on span "NEXT" at bounding box center [442, 383] width 27 height 20
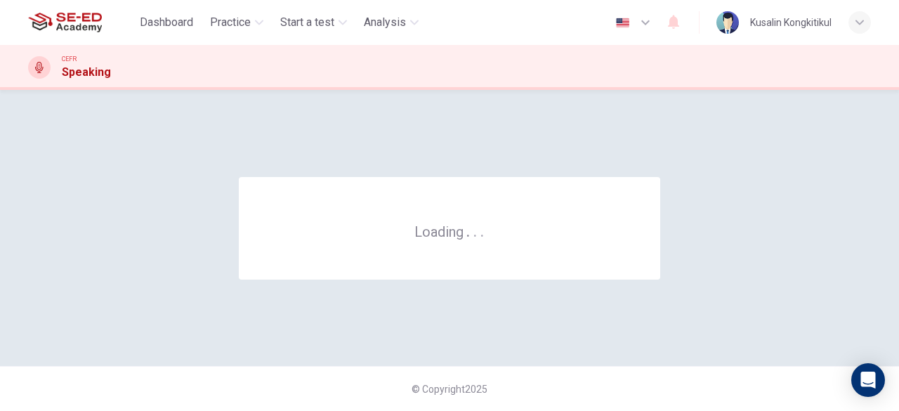
scroll to position [0, 0]
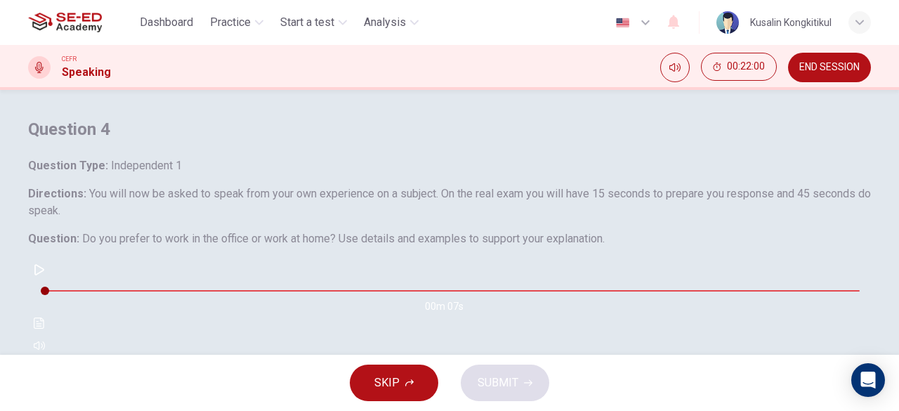
drag, startPoint x: 249, startPoint y: 264, endPoint x: 898, endPoint y: 269, distance: 649.8
click at [898, 268] on div "Question 4 Question Type : Independent 1 Directions : You will now be asked to …" at bounding box center [449, 222] width 899 height 265
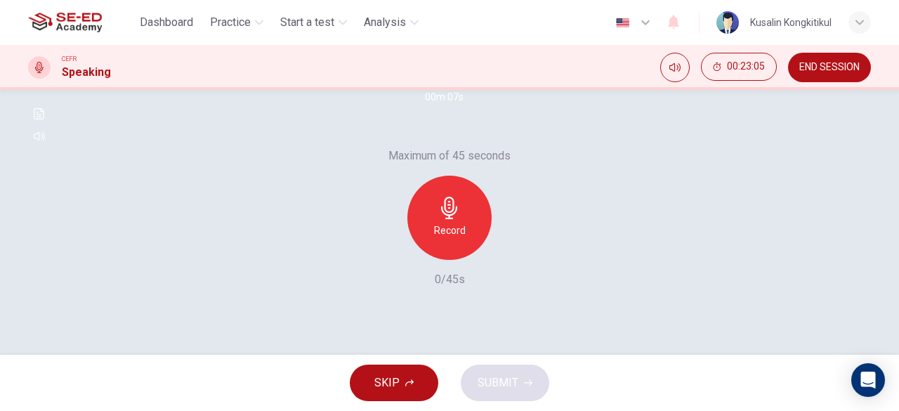
scroll to position [139, 0]
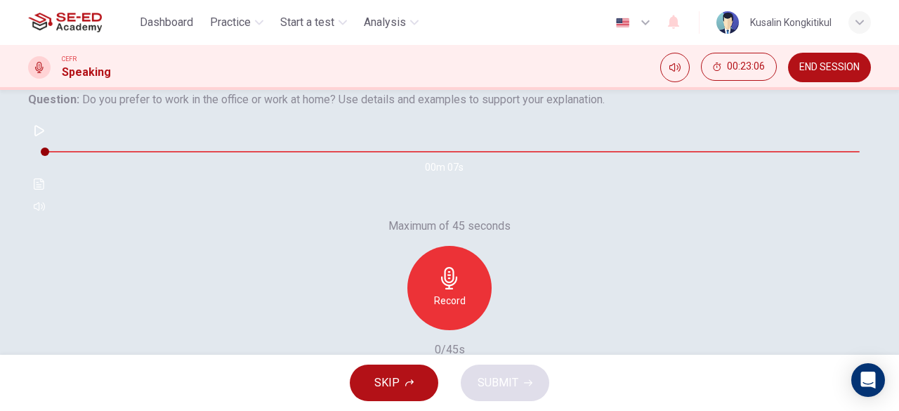
click at [443, 322] on div "Record" at bounding box center [449, 288] width 84 height 84
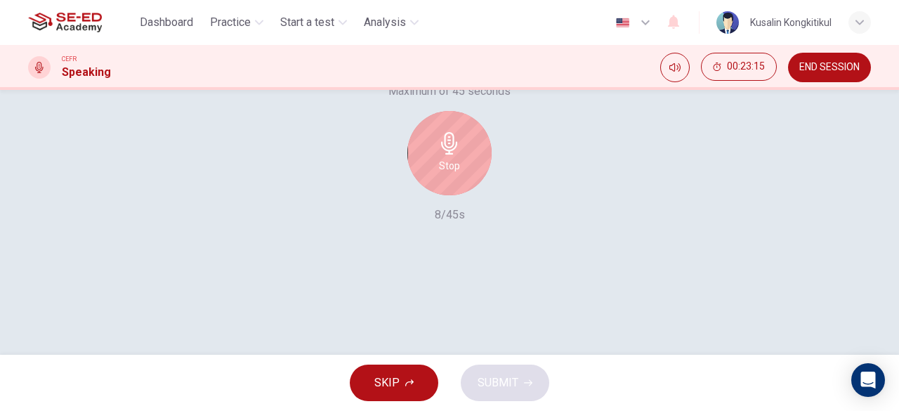
scroll to position [280, 0]
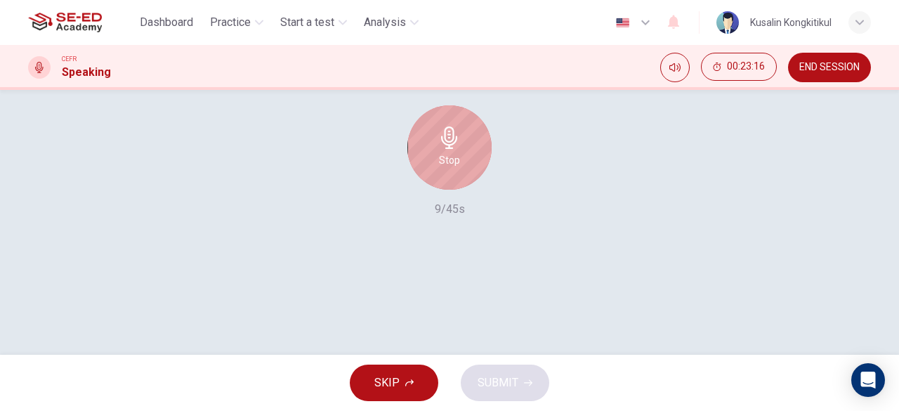
click at [443, 149] on icon "button" at bounding box center [449, 137] width 22 height 22
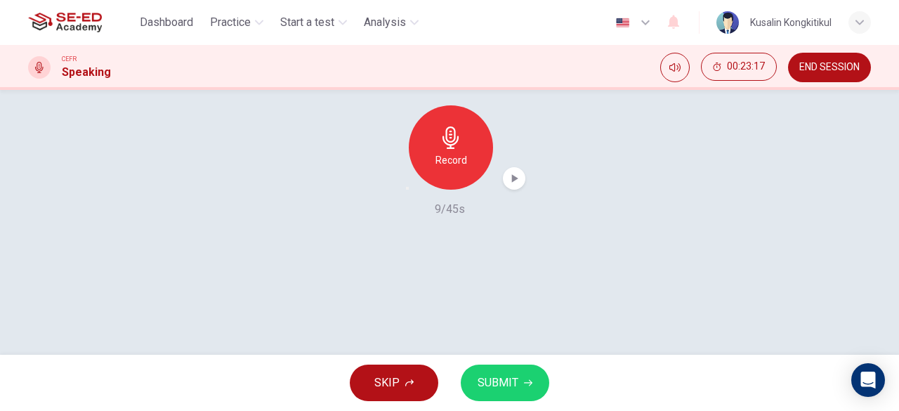
click at [407, 188] on icon "button" at bounding box center [407, 188] width 0 height 0
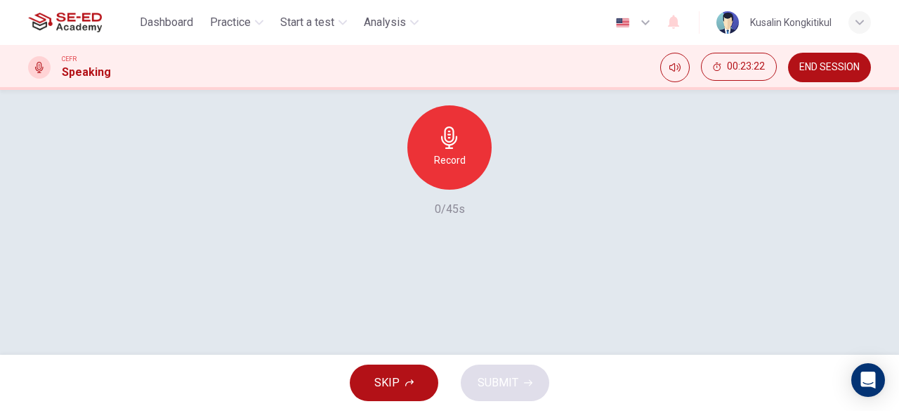
click at [456, 149] on icon "button" at bounding box center [449, 137] width 22 height 22
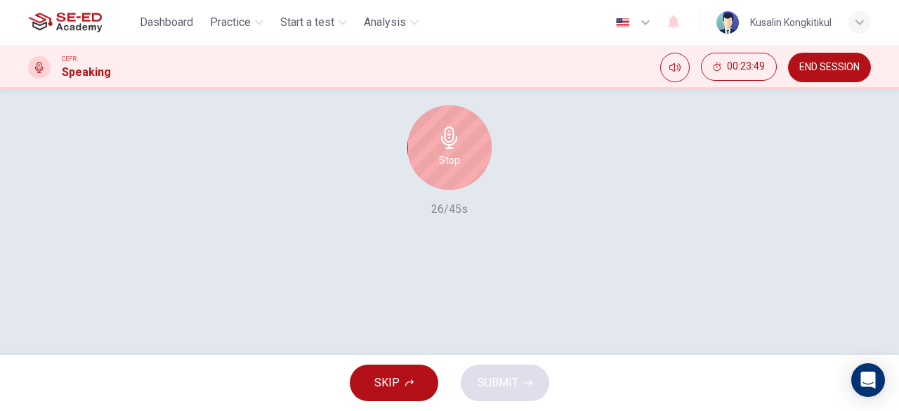
click at [456, 149] on icon "button" at bounding box center [449, 137] width 22 height 22
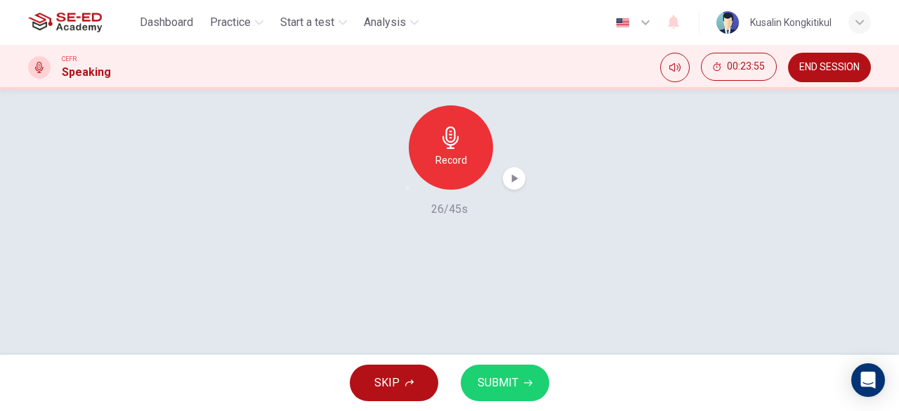
click at [481, 379] on span "SUBMIT" at bounding box center [498, 383] width 41 height 20
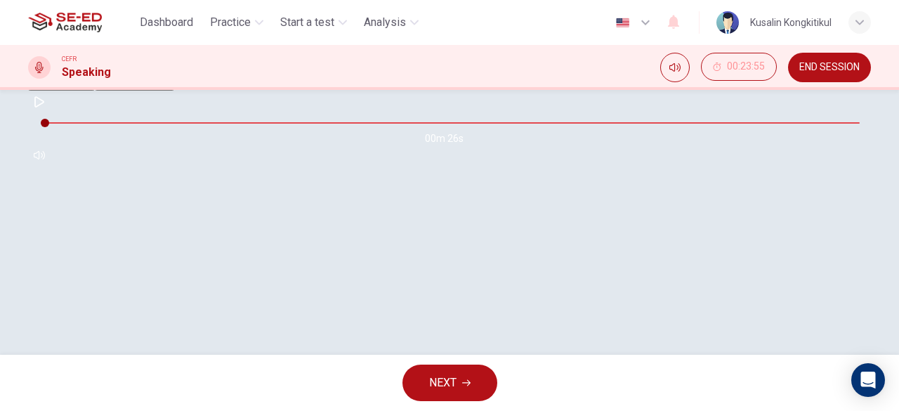
click at [174, 91] on button "Sample Response" at bounding box center [134, 83] width 79 height 13
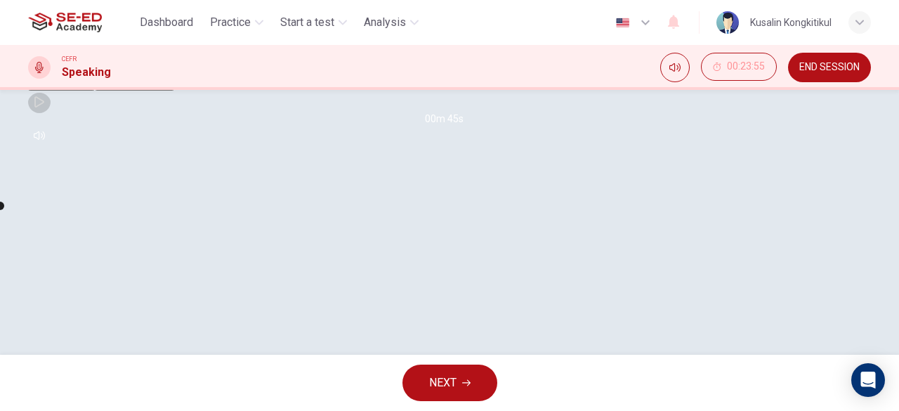
click at [51, 113] on button "button" at bounding box center [39, 102] width 22 height 22
type input "50"
click at [451, 372] on button "NEXT" at bounding box center [449, 383] width 95 height 37
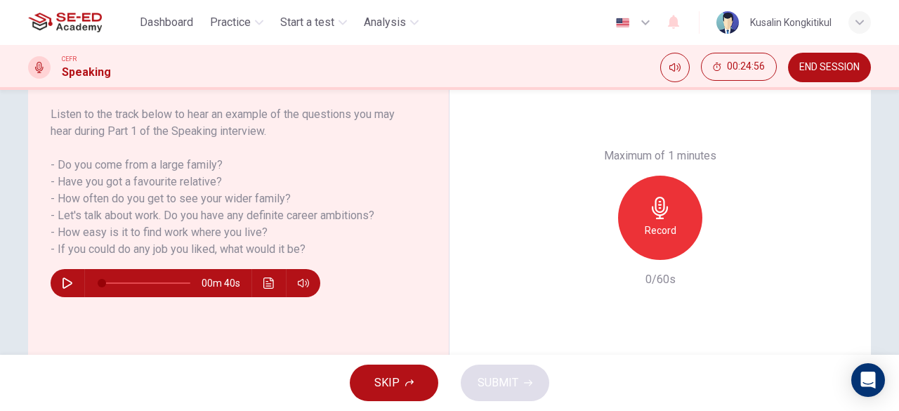
scroll to position [209, 0]
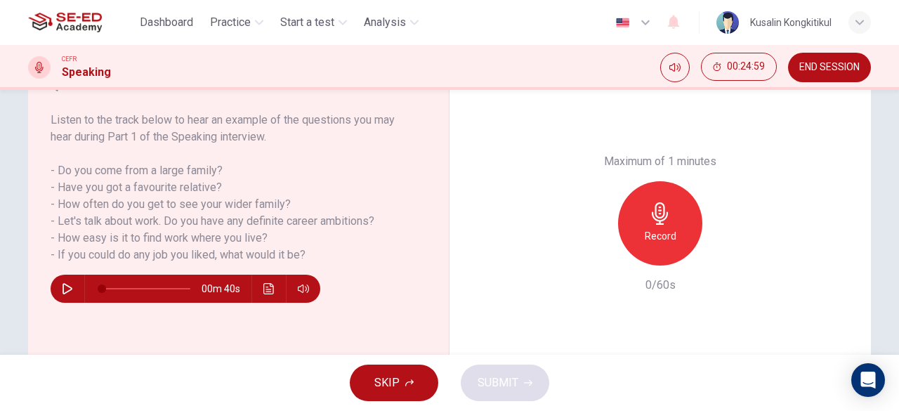
click at [56, 294] on button "button" at bounding box center [67, 289] width 22 height 28
type input "0"
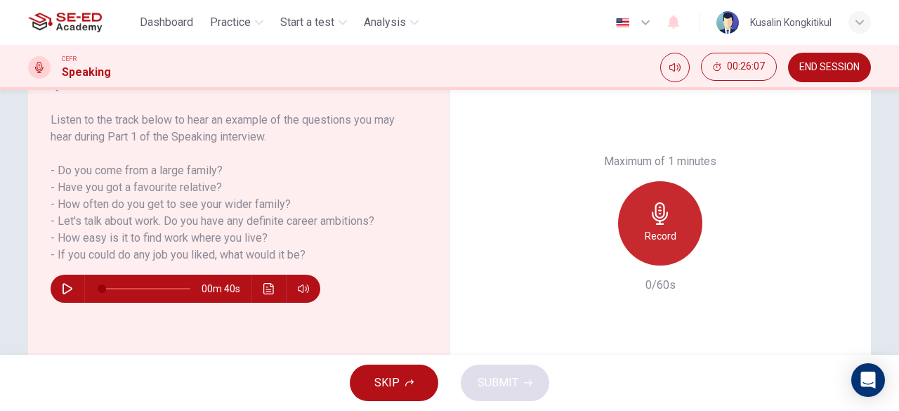
click at [660, 217] on icon "button" at bounding box center [660, 213] width 22 height 22
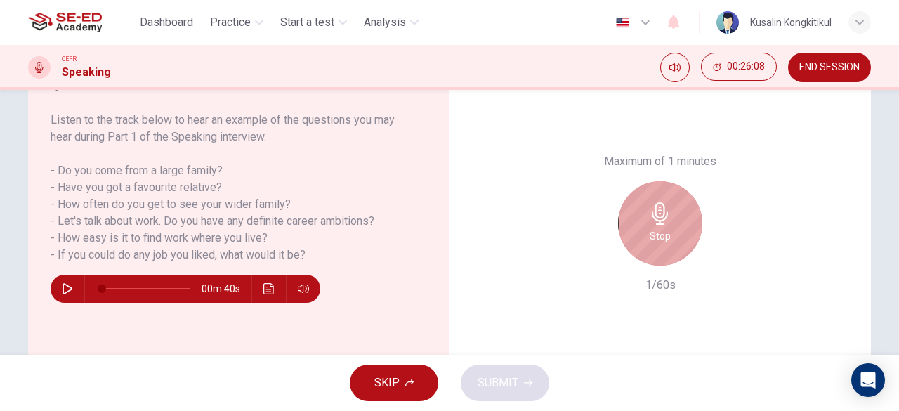
click at [666, 221] on icon "button" at bounding box center [660, 213] width 22 height 22
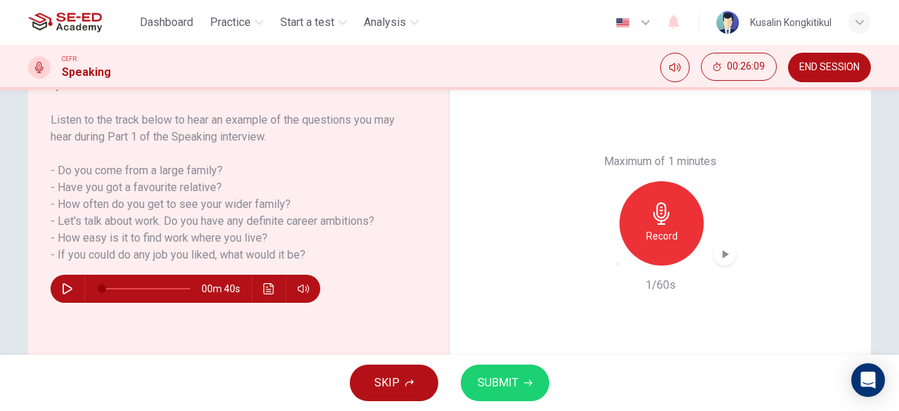
click at [605, 256] on div "Record" at bounding box center [660, 223] width 152 height 84
click at [618, 264] on div "button" at bounding box center [618, 264] width 0 height 0
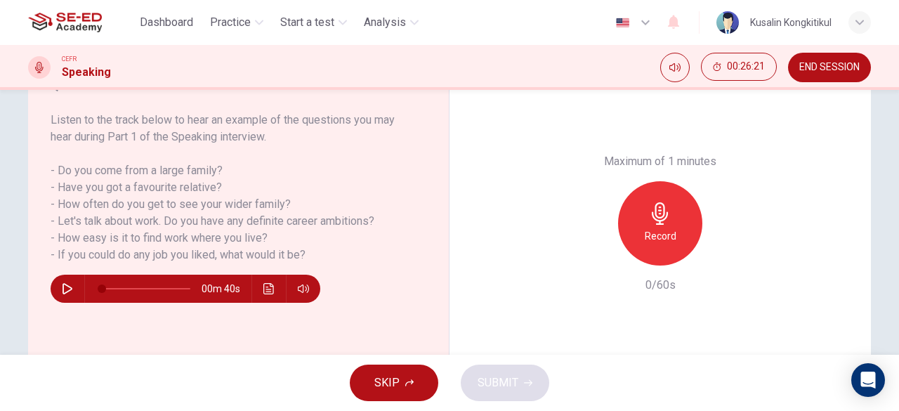
click at [681, 216] on div "Record" at bounding box center [660, 223] width 84 height 84
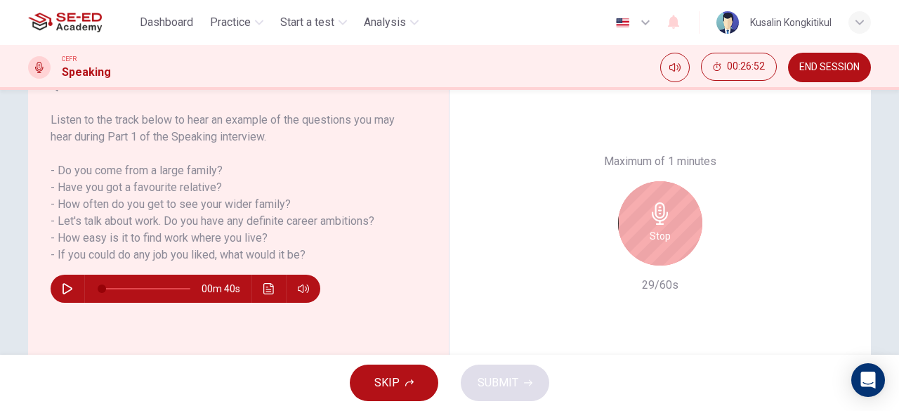
click at [681, 216] on div "Stop" at bounding box center [660, 223] width 84 height 84
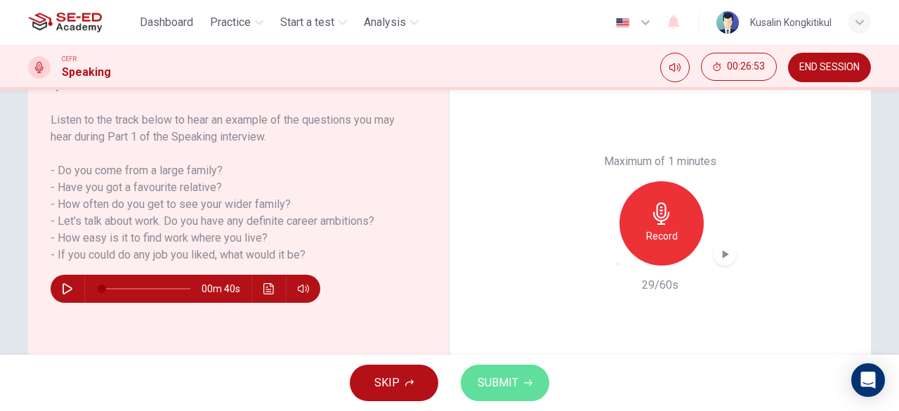
click at [517, 394] on button "SUBMIT" at bounding box center [505, 383] width 89 height 37
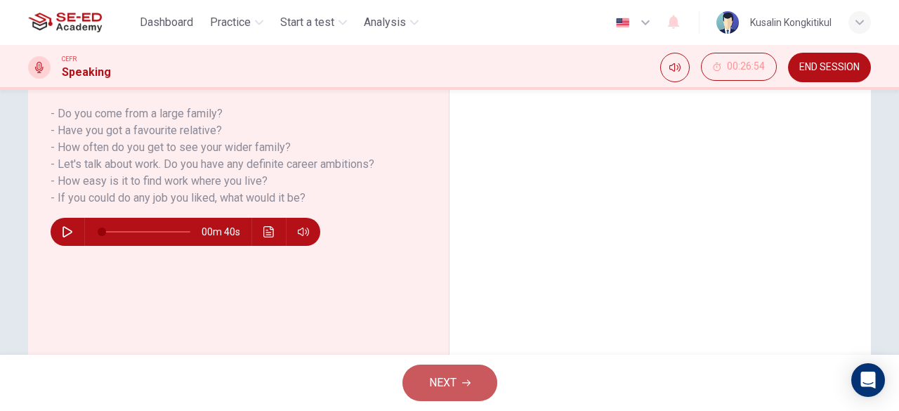
click at [434, 389] on span "NEXT" at bounding box center [442, 383] width 27 height 20
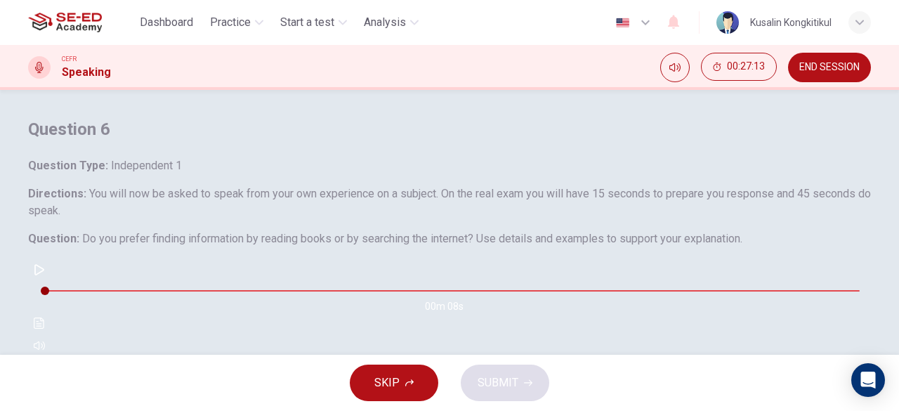
click at [274, 140] on h4 "Question 6" at bounding box center [449, 129] width 843 height 22
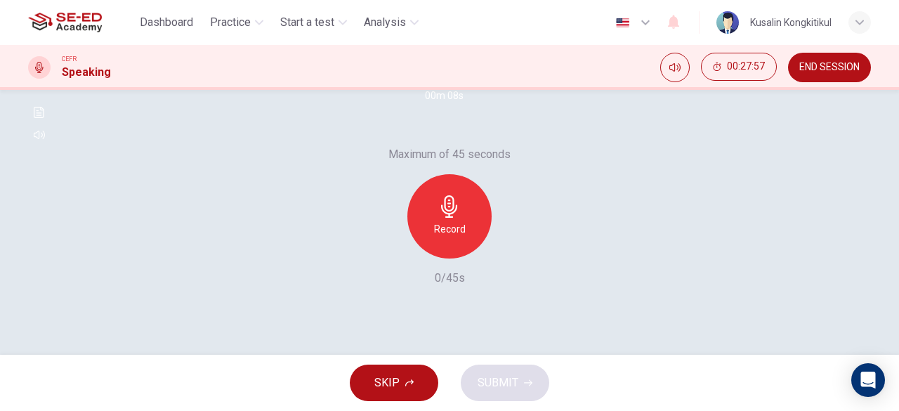
scroll to position [140, 0]
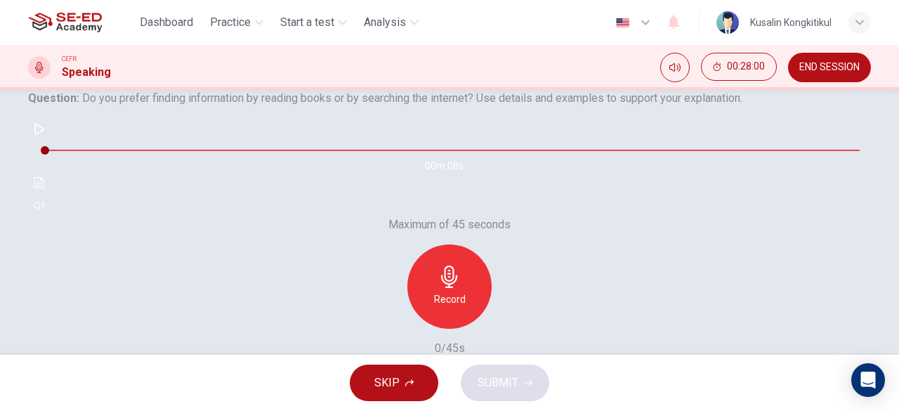
click at [456, 288] on icon "button" at bounding box center [449, 277] width 22 height 22
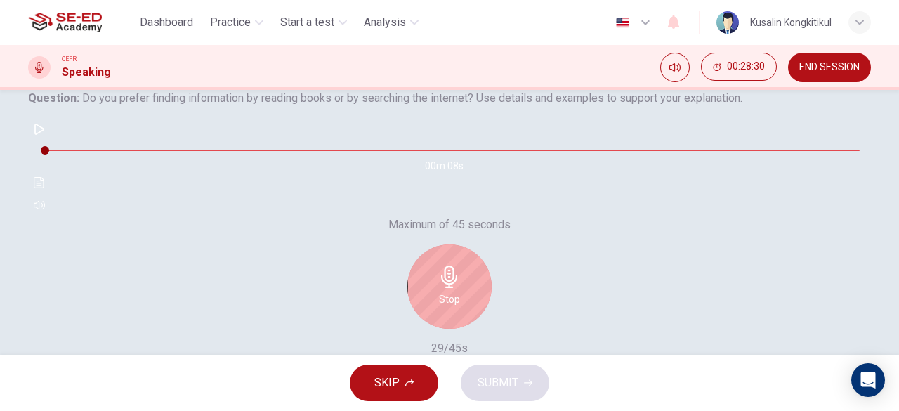
scroll to position [211, 0]
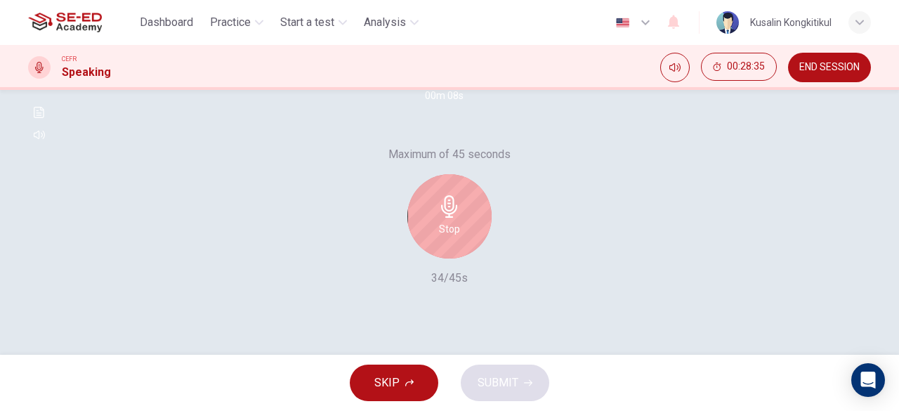
click at [461, 258] on div "Stop" at bounding box center [449, 216] width 84 height 84
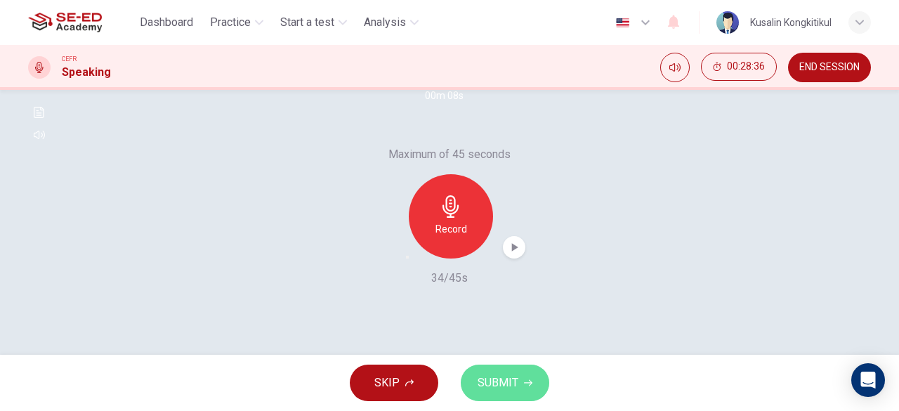
click at [502, 388] on span "SUBMIT" at bounding box center [498, 383] width 41 height 20
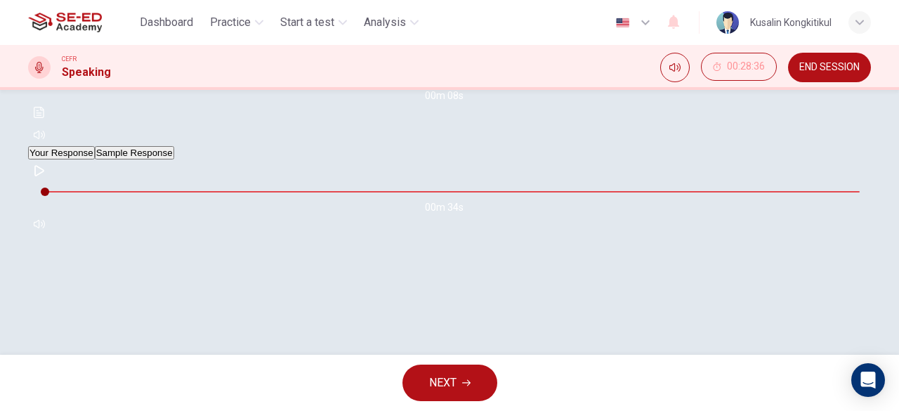
click at [447, 380] on span "NEXT" at bounding box center [442, 383] width 27 height 20
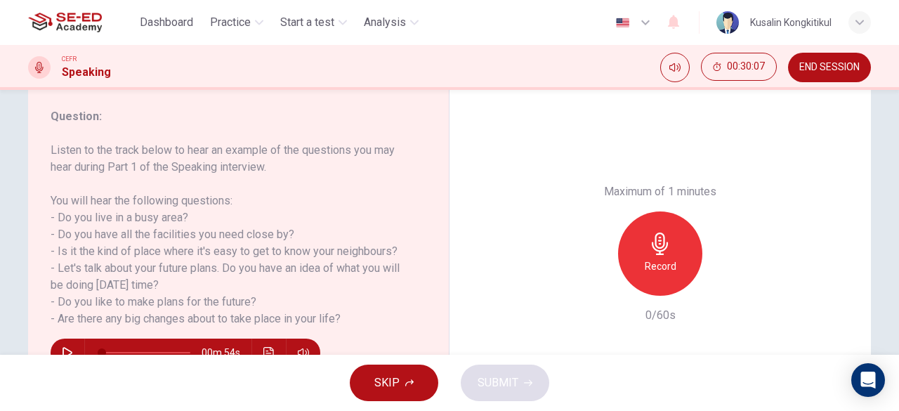
scroll to position [209, 0]
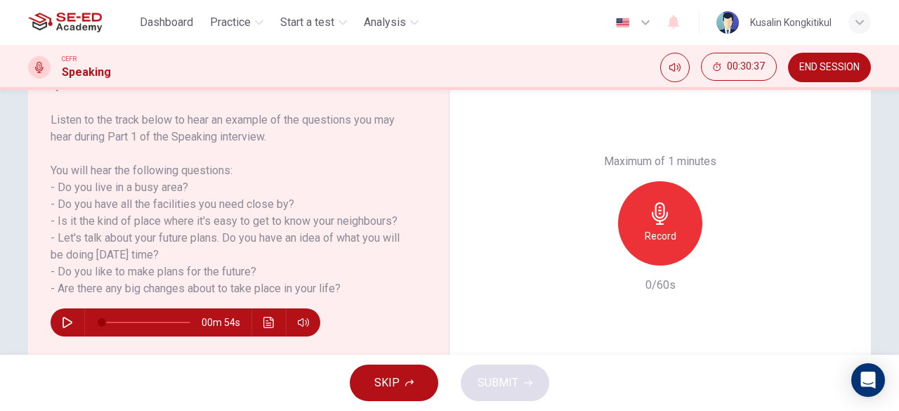
click at [678, 224] on div "Record" at bounding box center [660, 223] width 84 height 84
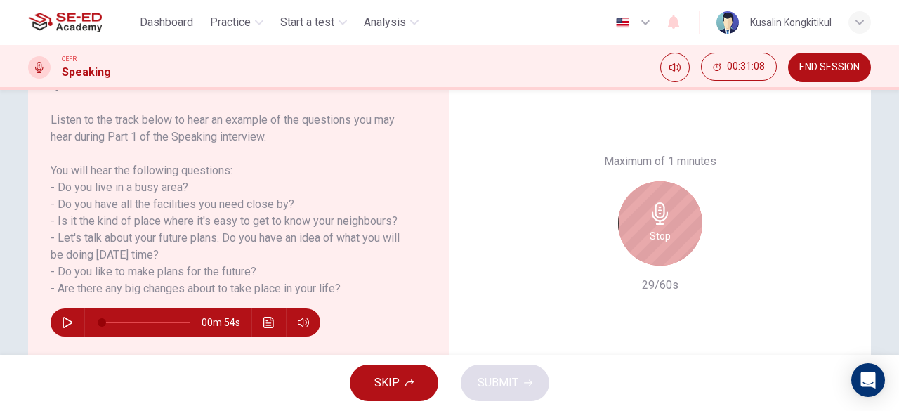
click at [655, 248] on div "Stop" at bounding box center [660, 223] width 84 height 84
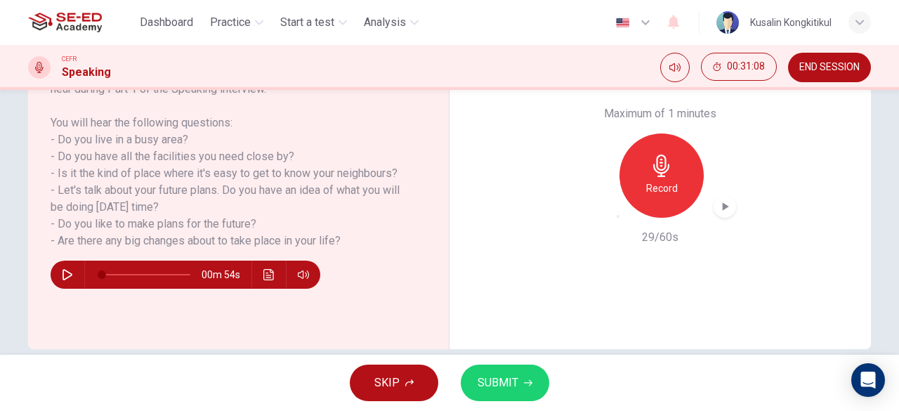
scroll to position [280, 0]
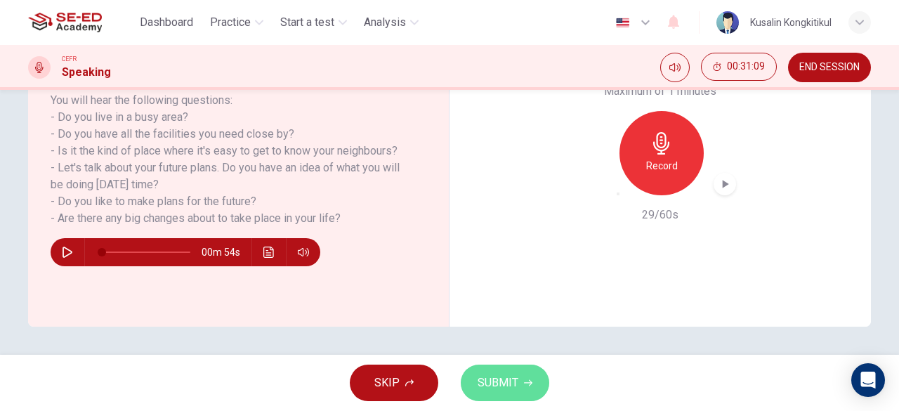
click at [485, 388] on span "SUBMIT" at bounding box center [498, 383] width 41 height 20
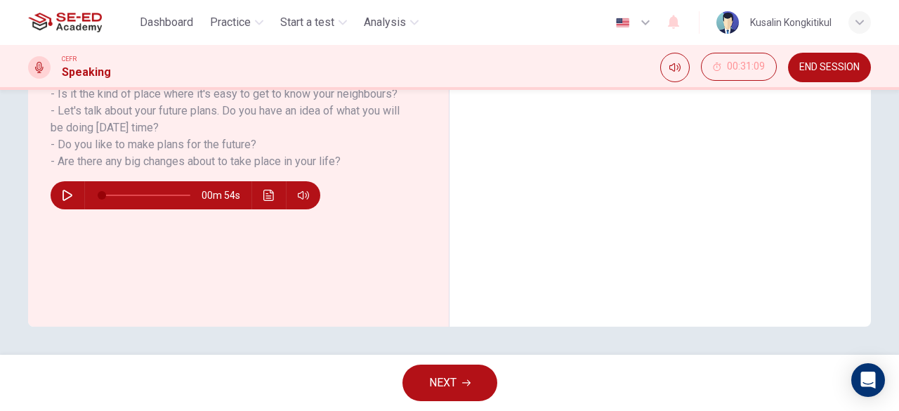
click at [424, 388] on button "NEXT" at bounding box center [449, 383] width 95 height 37
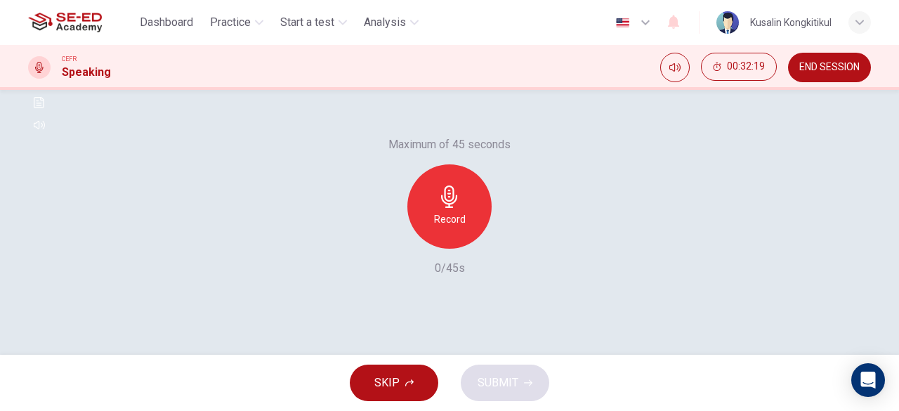
scroll to position [209, 0]
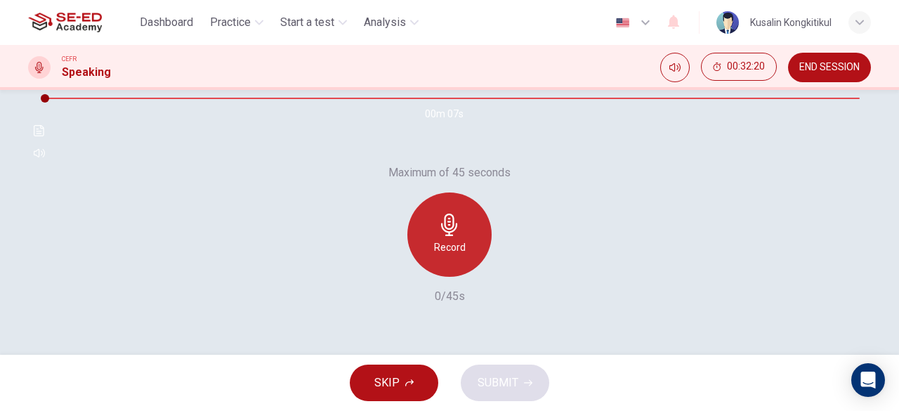
click at [451, 256] on h6 "Record" at bounding box center [450, 247] width 32 height 17
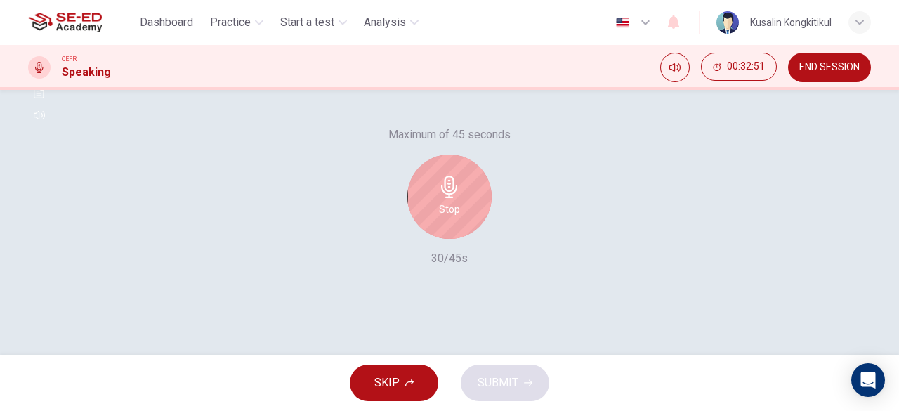
scroll to position [280, 0]
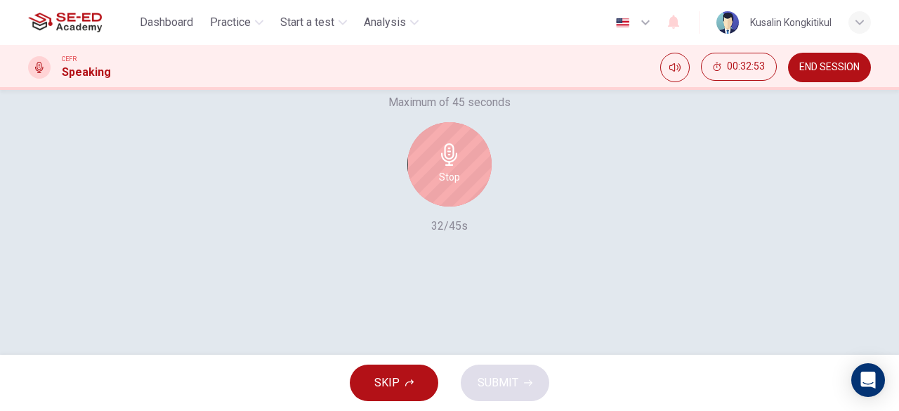
click at [452, 207] on div "Stop" at bounding box center [449, 164] width 84 height 84
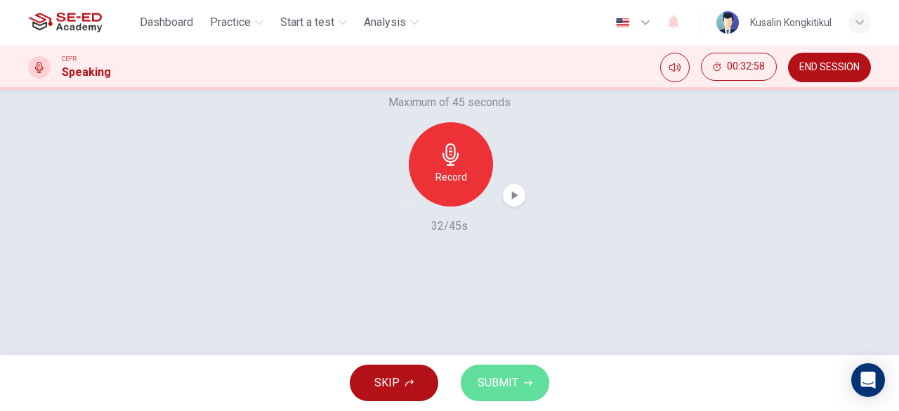
click at [482, 376] on span "SUBMIT" at bounding box center [498, 383] width 41 height 20
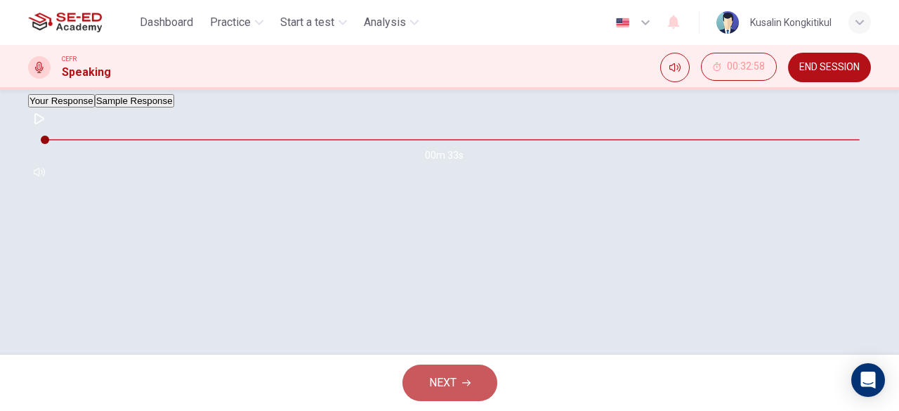
click at [489, 372] on button "NEXT" at bounding box center [449, 383] width 95 height 37
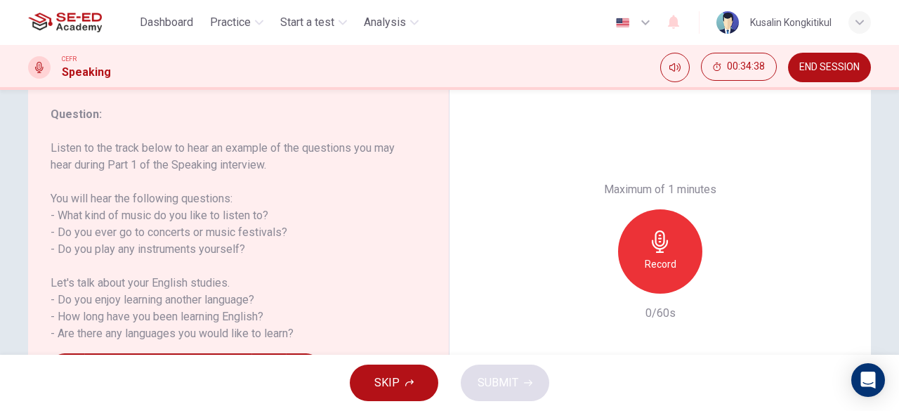
scroll to position [211, 0]
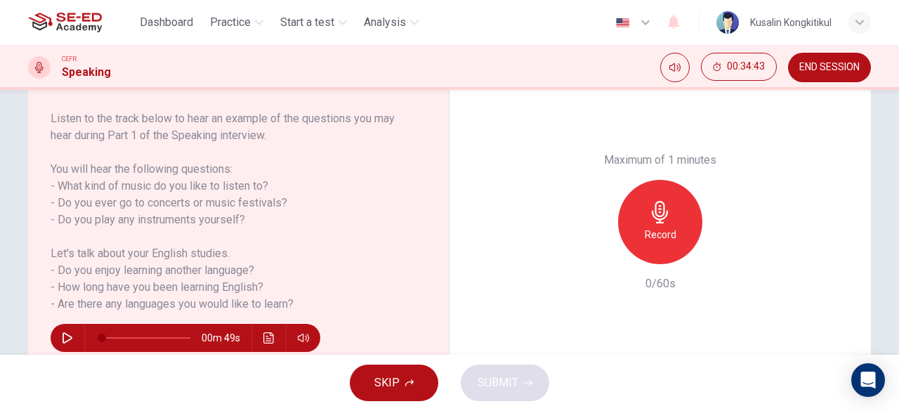
drag, startPoint x: 70, startPoint y: 182, endPoint x: 178, endPoint y: 178, distance: 108.3
click at [176, 178] on h6 "Listen to the track below to hear an example of the questions you may hear duri…" at bounding box center [230, 211] width 359 height 202
drag, startPoint x: 79, startPoint y: 181, endPoint x: 329, endPoint y: 178, distance: 249.4
click at [329, 178] on h6 "Listen to the track below to hear an example of the questions you may hear duri…" at bounding box center [230, 211] width 359 height 202
drag, startPoint x: 392, startPoint y: 165, endPoint x: 432, endPoint y: 165, distance: 40.0
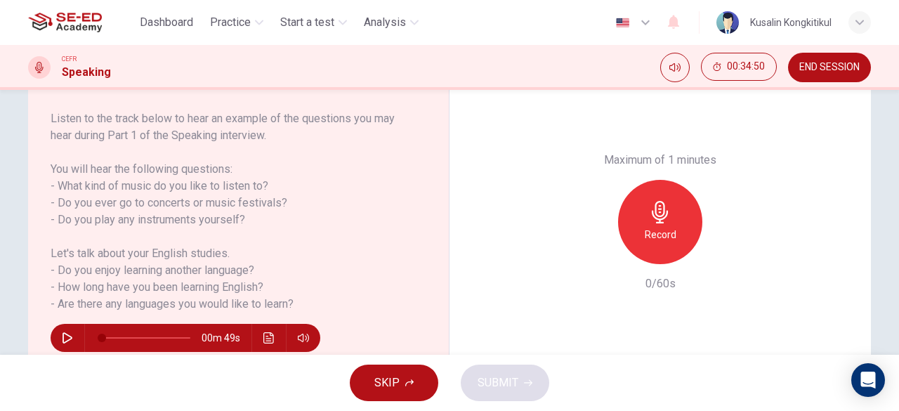
click at [426, 165] on div "Question : Listen to the track below to hear an example of the questions you ma…" at bounding box center [244, 222] width 387 height 291
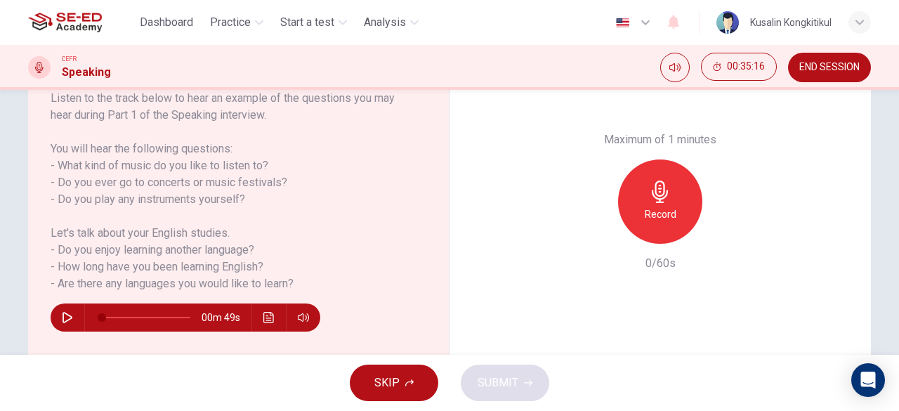
scroll to position [209, 0]
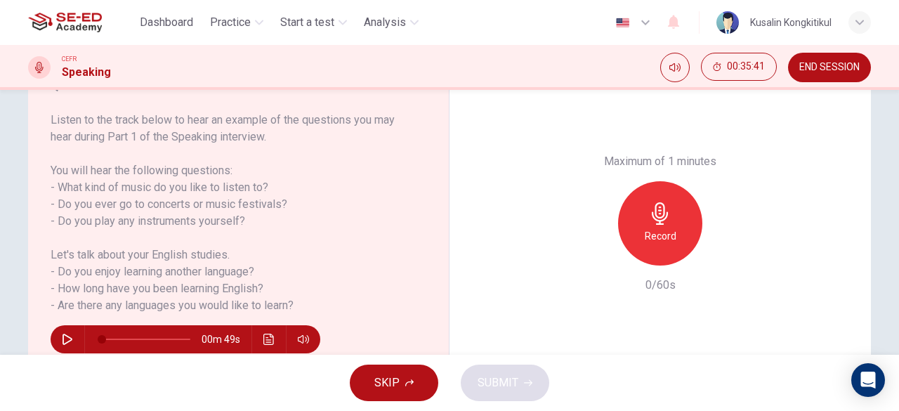
click at [649, 221] on icon "button" at bounding box center [660, 213] width 22 height 22
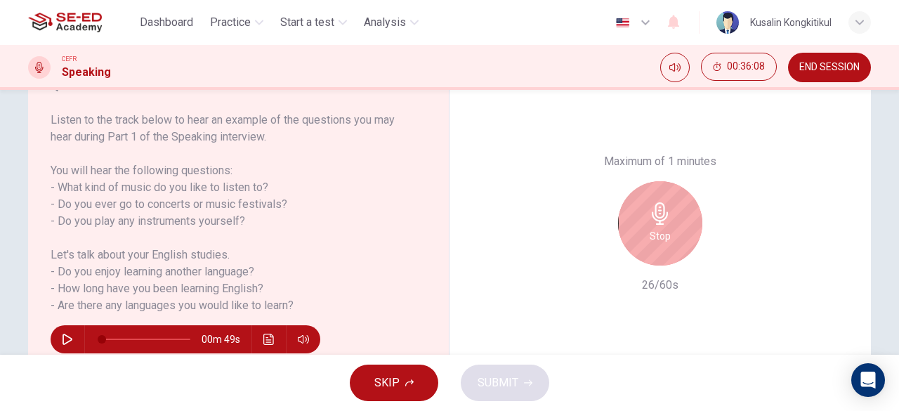
click at [649, 221] on icon "button" at bounding box center [660, 213] width 22 height 22
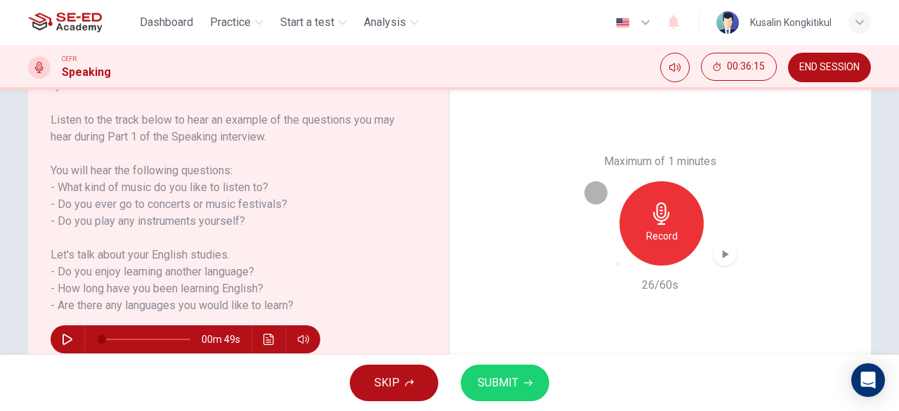
click at [618, 264] on div "button" at bounding box center [618, 264] width 0 height 0
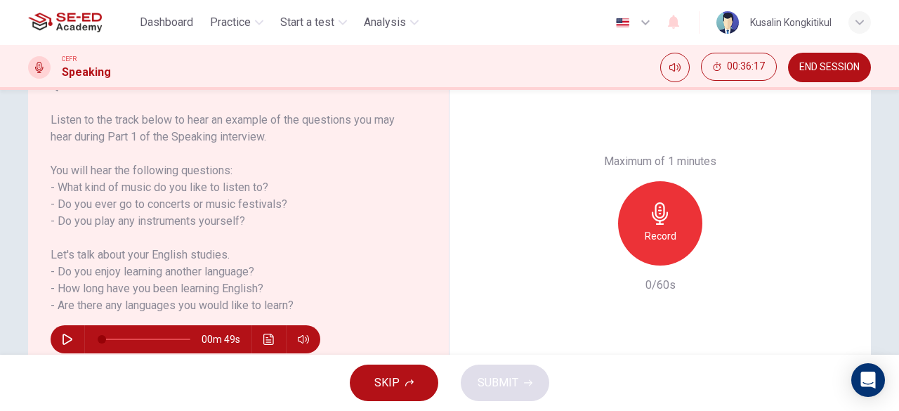
click at [655, 244] on h6 "Record" at bounding box center [661, 236] width 32 height 17
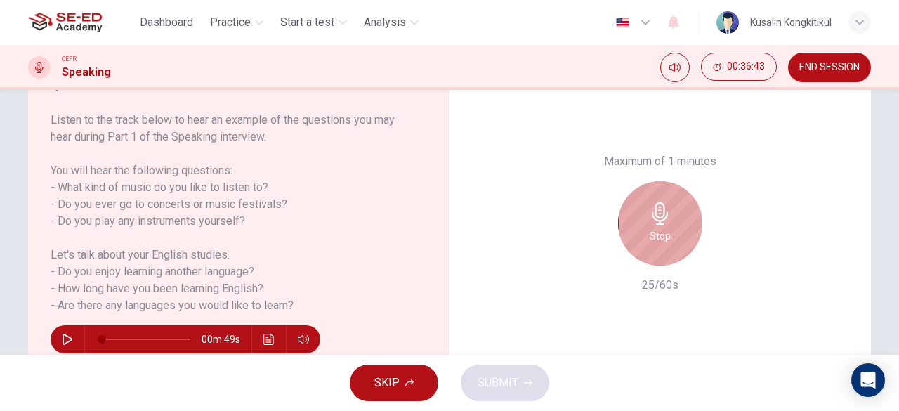
click at [655, 244] on h6 "Stop" at bounding box center [660, 236] width 21 height 17
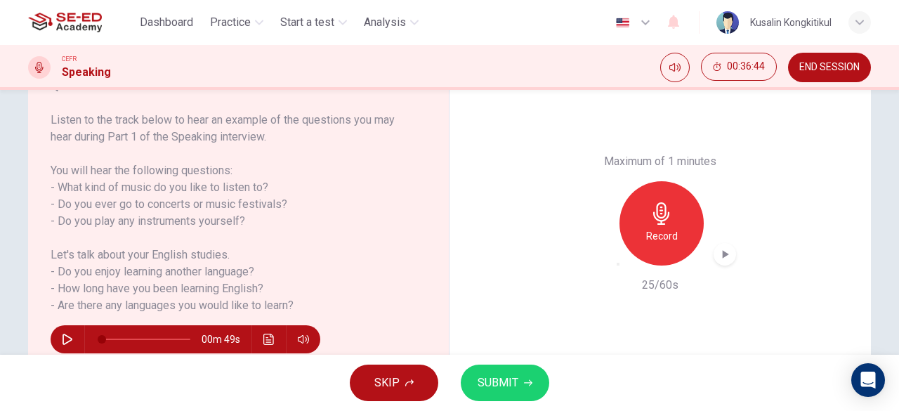
click at [480, 374] on span "SUBMIT" at bounding box center [498, 383] width 41 height 20
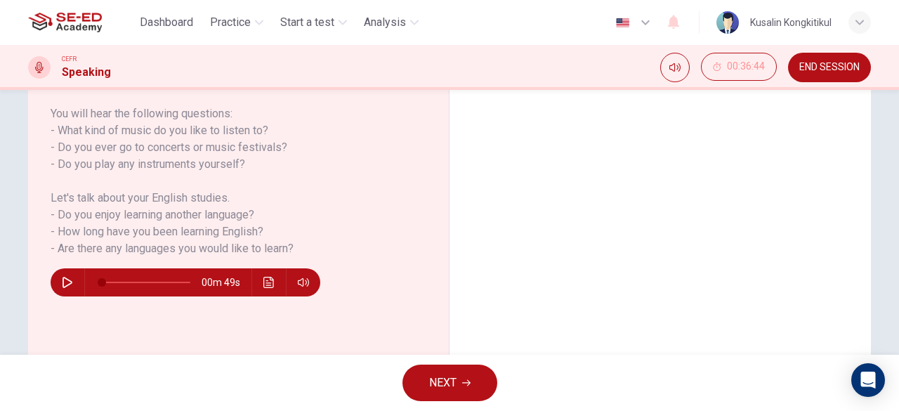
click at [410, 383] on button "NEXT" at bounding box center [449, 383] width 95 height 37
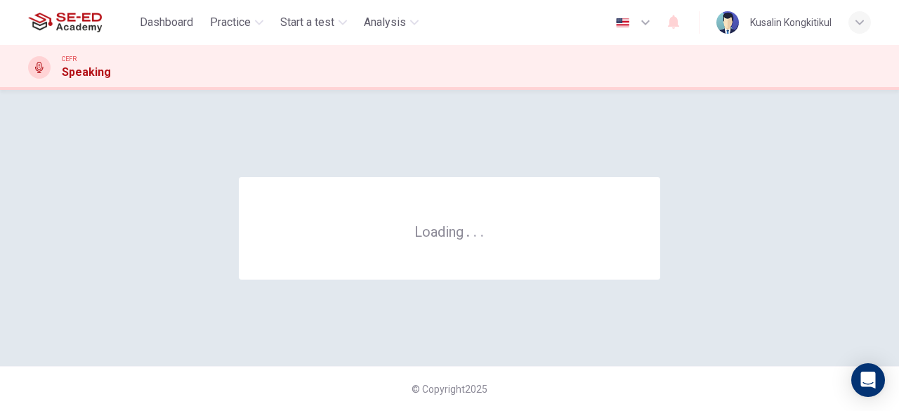
scroll to position [0, 0]
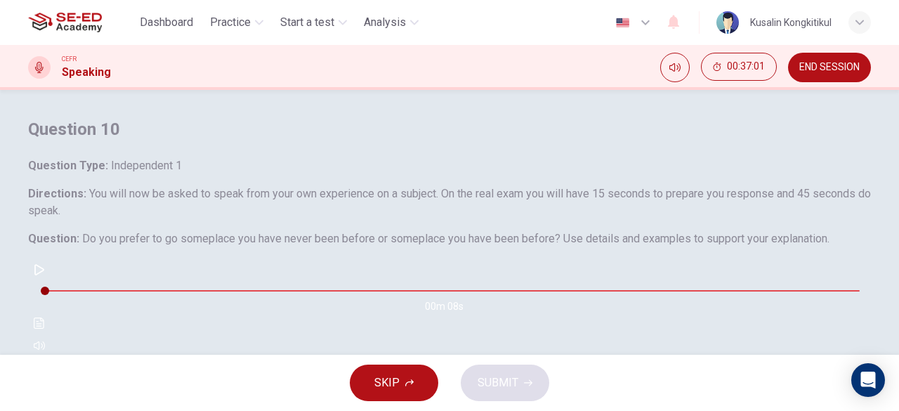
click at [747, 219] on h6 "Directions : You will now be asked to speak from your own experience on a subje…" at bounding box center [449, 202] width 843 height 34
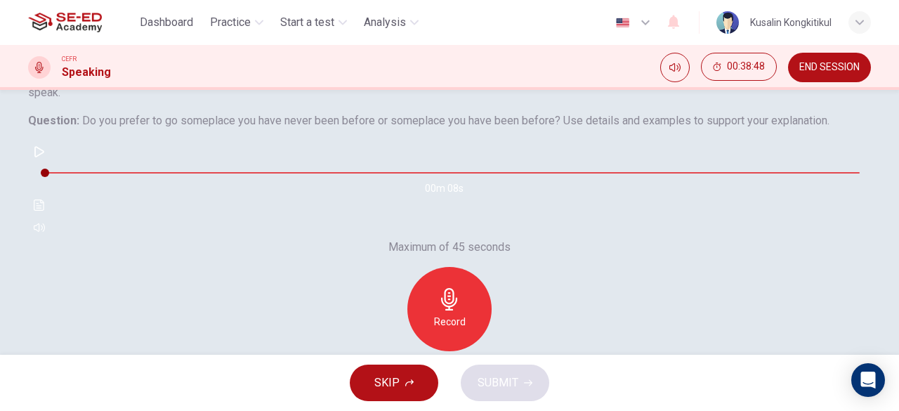
scroll to position [140, 0]
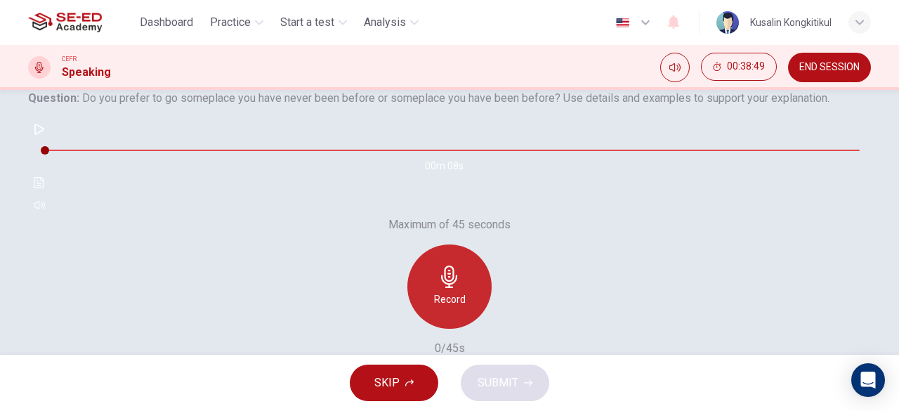
click at [448, 288] on icon "button" at bounding box center [449, 277] width 22 height 22
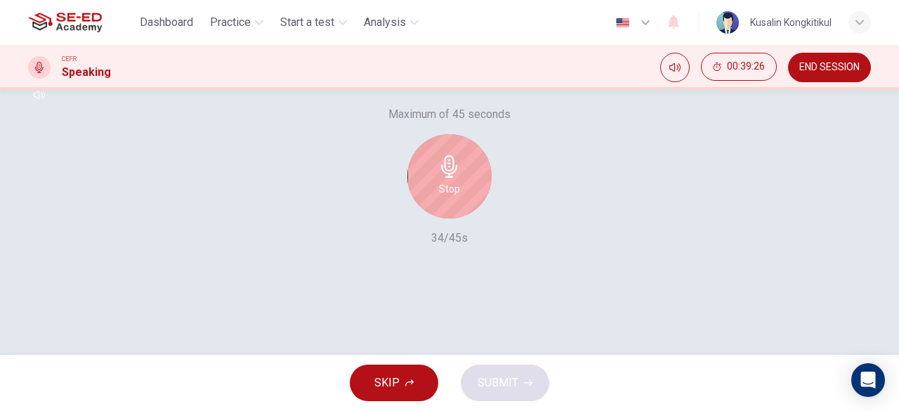
scroll to position [280, 0]
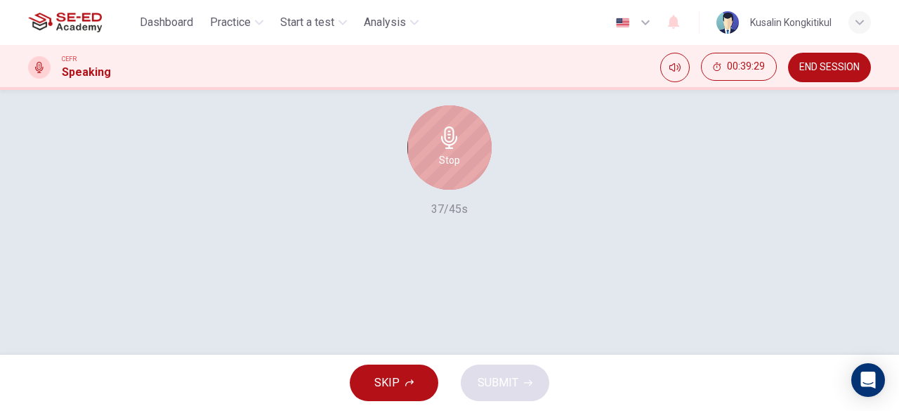
click at [452, 149] on icon "button" at bounding box center [449, 137] width 22 height 22
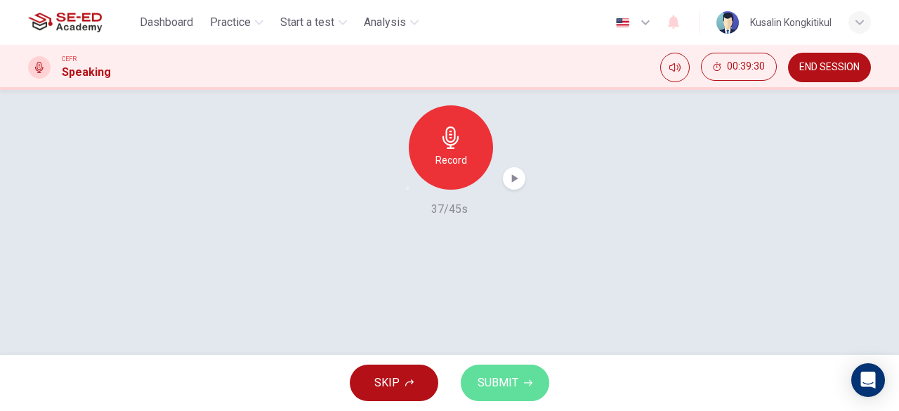
click at [501, 388] on span "SUBMIT" at bounding box center [498, 383] width 41 height 20
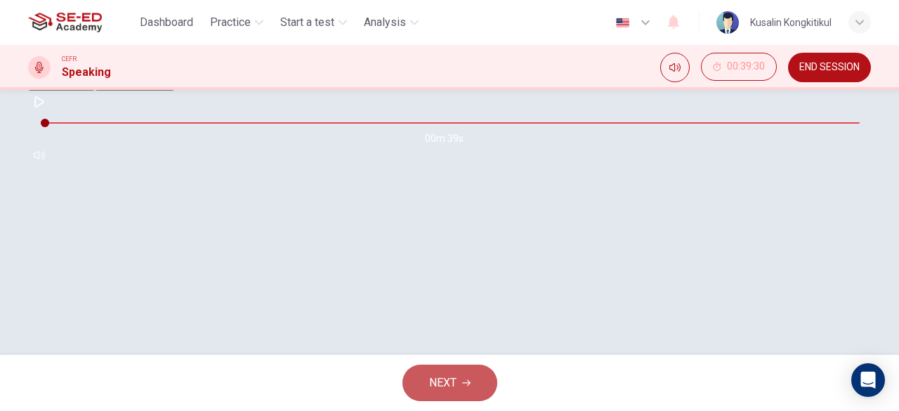
click at [466, 371] on button "NEXT" at bounding box center [449, 383] width 95 height 37
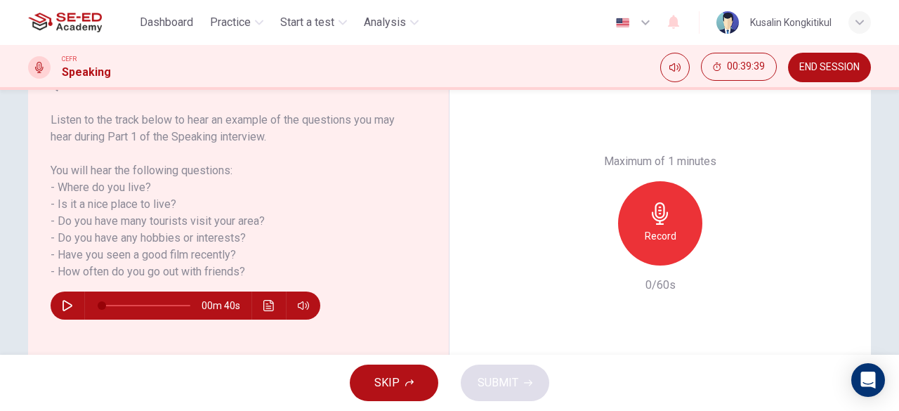
scroll to position [209, 0]
click at [843, 70] on span "END SESSION" at bounding box center [829, 67] width 60 height 11
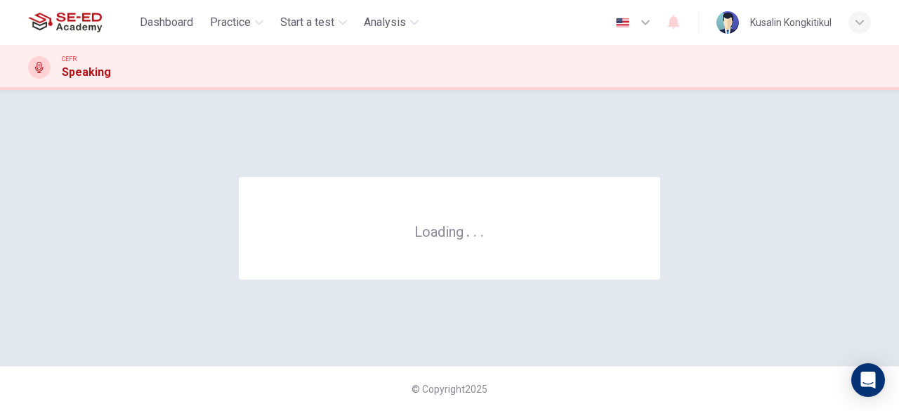
scroll to position [0, 0]
